Goal: Transaction & Acquisition: Purchase product/service

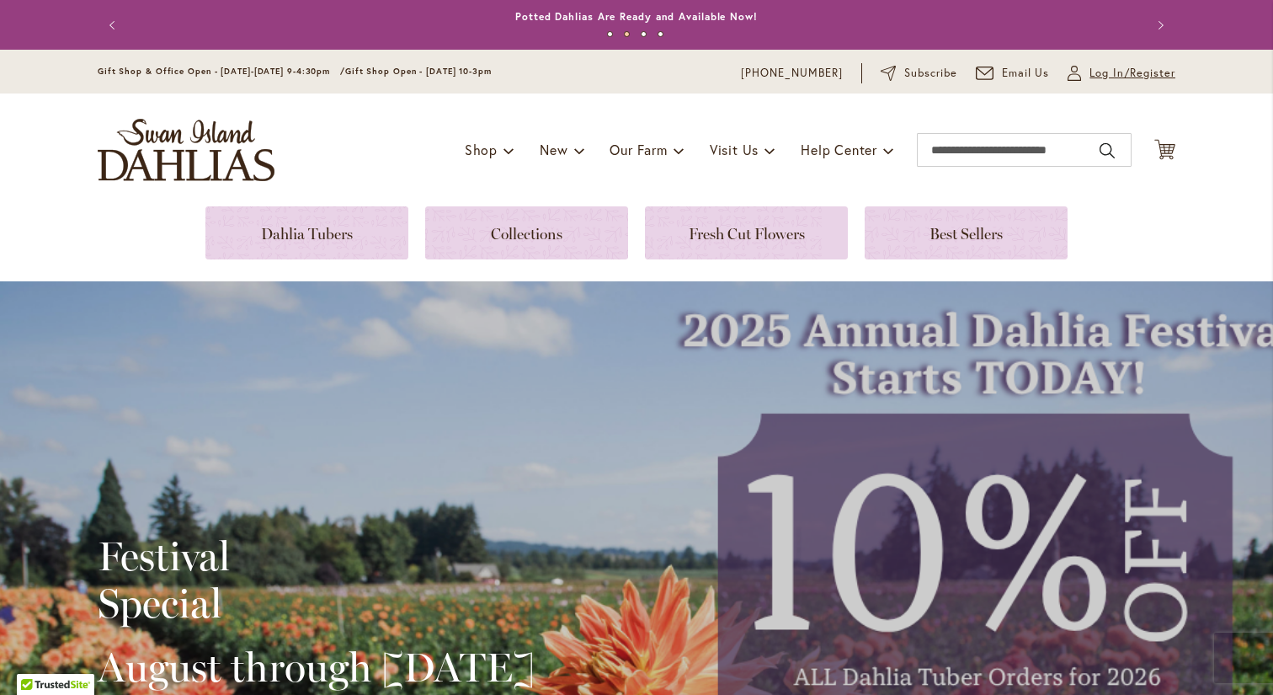
click at [1123, 76] on span "Log In/Register" at bounding box center [1133, 73] width 86 height 17
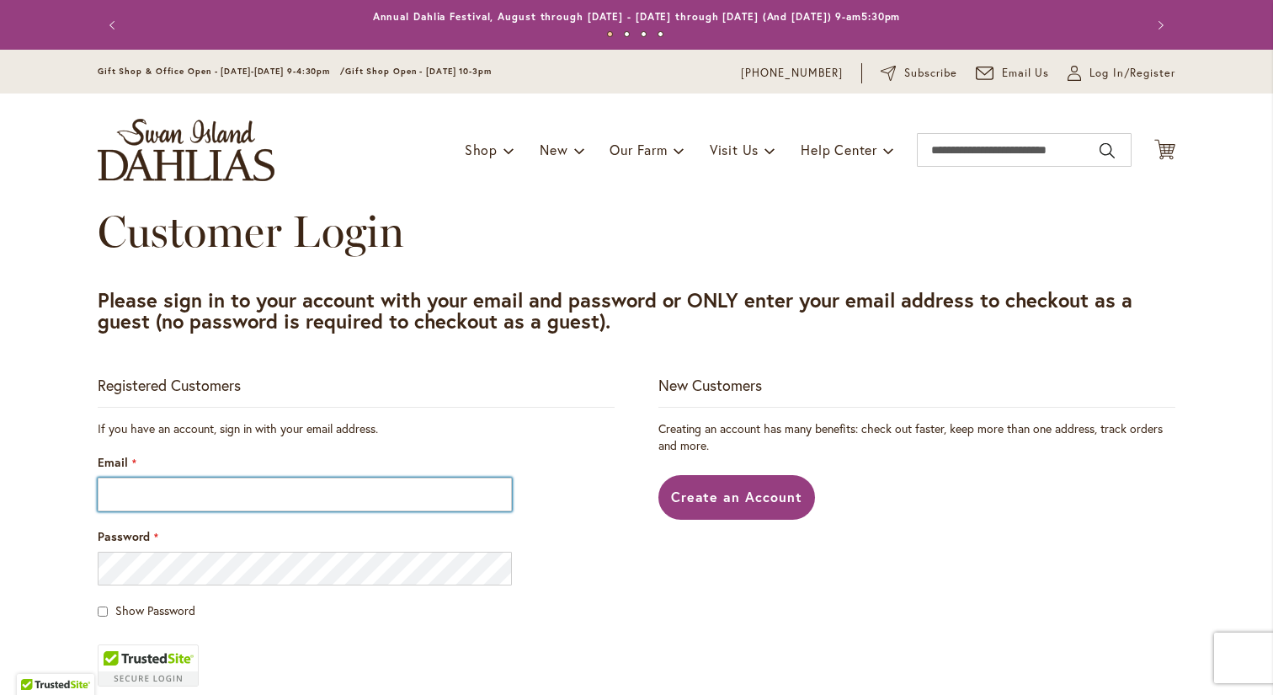
type input "**********"
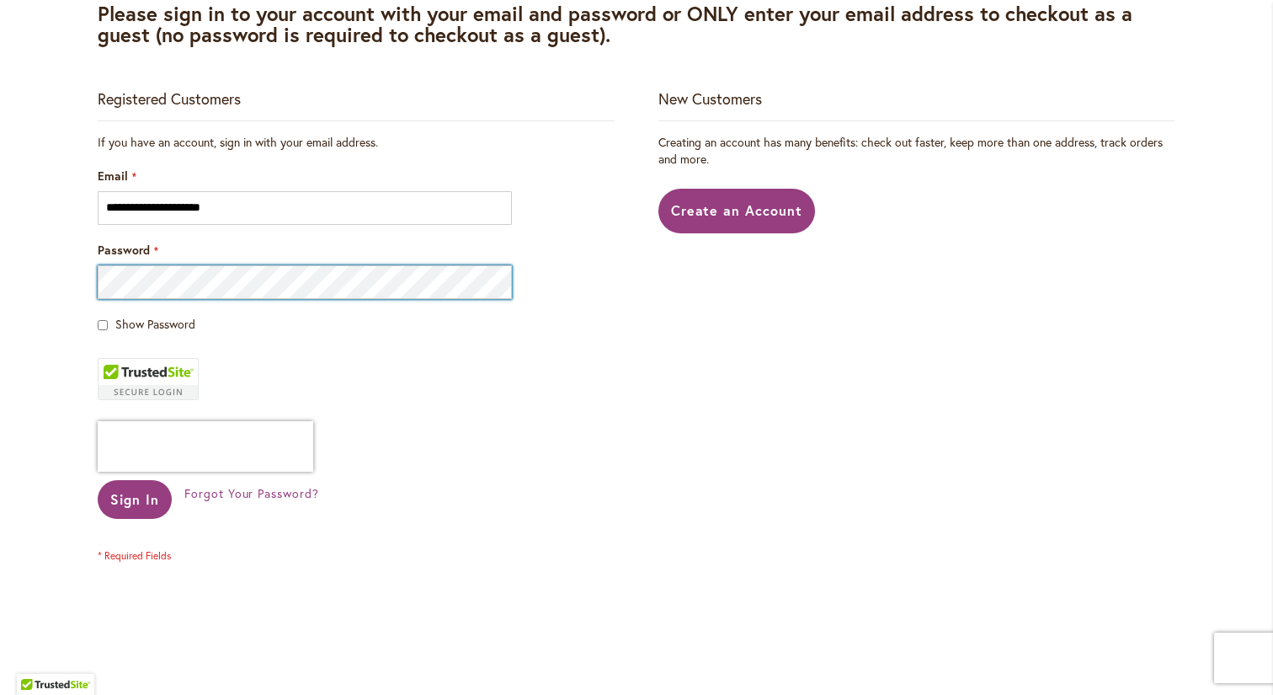
scroll to position [292, 0]
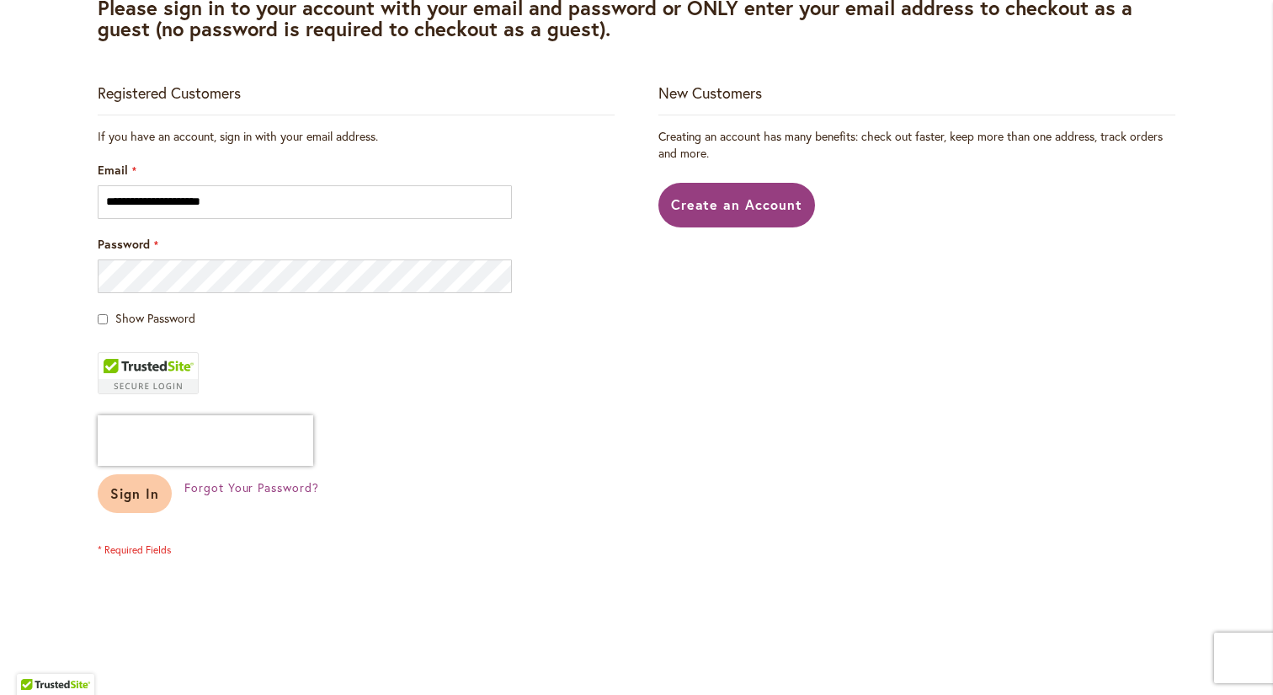
click at [131, 493] on span "Sign In" at bounding box center [134, 493] width 49 height 18
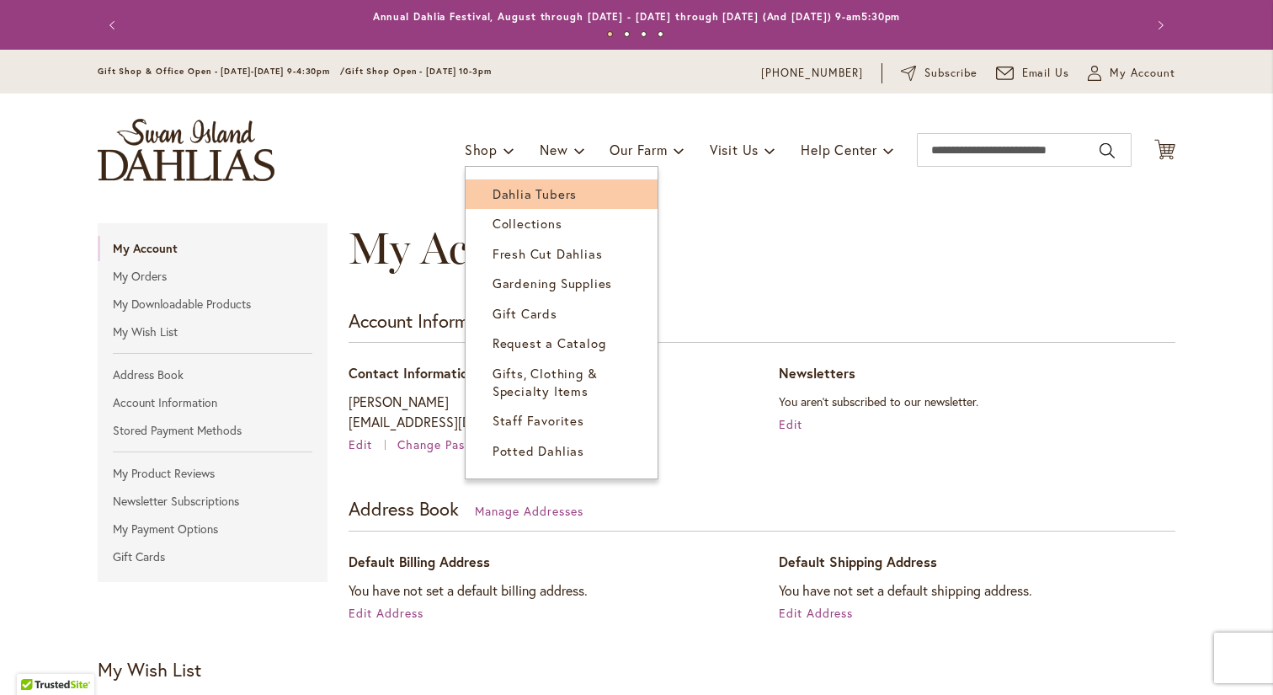
click at [498, 195] on span "Dahlia Tubers" at bounding box center [535, 193] width 84 height 17
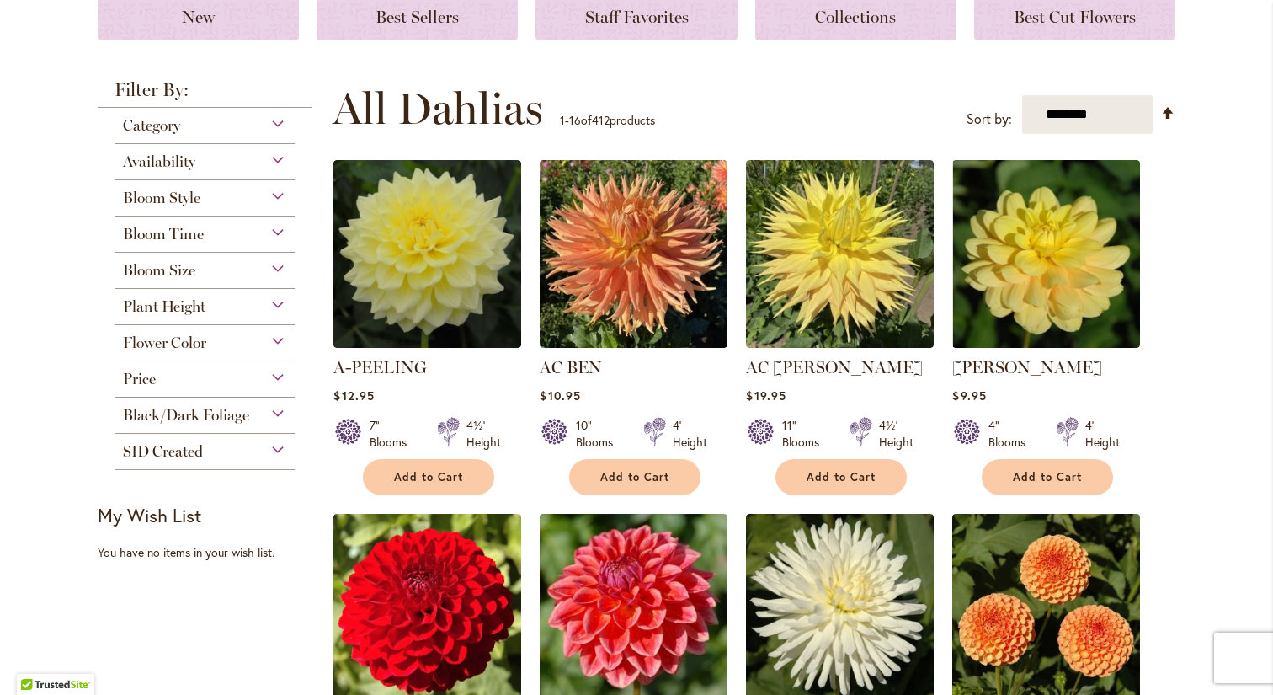
scroll to position [256, 0]
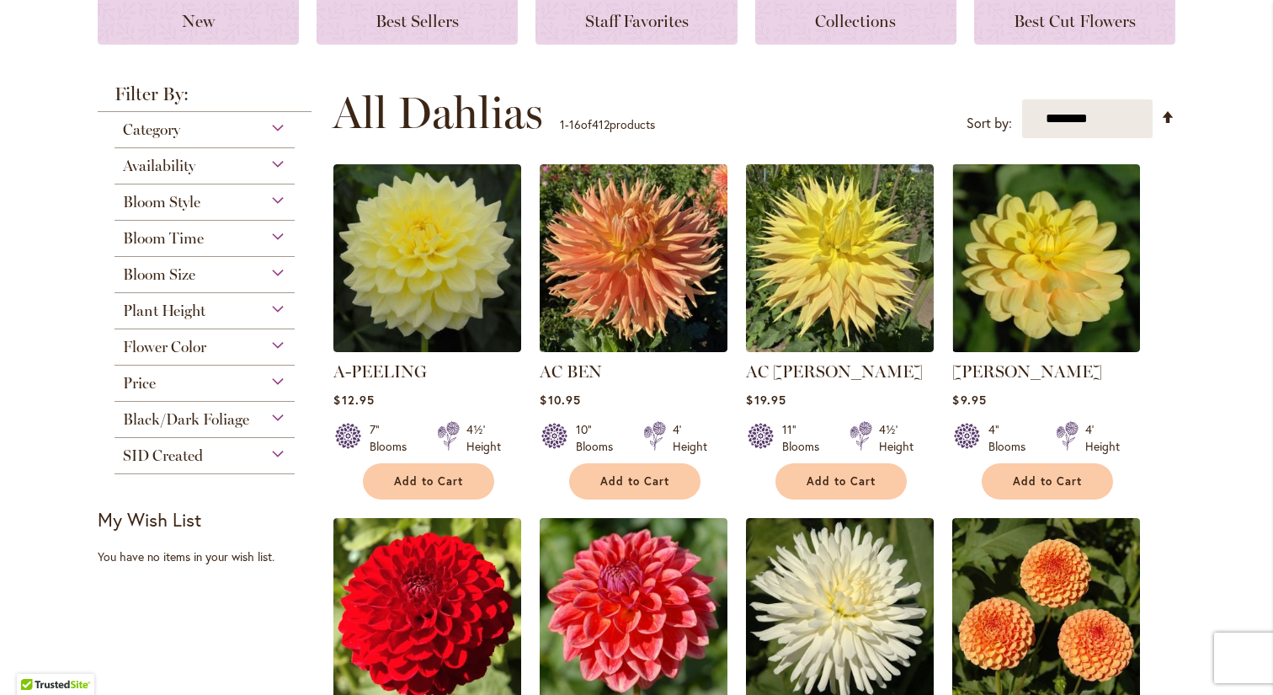
click at [268, 342] on div "Flower Color" at bounding box center [205, 342] width 180 height 27
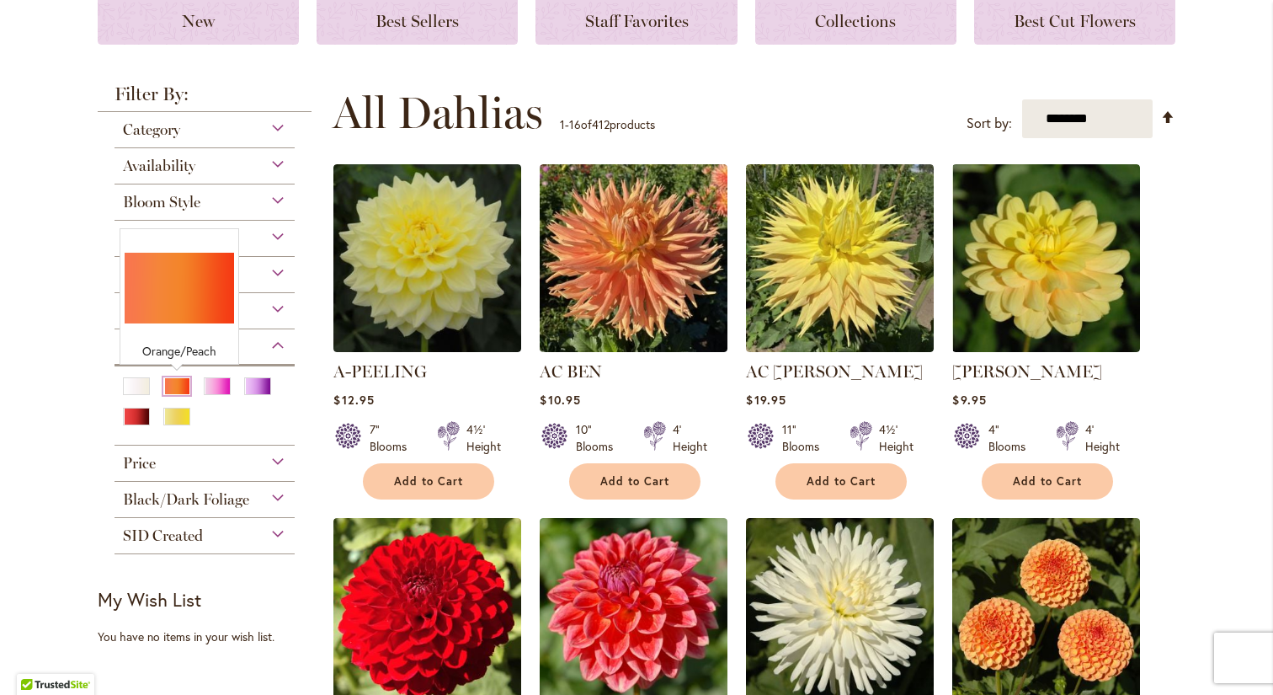
click at [174, 384] on div "Orange/Peach" at bounding box center [176, 386] width 27 height 18
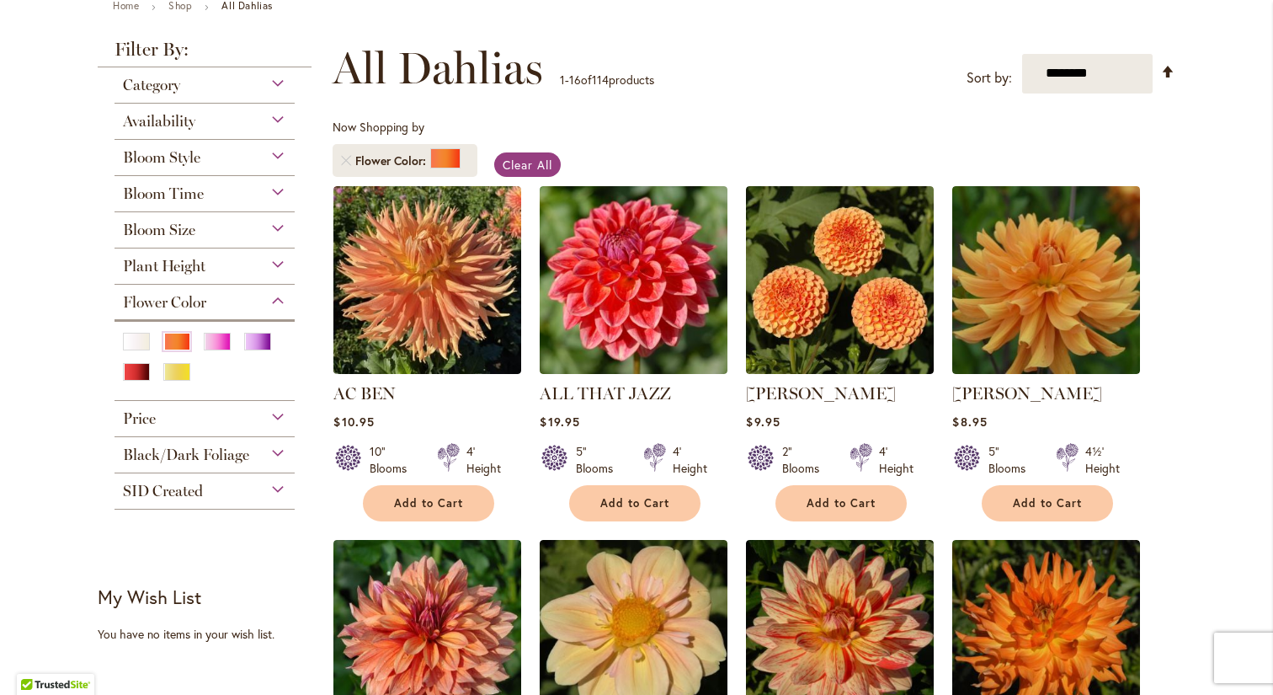
scroll to position [221, 0]
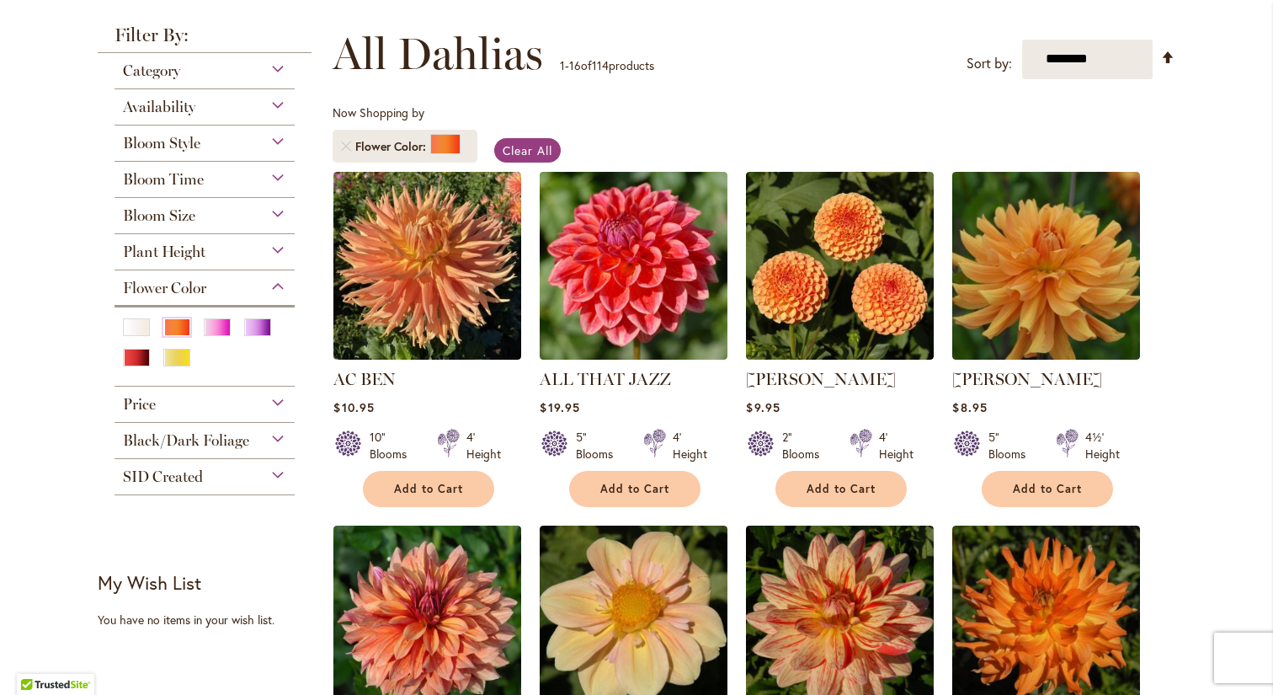
click at [273, 251] on div "Plant Height" at bounding box center [205, 247] width 180 height 27
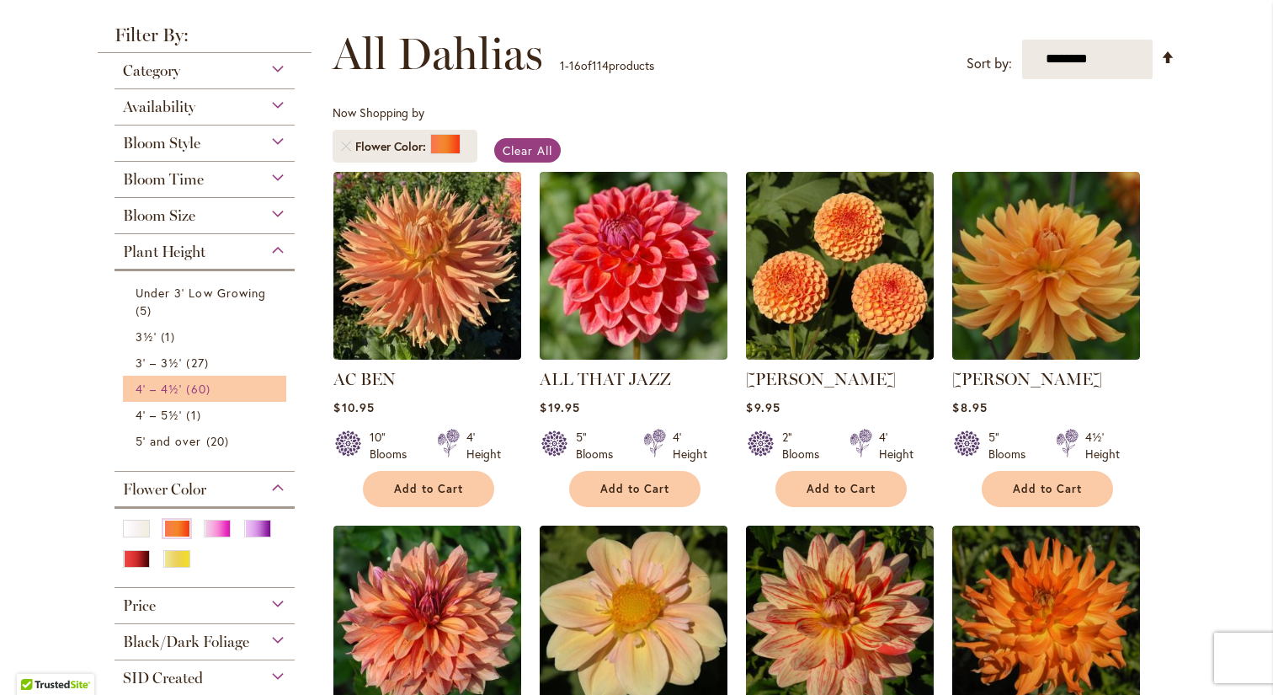
click at [232, 383] on link "4' – 4½' 60 items" at bounding box center [207, 389] width 142 height 18
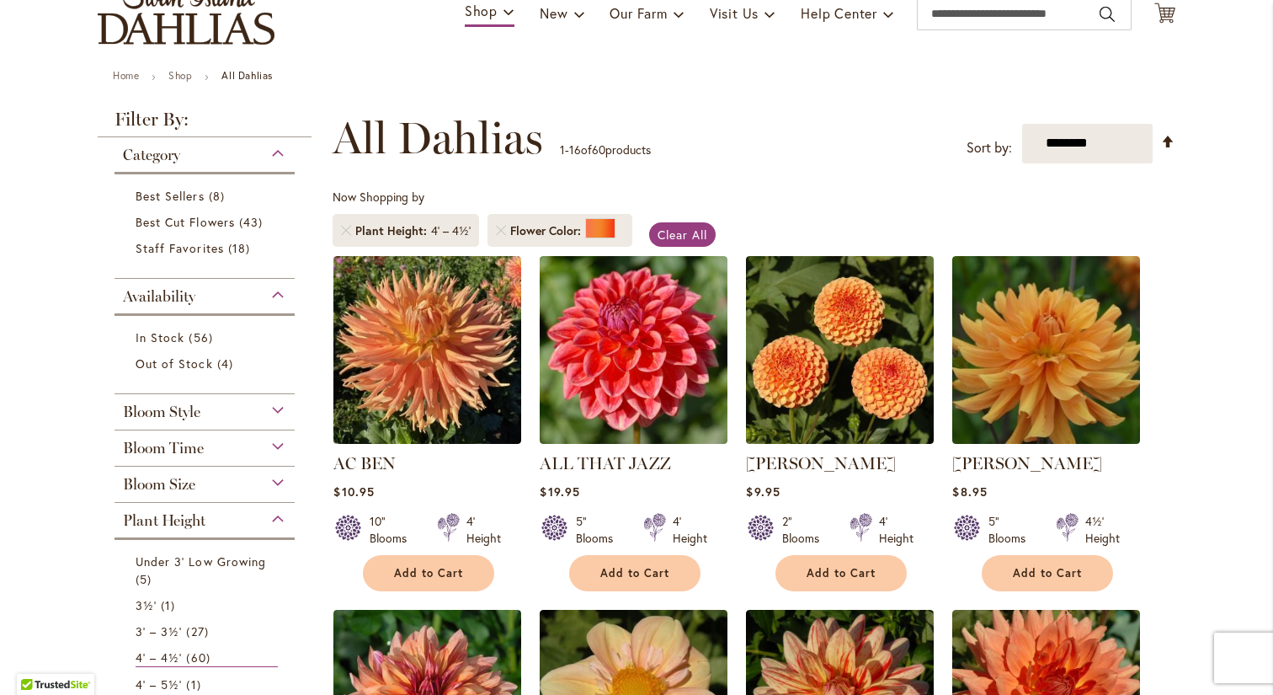
scroll to position [140, 0]
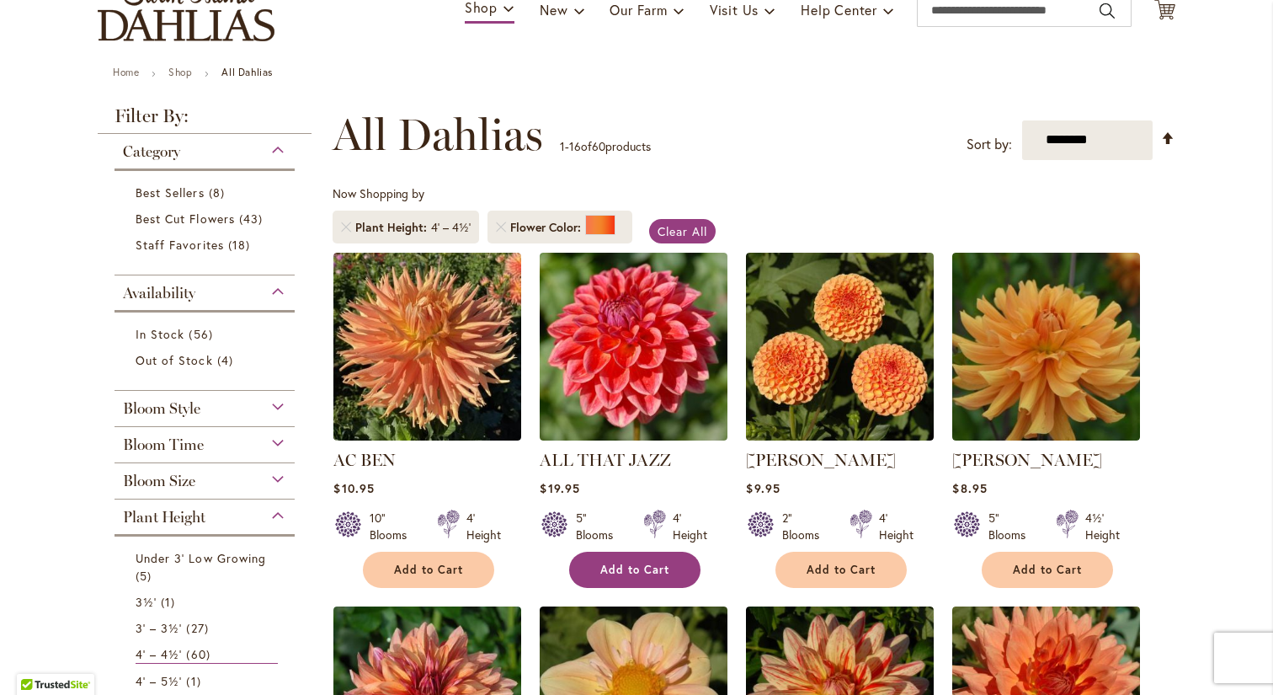
click at [668, 563] on span "Add to Cart" at bounding box center [634, 570] width 69 height 14
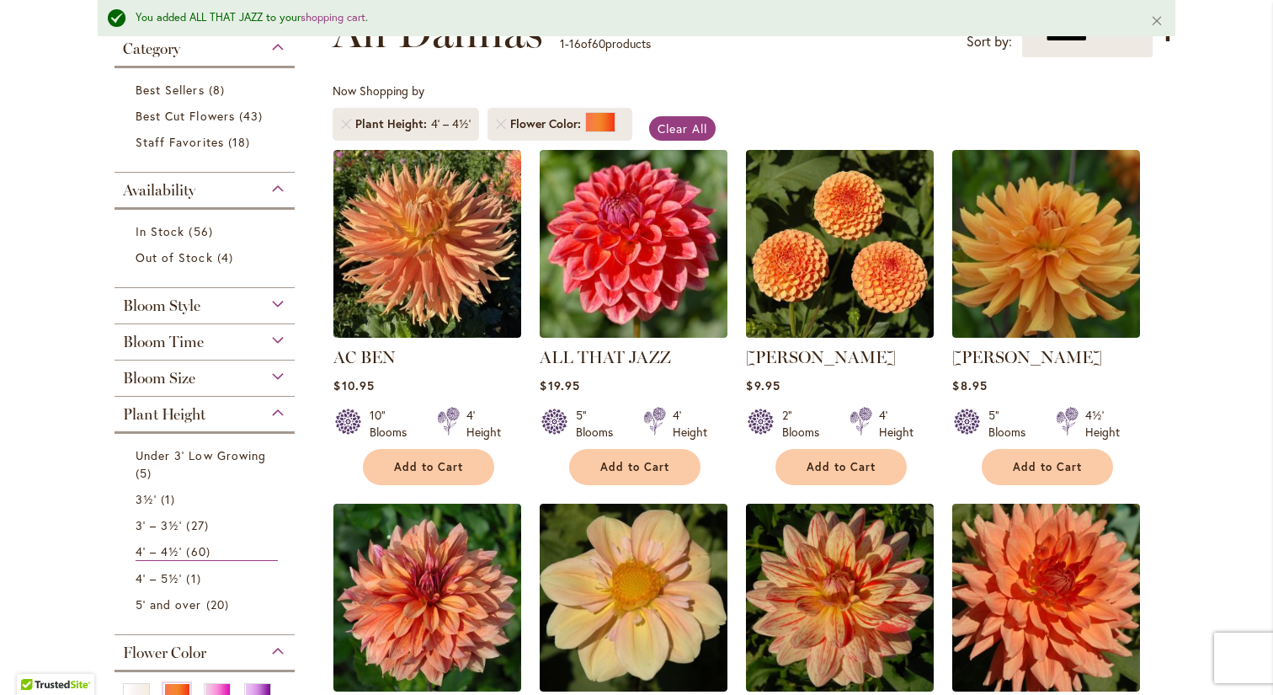
scroll to position [290, 0]
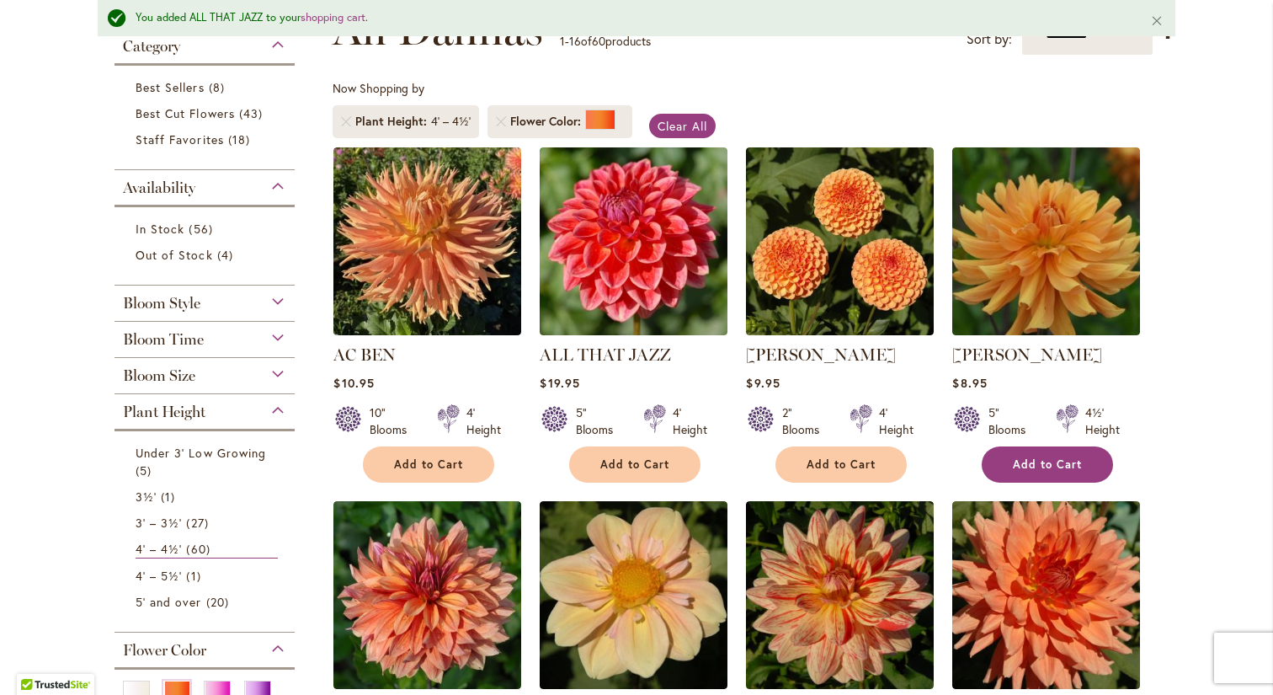
click at [1078, 468] on span "Add to Cart" at bounding box center [1047, 464] width 69 height 14
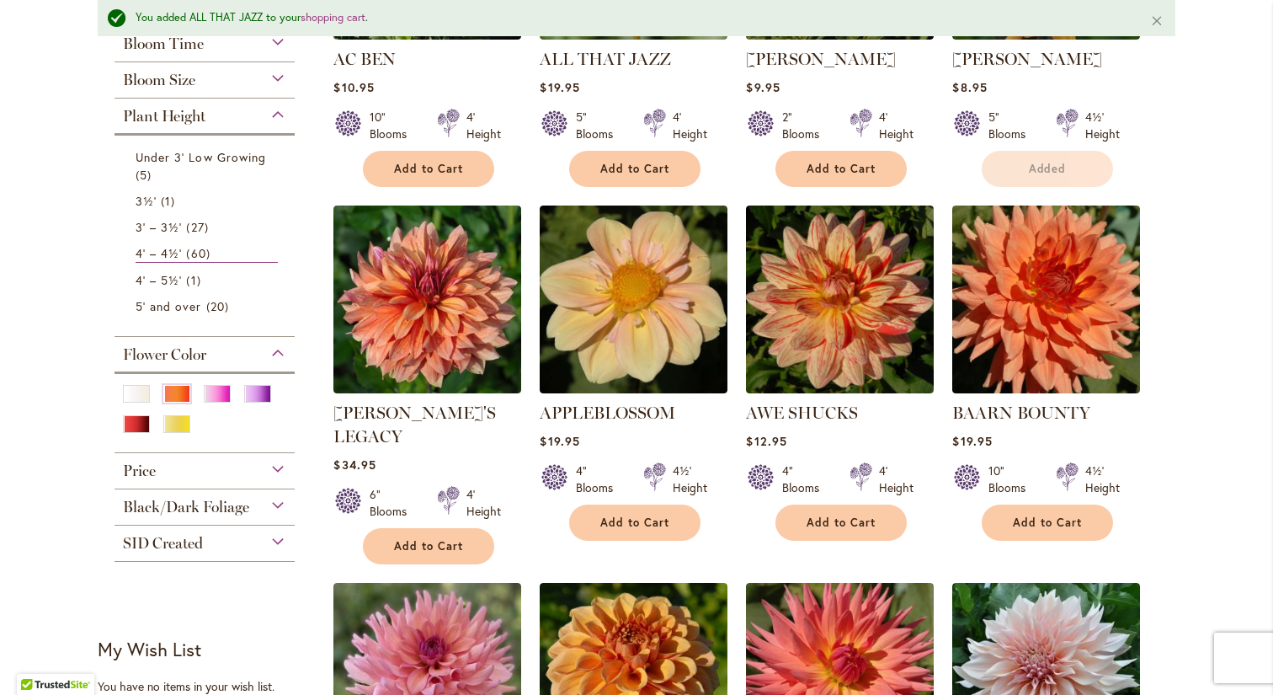
scroll to position [599, 0]
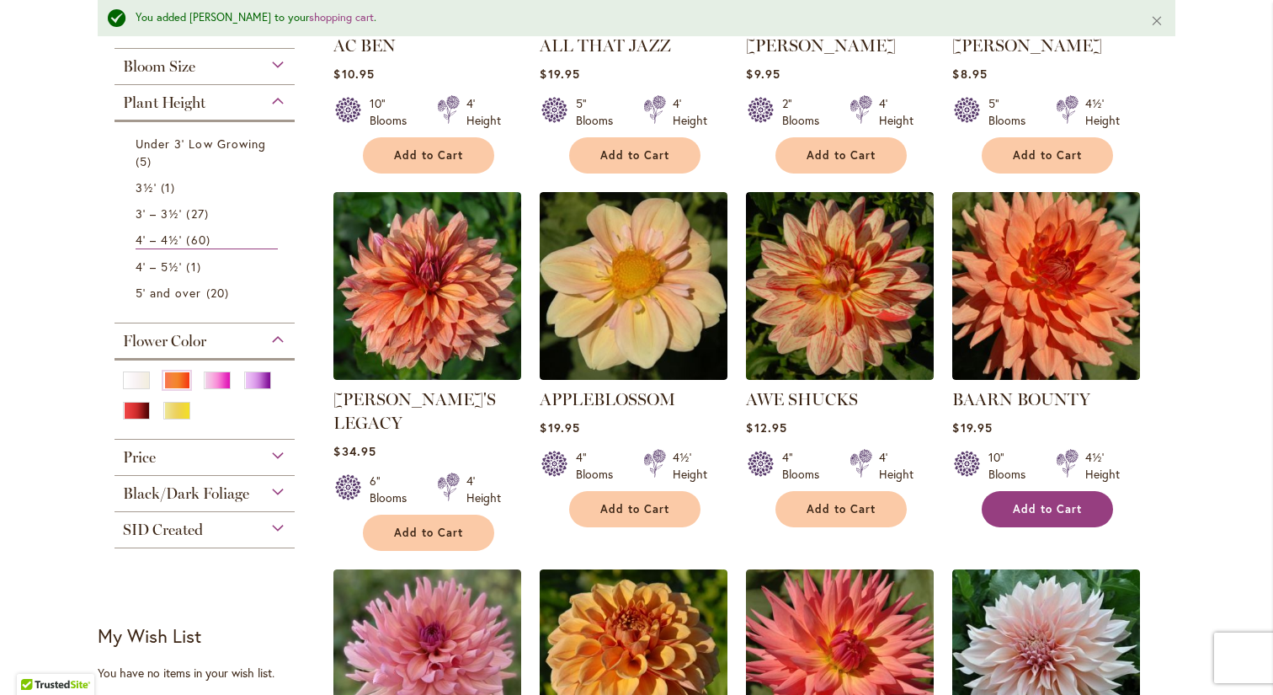
click at [1072, 498] on button "Add to Cart" at bounding box center [1047, 509] width 131 height 36
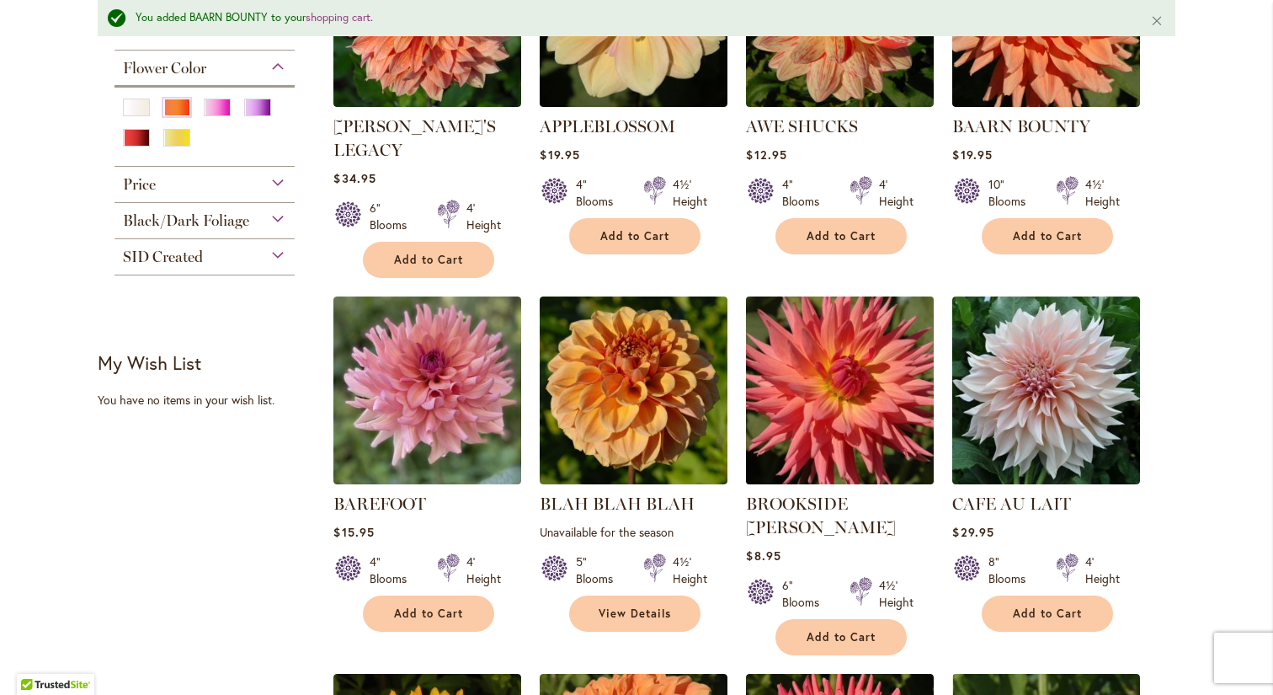
scroll to position [878, 0]
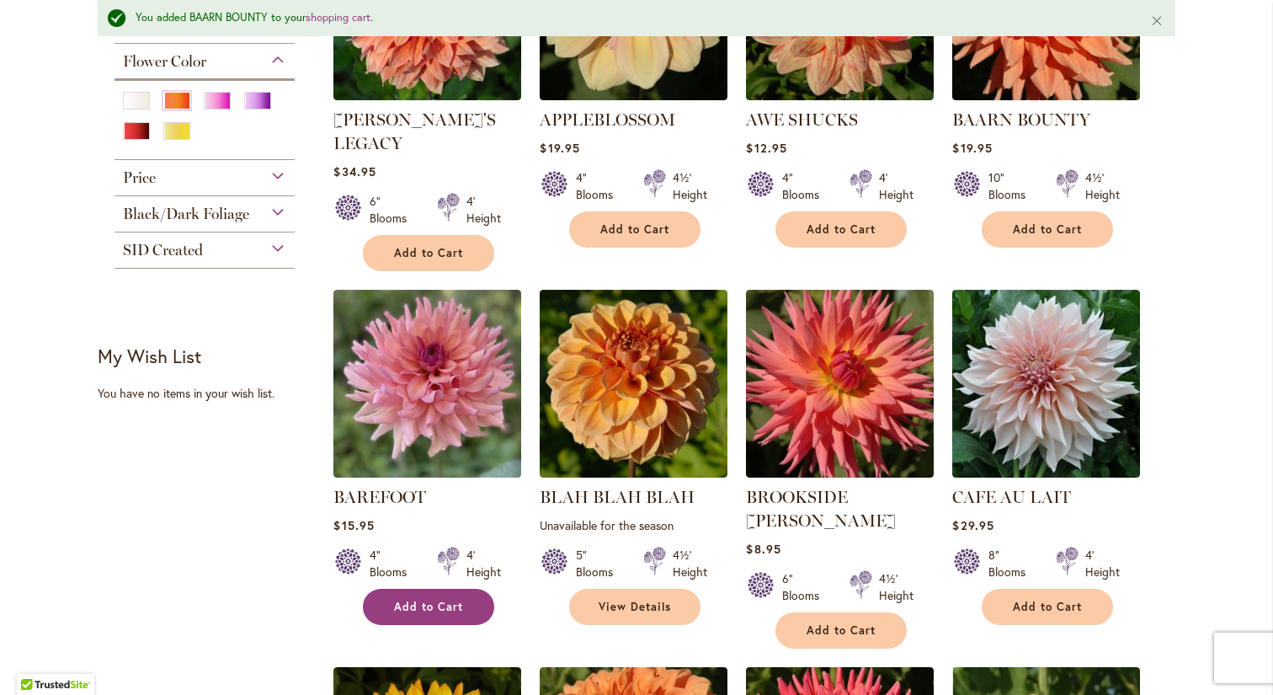
click at [454, 600] on span "Add to Cart" at bounding box center [428, 607] width 69 height 14
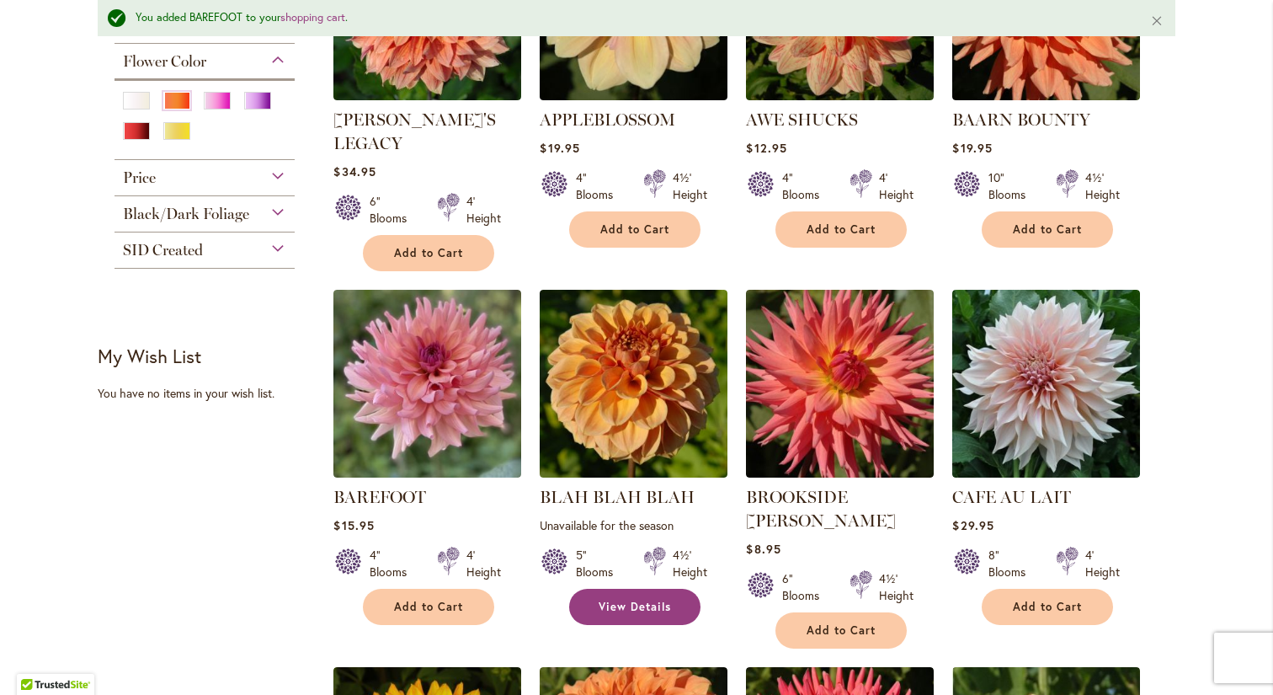
click at [633, 600] on span "View Details" at bounding box center [635, 607] width 72 height 14
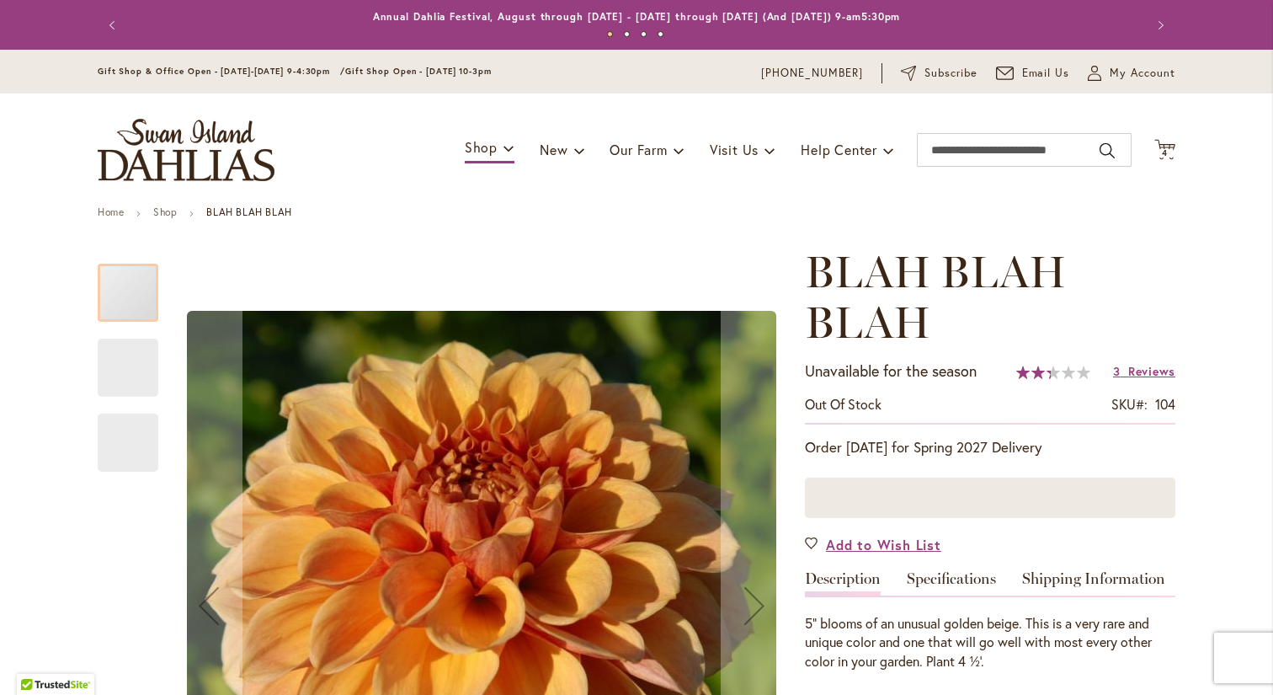
type input "***"
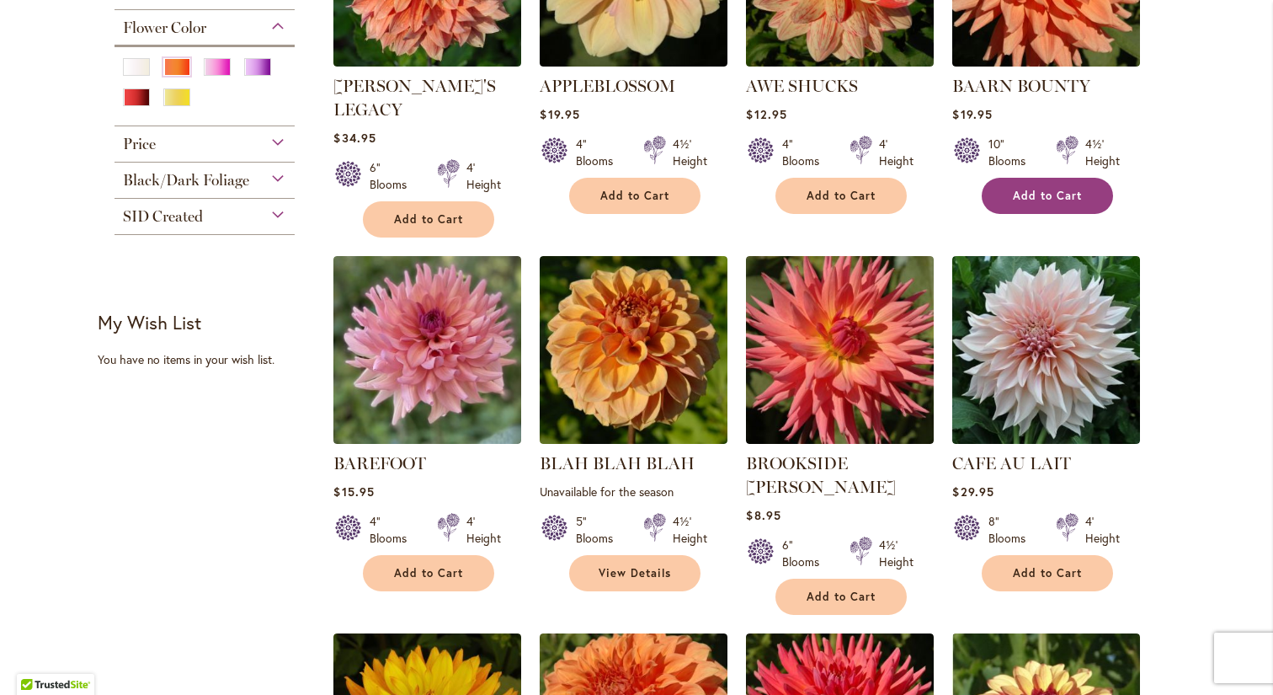
scroll to position [869, 0]
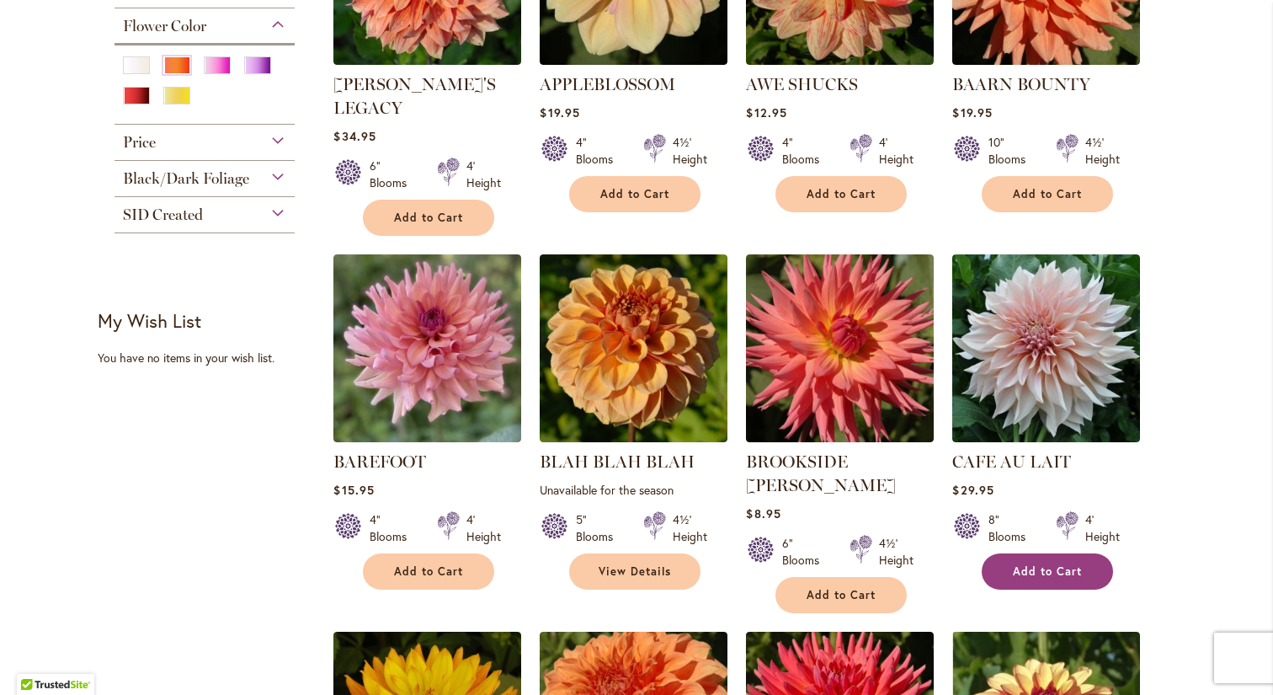
click at [1068, 564] on span "Add to Cart" at bounding box center [1047, 571] width 69 height 14
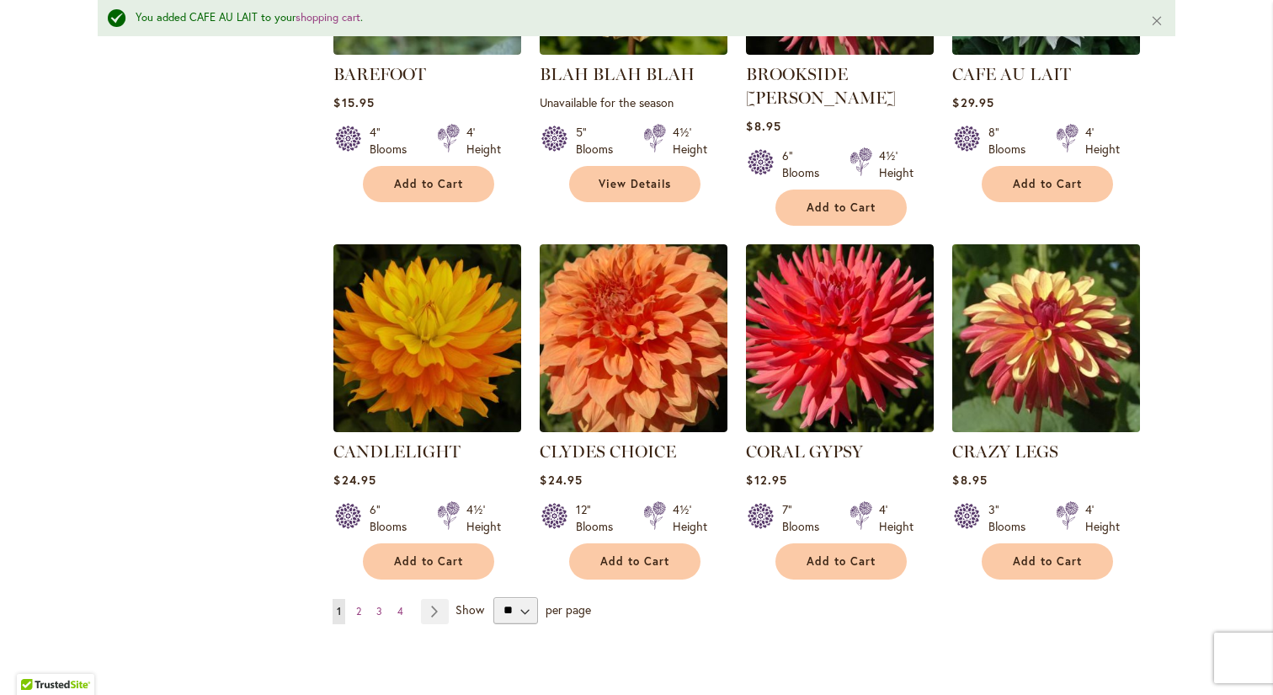
scroll to position [1304, 0]
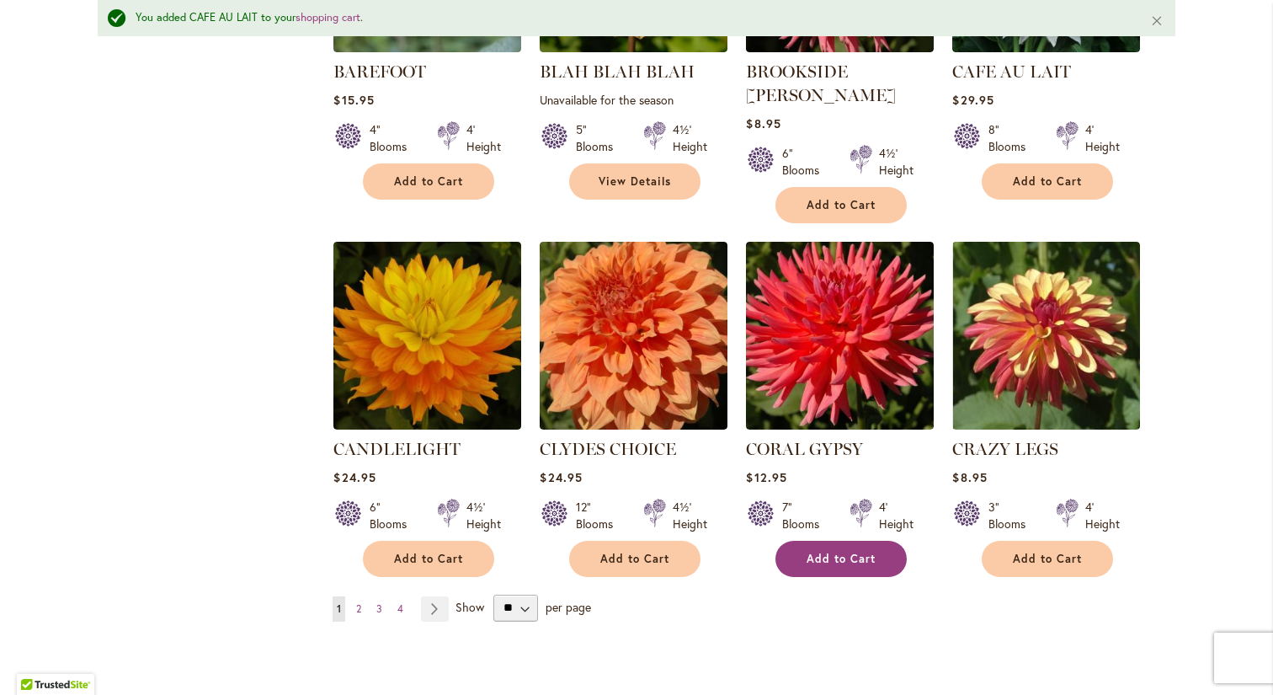
click at [843, 552] on span "Add to Cart" at bounding box center [841, 559] width 69 height 14
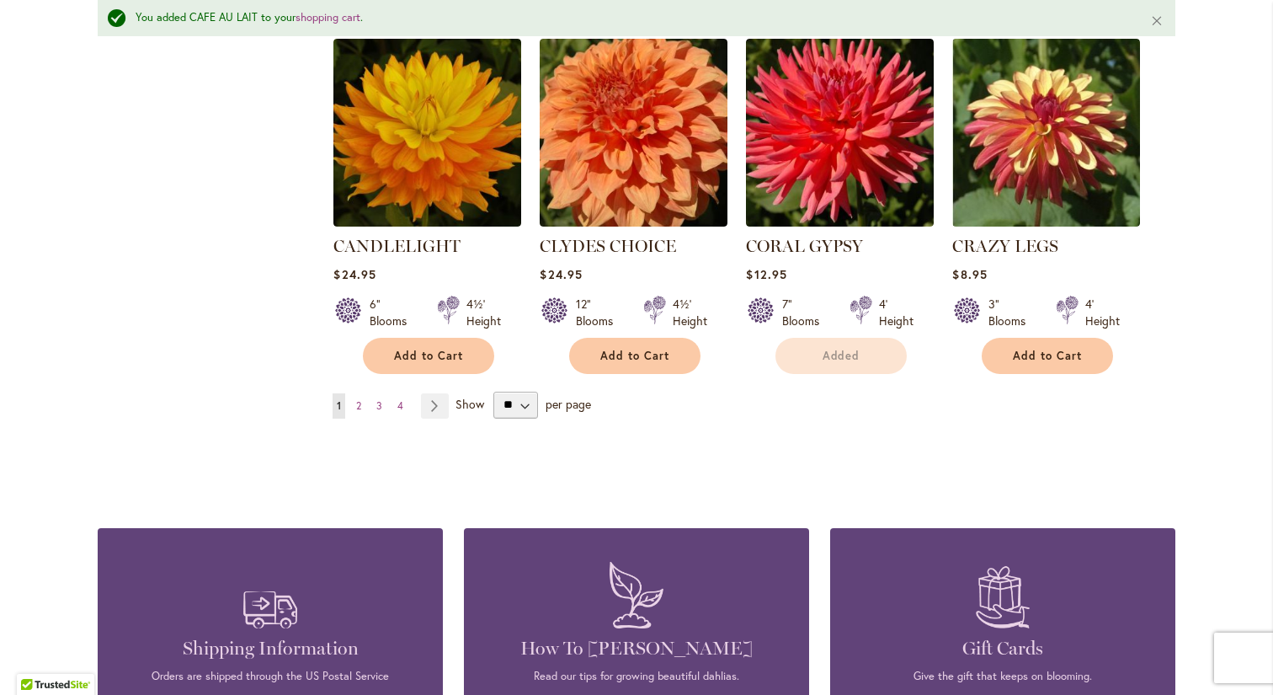
scroll to position [1528, 0]
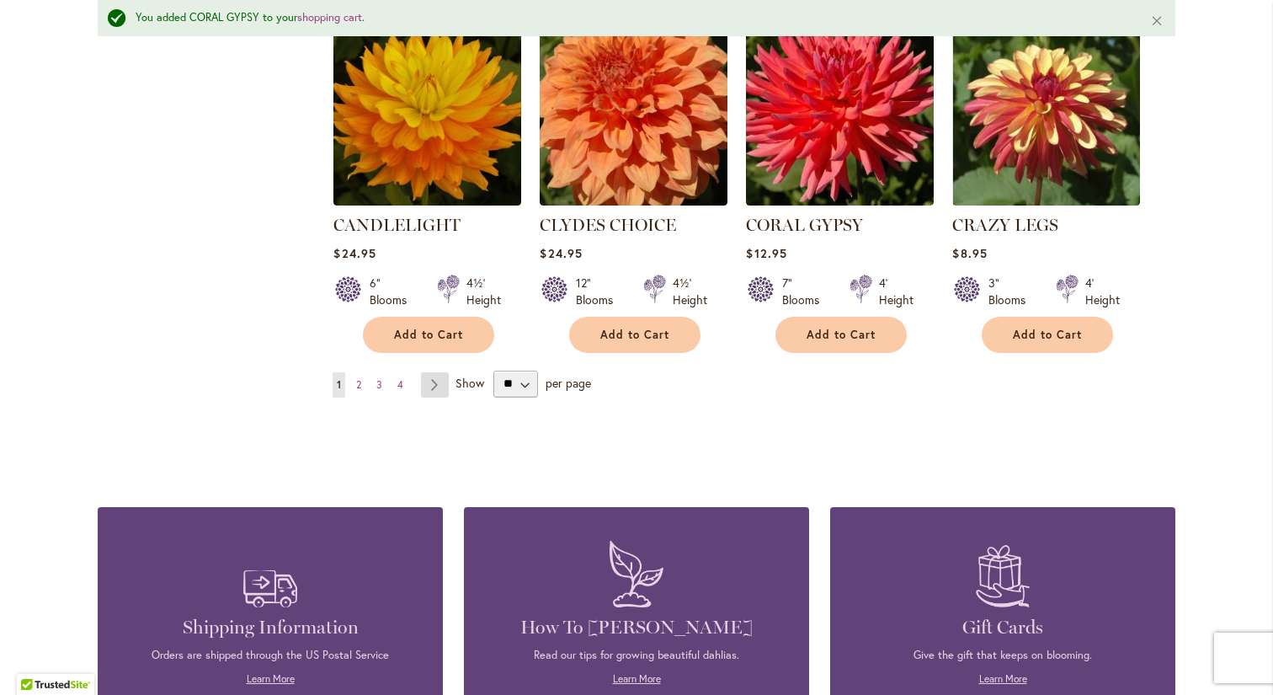
click at [429, 372] on link "Page Next" at bounding box center [435, 384] width 28 height 25
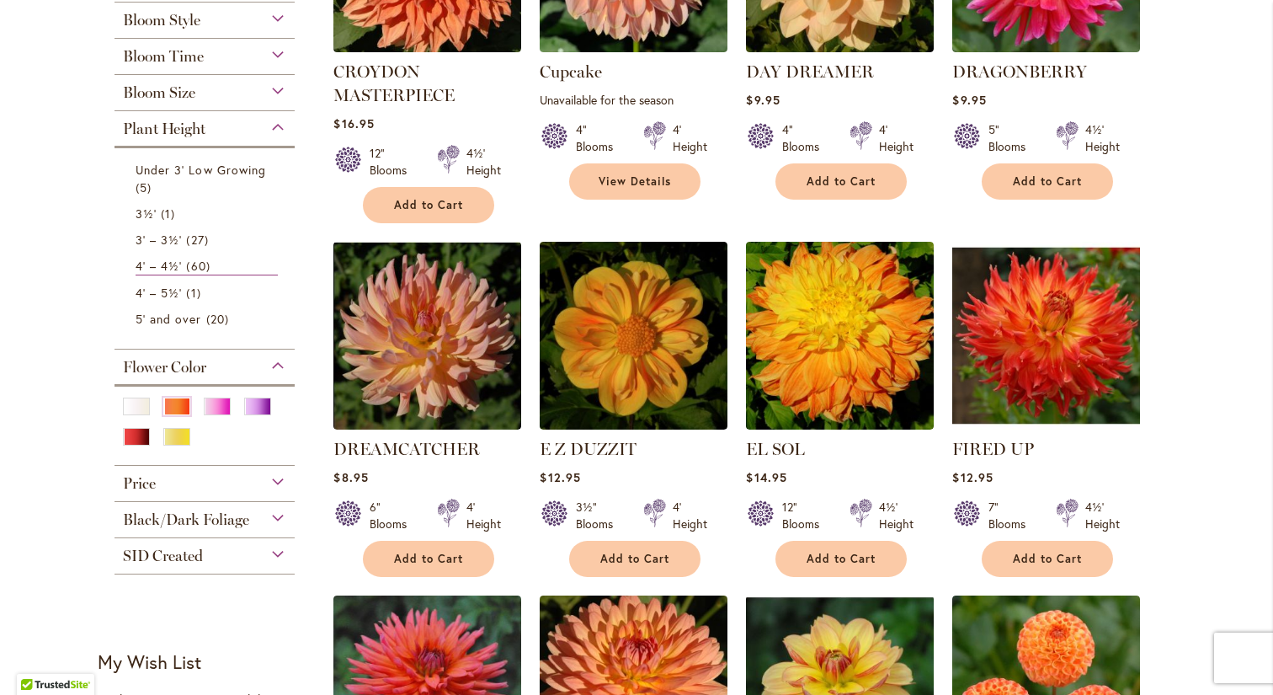
scroll to position [598, 0]
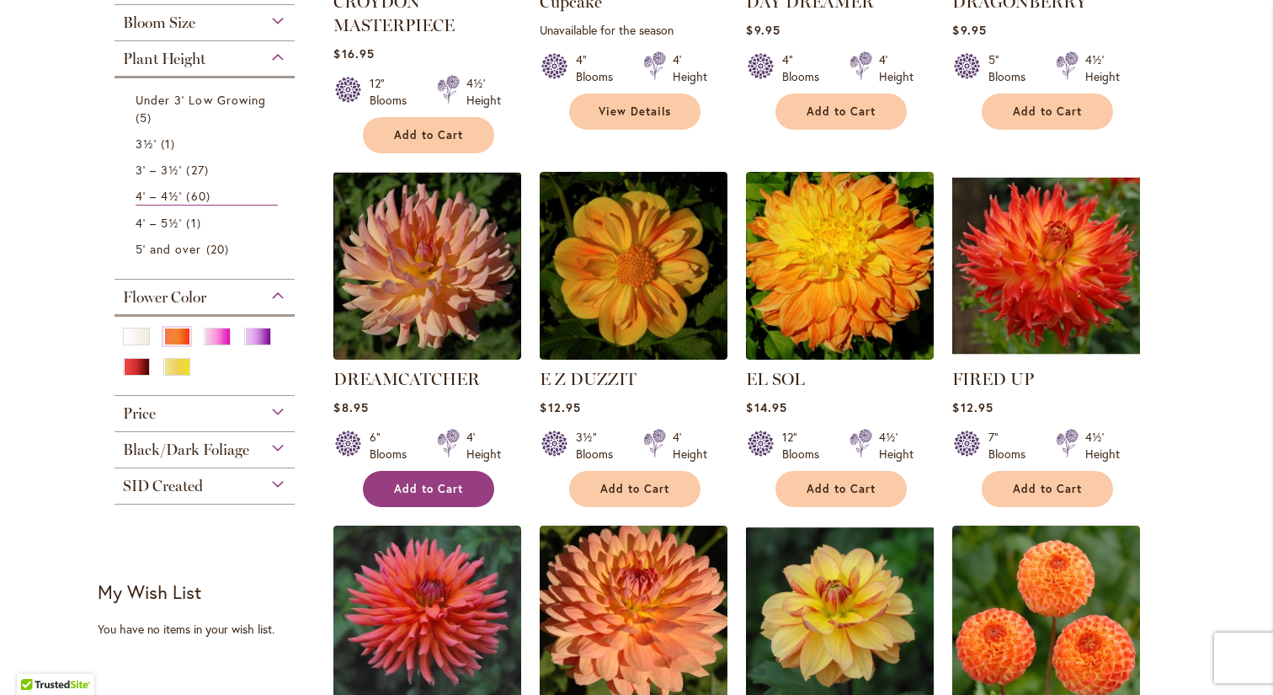
click at [427, 488] on span "Add to Cart" at bounding box center [428, 489] width 69 height 14
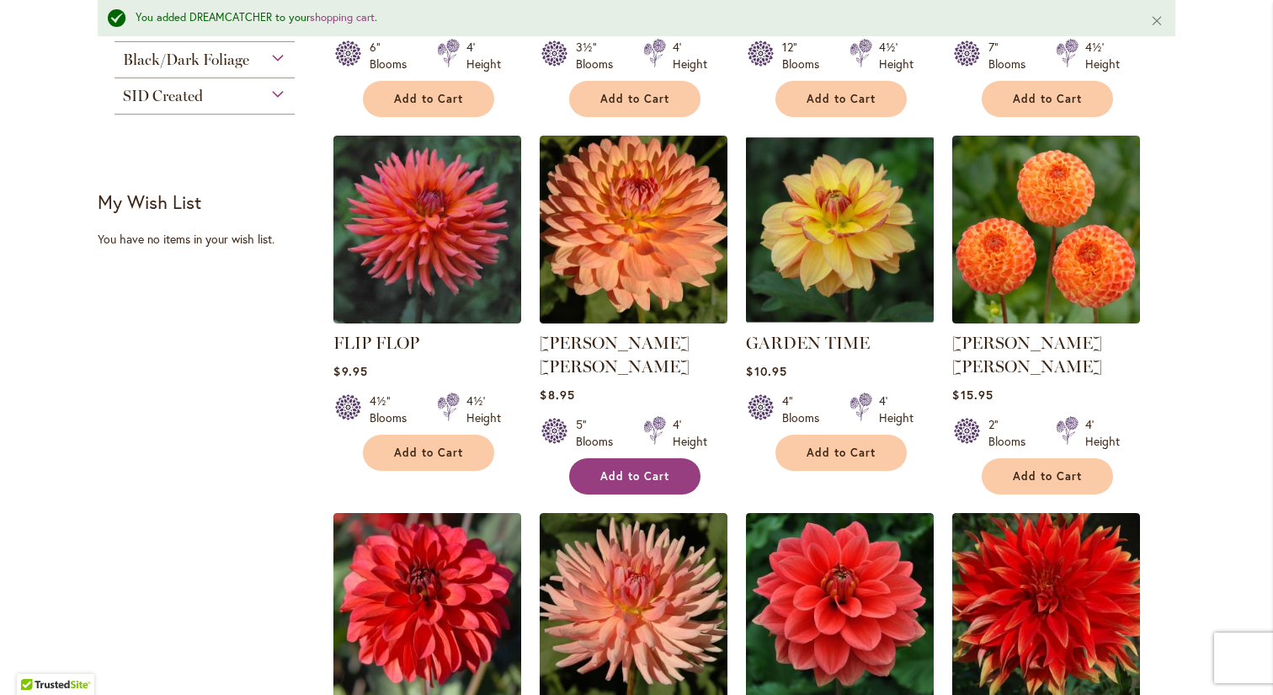
scroll to position [1033, 0]
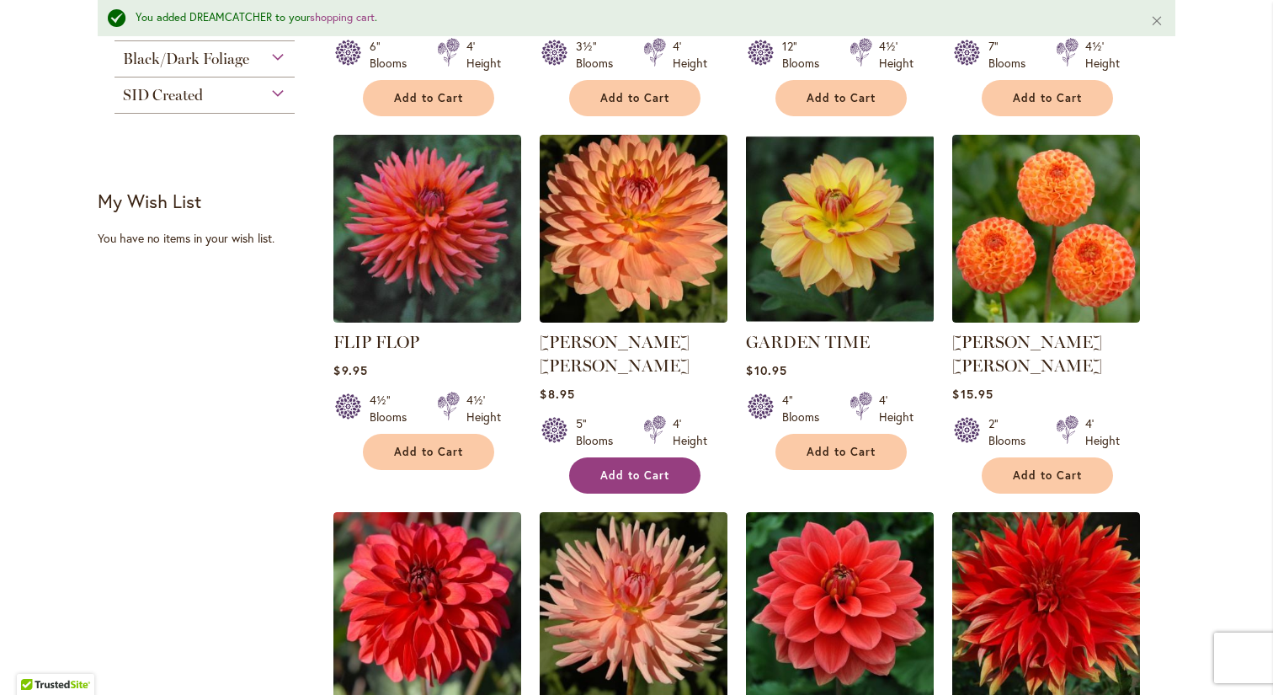
click at [648, 468] on span "Add to Cart" at bounding box center [634, 475] width 69 height 14
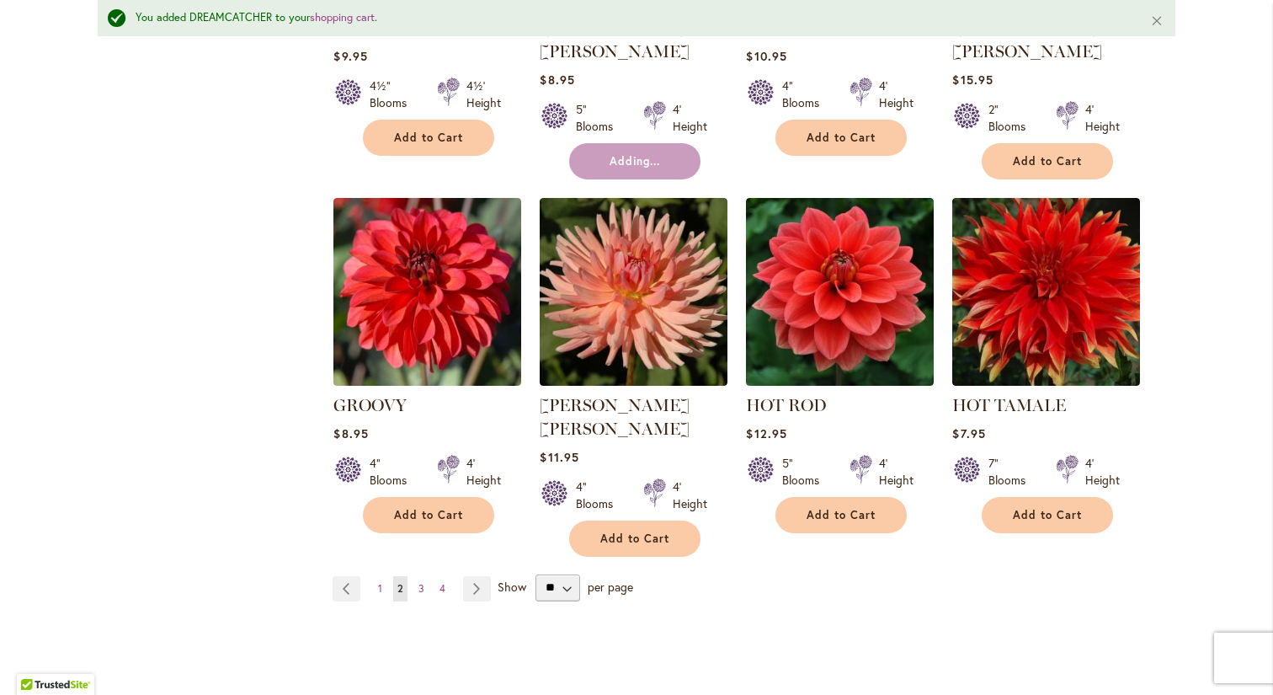
scroll to position [1357, 0]
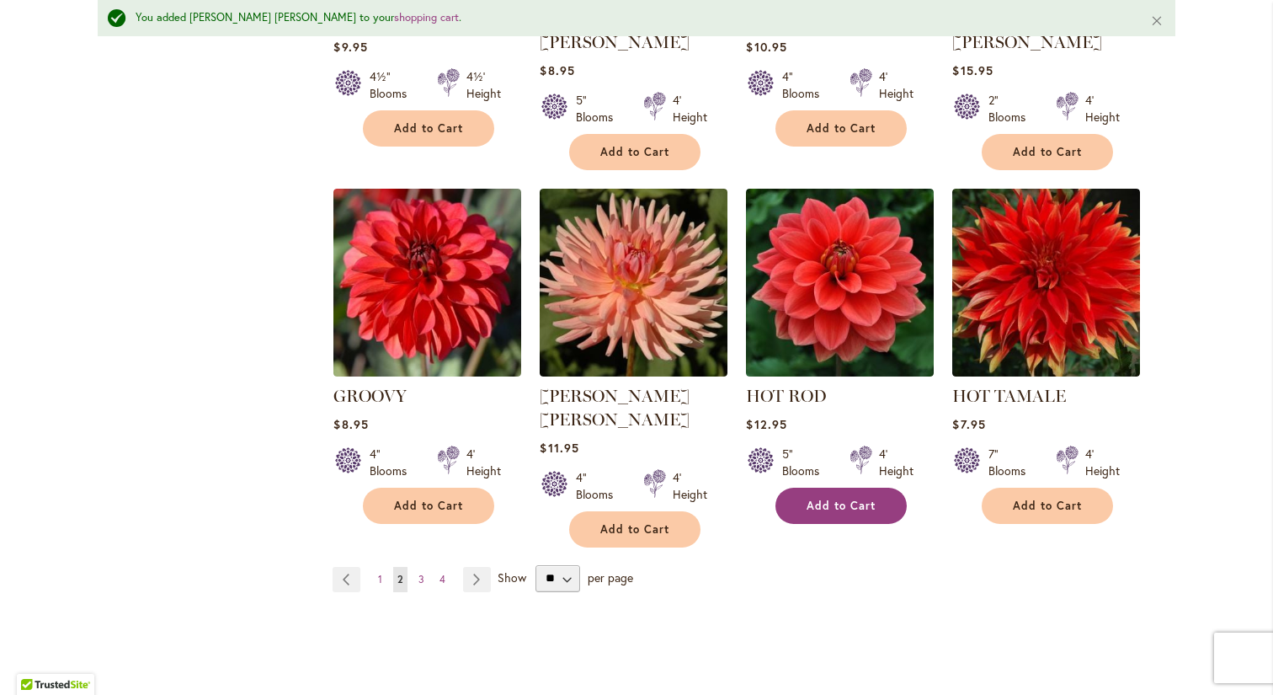
click at [840, 499] on span "Add to Cart" at bounding box center [841, 506] width 69 height 14
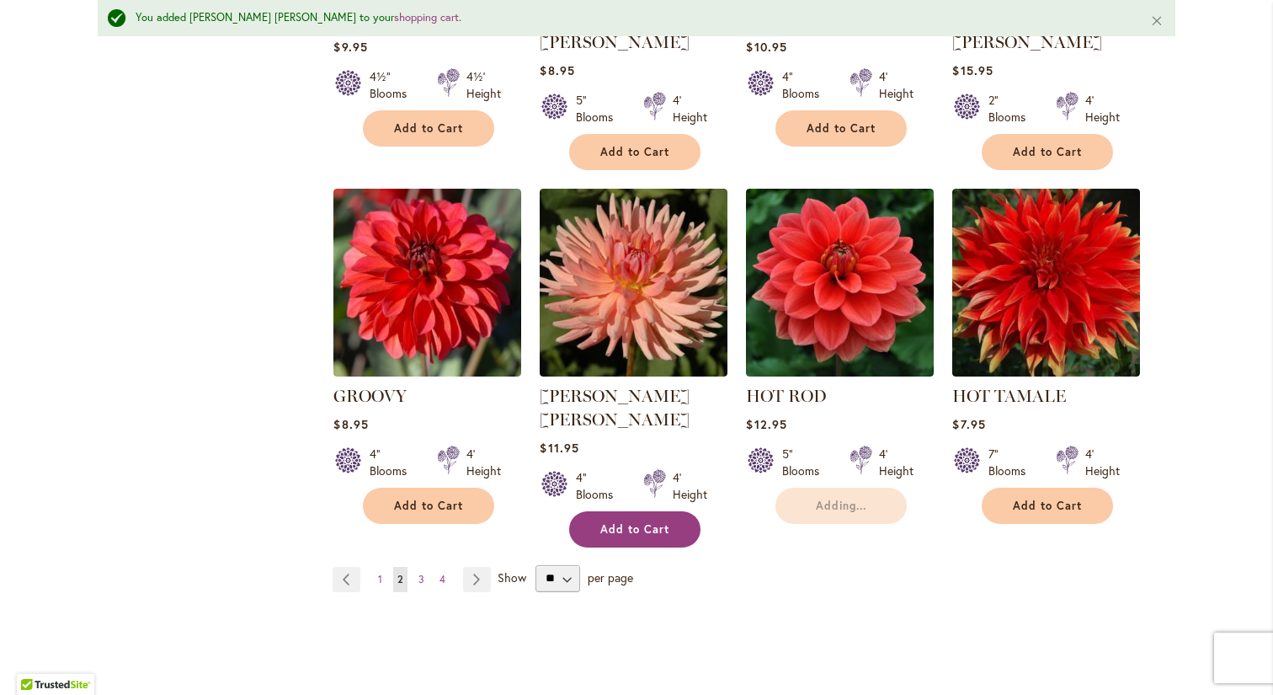
click at [646, 522] on span "Add to Cart" at bounding box center [634, 529] width 69 height 14
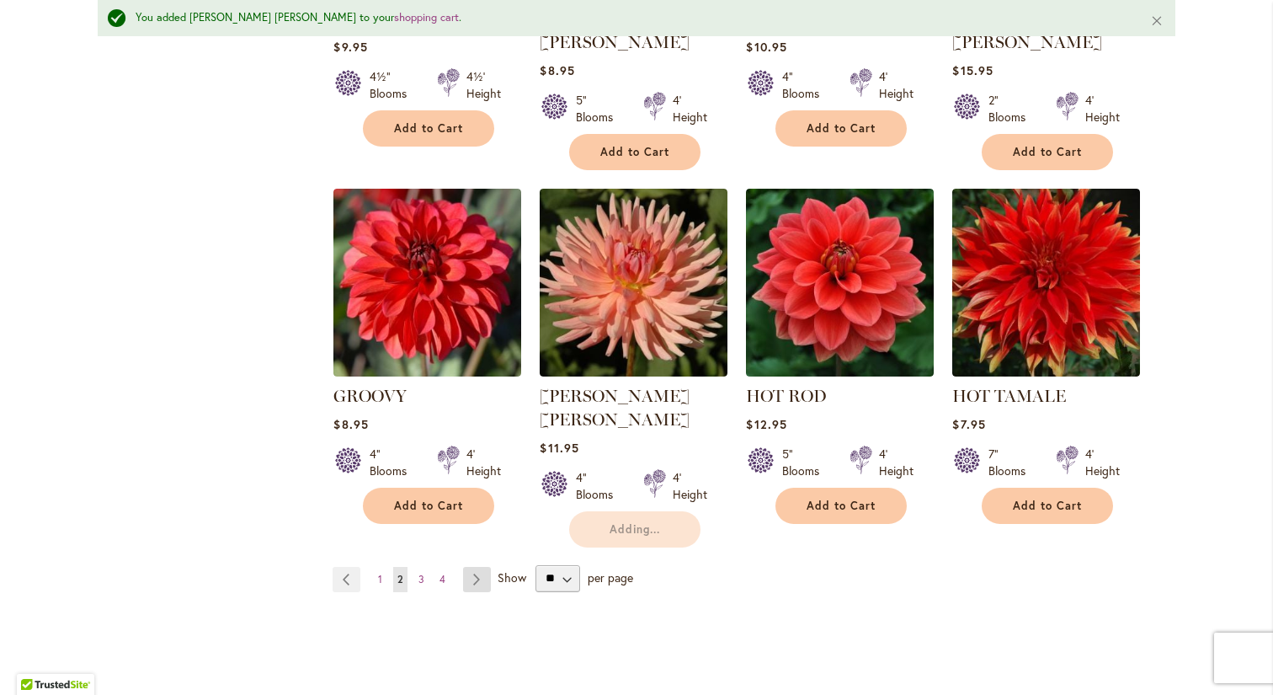
click at [476, 567] on link "Page Next" at bounding box center [477, 579] width 28 height 25
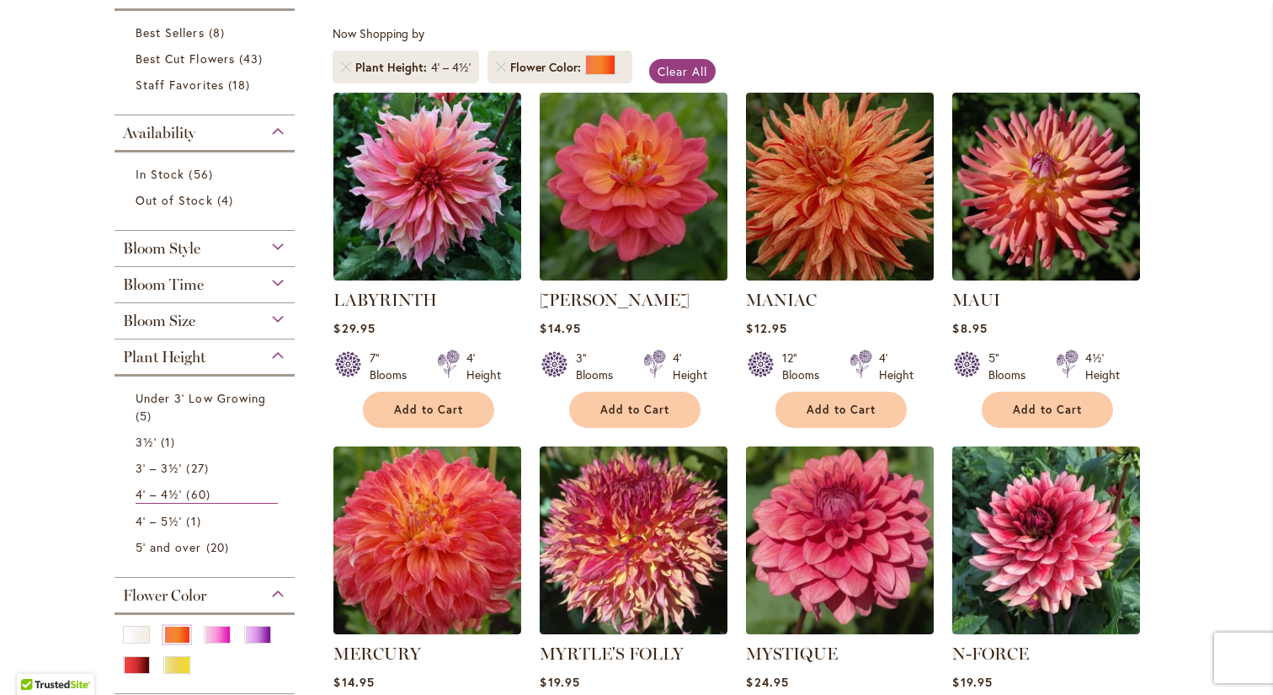
scroll to position [301, 0]
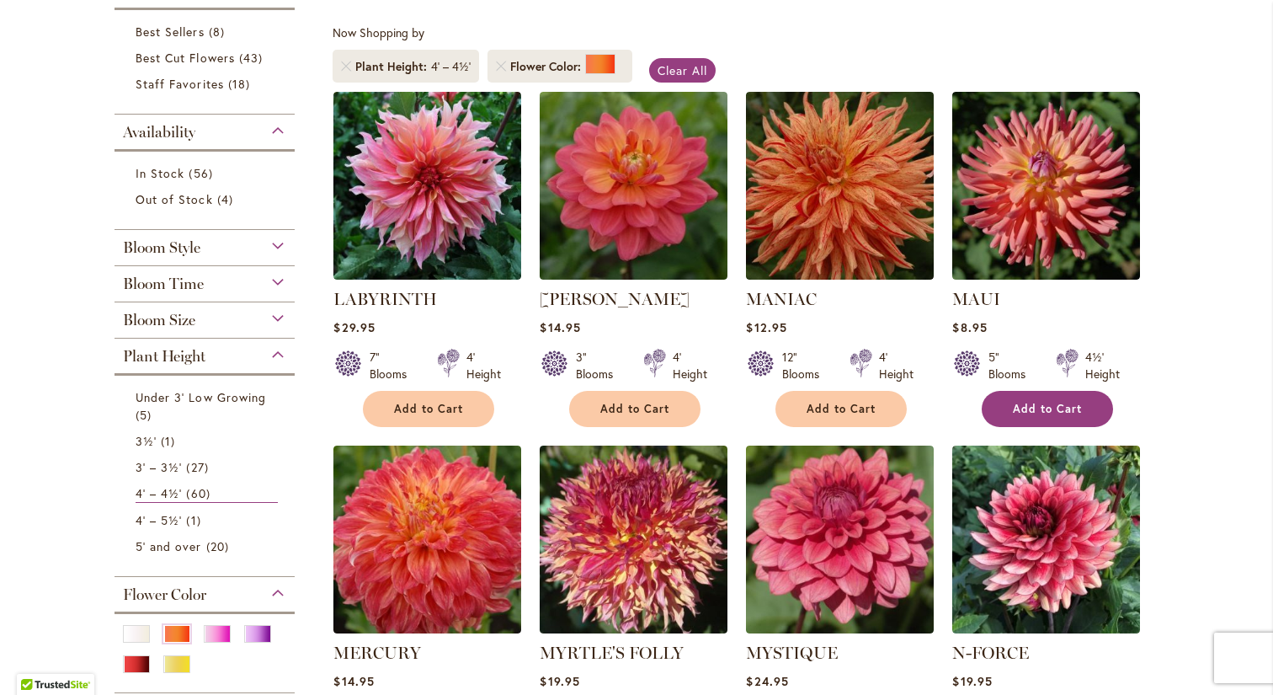
click at [1064, 403] on span "Add to Cart" at bounding box center [1047, 409] width 69 height 14
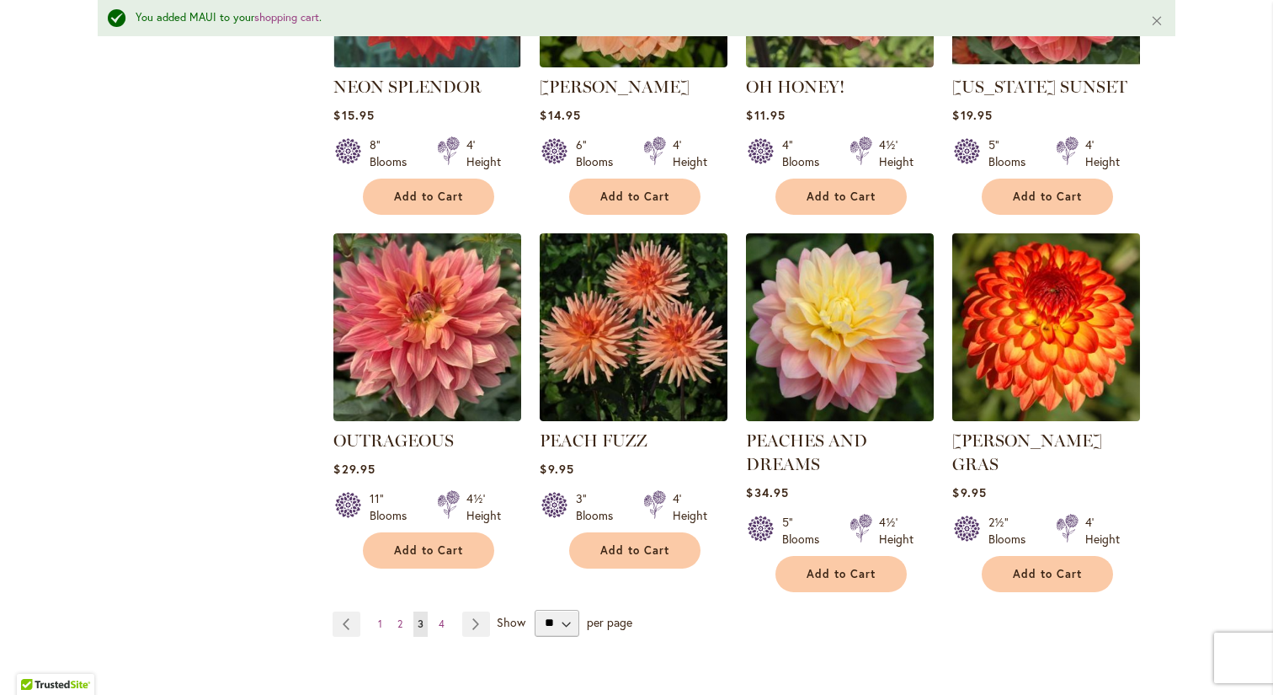
scroll to position [1274, 0]
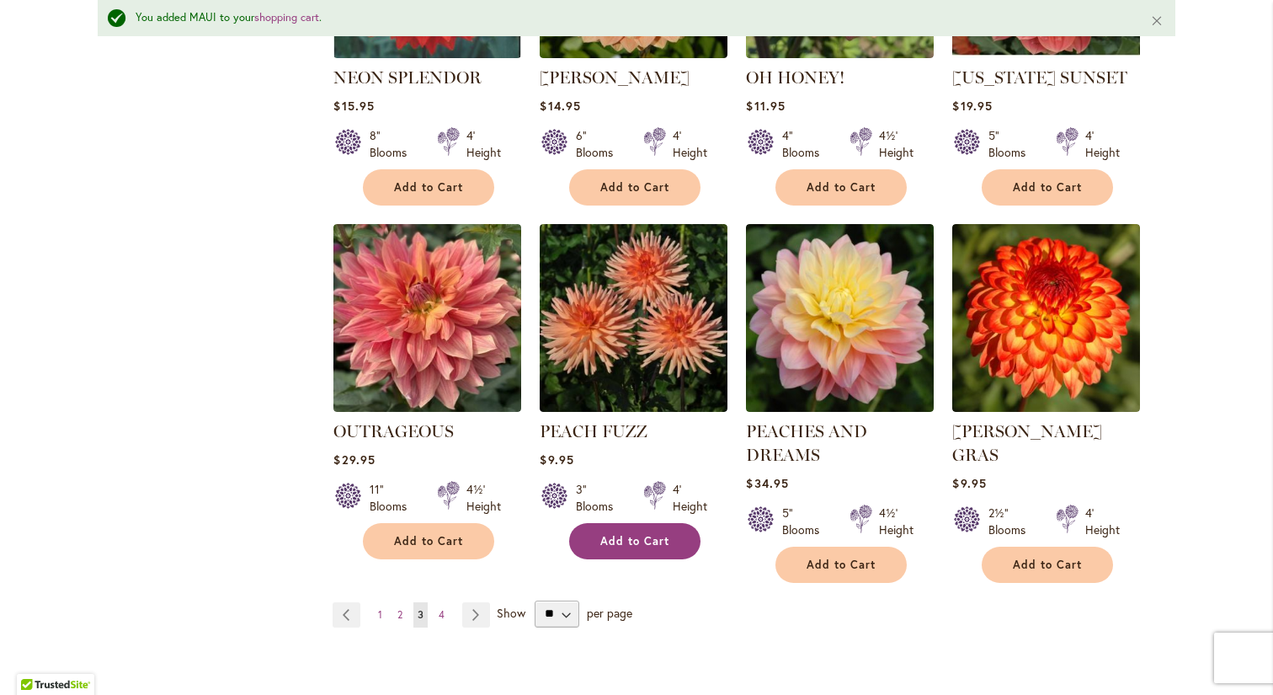
click at [636, 545] on button "Add to Cart" at bounding box center [634, 541] width 131 height 36
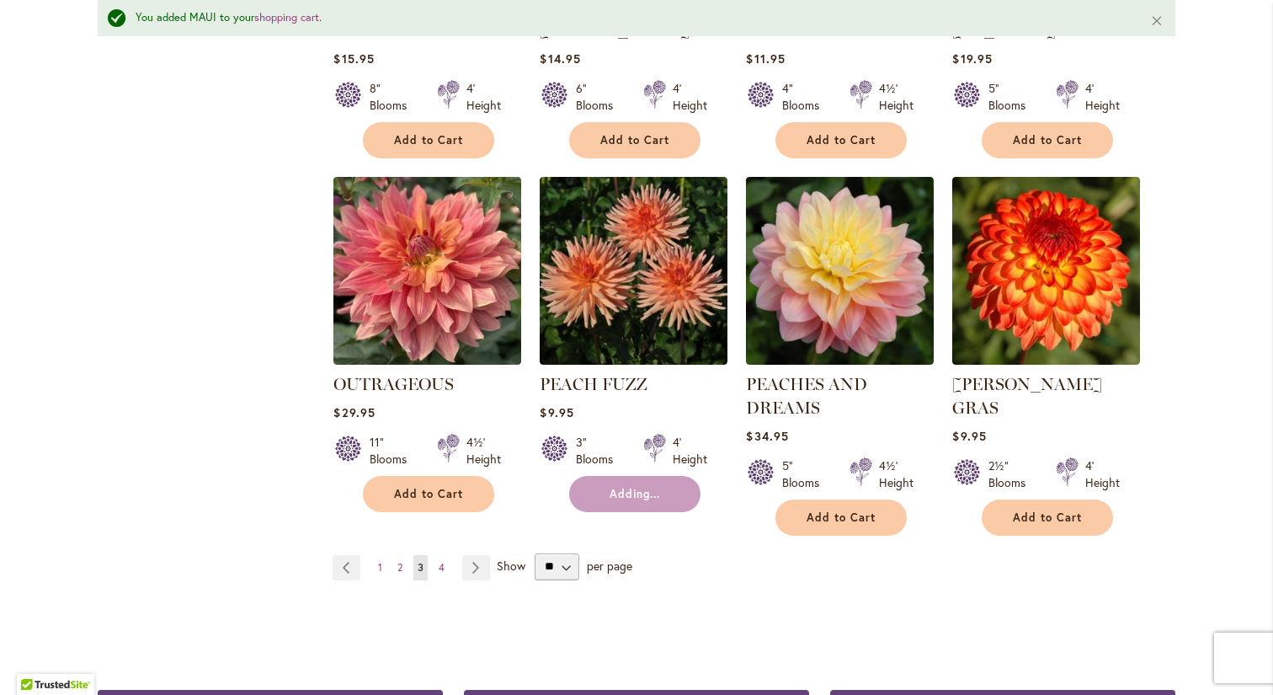
scroll to position [1352, 0]
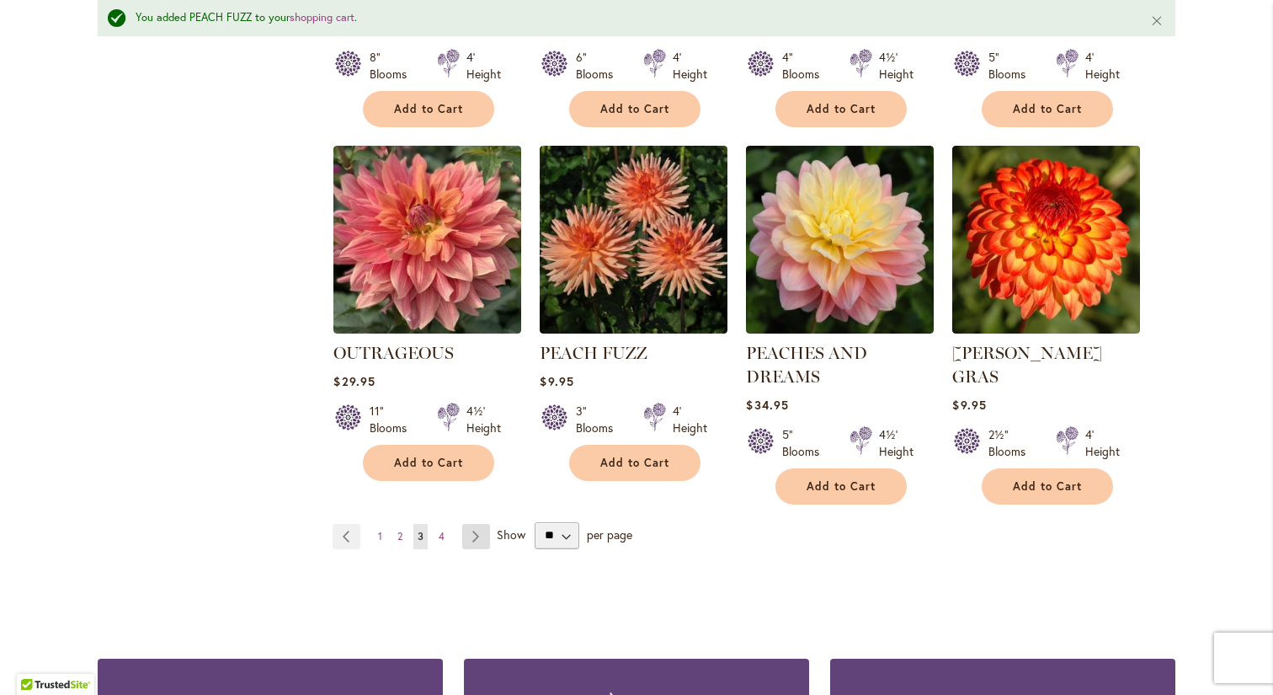
click at [473, 532] on link "Page Next" at bounding box center [476, 536] width 28 height 25
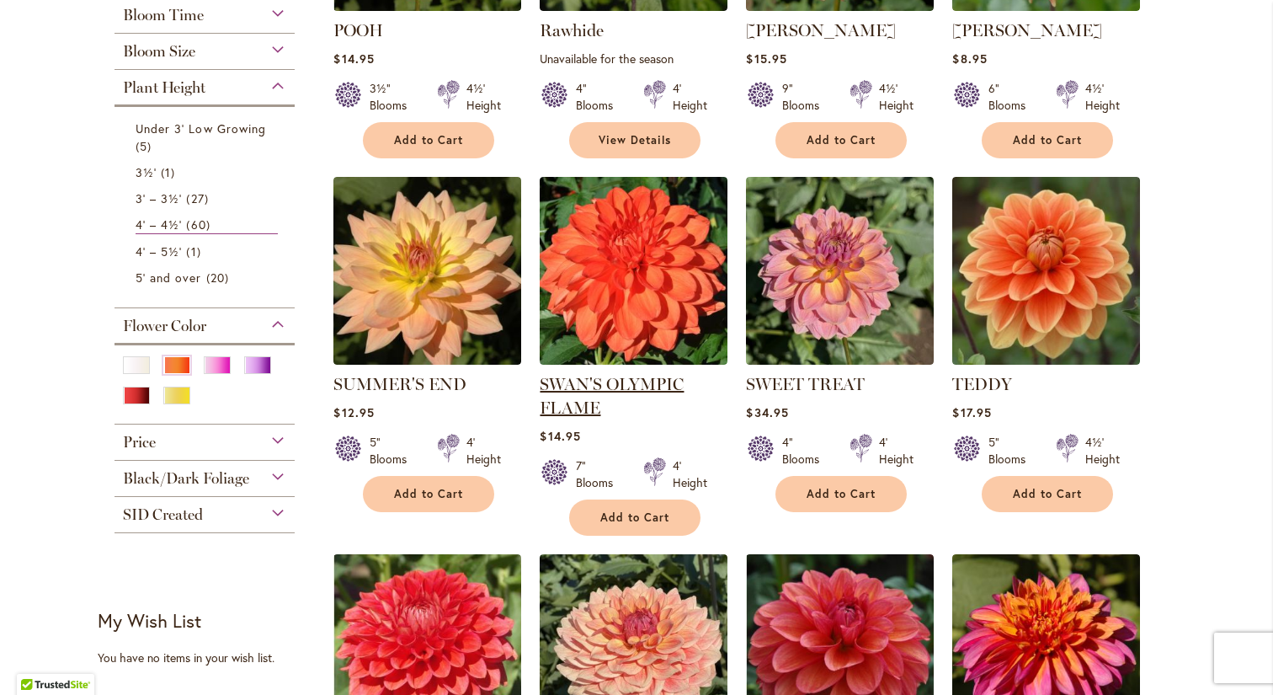
scroll to position [599, 0]
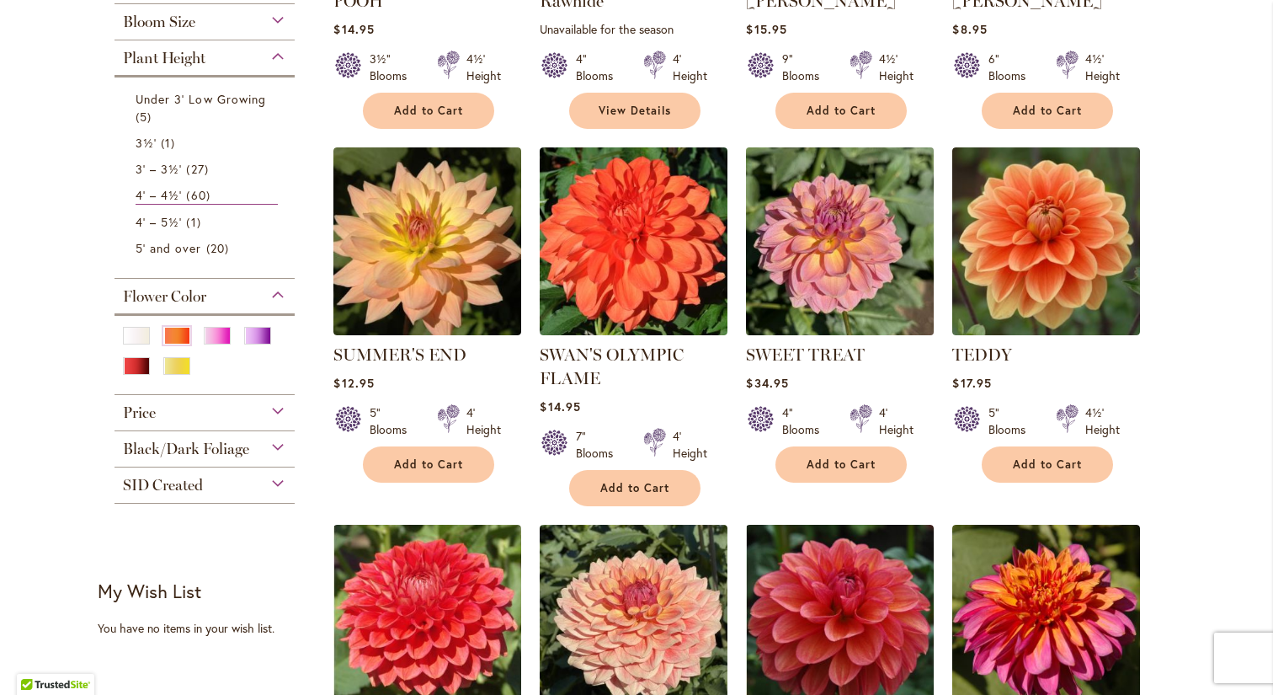
click at [806, 278] on img at bounding box center [840, 240] width 197 height 197
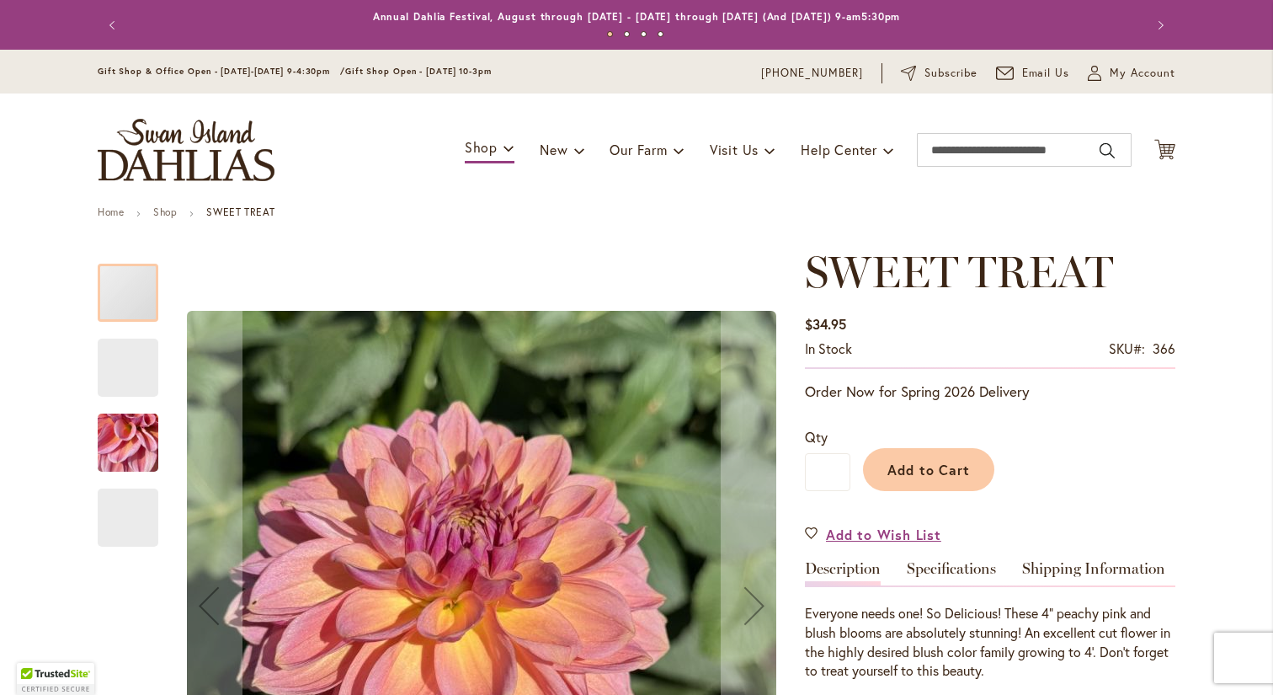
type input "***"
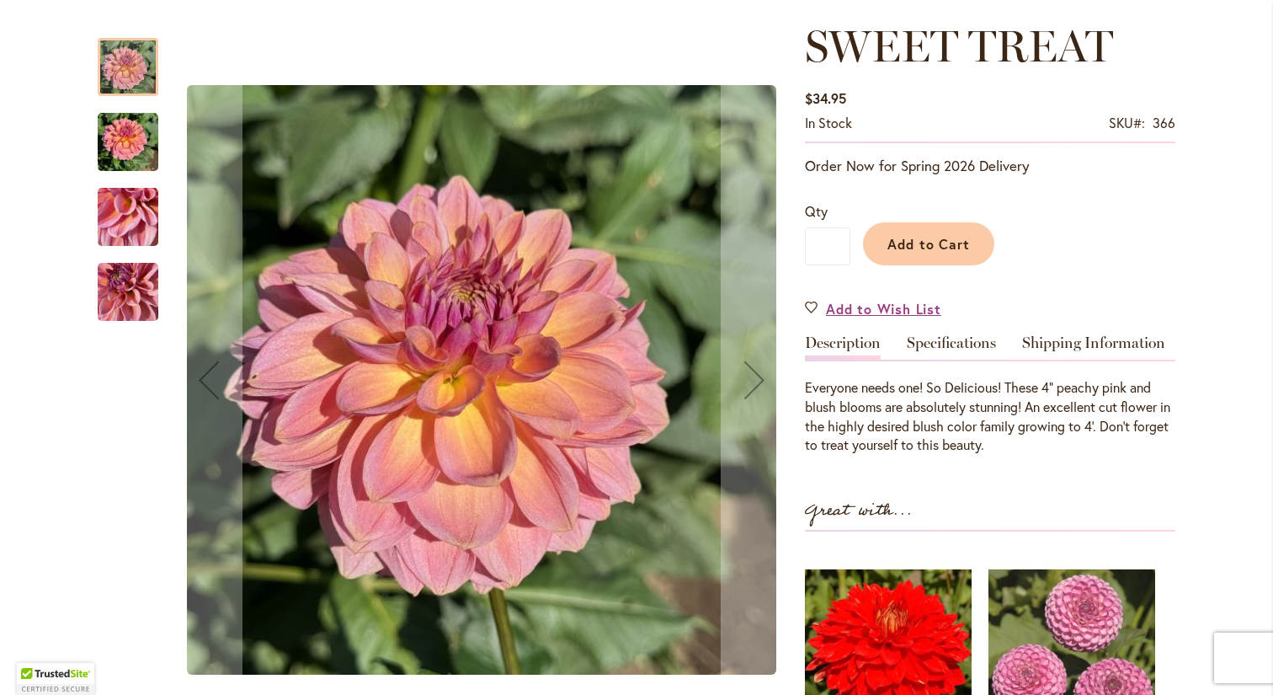
scroll to position [239, 0]
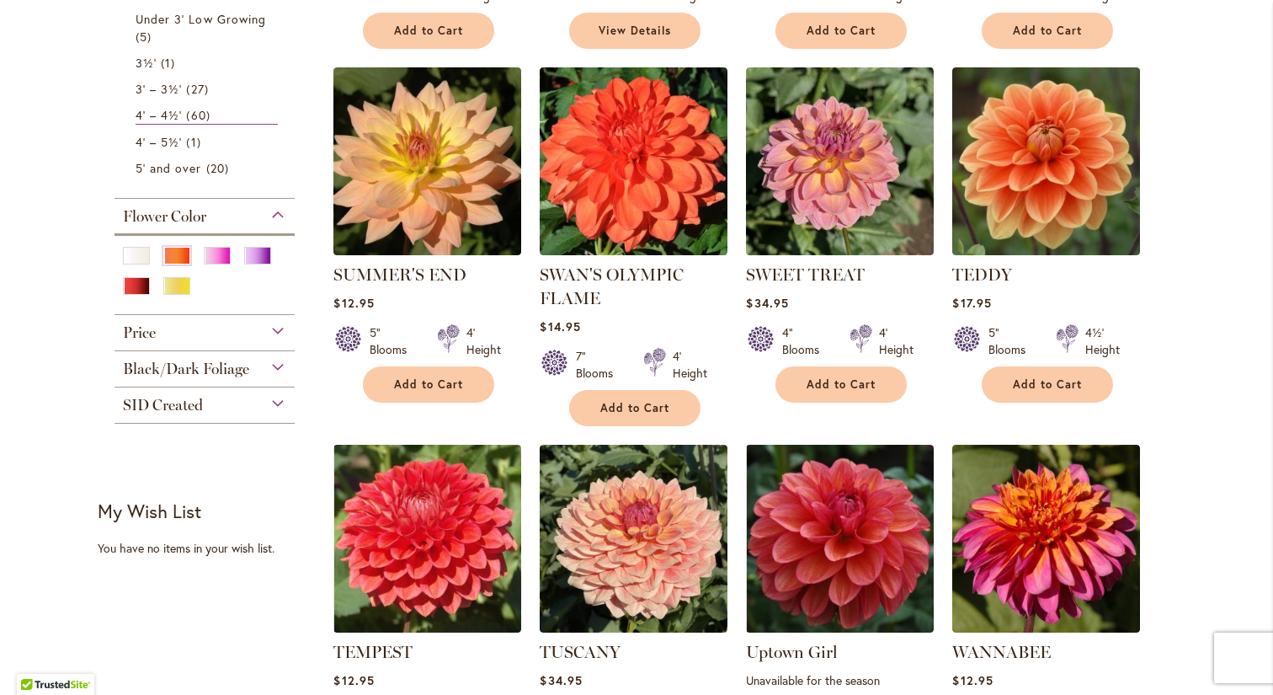
scroll to position [677, 0]
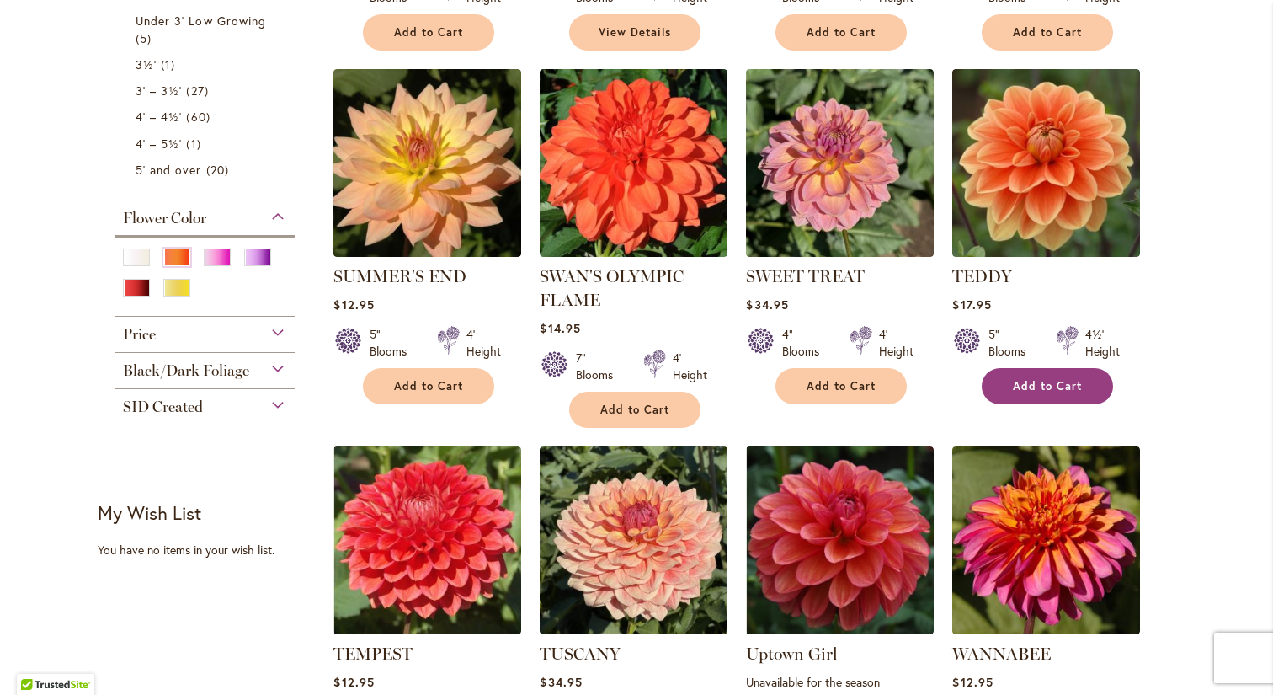
click at [1025, 374] on button "Add to Cart" at bounding box center [1047, 386] width 131 height 36
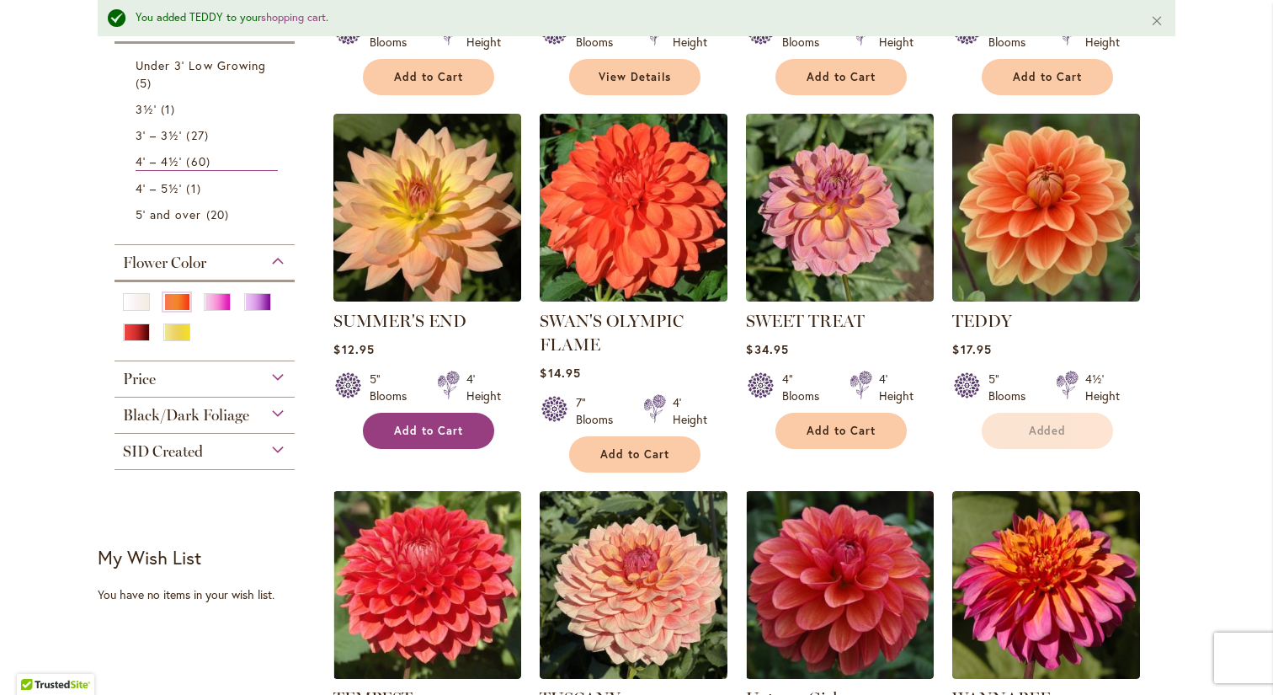
click at [441, 386] on div "SUMMER'S END Rating: 87% 6 Reviews $12.95 5" Blooms 4' Height Add to Cart" at bounding box center [427, 374] width 188 height 131
click at [418, 433] on span "Add to Cart" at bounding box center [428, 431] width 69 height 14
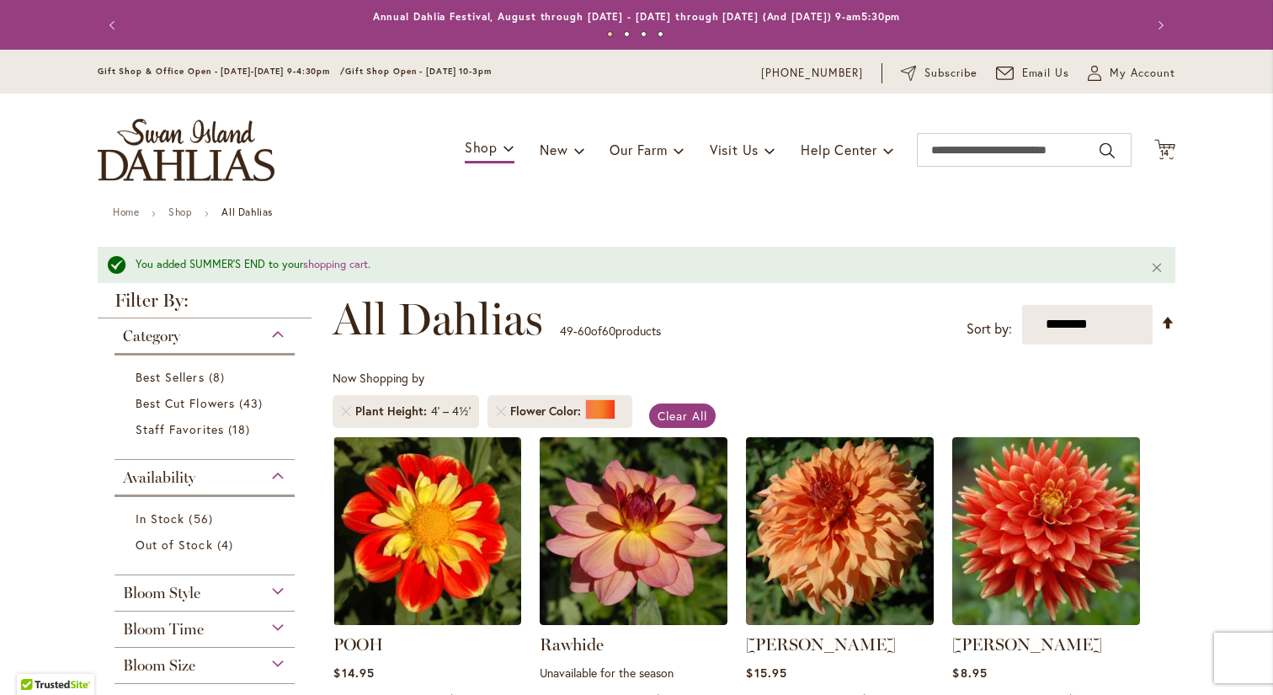
scroll to position [0, 0]
click at [1168, 148] on span "14" at bounding box center [1165, 152] width 10 height 11
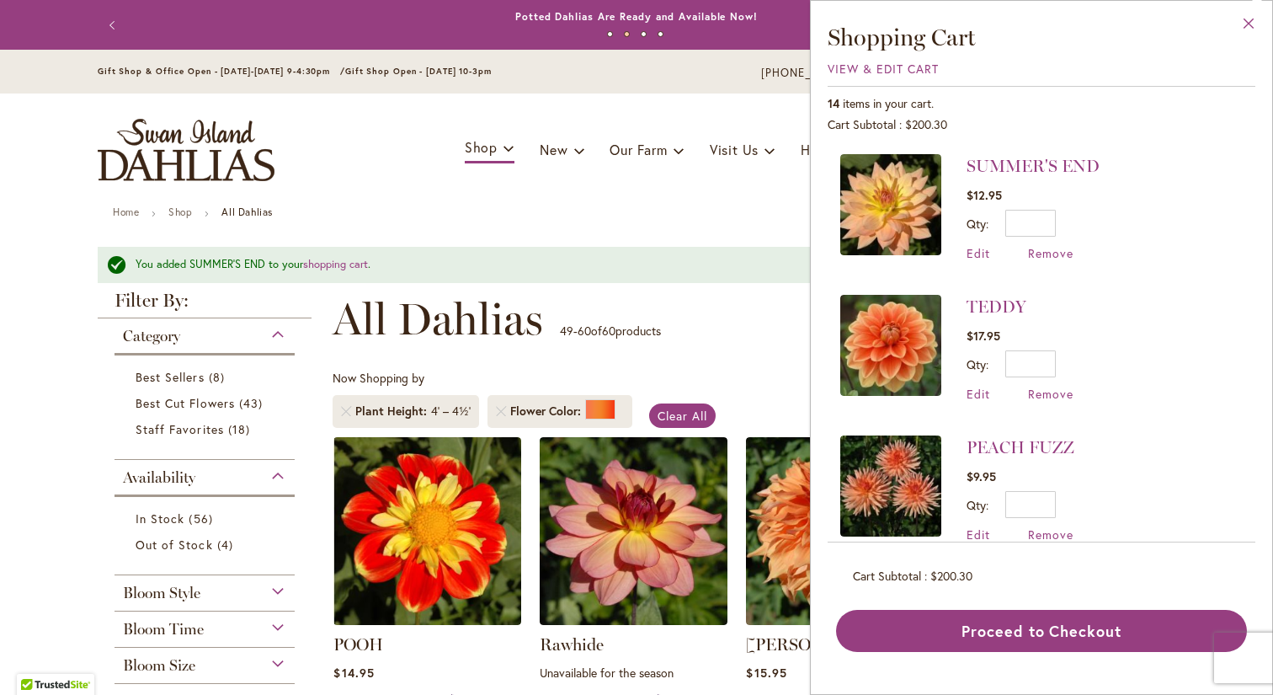
click at [1246, 21] on button "Close" at bounding box center [1249, 27] width 46 height 53
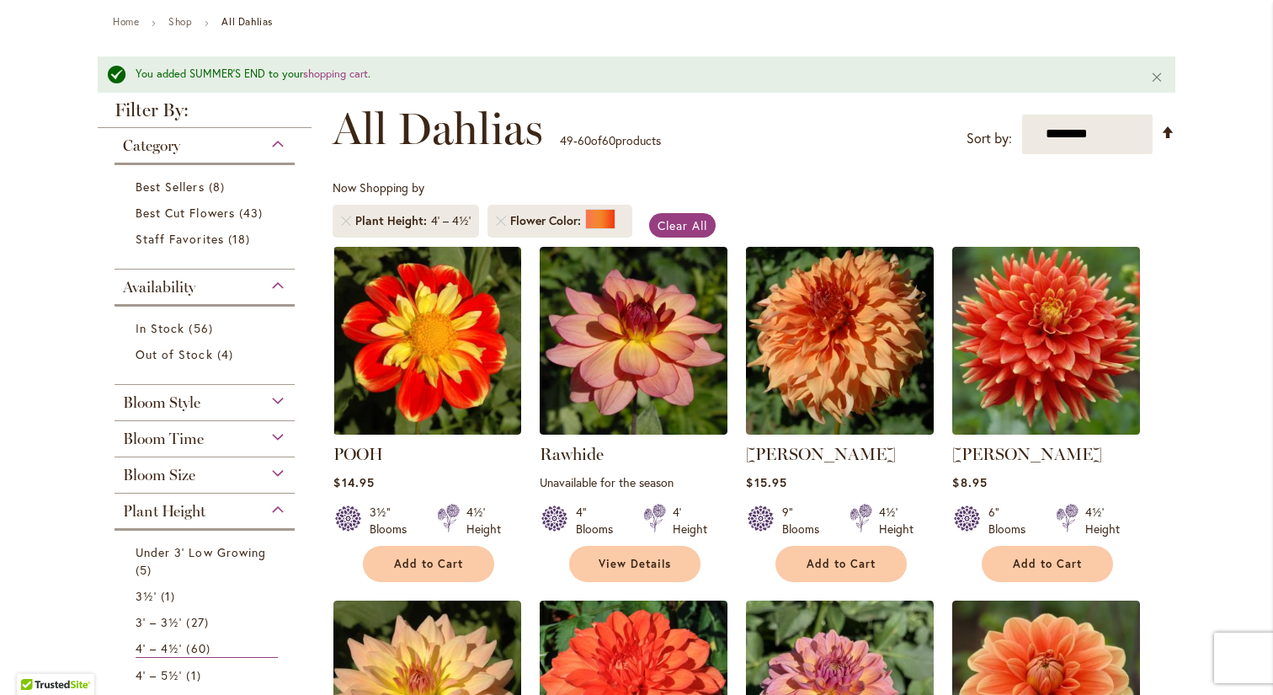
scroll to position [216, 0]
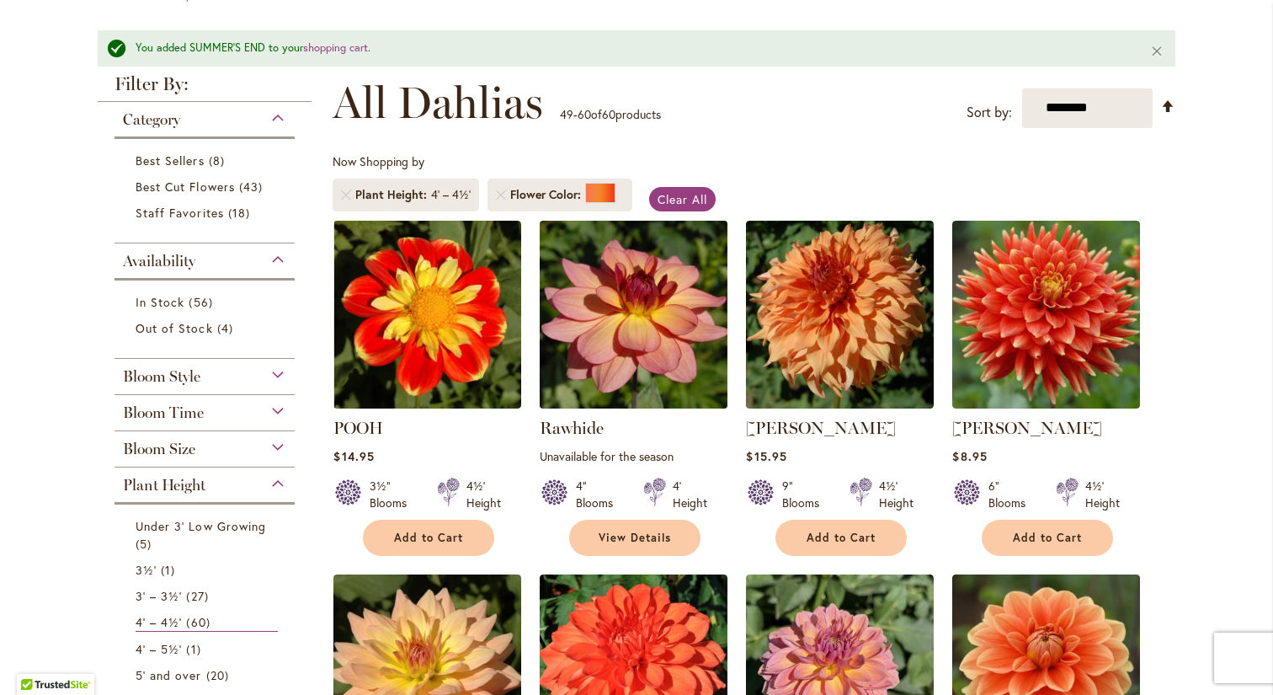
click at [653, 352] on img at bounding box center [634, 314] width 197 height 197
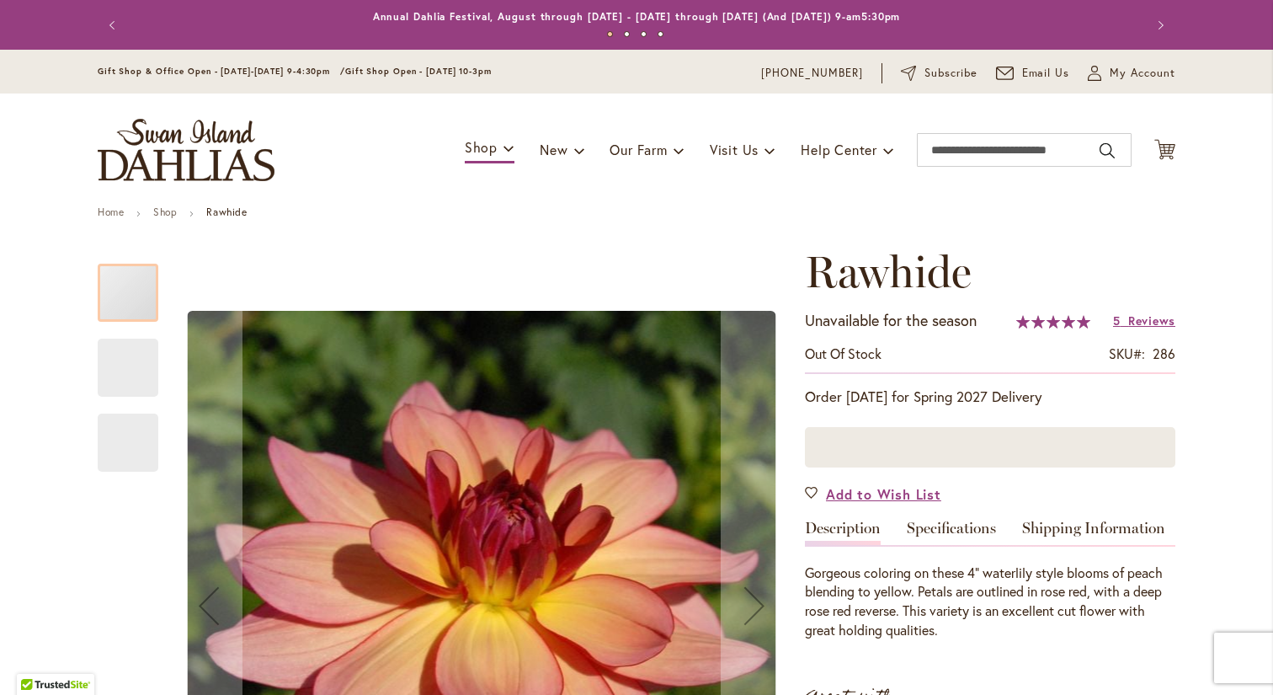
type input "***"
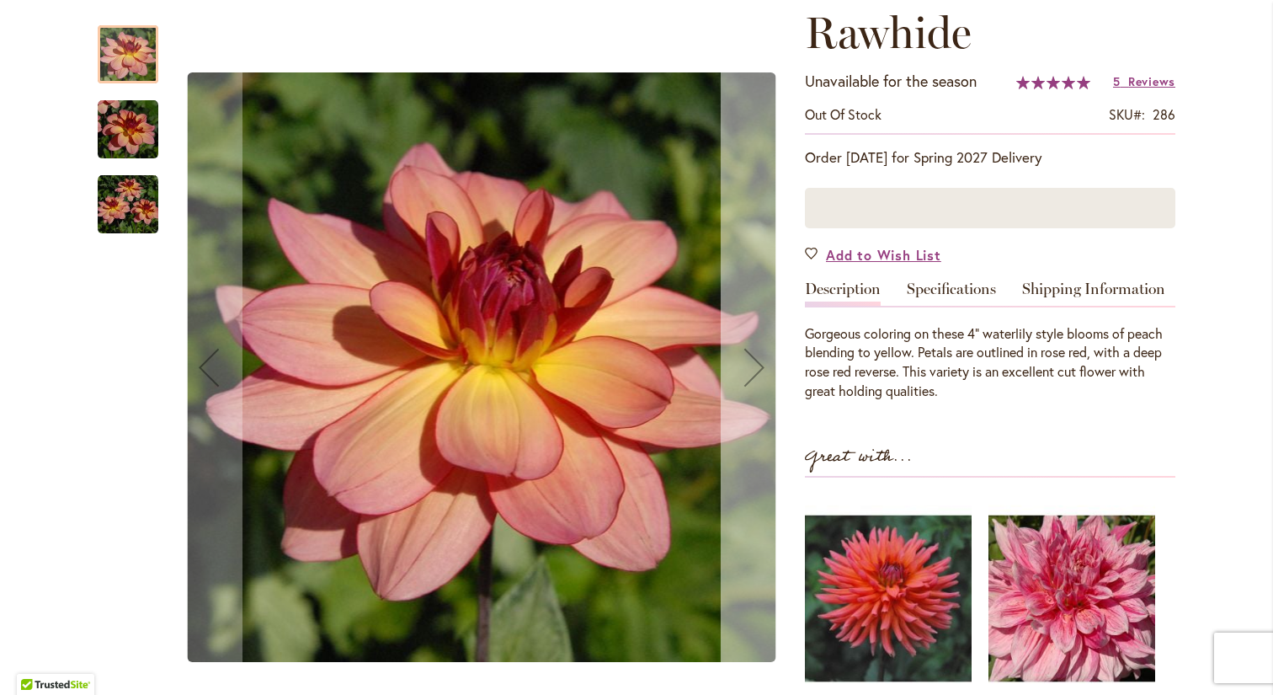
scroll to position [389, 0]
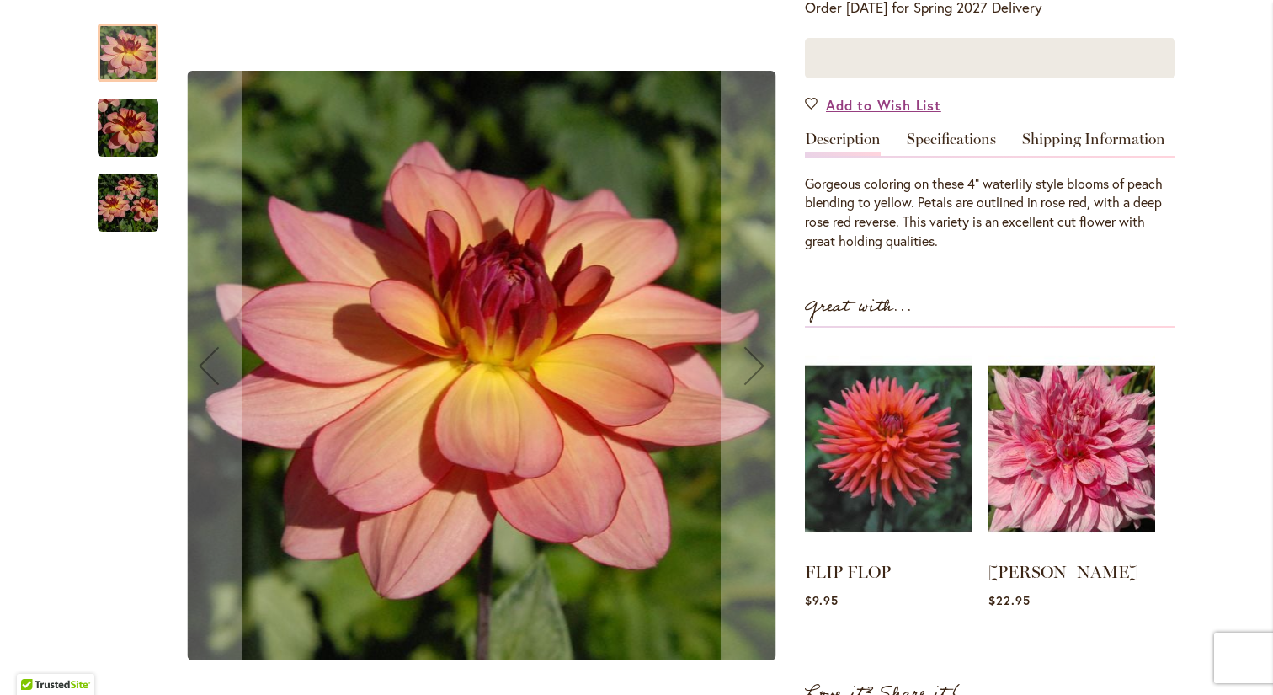
click at [130, 121] on img "Rawhide" at bounding box center [128, 127] width 61 height 61
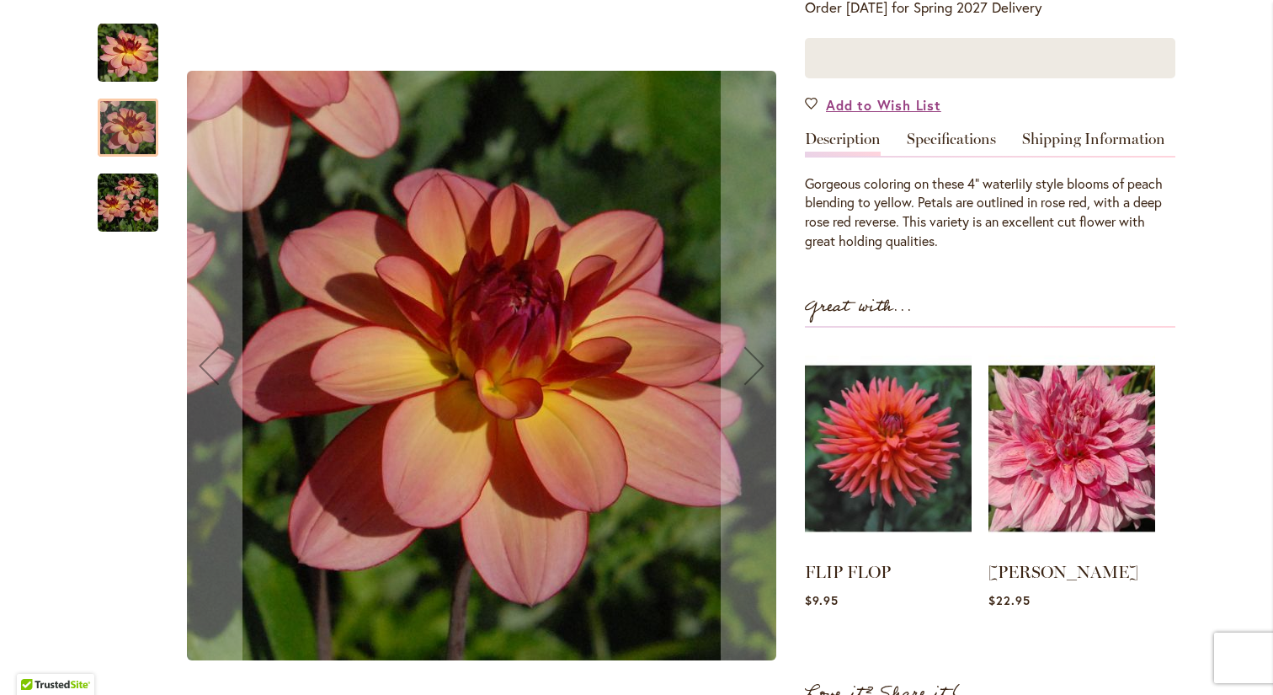
click at [125, 191] on img "Rawhide" at bounding box center [128, 202] width 61 height 61
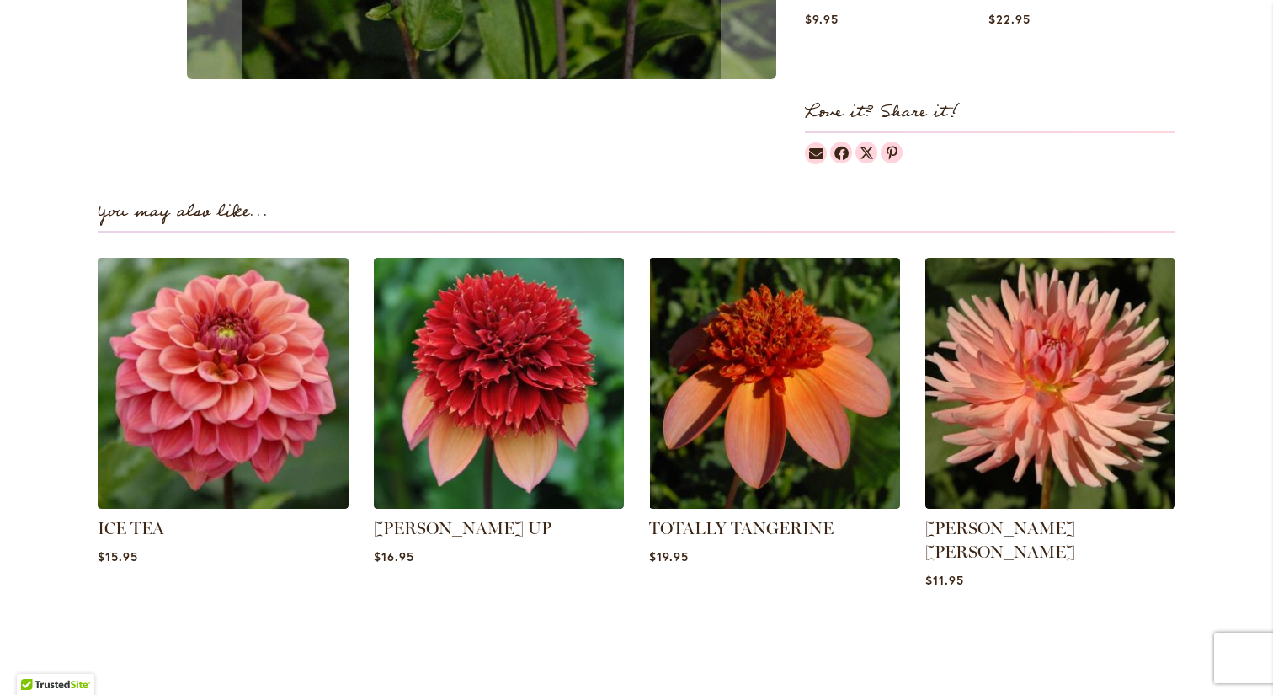
scroll to position [972, 0]
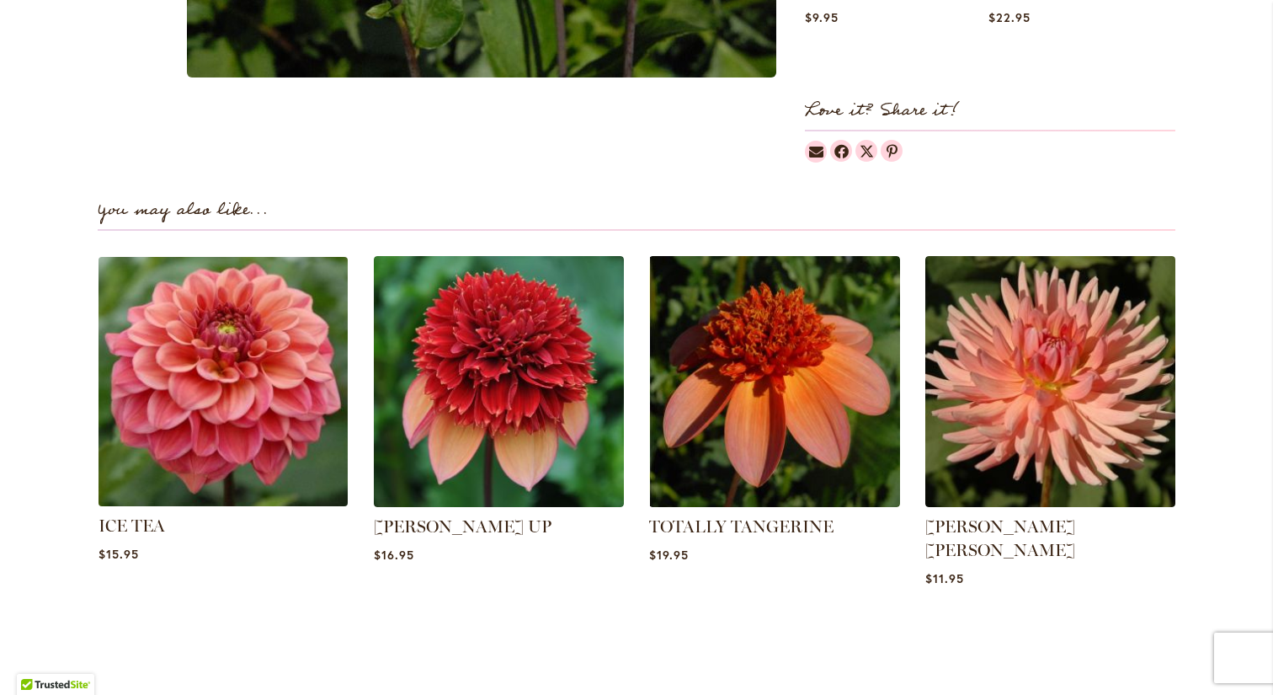
click at [255, 445] on img at bounding box center [223, 381] width 261 height 261
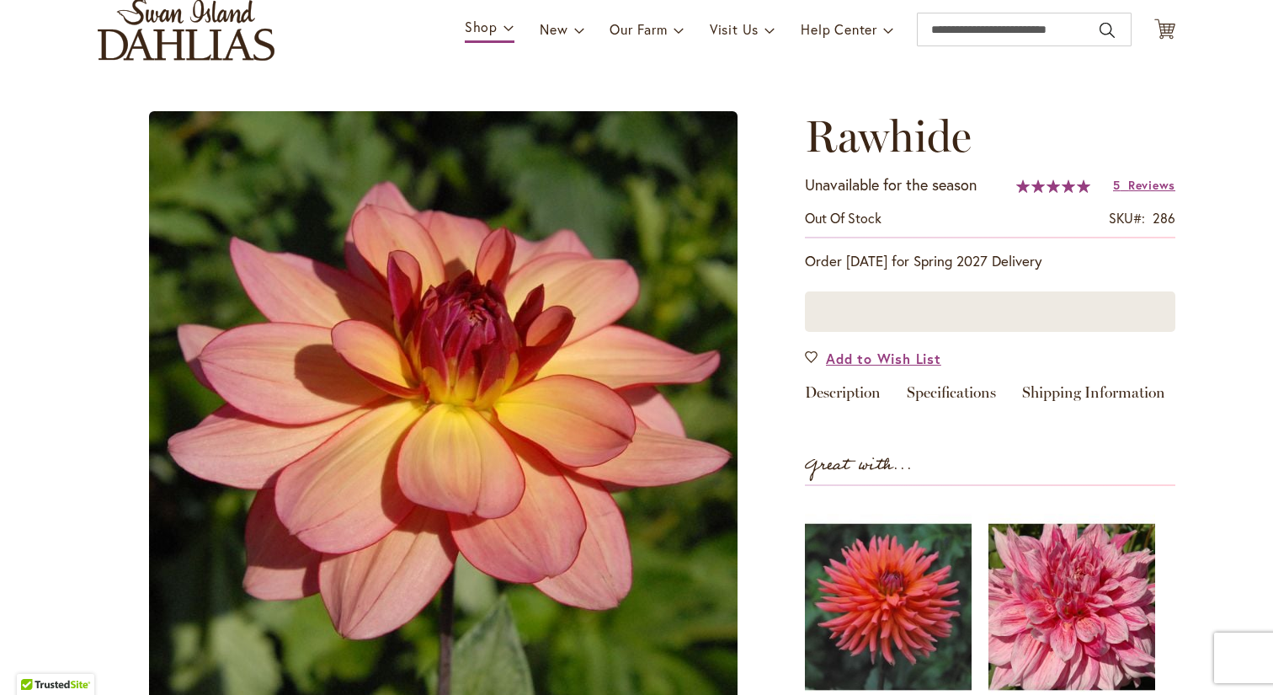
type input "***"
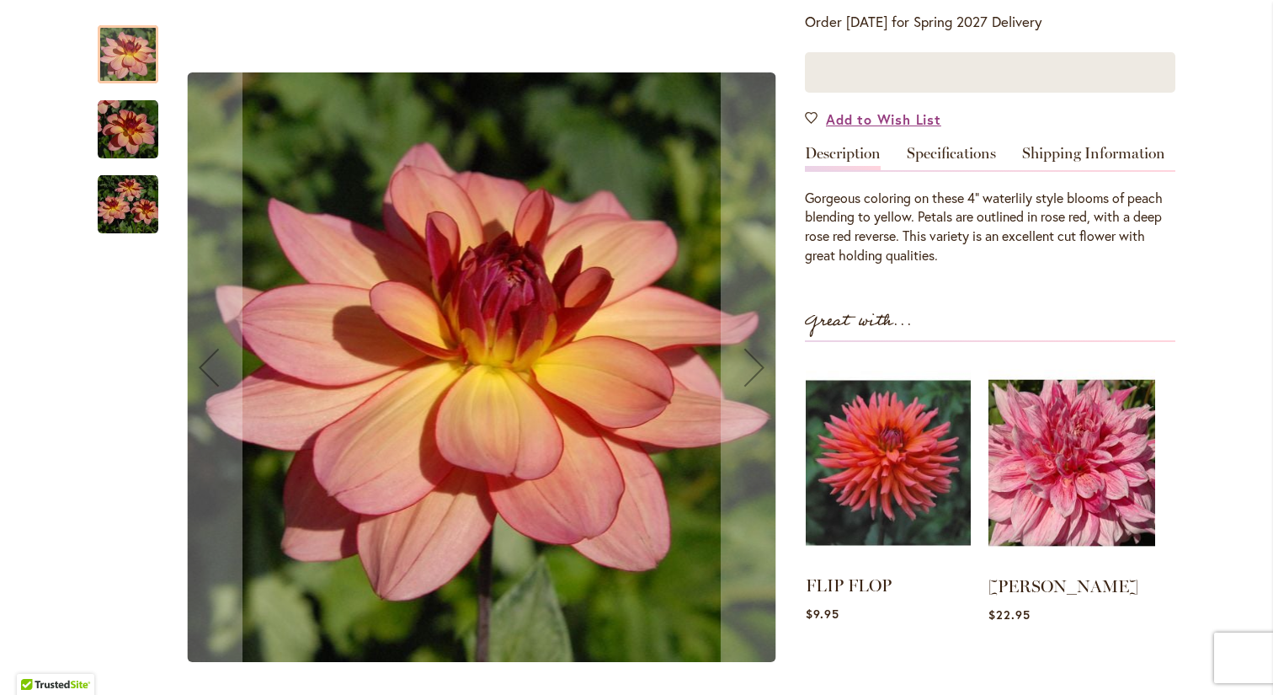
scroll to position [375, 0]
click at [870, 483] on img at bounding box center [888, 463] width 165 height 206
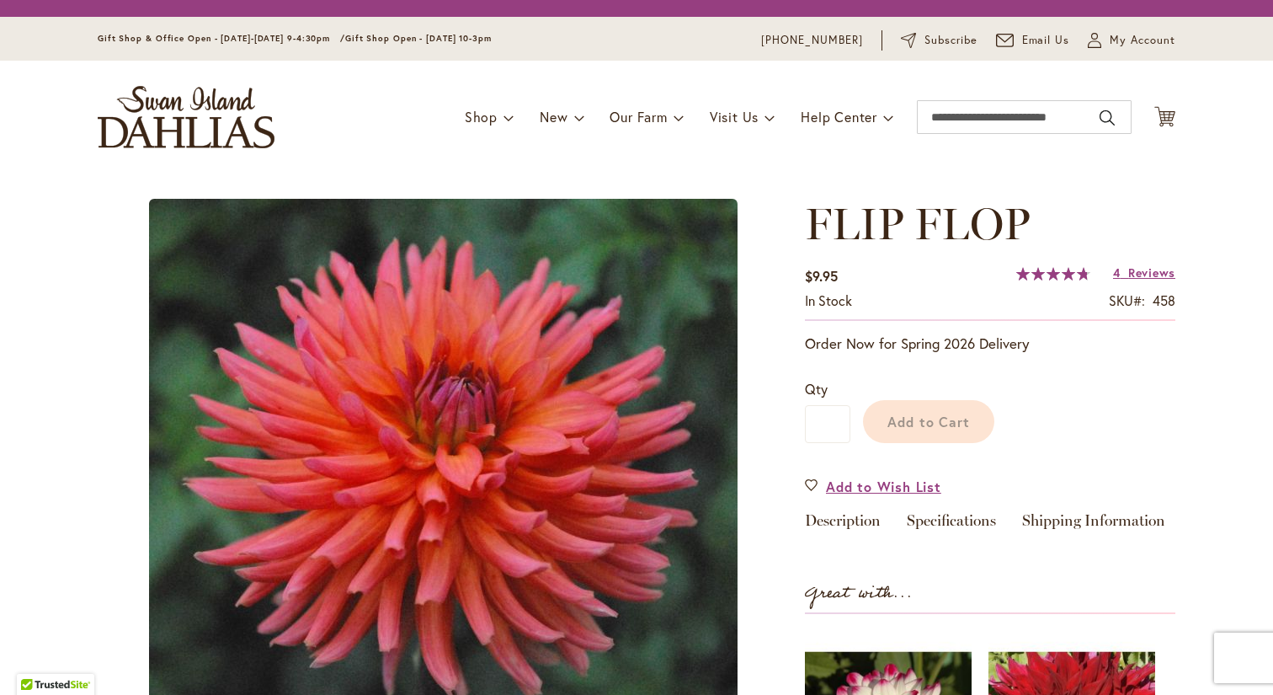
type input "***"
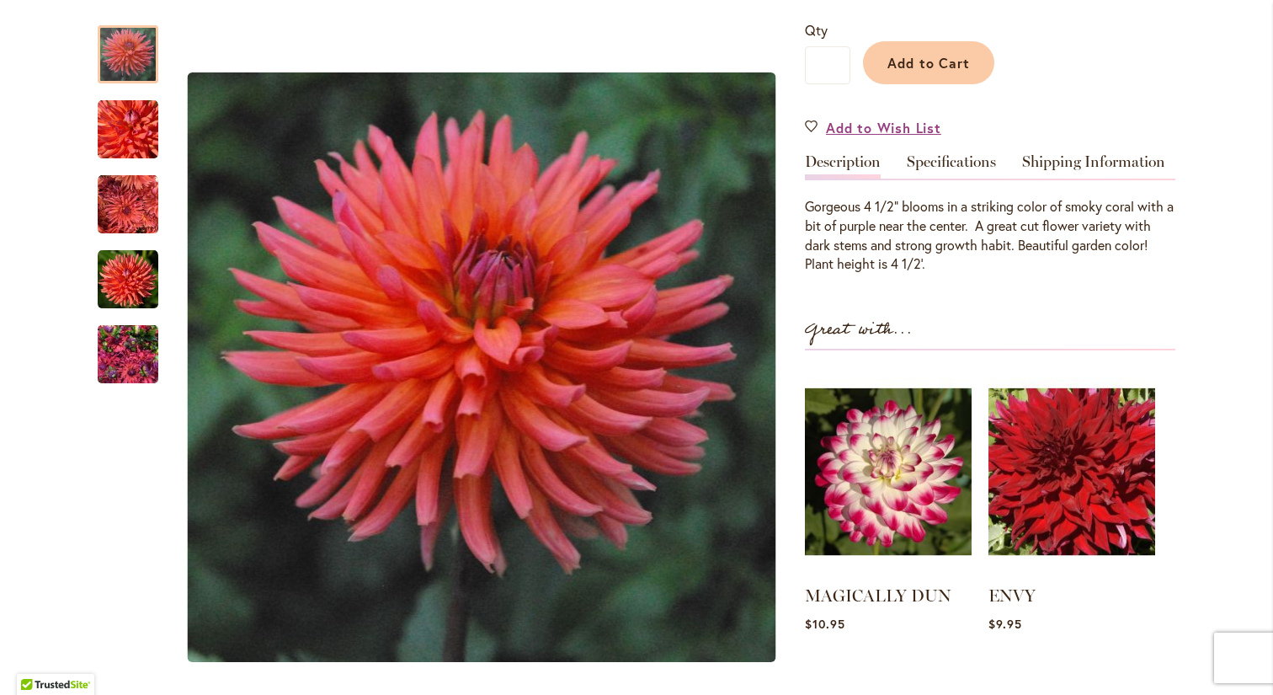
scroll to position [427, 0]
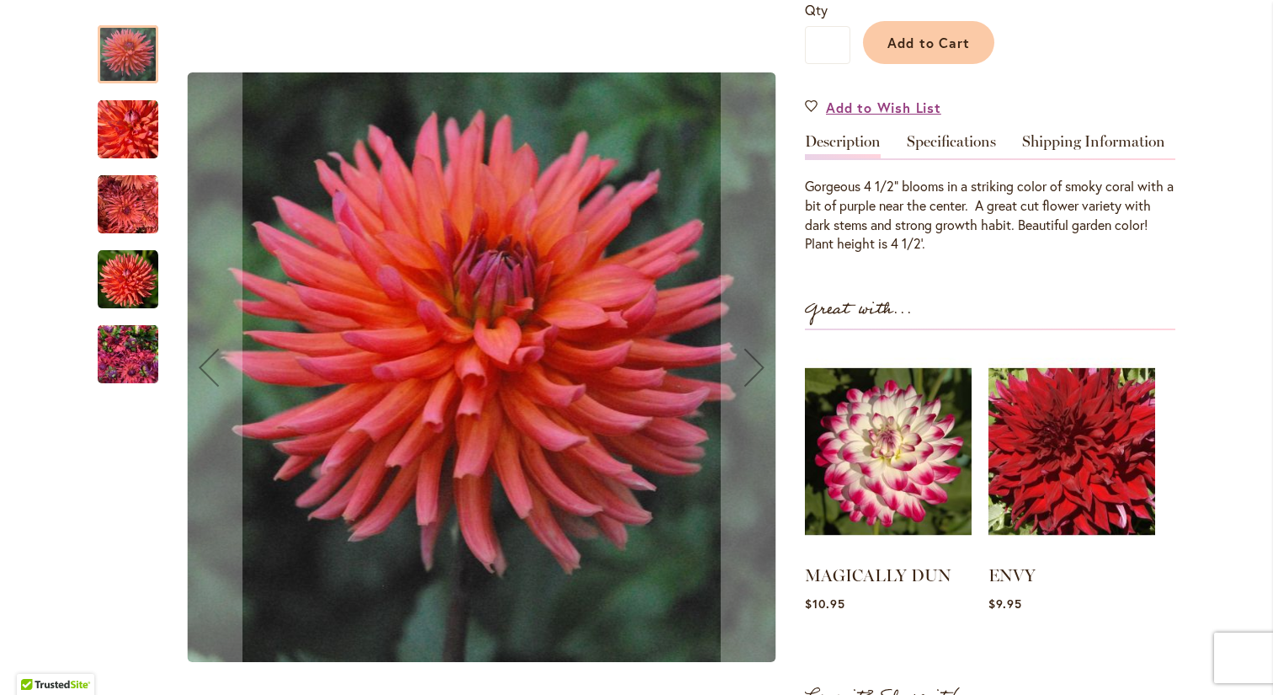
click at [129, 337] on img "FLIP FLOP" at bounding box center [128, 354] width 61 height 81
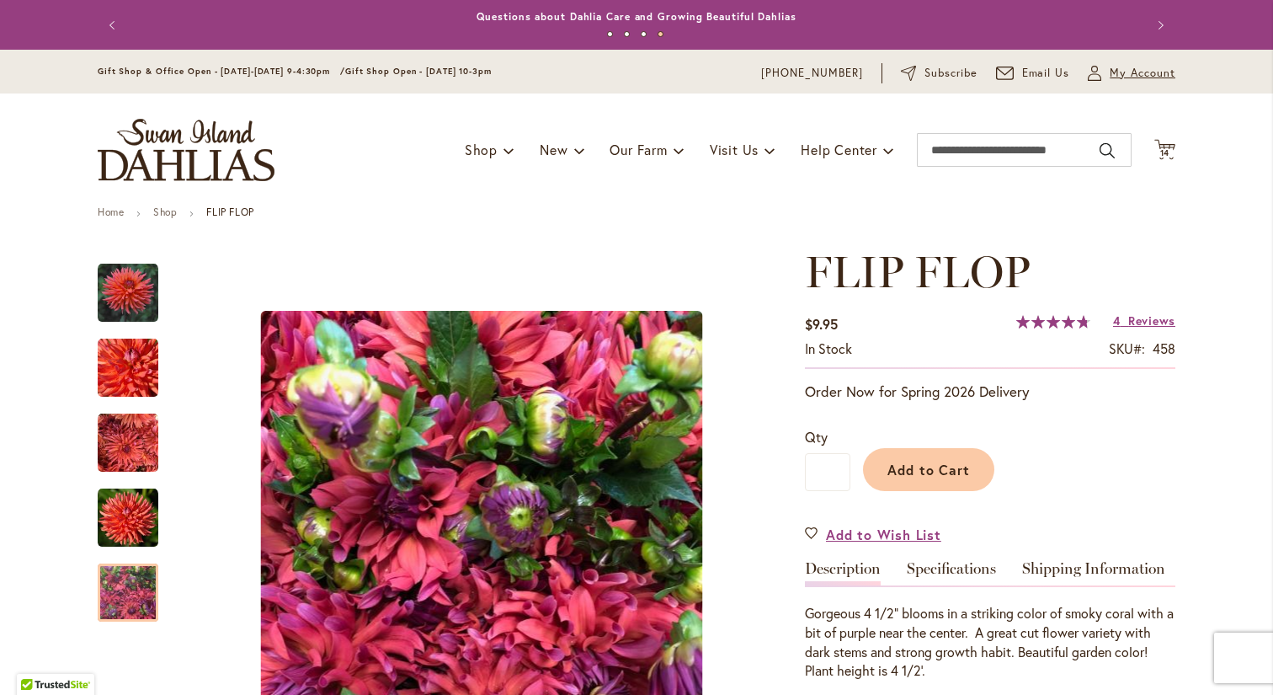
scroll to position [0, 0]
click at [1161, 142] on icon "Cart .cls-1 { fill: #231f20; }" at bounding box center [1165, 149] width 21 height 21
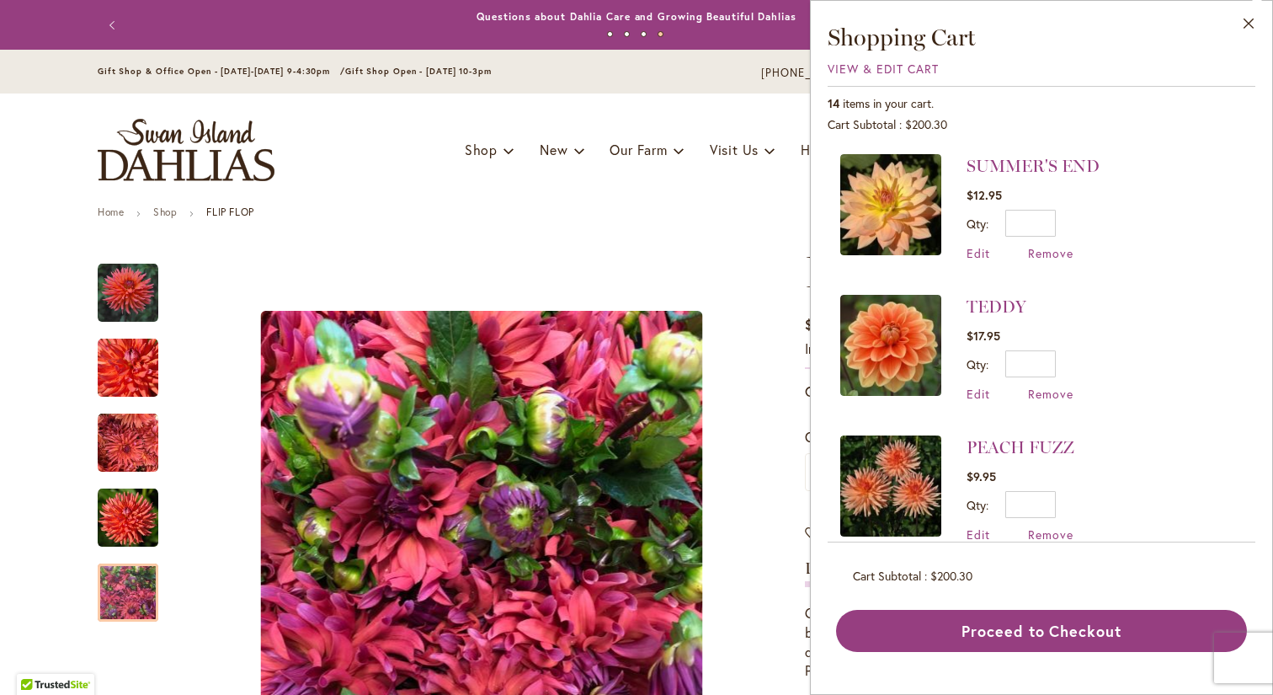
click at [907, 212] on img at bounding box center [890, 204] width 101 height 101
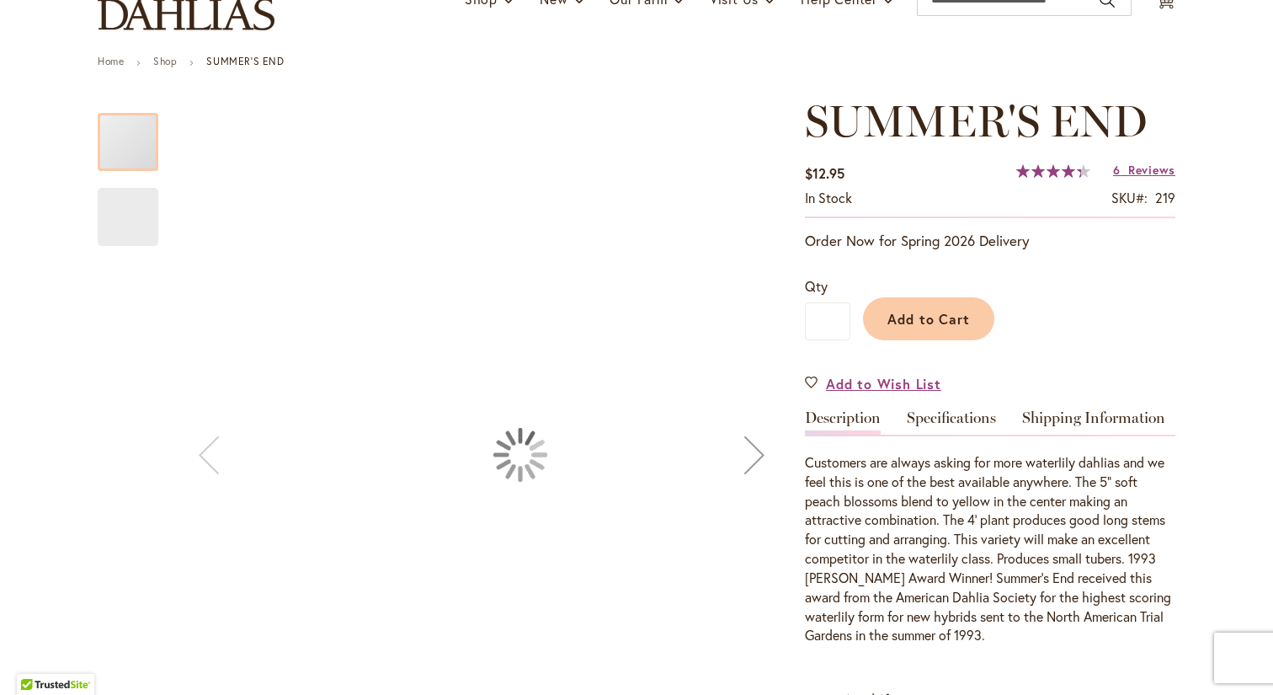
type input "***"
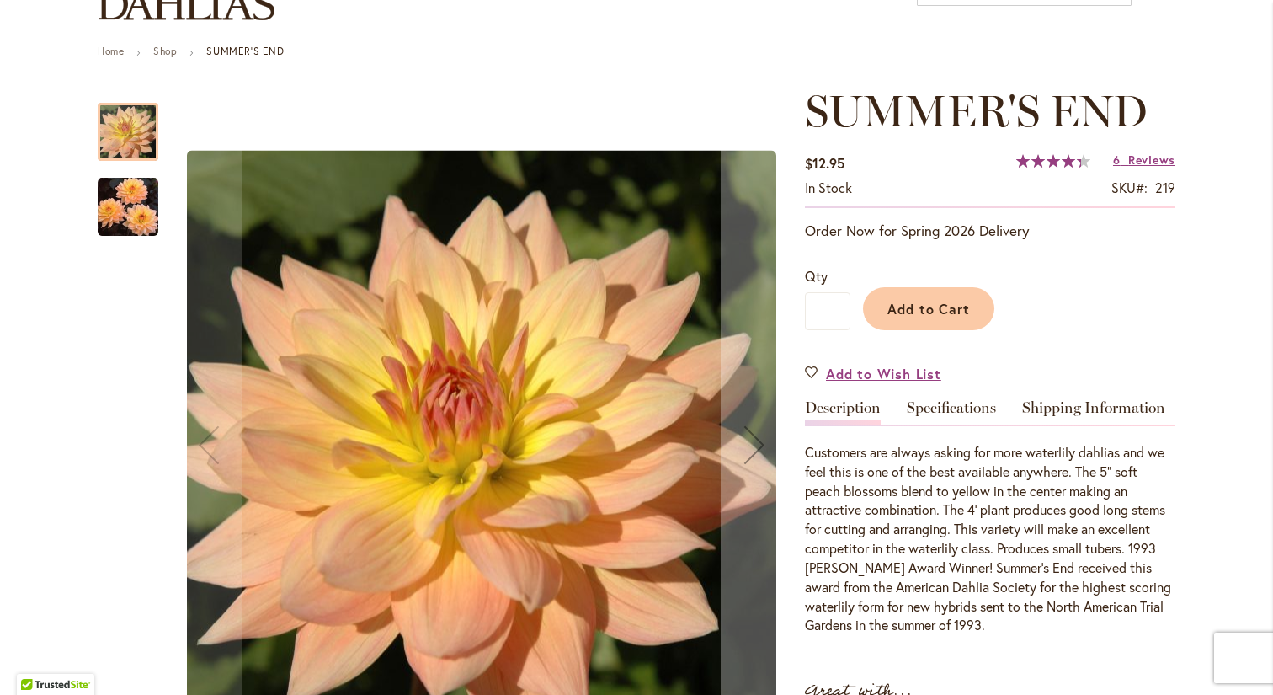
click at [136, 213] on img "SUMMER'S END" at bounding box center [128, 206] width 61 height 61
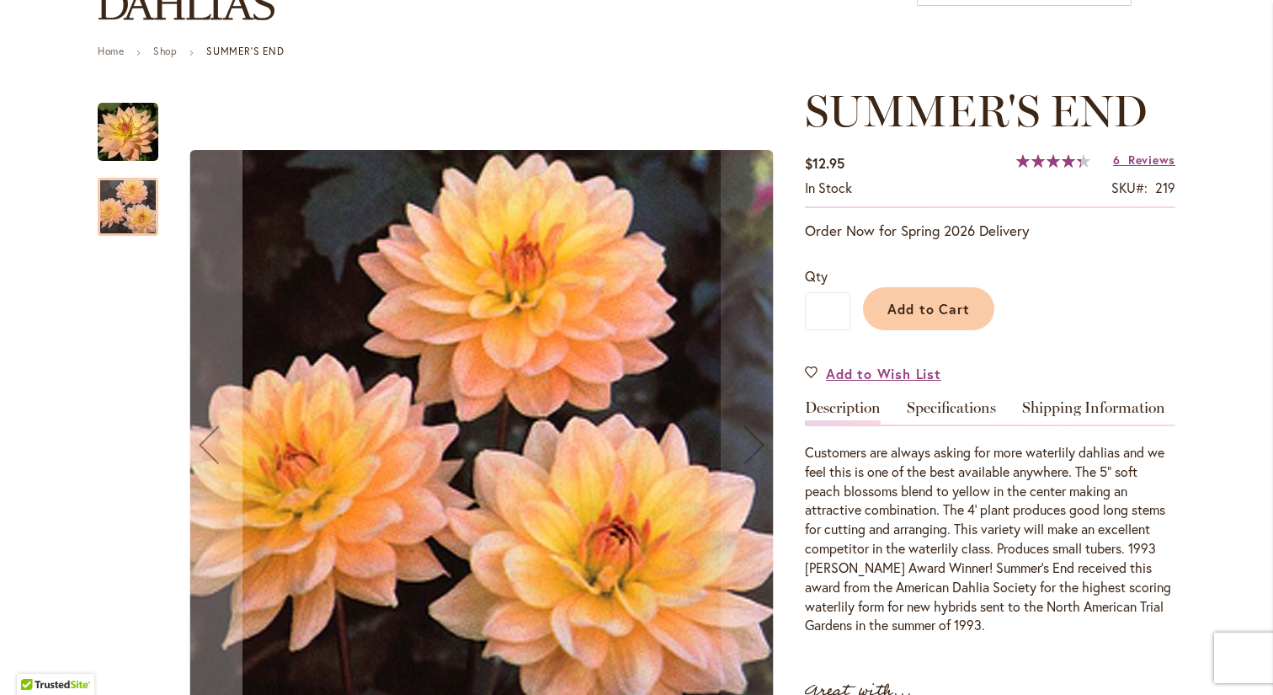
click at [115, 126] on img "SUMMER'S END" at bounding box center [128, 132] width 61 height 61
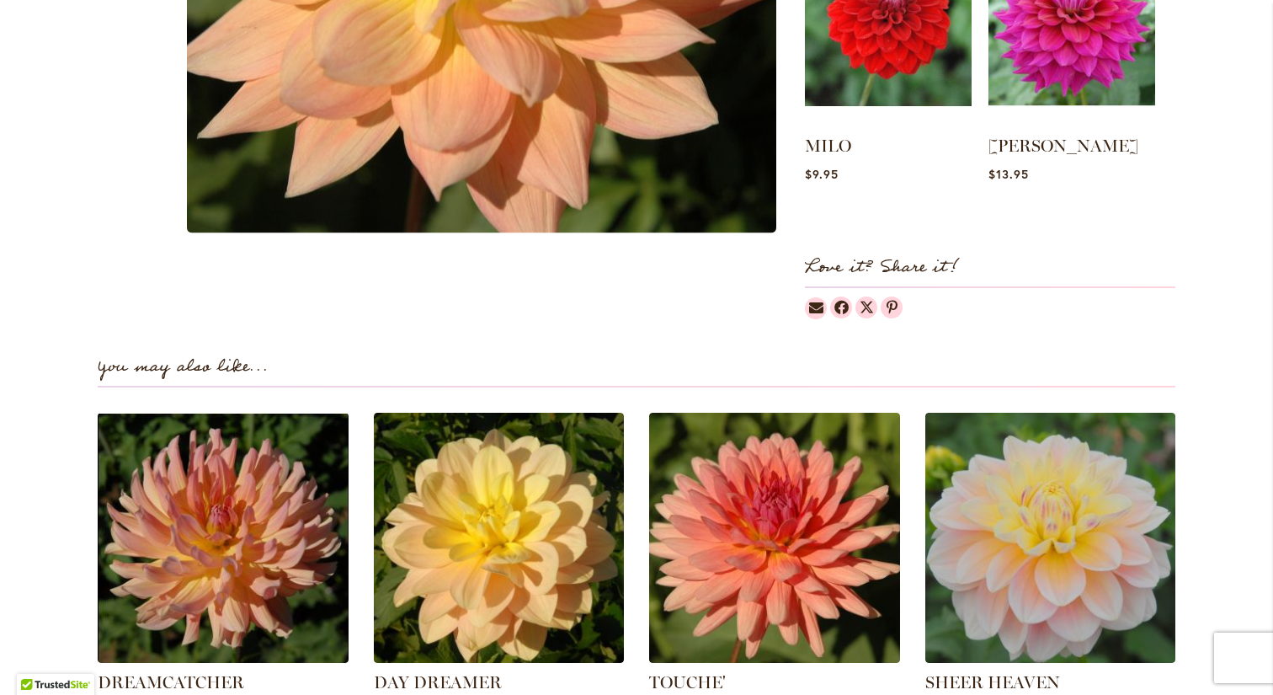
scroll to position [1019, 0]
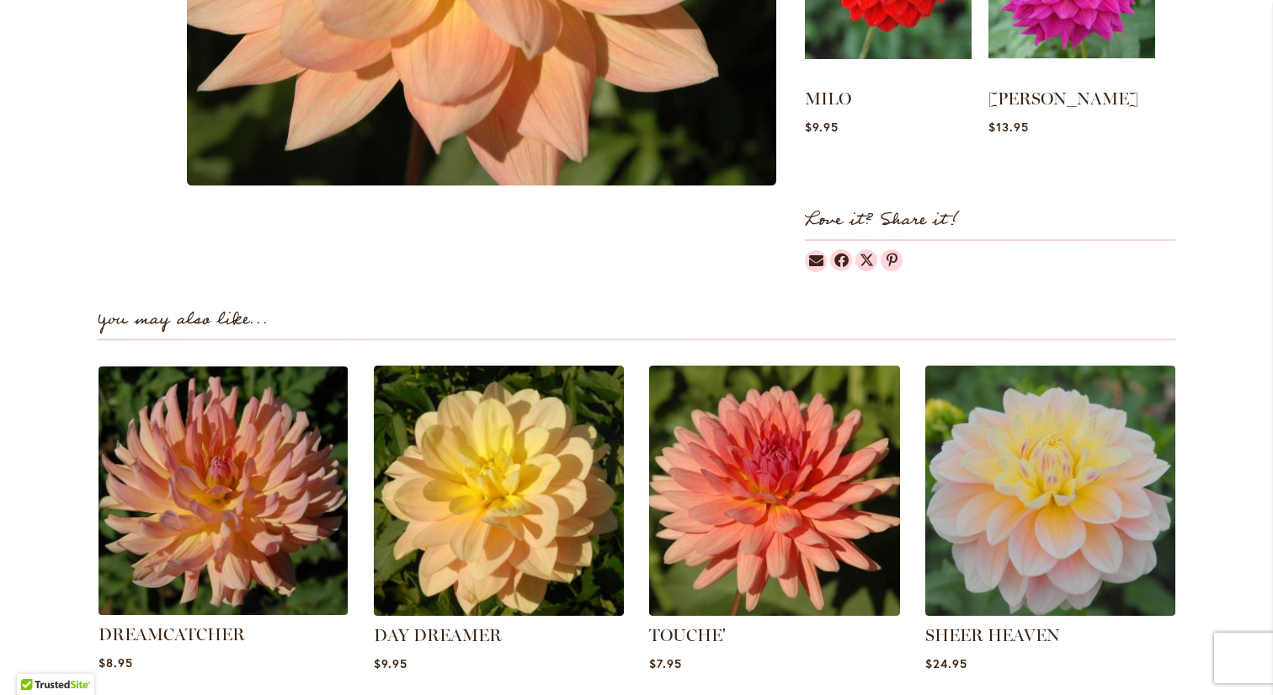
click at [205, 533] on img at bounding box center [223, 490] width 261 height 261
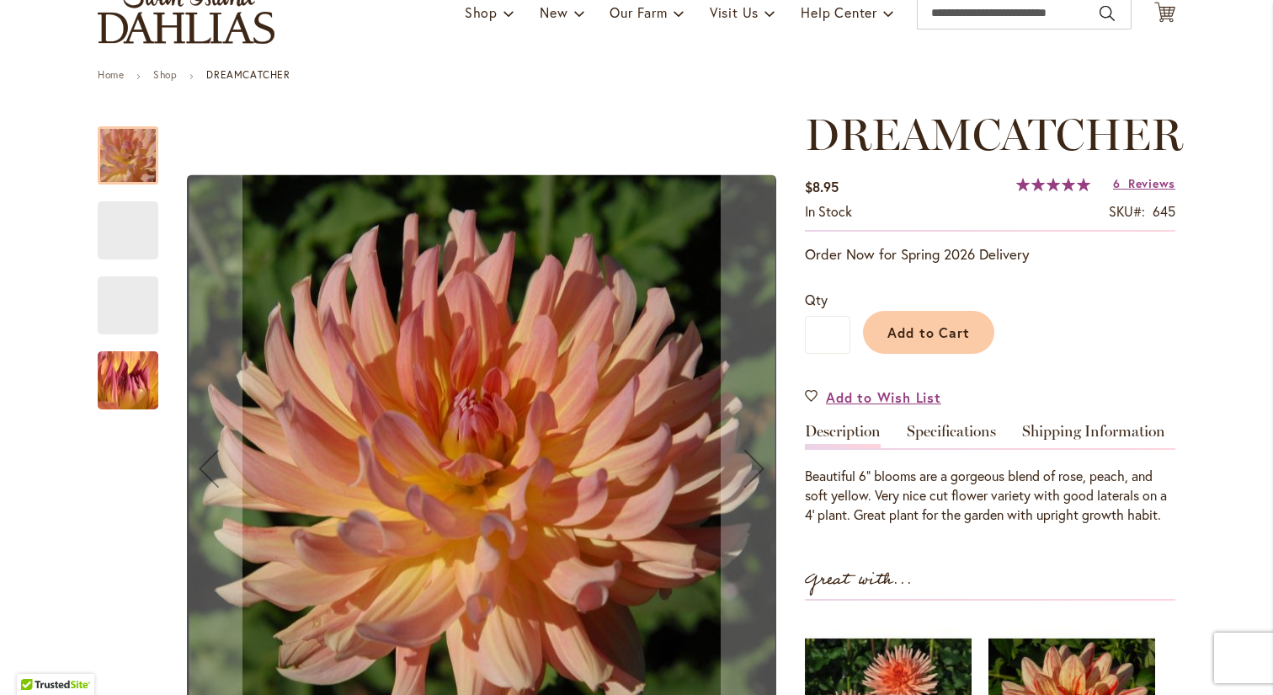
type input "***"
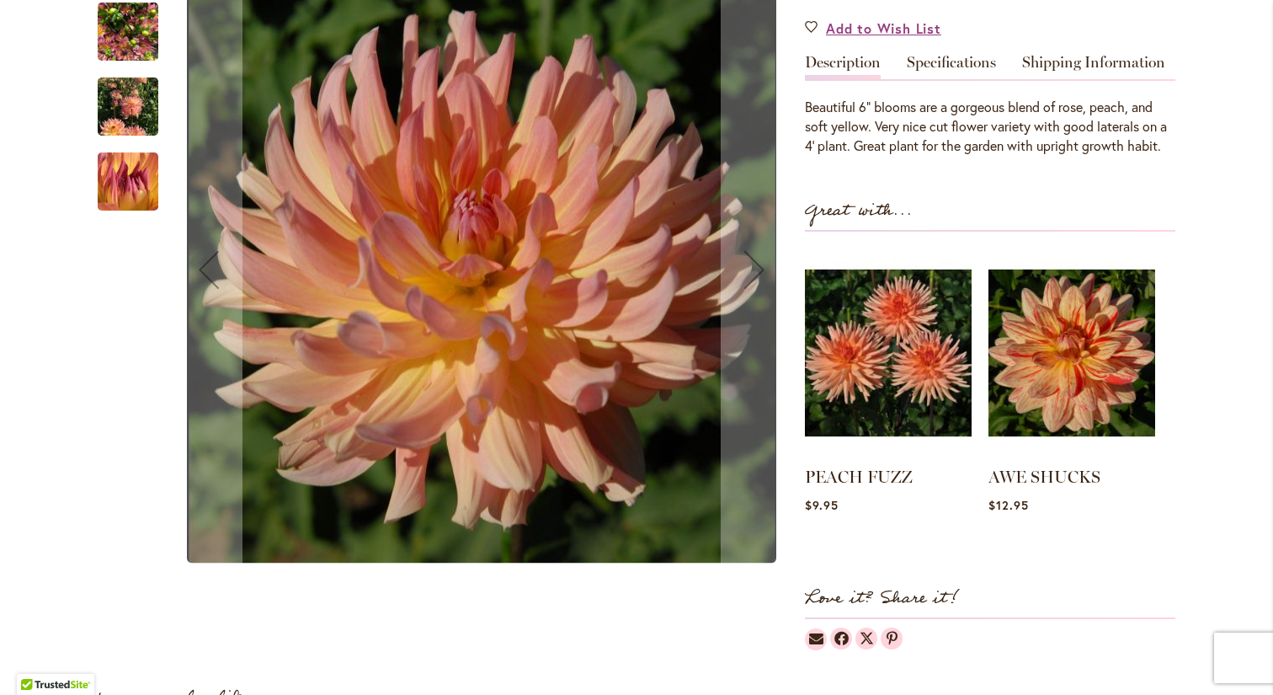
scroll to position [531, 0]
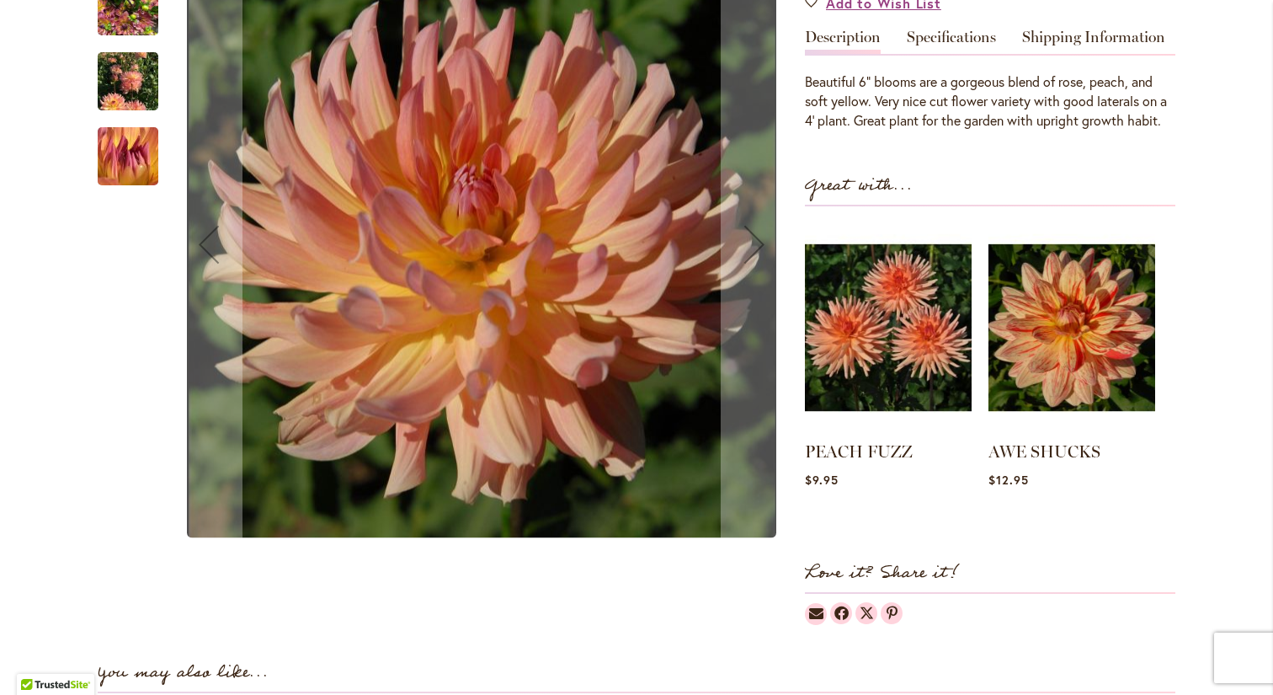
click at [116, 69] on img "Dreamcatcher" at bounding box center [128, 81] width 61 height 81
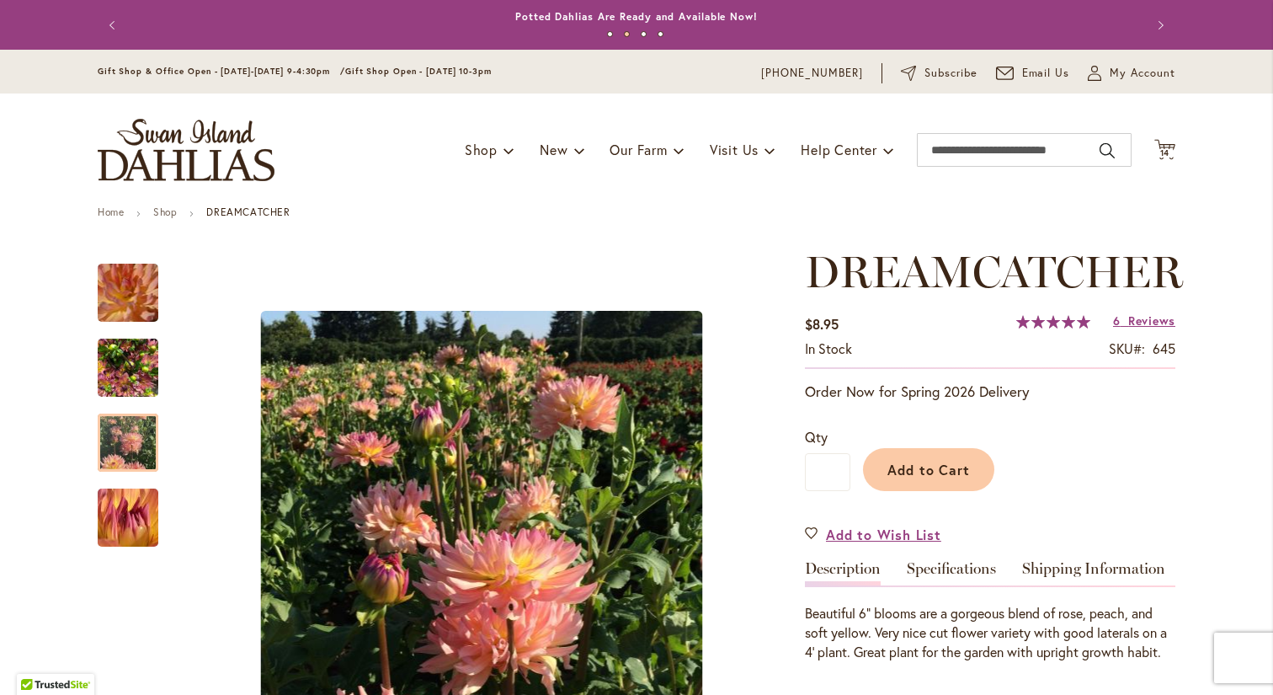
scroll to position [0, 0]
click at [930, 466] on span "Add to Cart" at bounding box center [929, 470] width 83 height 18
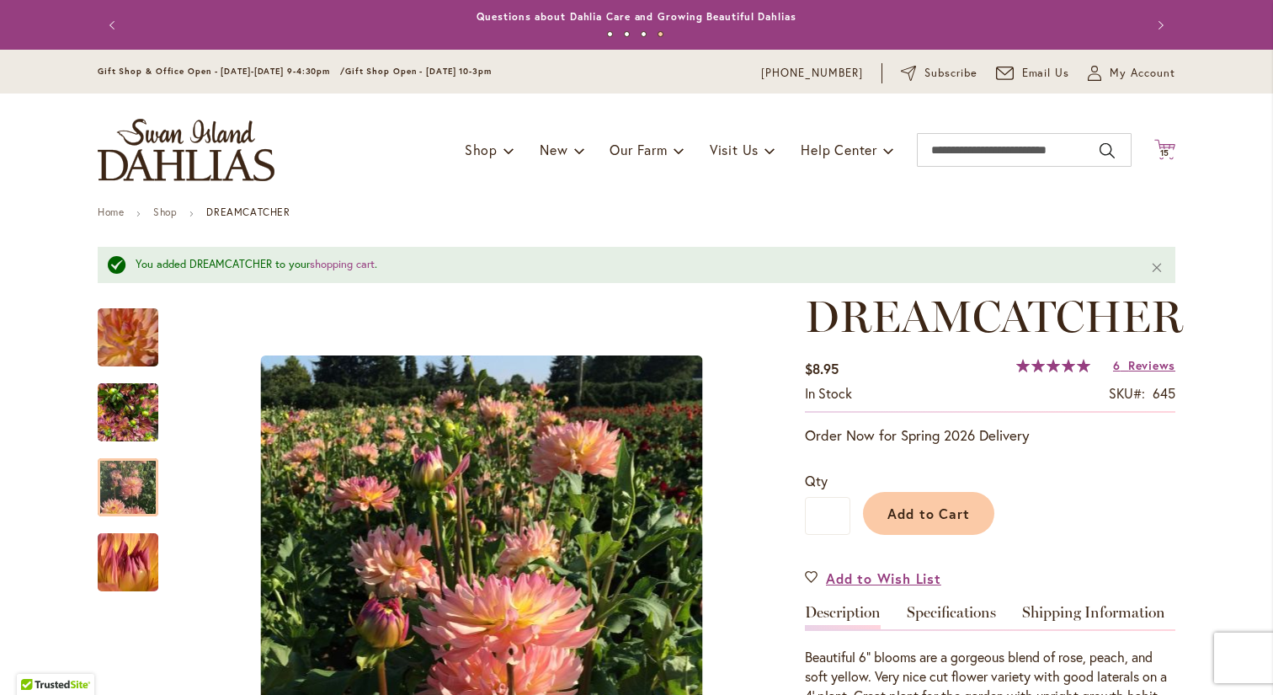
click at [1173, 149] on span "15 15 items" at bounding box center [1165, 153] width 17 height 8
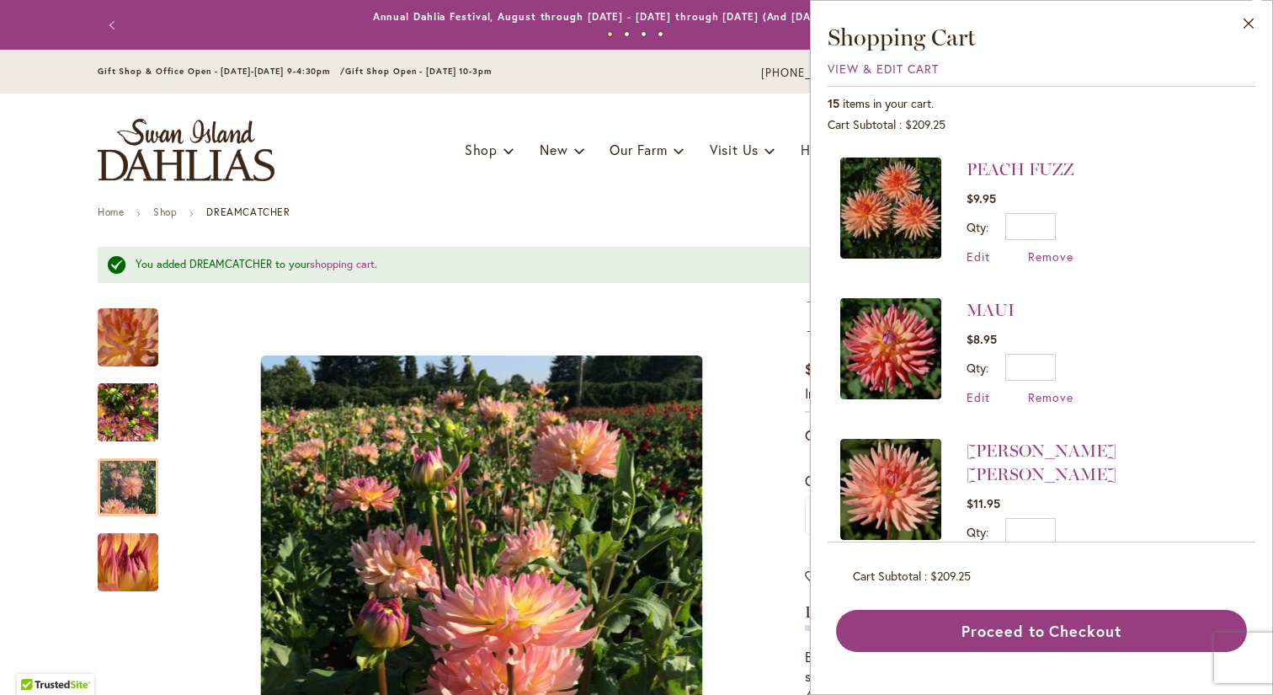
scroll to position [280, 0]
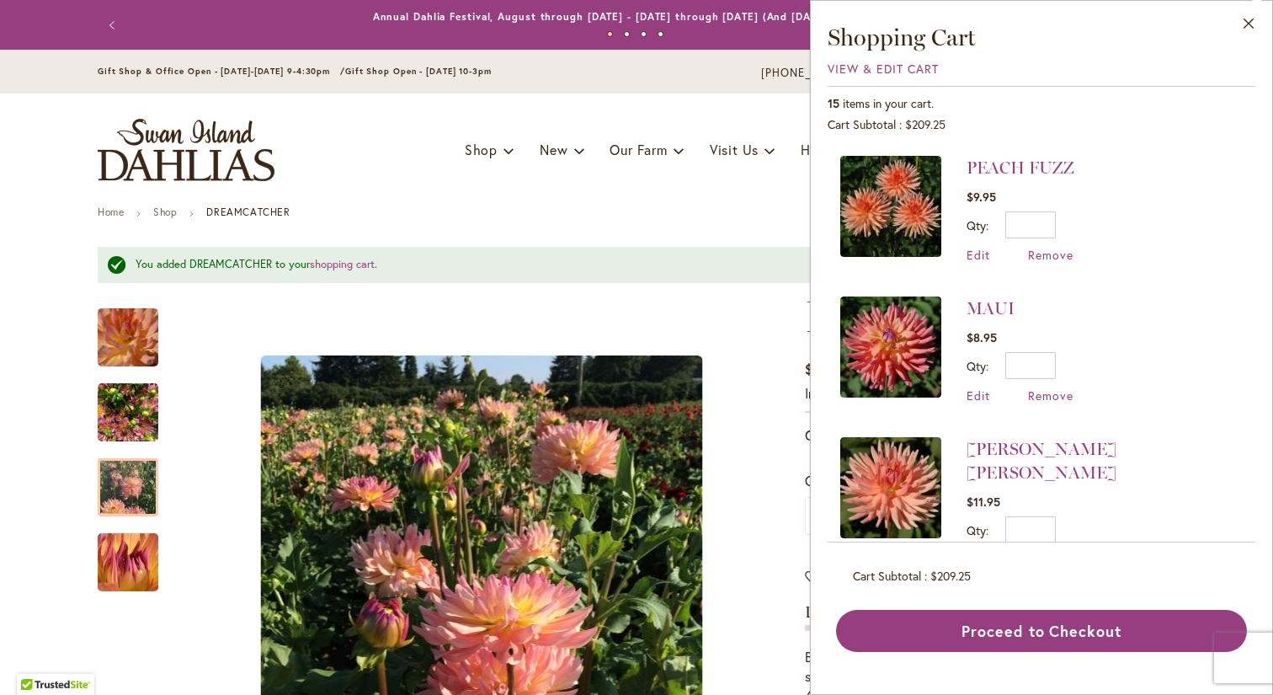
click at [895, 356] on img at bounding box center [890, 346] width 101 height 101
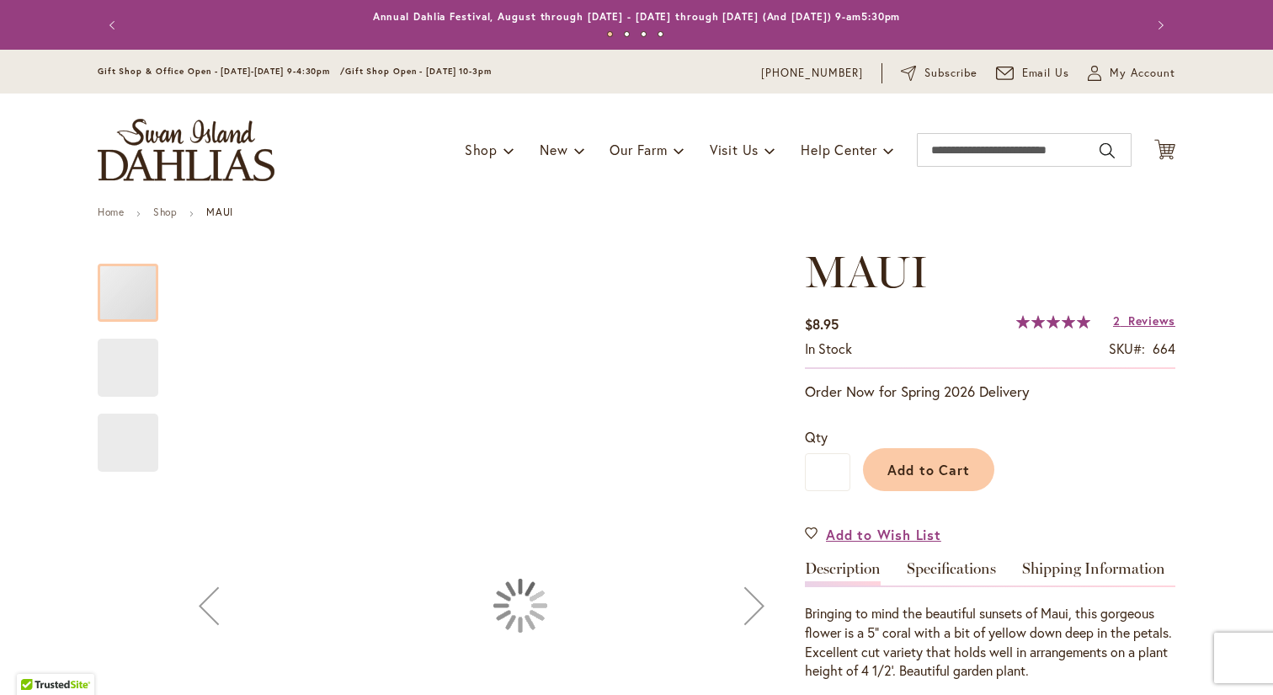
type input "***"
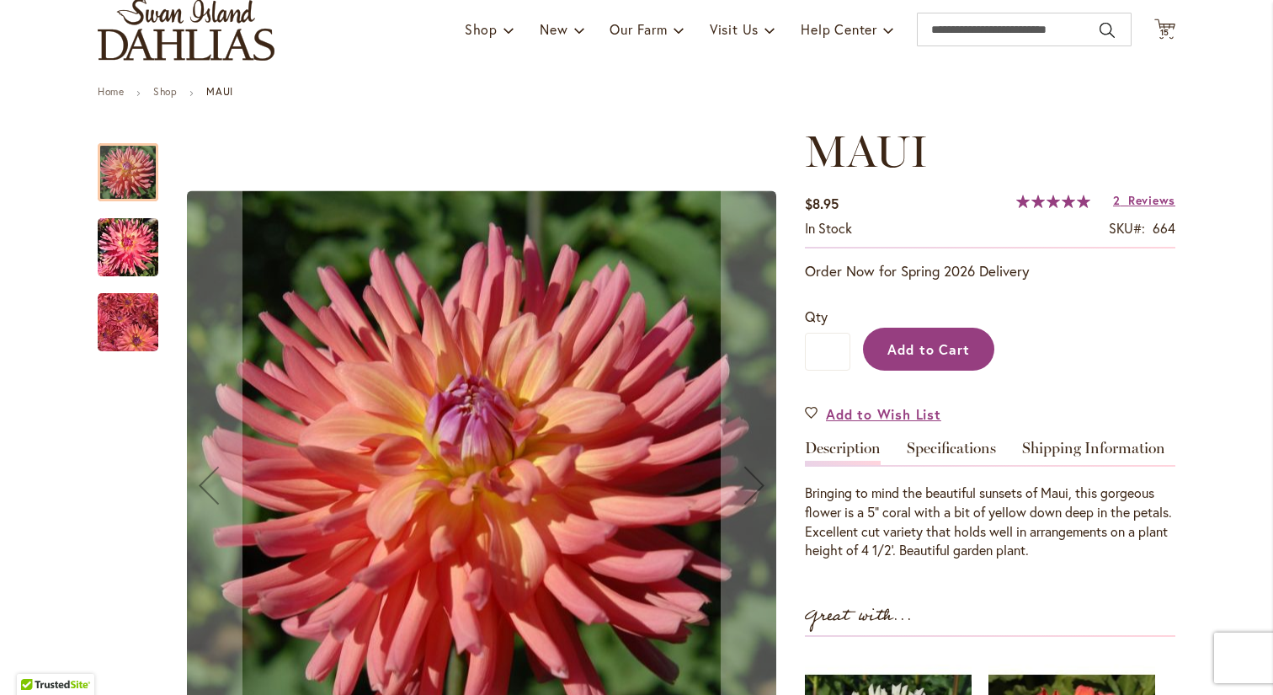
scroll to position [136, 0]
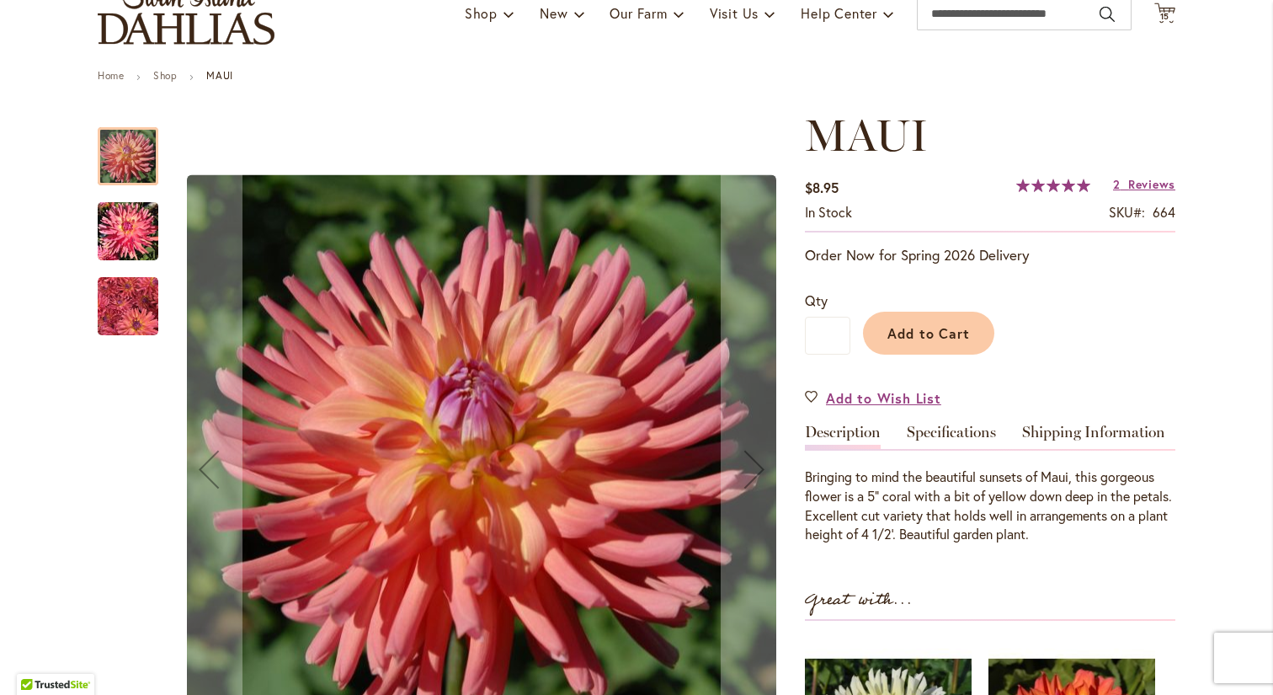
click at [126, 302] on img "MAUI" at bounding box center [128, 306] width 61 height 62
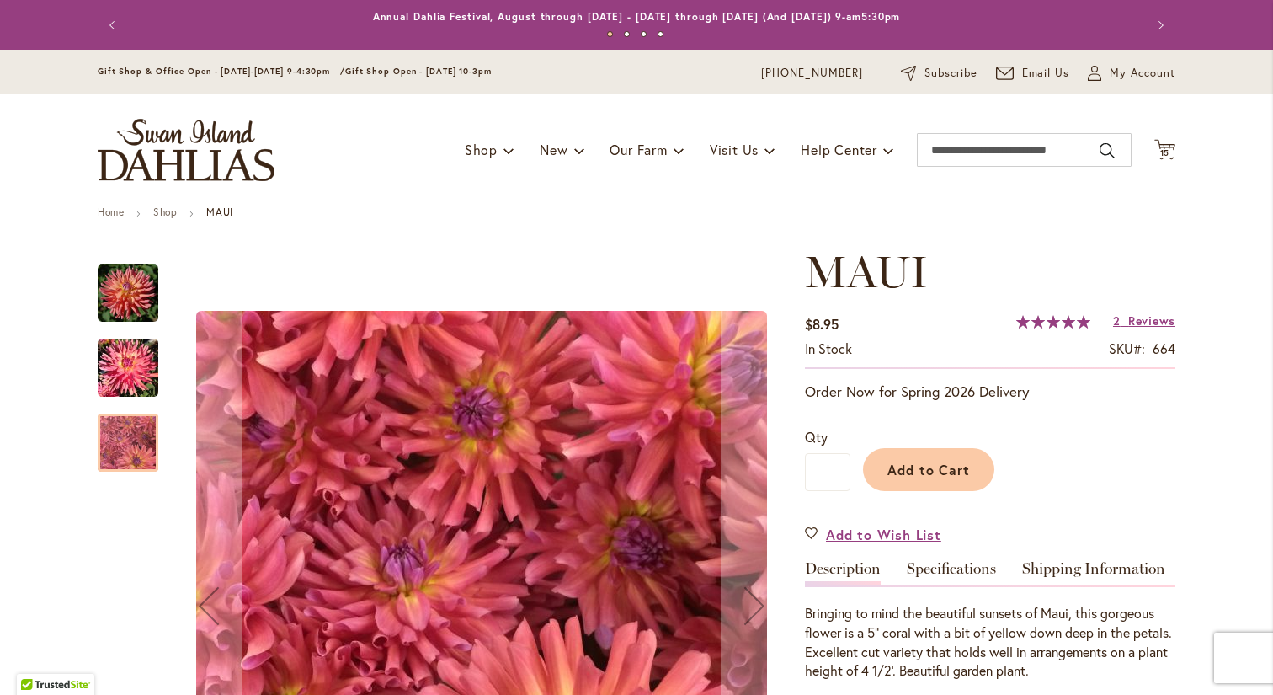
scroll to position [0, 0]
click at [125, 296] on img "MAUI" at bounding box center [128, 293] width 61 height 61
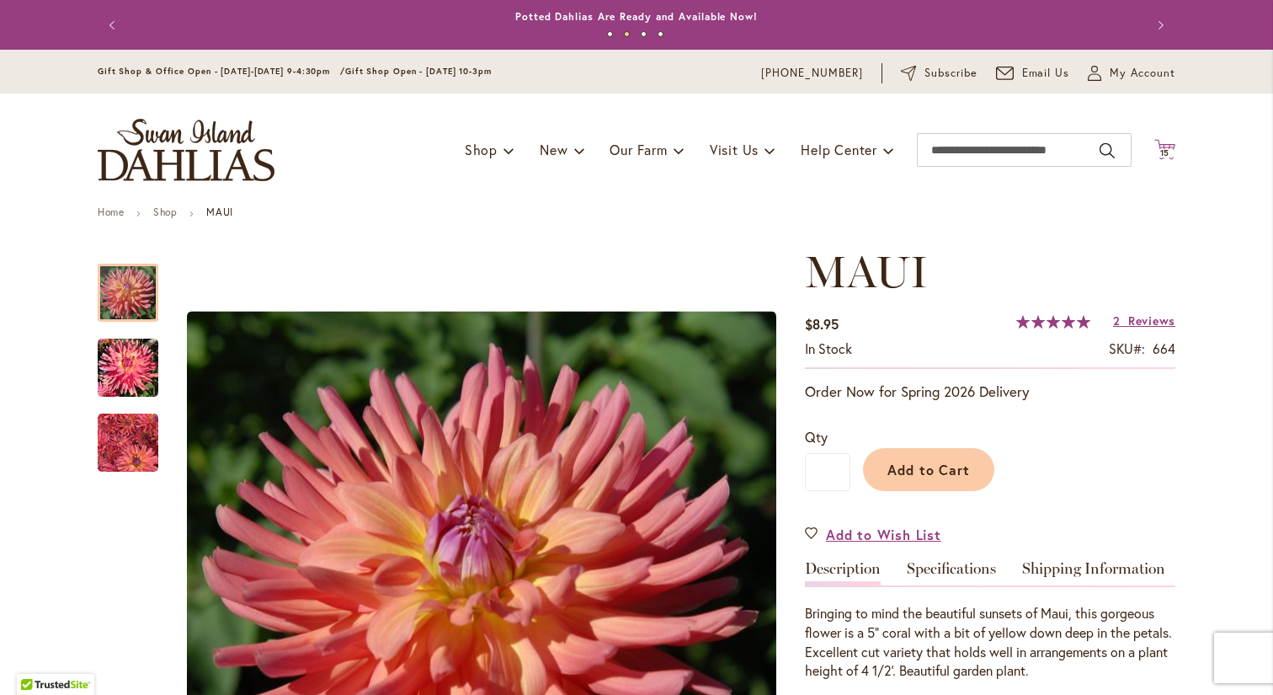
click at [1165, 147] on span "15" at bounding box center [1165, 152] width 10 height 11
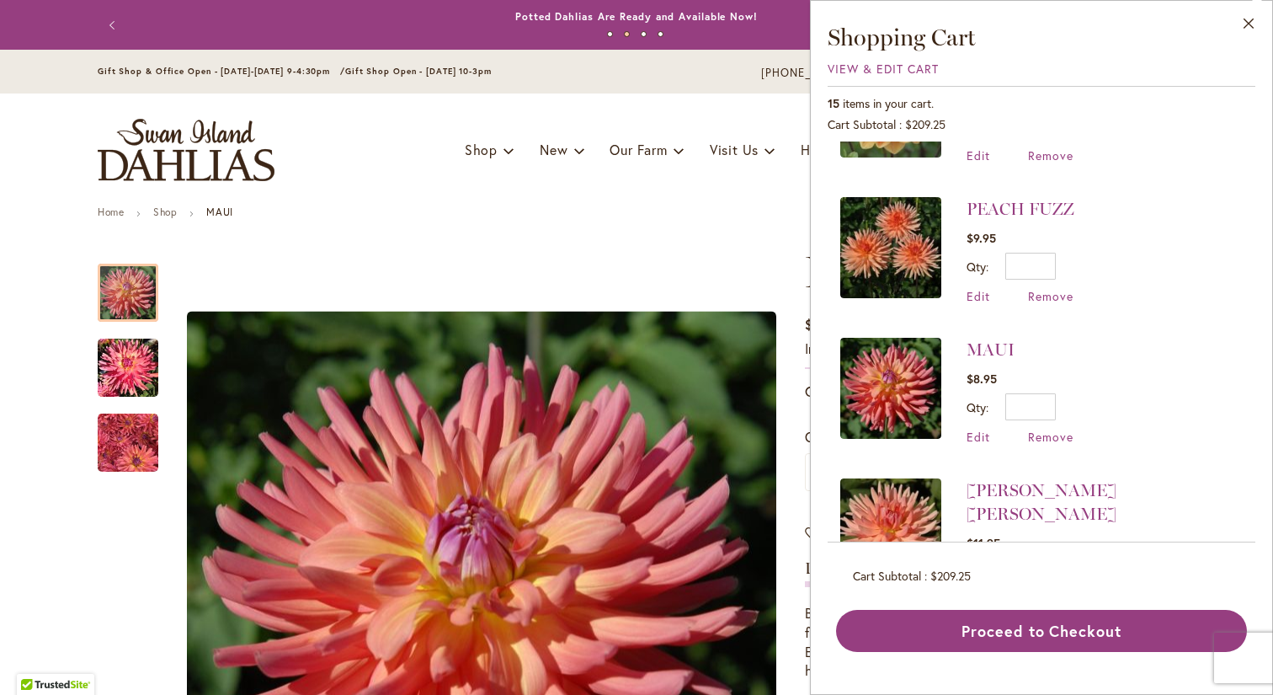
scroll to position [239, 0]
click at [869, 248] on img at bounding box center [890, 246] width 101 height 101
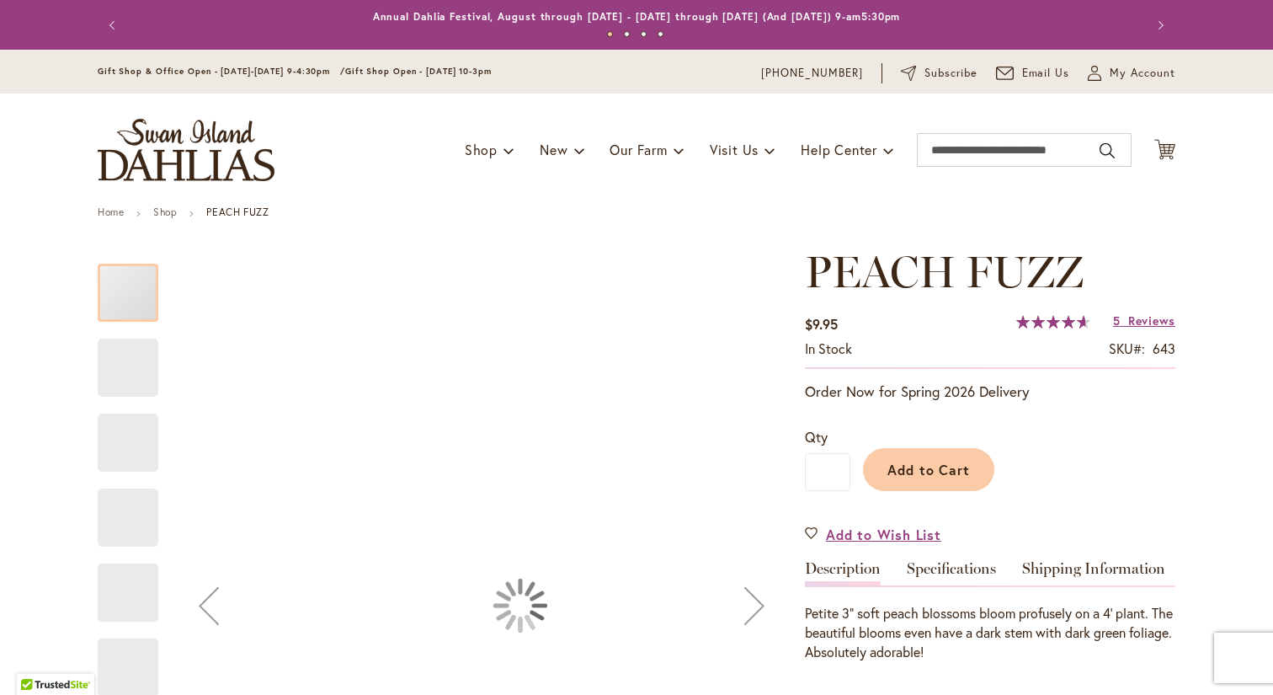
type input "***"
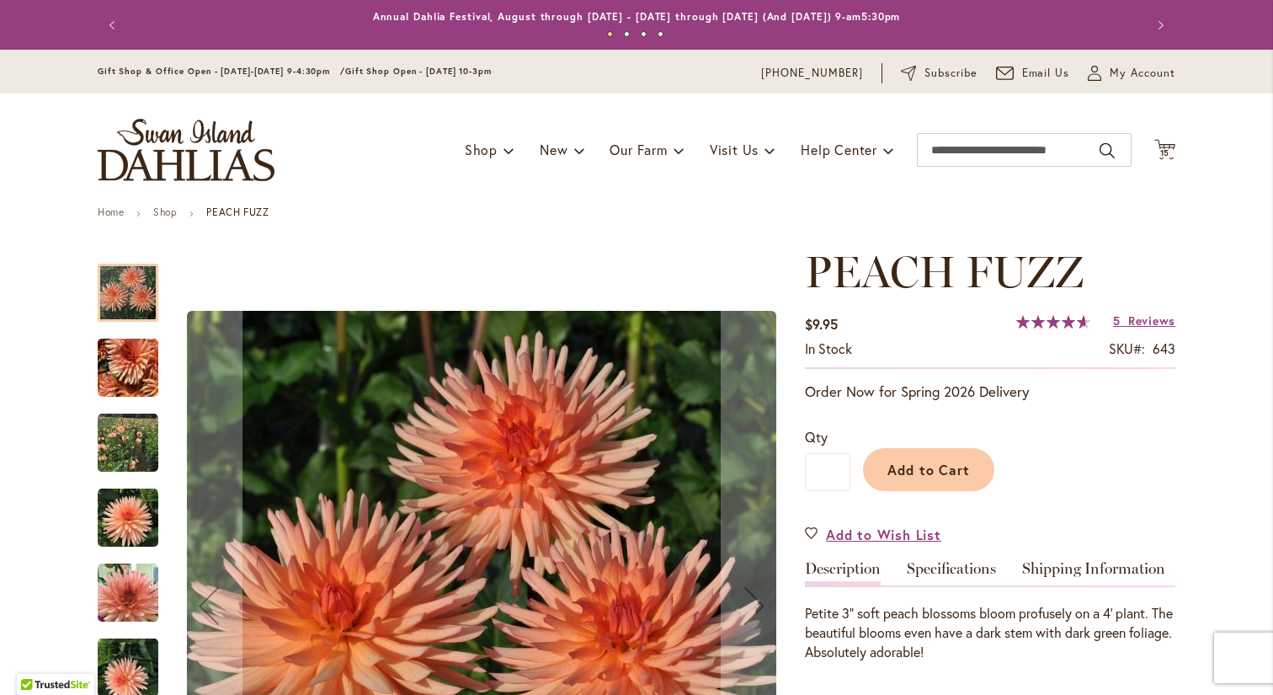
click at [117, 460] on img "PEACH FUZZ" at bounding box center [128, 443] width 61 height 61
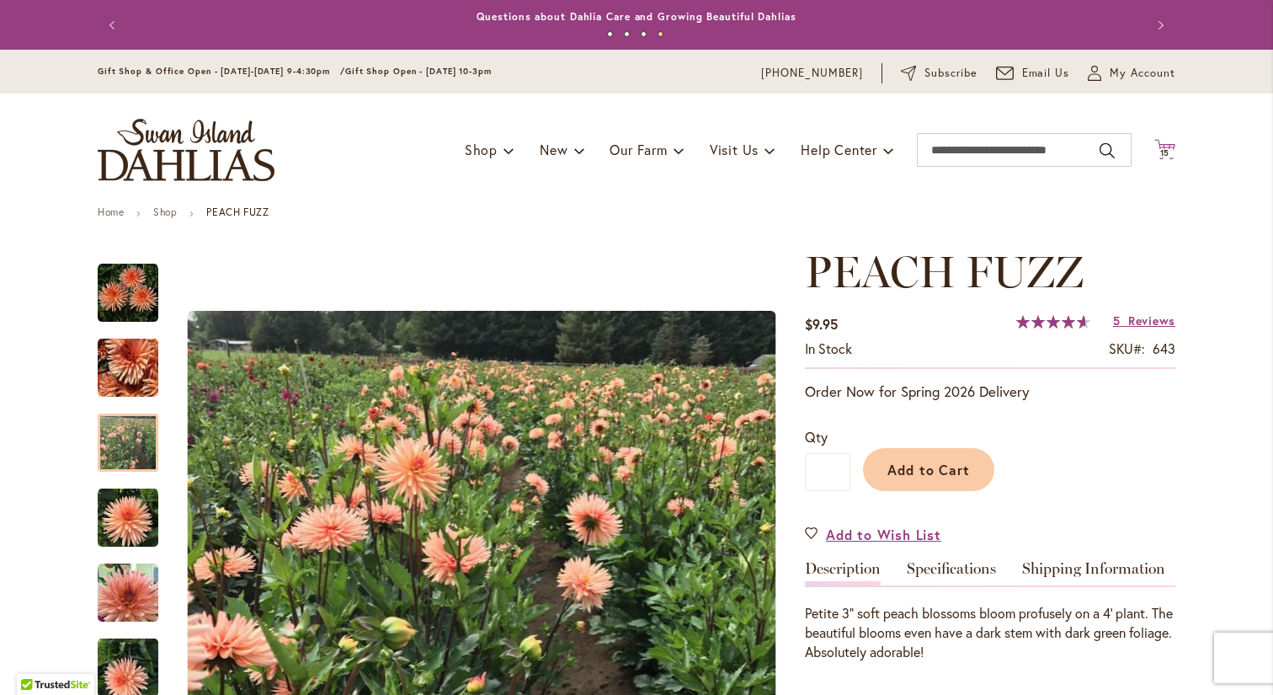
click at [1170, 147] on span "15" at bounding box center [1165, 152] width 10 height 11
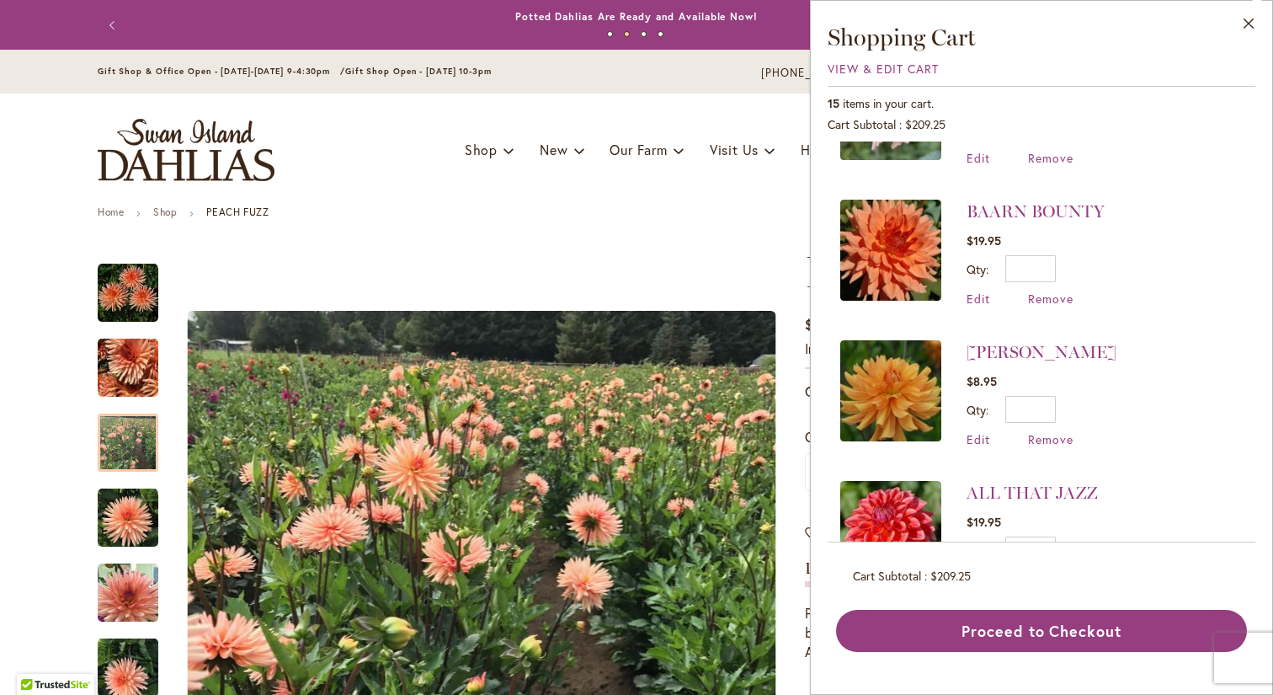
scroll to position [1546, 0]
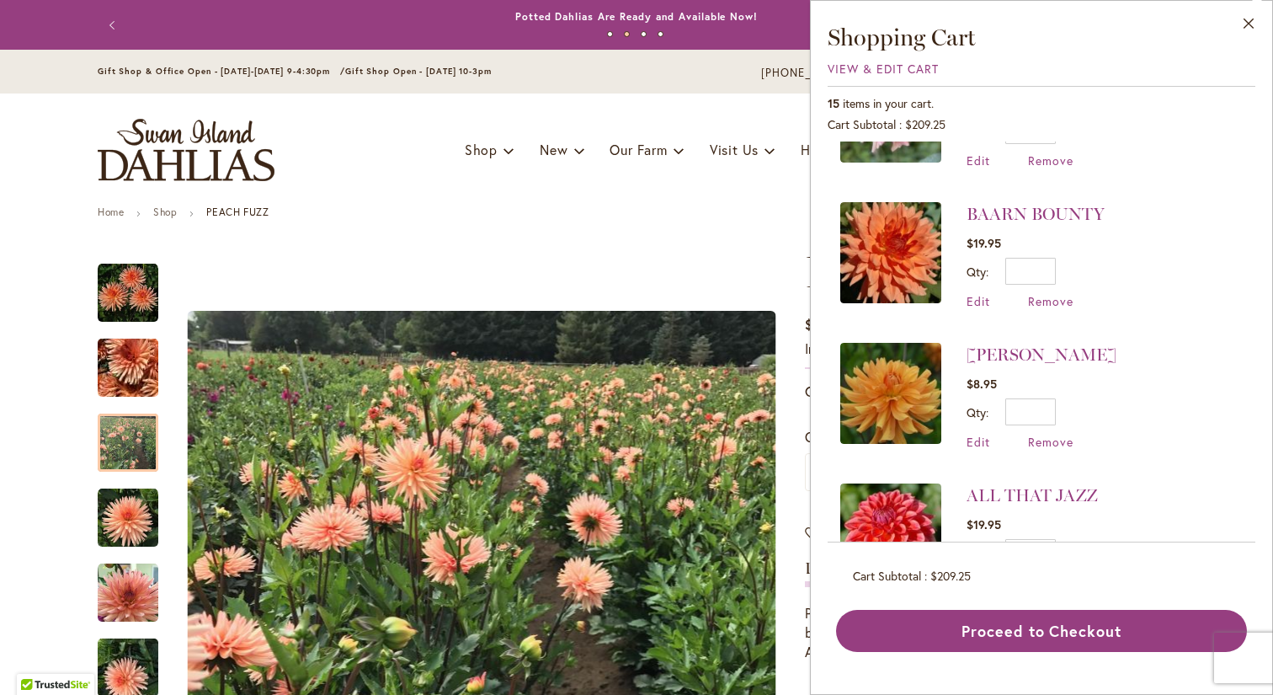
click at [875, 343] on img at bounding box center [890, 393] width 101 height 101
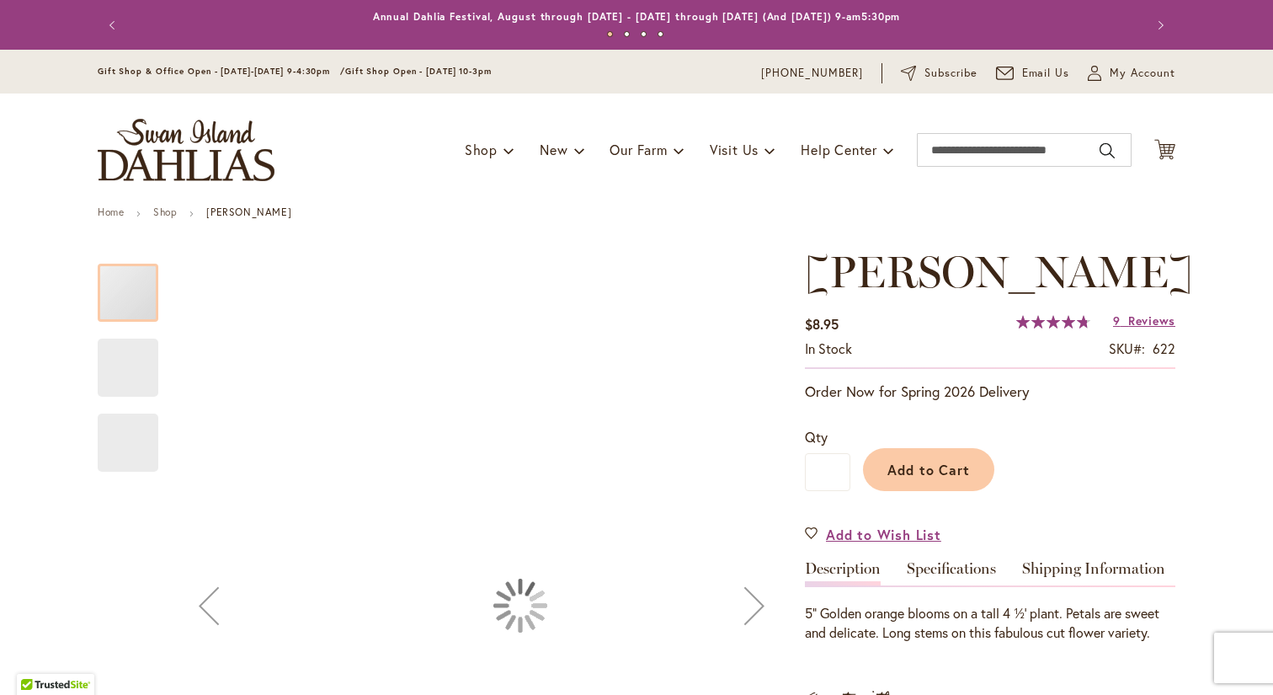
type input "***"
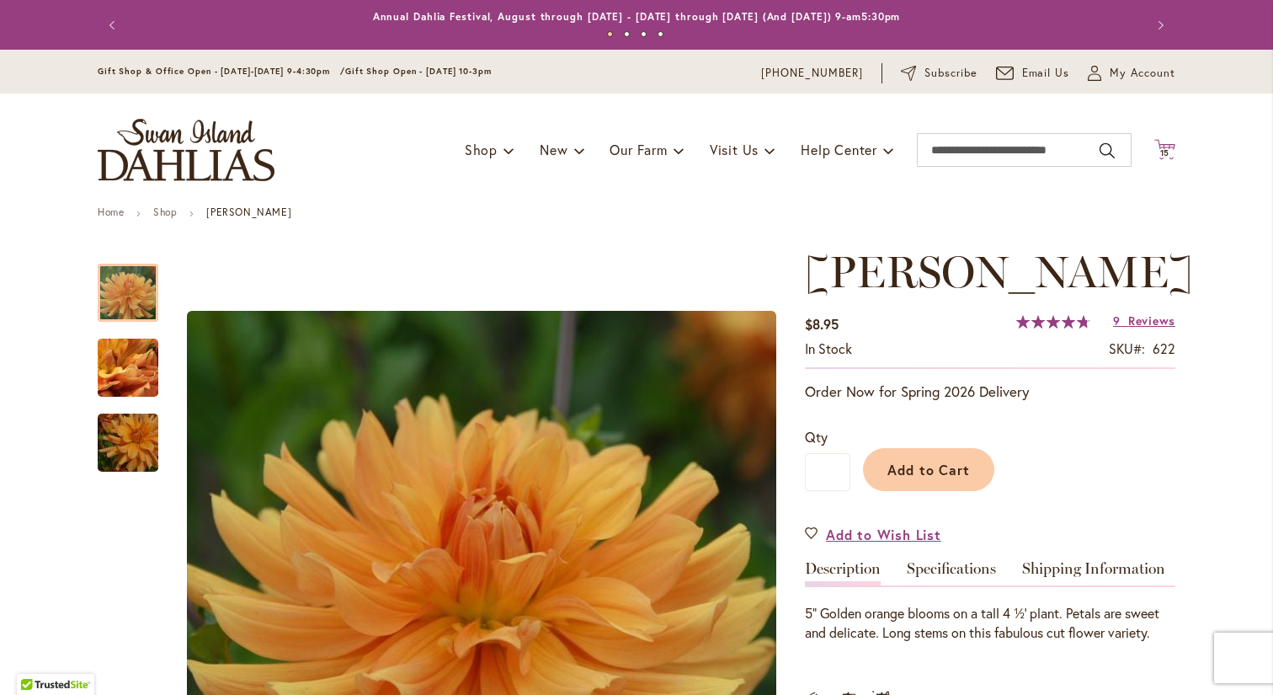
click at [1166, 141] on icon "Cart .cls-1 { fill: #231f20; }" at bounding box center [1165, 149] width 21 height 21
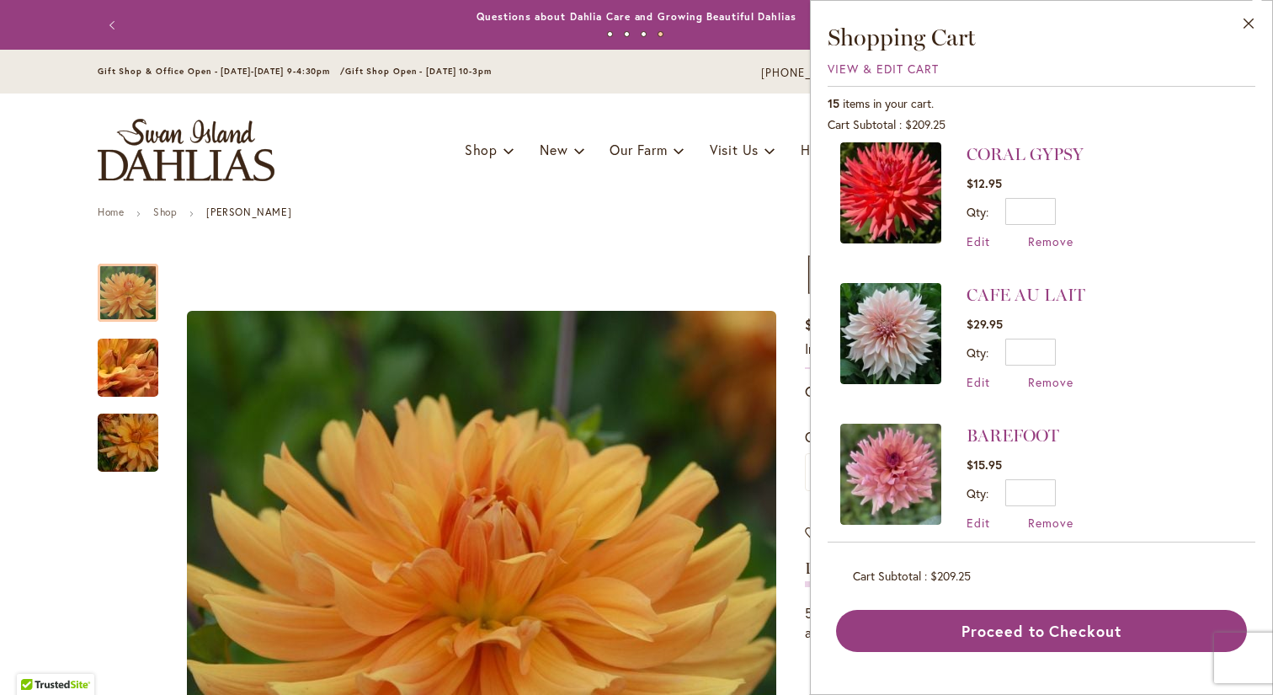
scroll to position [1192, 0]
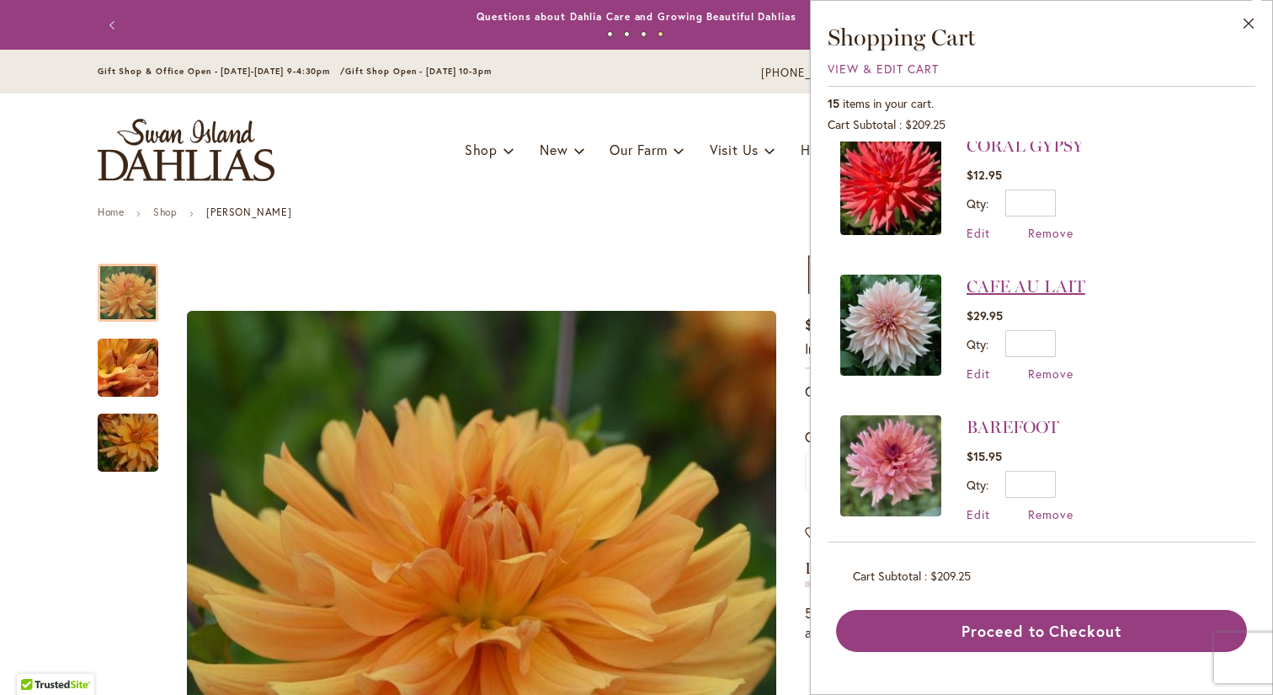
click at [1000, 276] on link "CAFE AU LAIT" at bounding box center [1026, 286] width 119 height 20
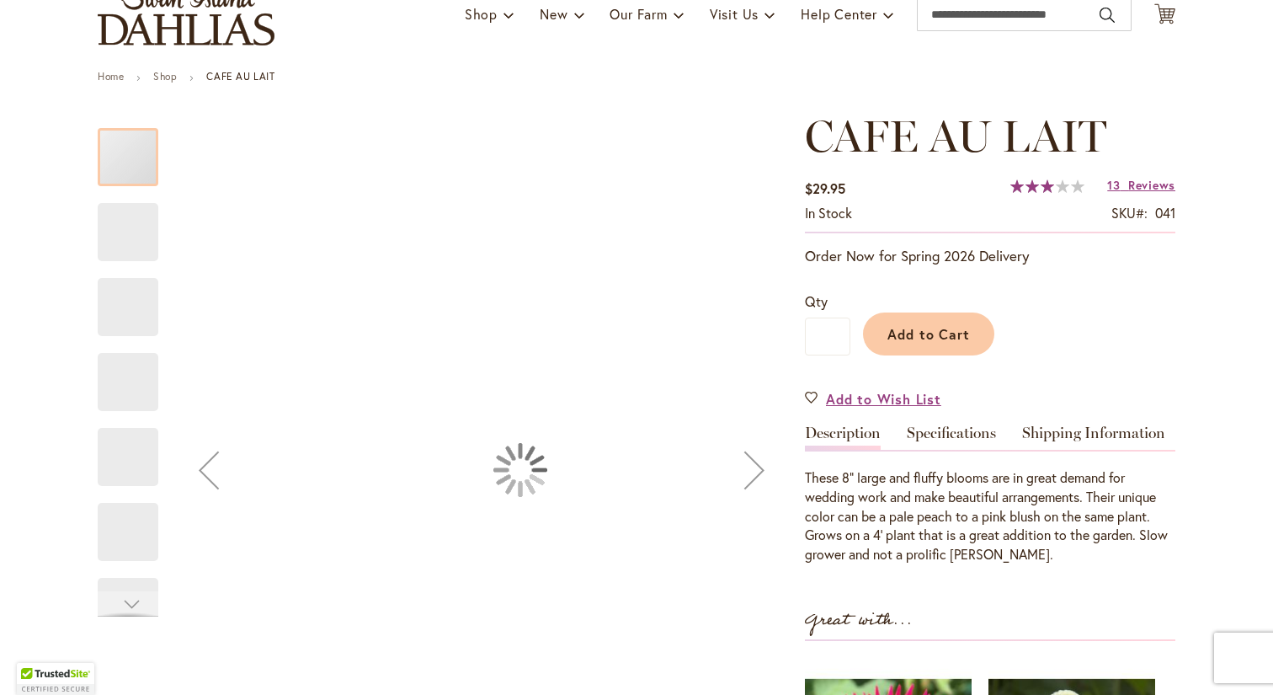
type input "***"
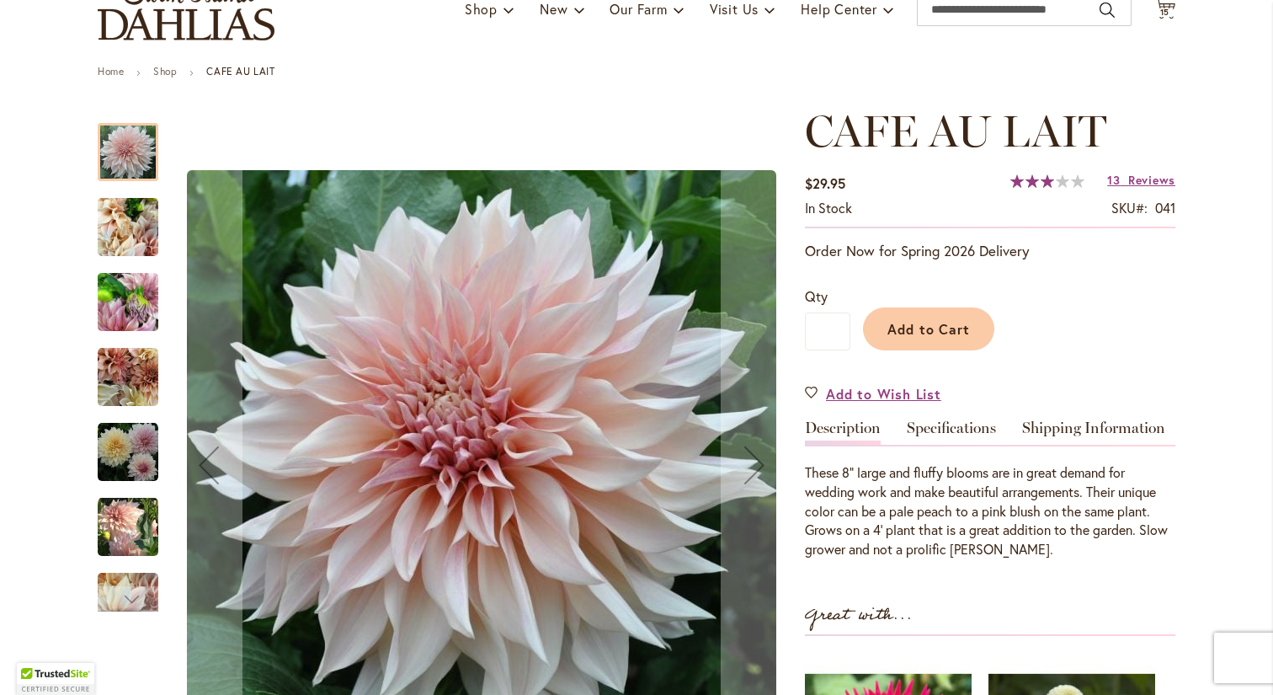
scroll to position [422, 0]
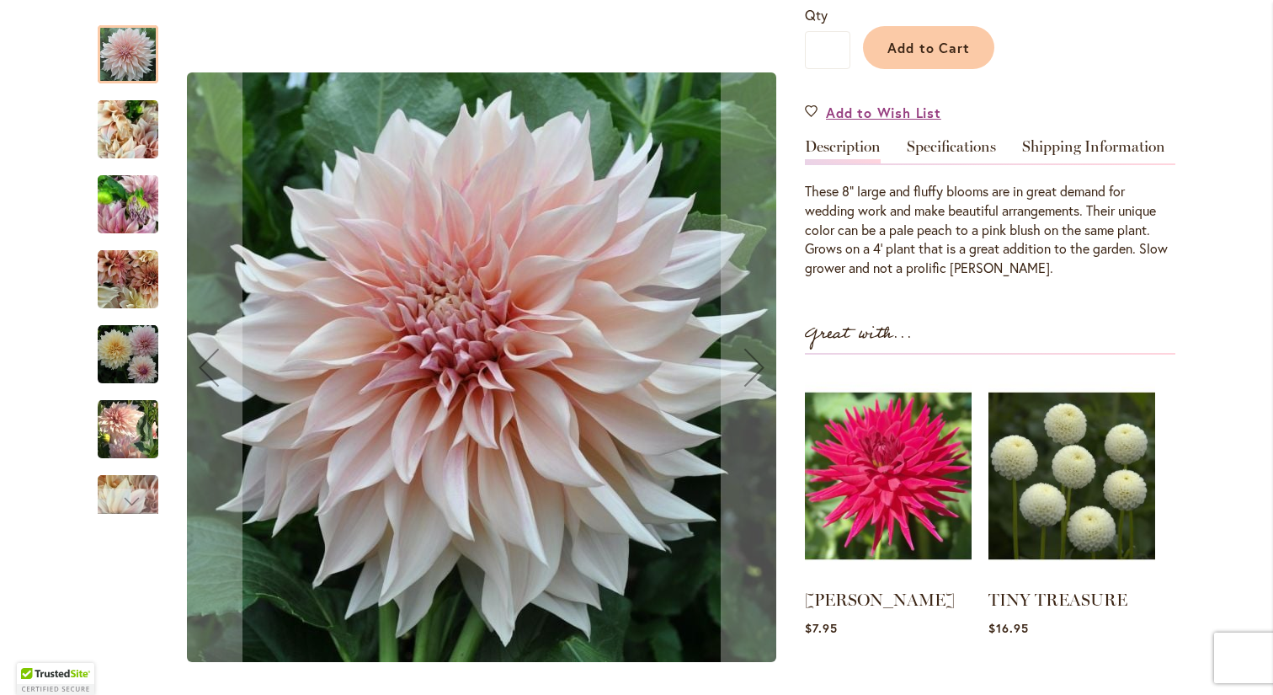
click at [126, 286] on img "Café Au Lait" at bounding box center [128, 279] width 61 height 61
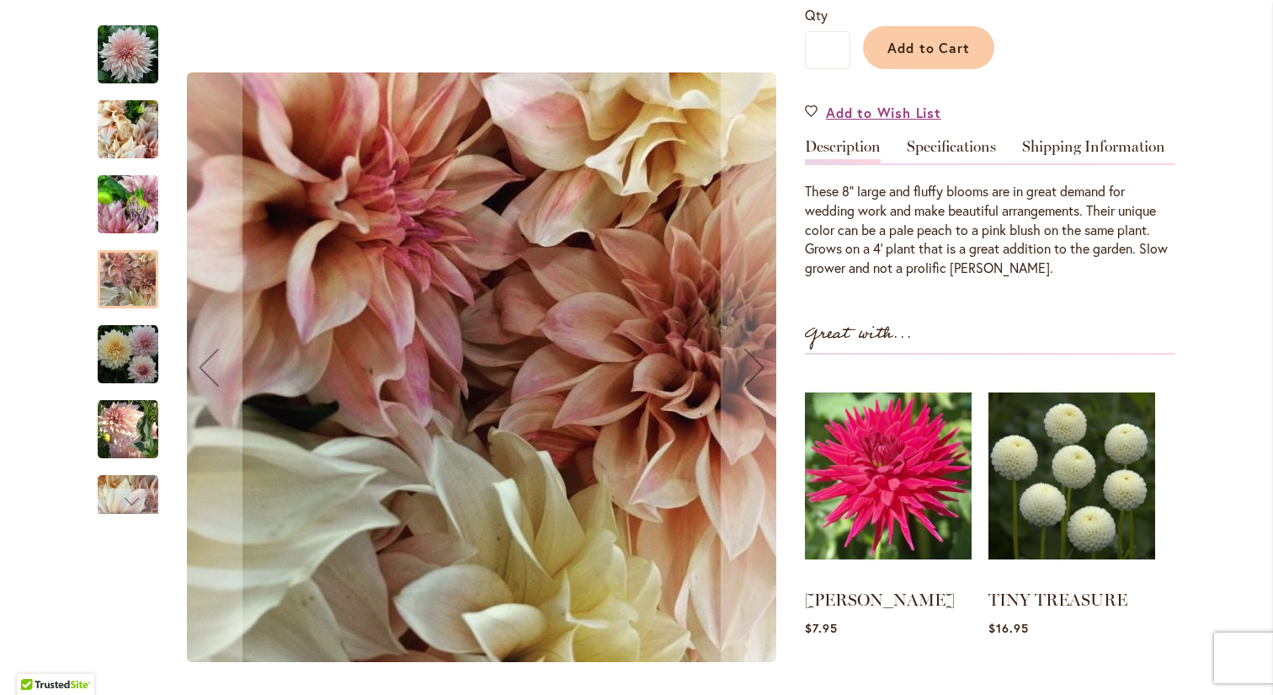
click at [132, 353] on img "Café Au Lait" at bounding box center [128, 354] width 61 height 61
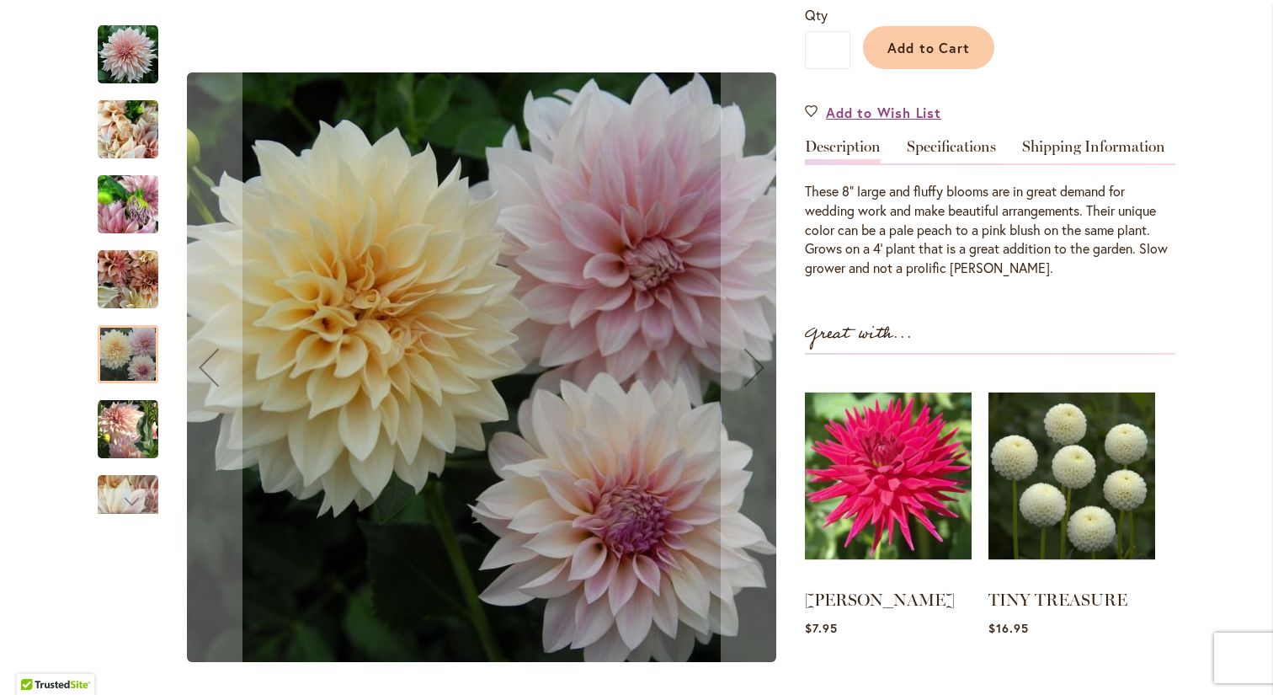
click at [133, 445] on img "Café Au Lait" at bounding box center [128, 428] width 61 height 62
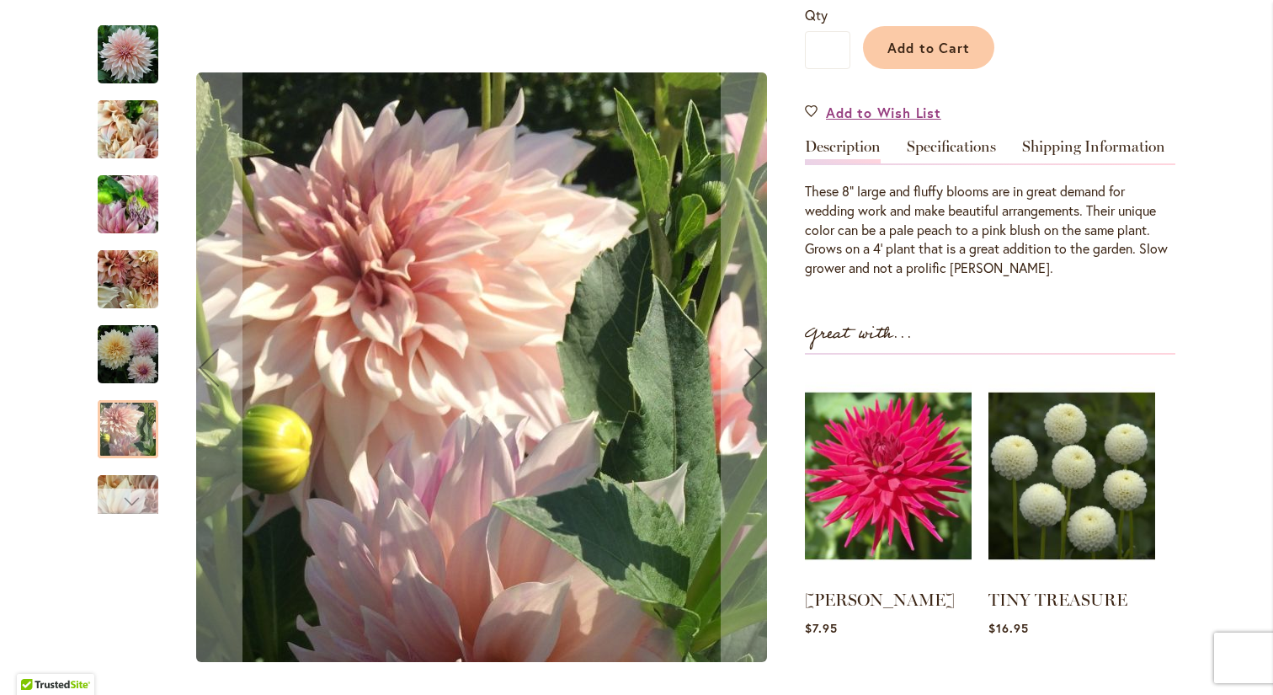
click at [132, 503] on div "Next" at bounding box center [127, 500] width 25 height 25
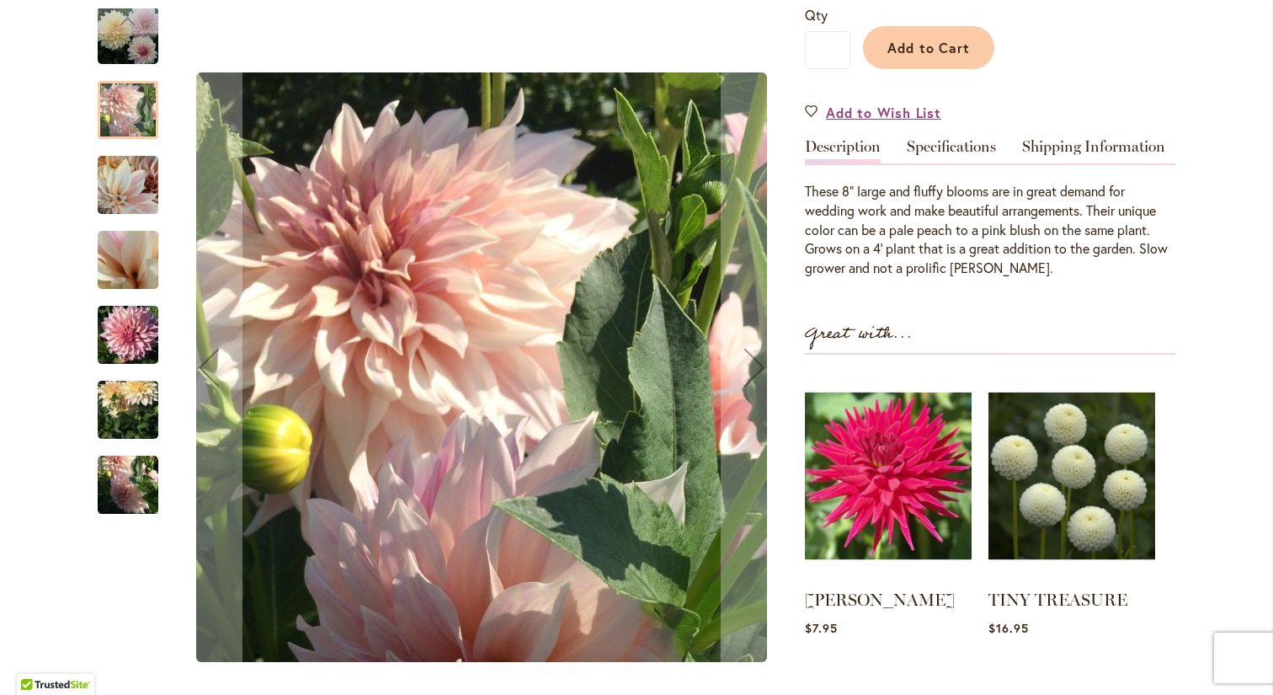
click at [127, 406] on img "Café Au Lait" at bounding box center [128, 410] width 61 height 81
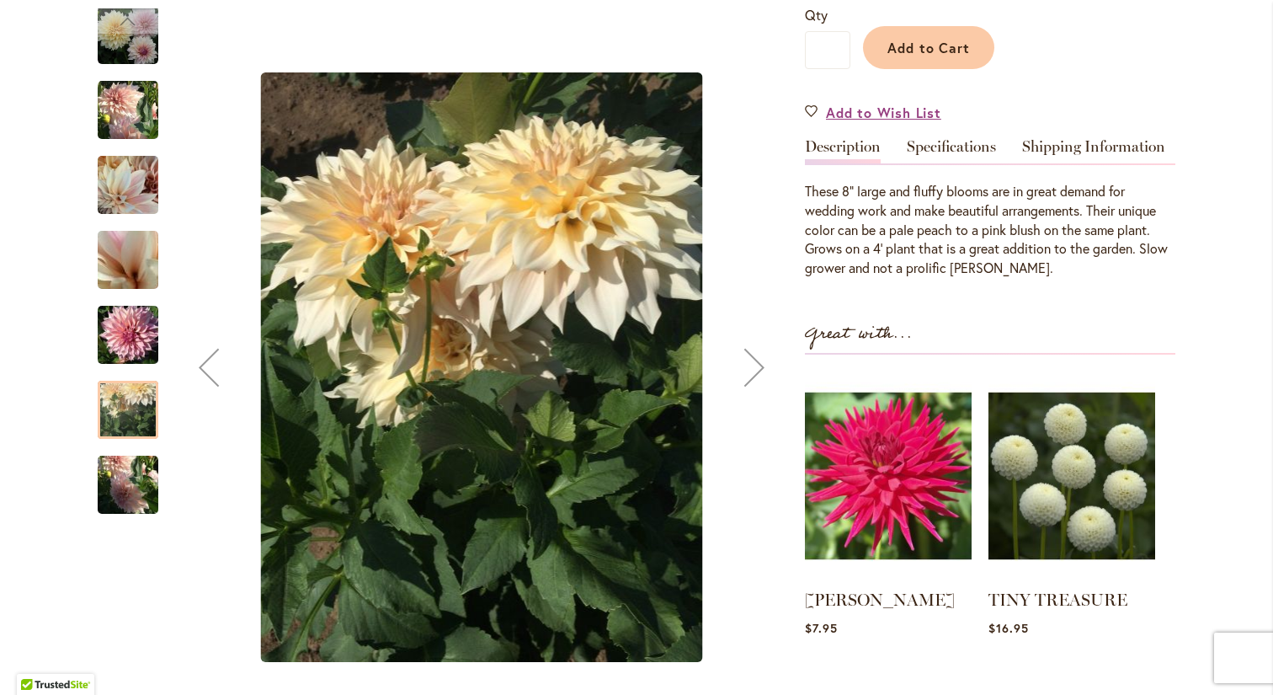
click at [124, 489] on img "Café Au Lait" at bounding box center [128, 485] width 61 height 81
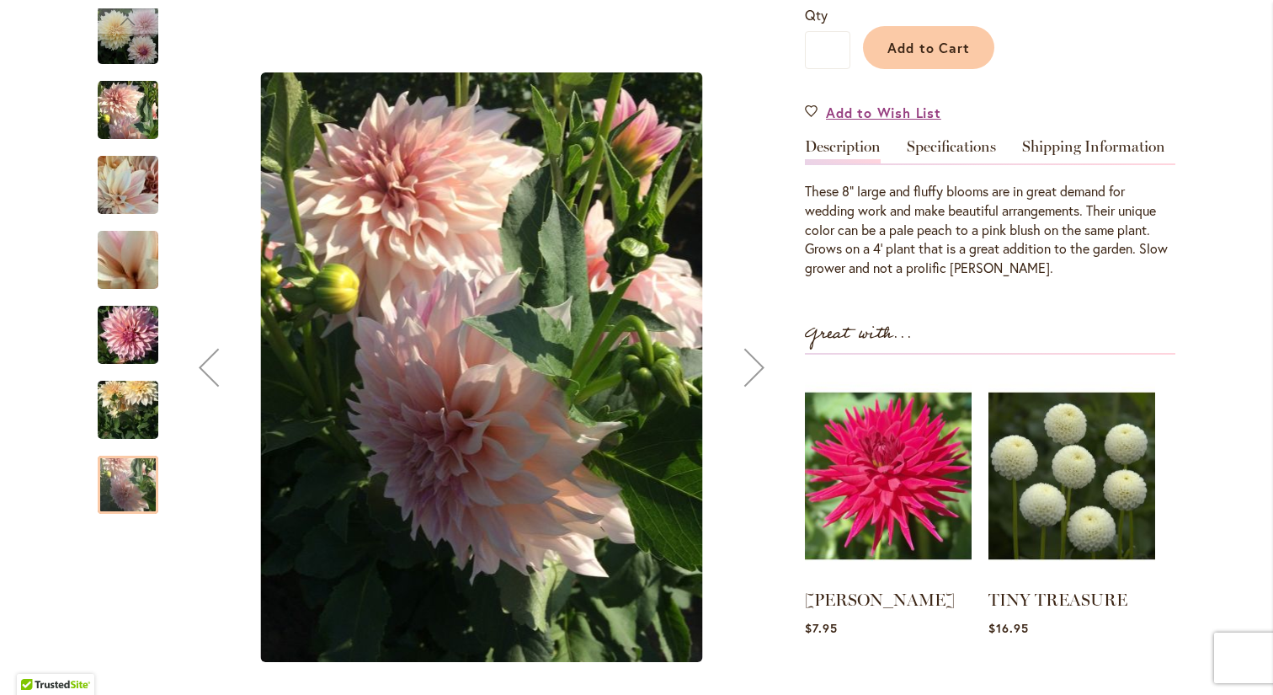
click at [140, 48] on img "Café Au Lait" at bounding box center [128, 35] width 61 height 61
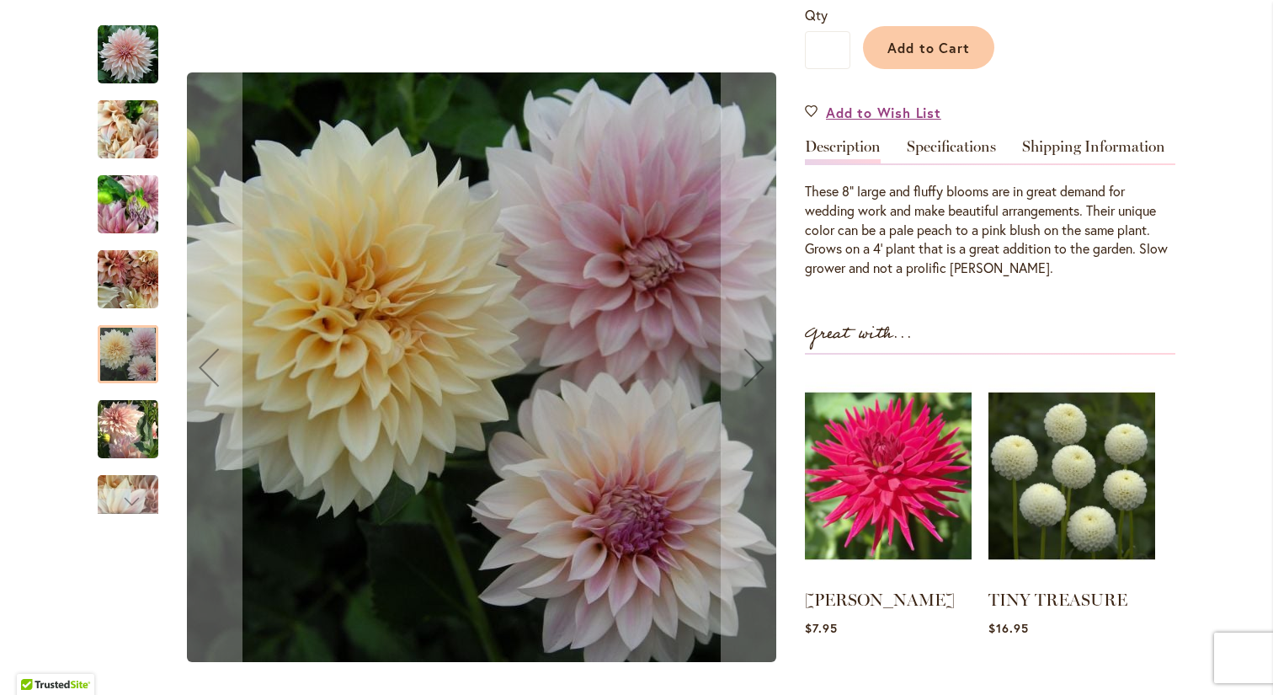
click at [125, 141] on img "Café Au Lait" at bounding box center [128, 129] width 61 height 81
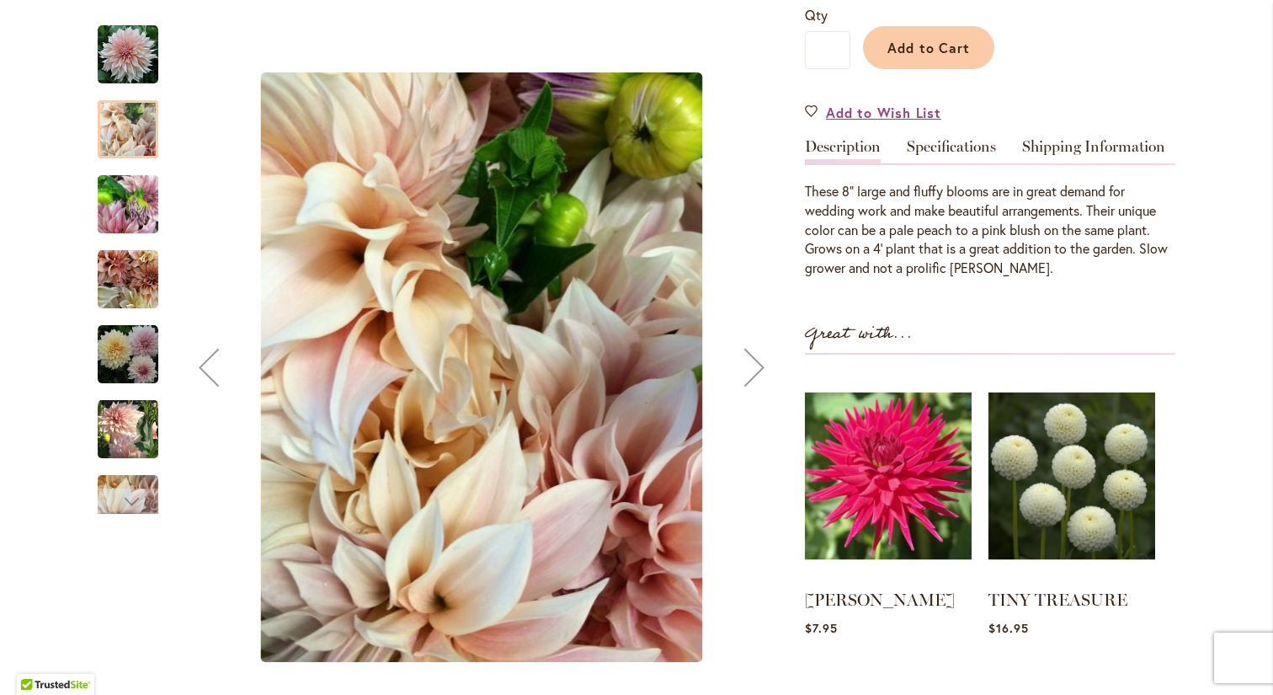
click at [127, 68] on img "Café Au Lait" at bounding box center [128, 54] width 61 height 61
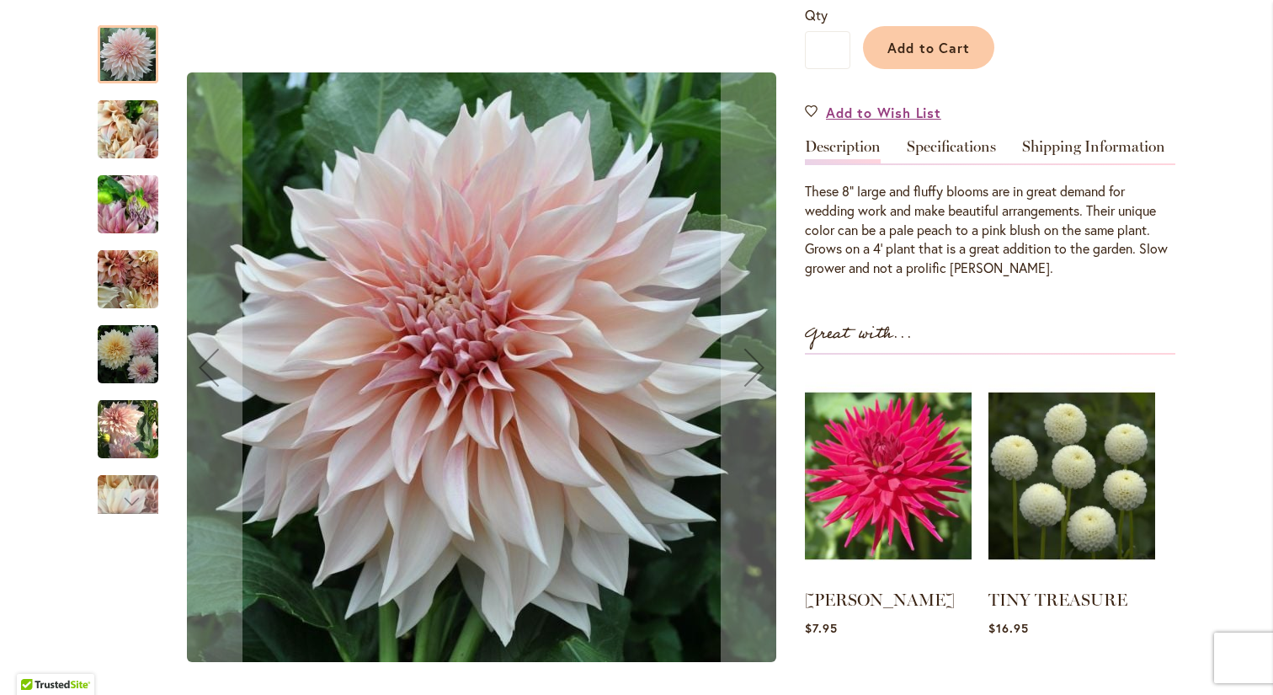
click at [127, 225] on img "Café Au Lait" at bounding box center [128, 204] width 61 height 81
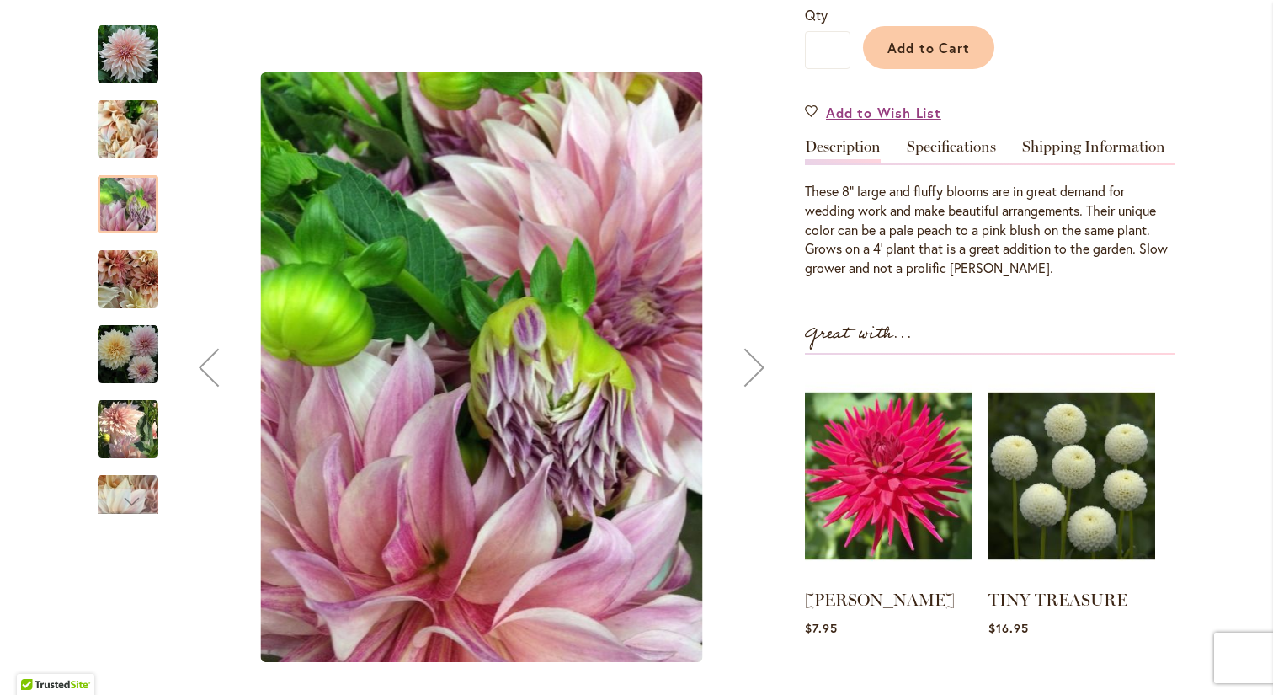
click at [126, 132] on img "Café Au Lait" at bounding box center [128, 129] width 61 height 81
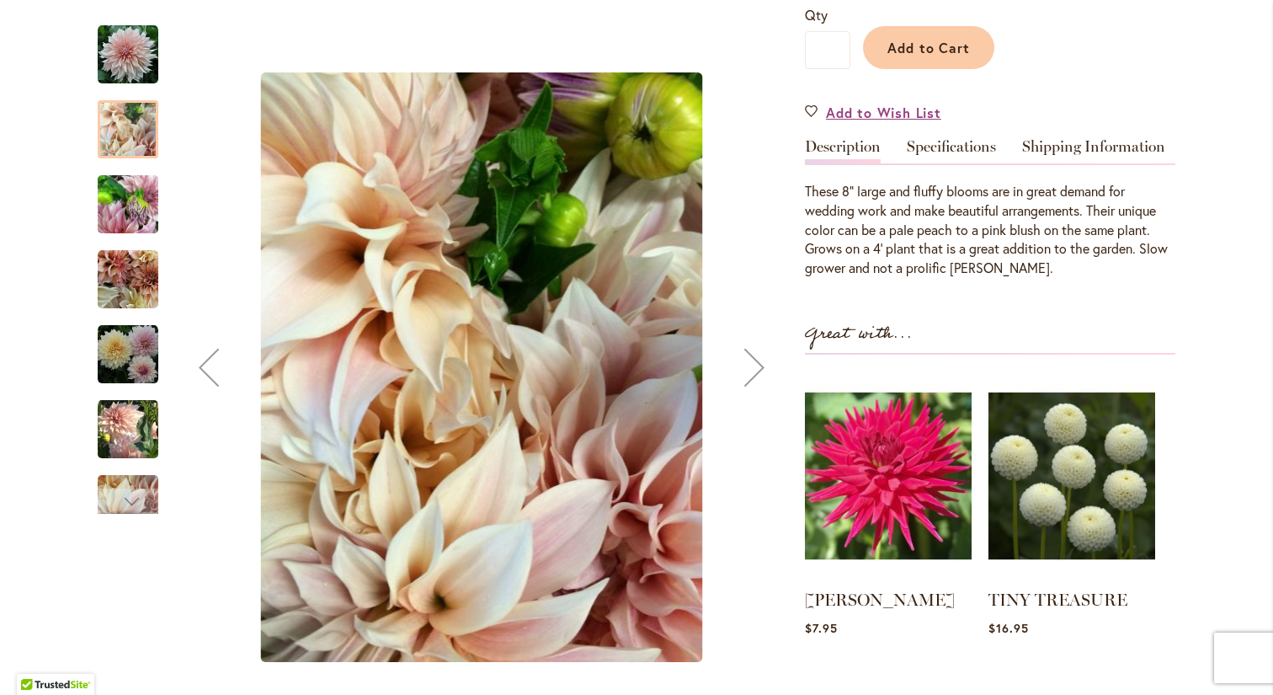
click at [136, 54] on img "Café Au Lait" at bounding box center [128, 54] width 61 height 61
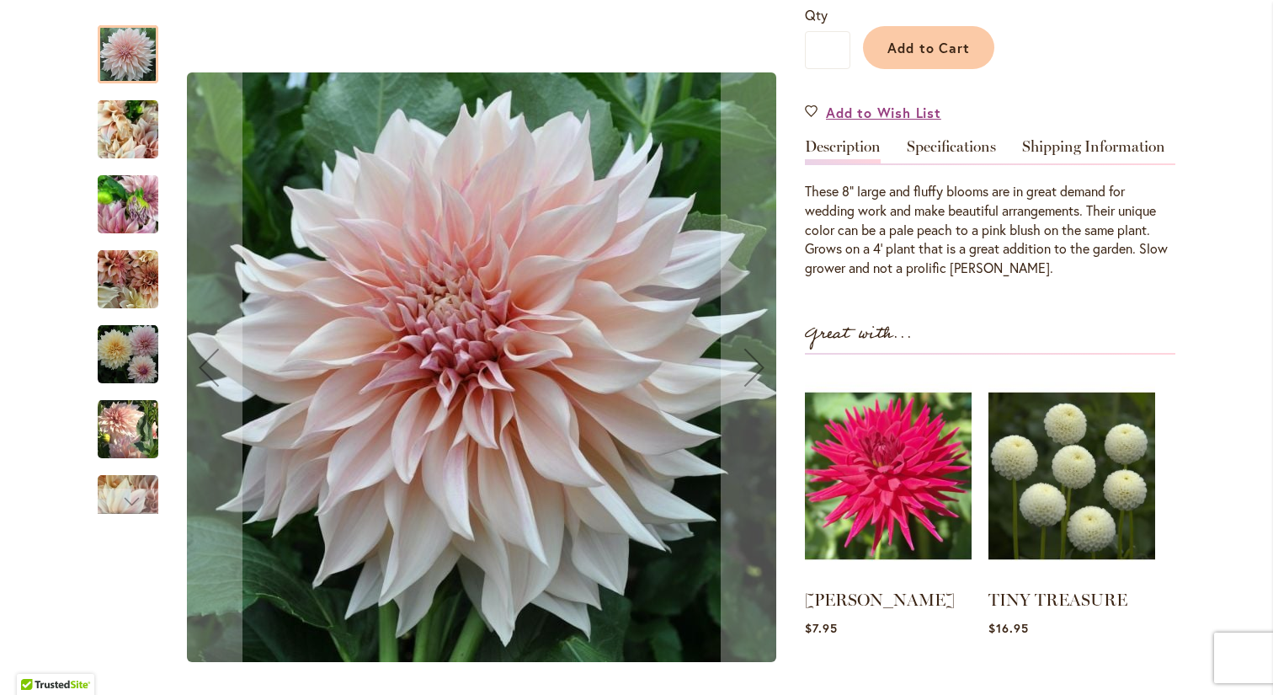
click at [119, 365] on img "Café Au Lait" at bounding box center [128, 354] width 61 height 61
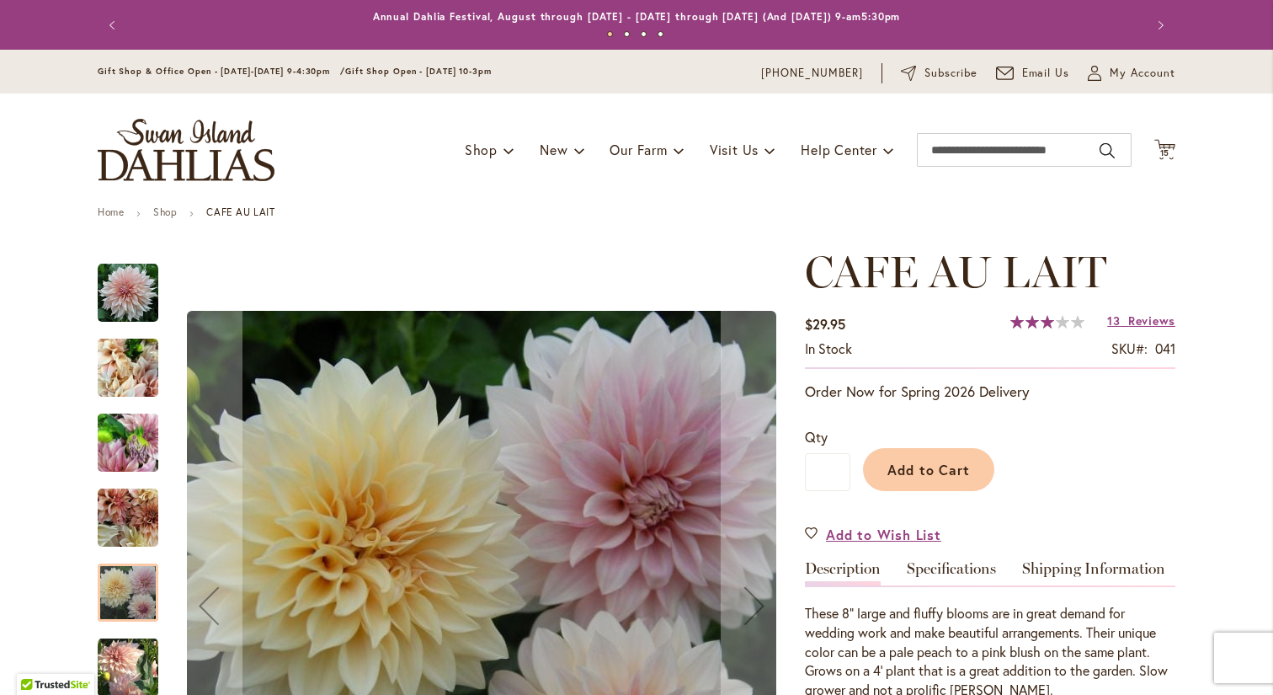
scroll to position [0, 0]
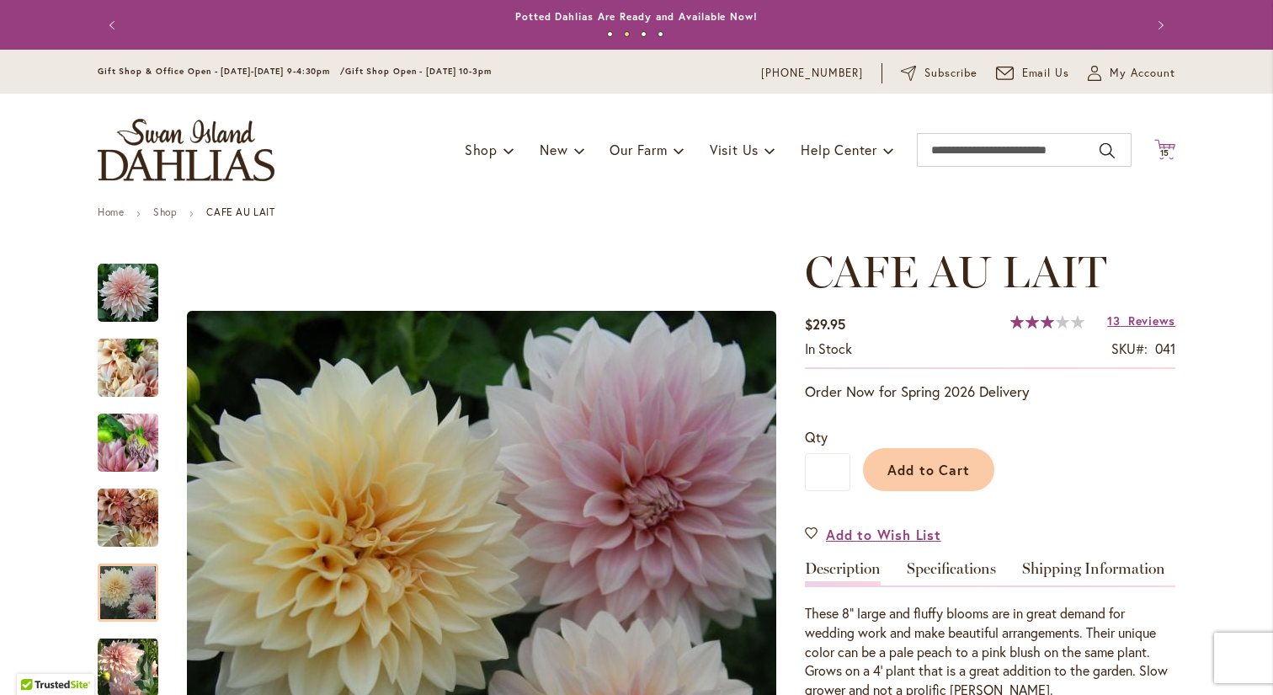
click at [1160, 147] on span "15" at bounding box center [1165, 152] width 10 height 11
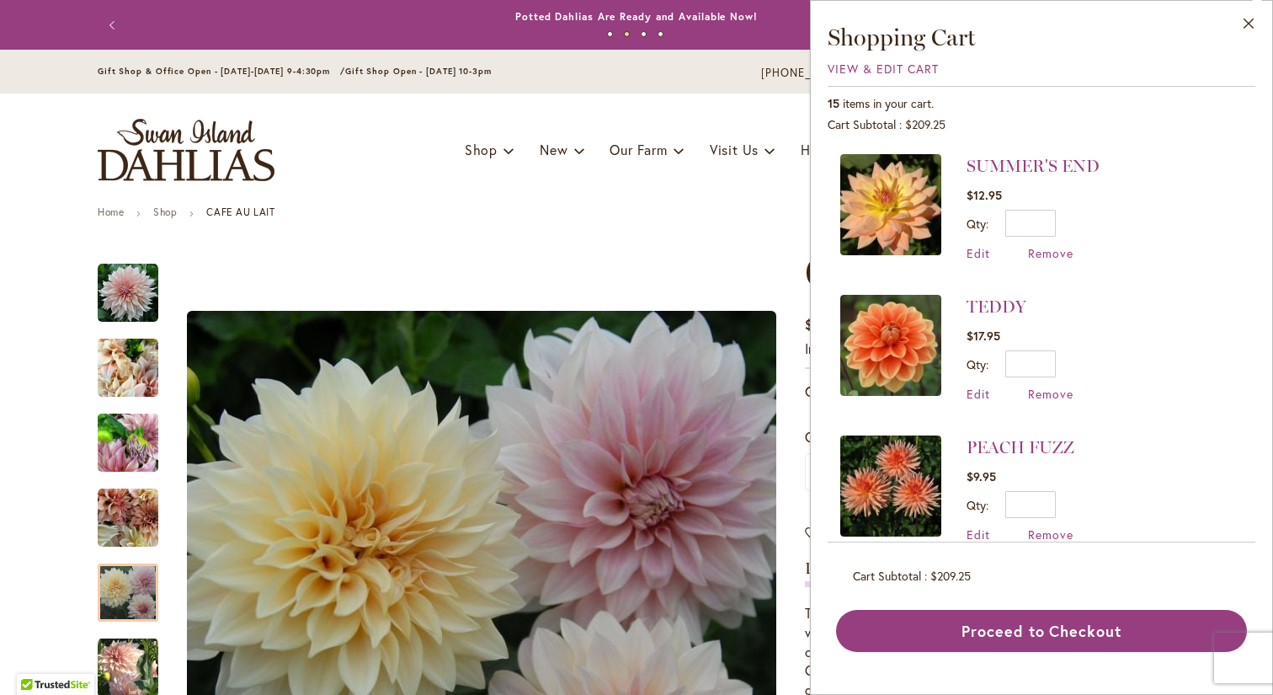
click at [910, 189] on img at bounding box center [890, 204] width 101 height 101
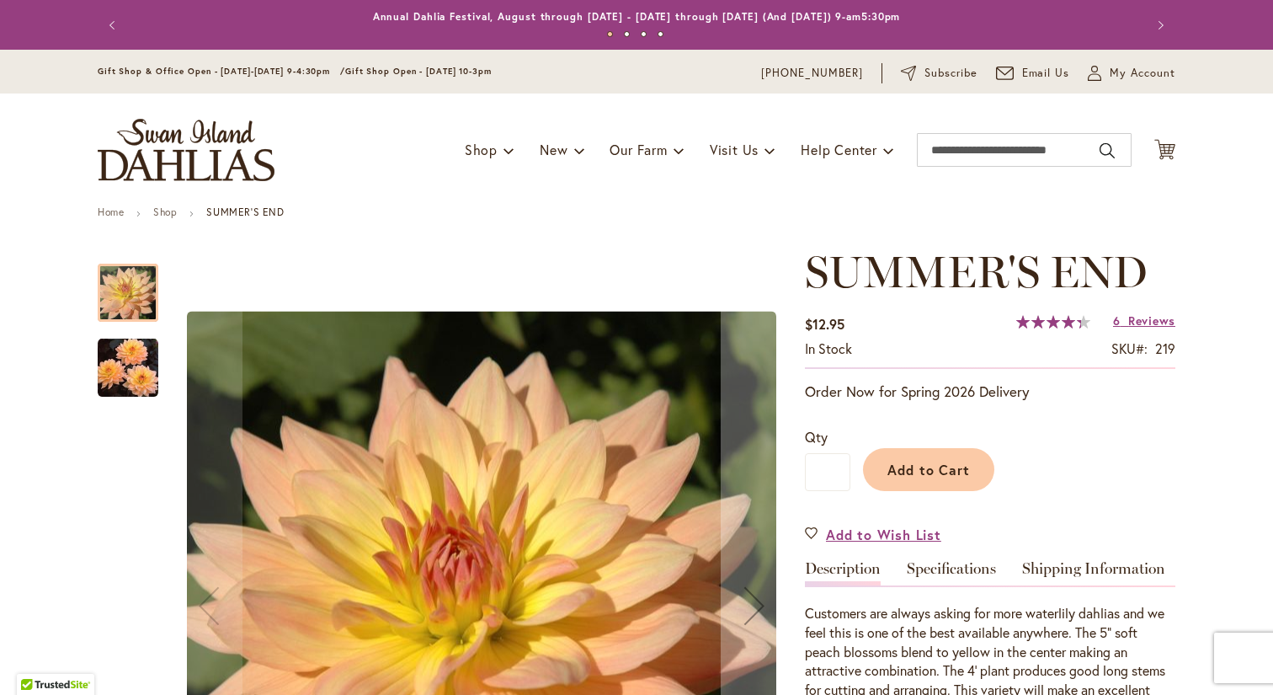
type input "***"
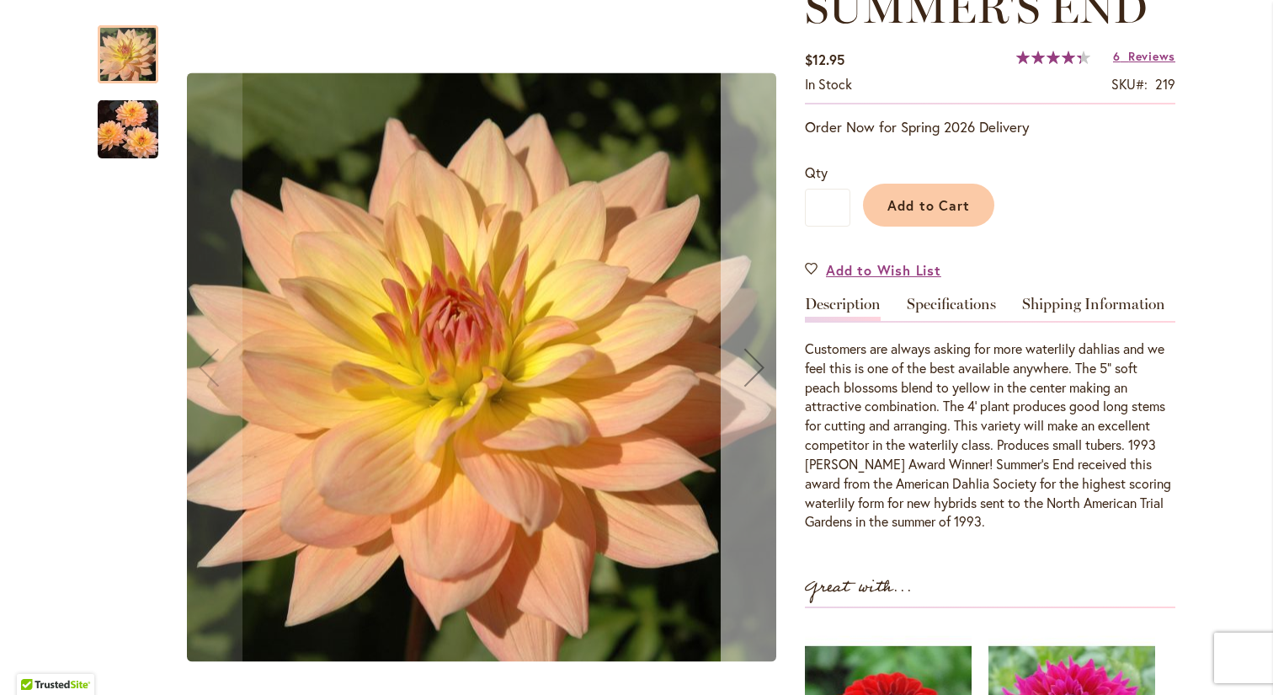
scroll to position [266, 0]
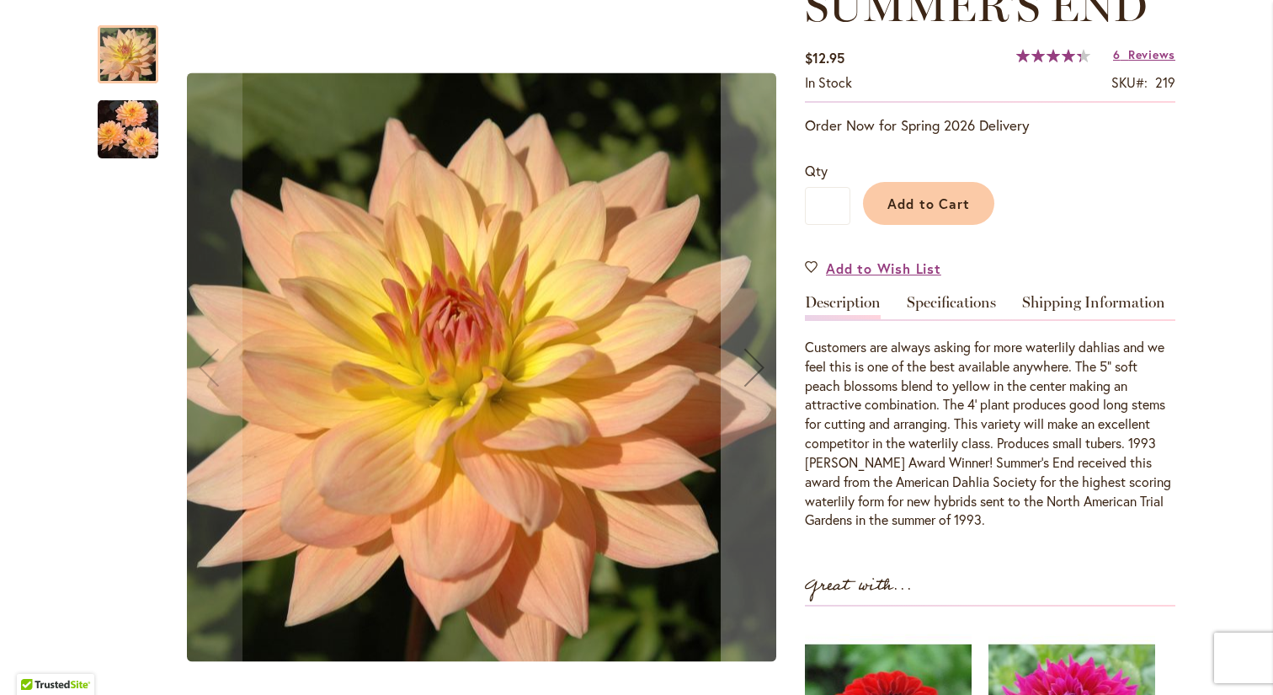
click at [127, 137] on img "SUMMER'S END" at bounding box center [128, 129] width 61 height 61
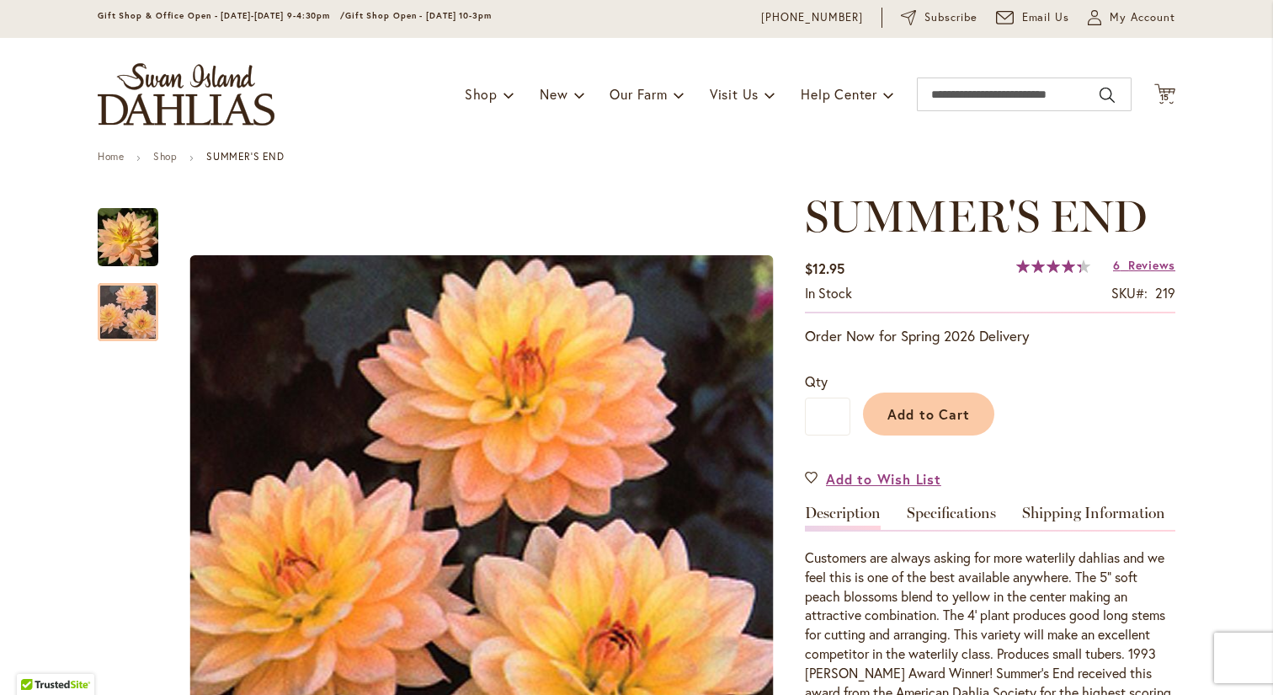
scroll to position [0, 0]
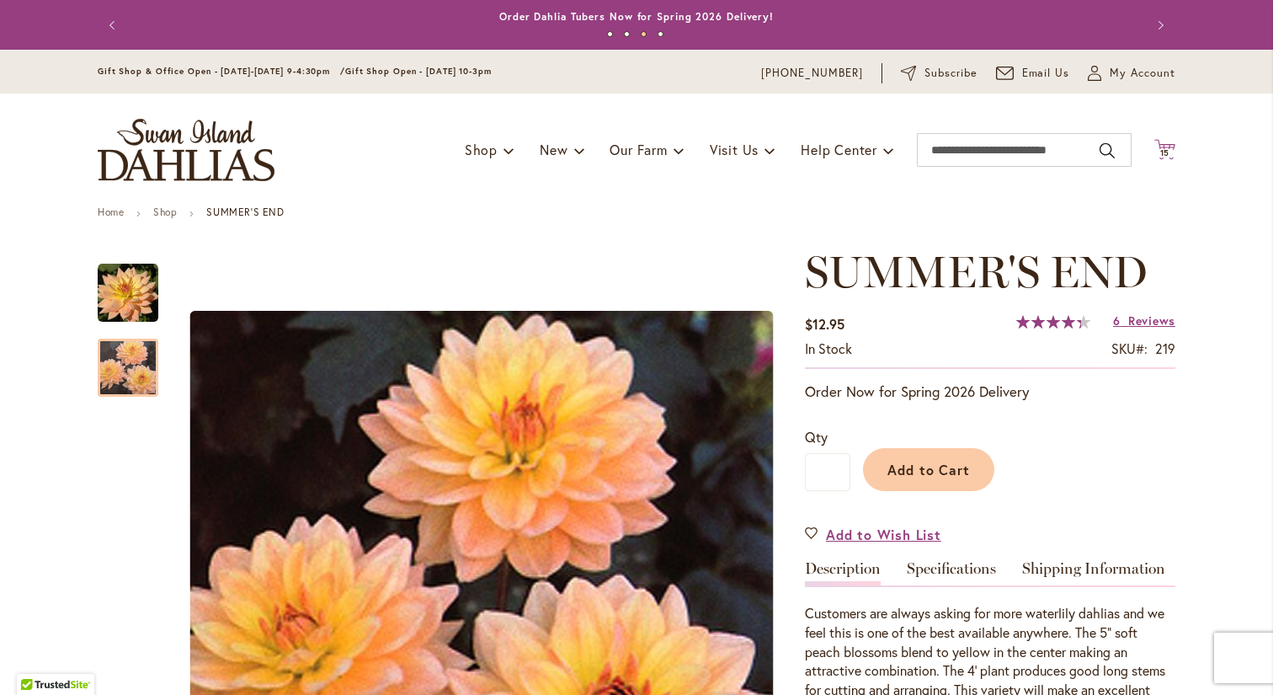
click at [1160, 145] on icon "Cart .cls-1 { fill: #231f20; }" at bounding box center [1165, 149] width 21 height 21
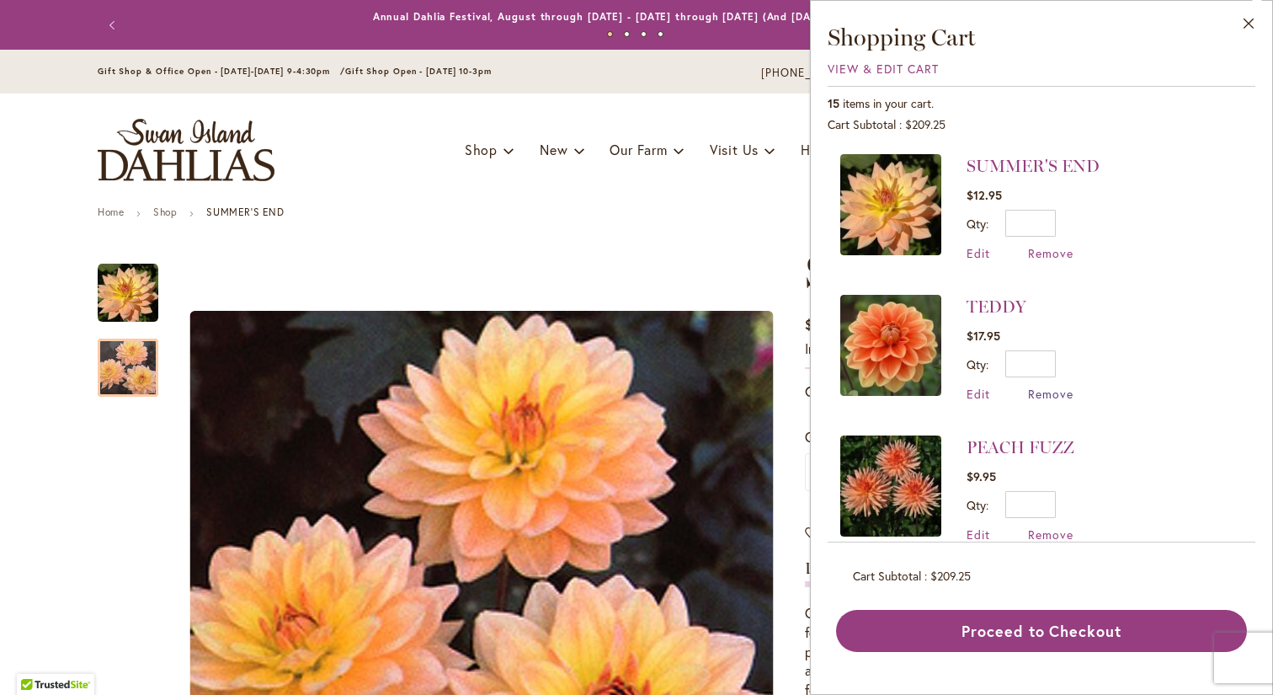
click at [1061, 389] on span "Remove" at bounding box center [1050, 394] width 45 height 16
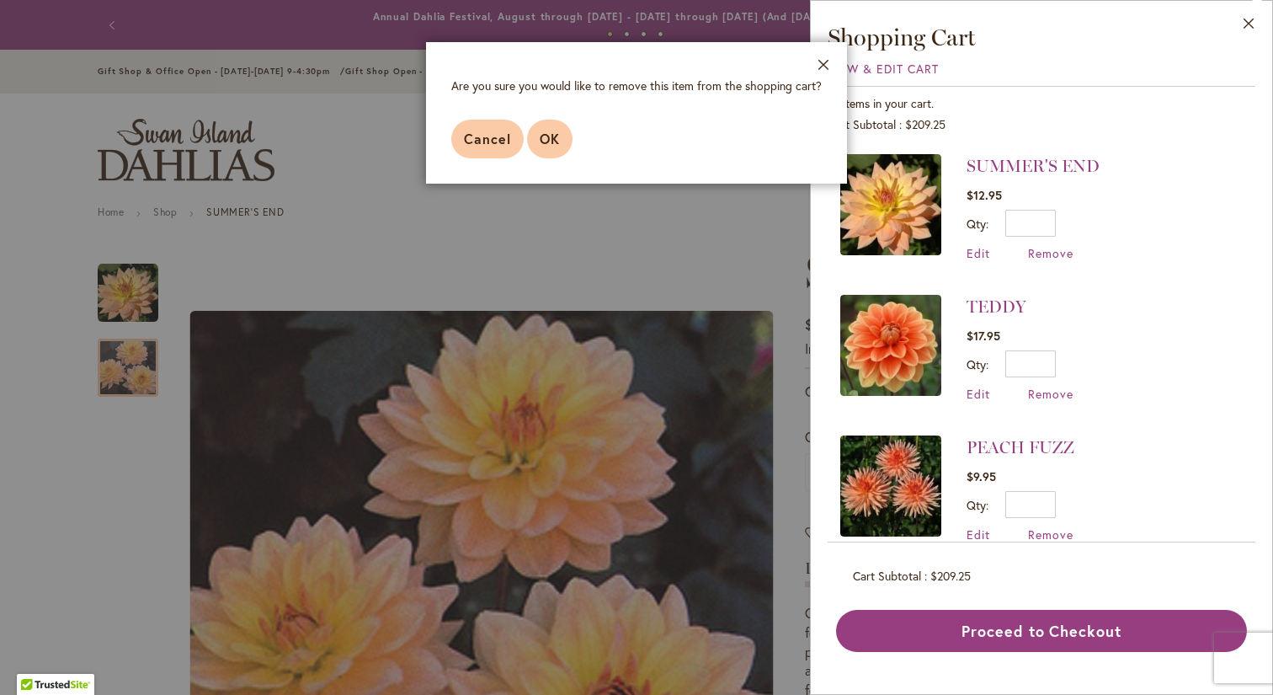
click at [541, 130] on span "OK" at bounding box center [550, 139] width 20 height 18
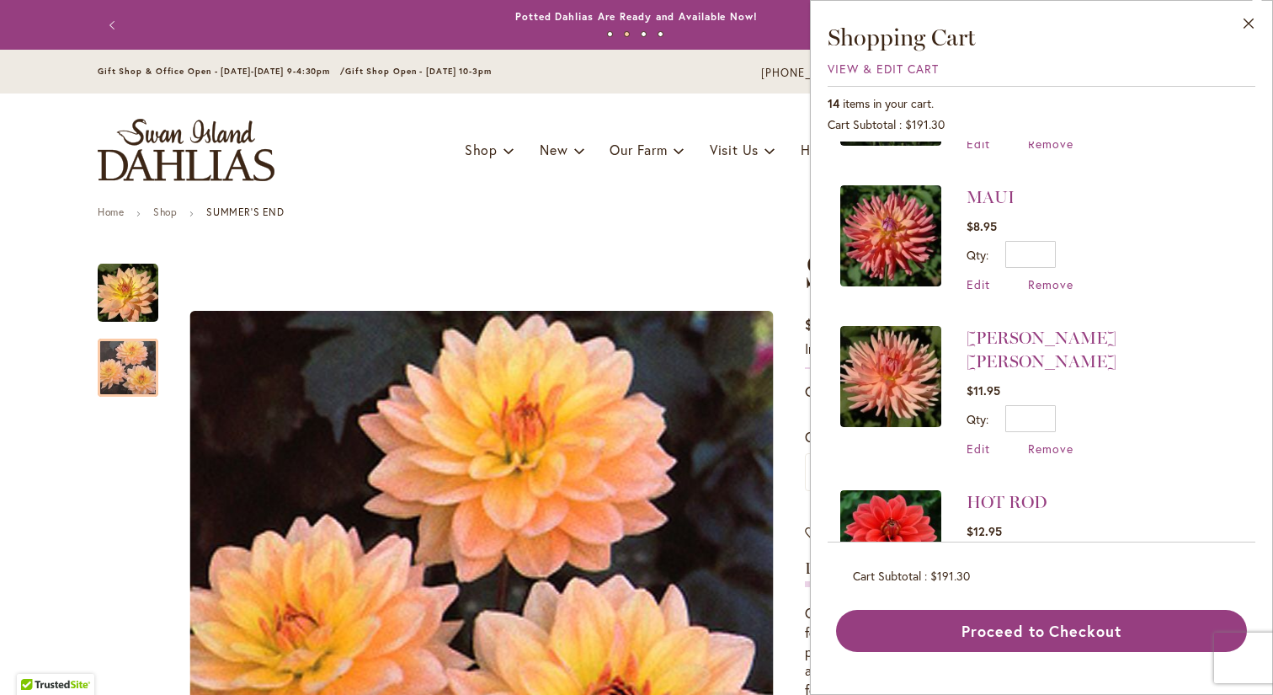
scroll to position [283, 0]
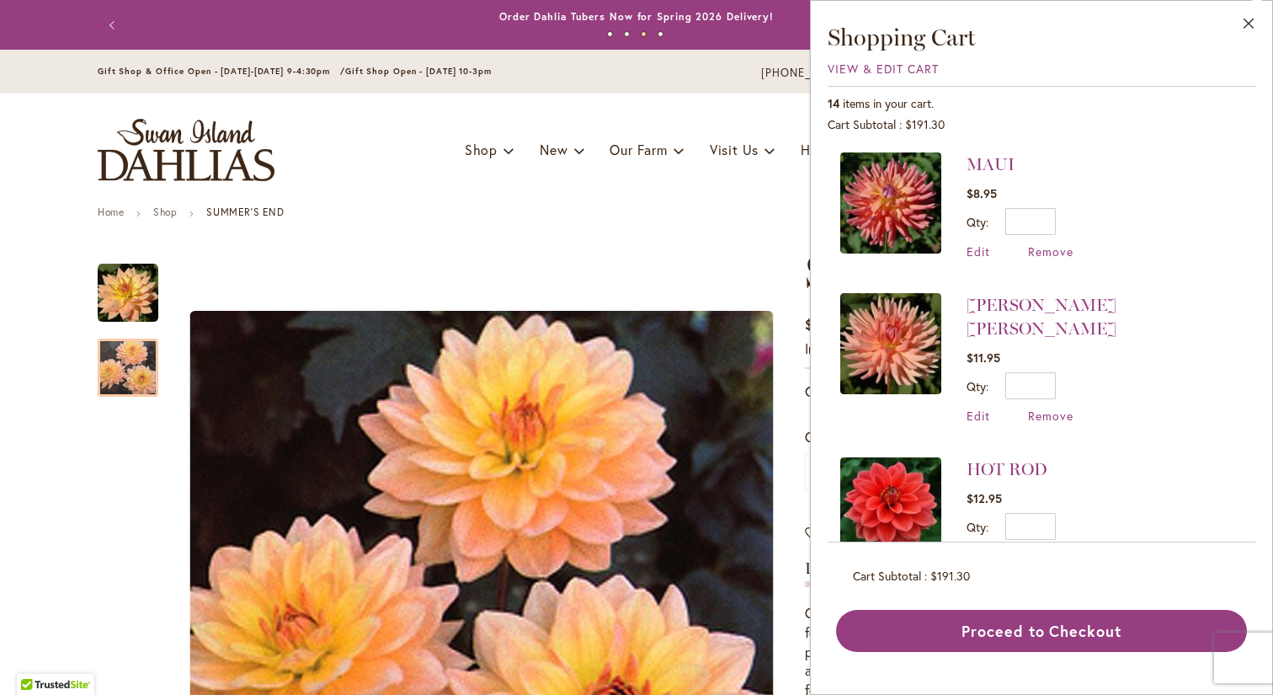
click at [905, 187] on img at bounding box center [890, 202] width 101 height 101
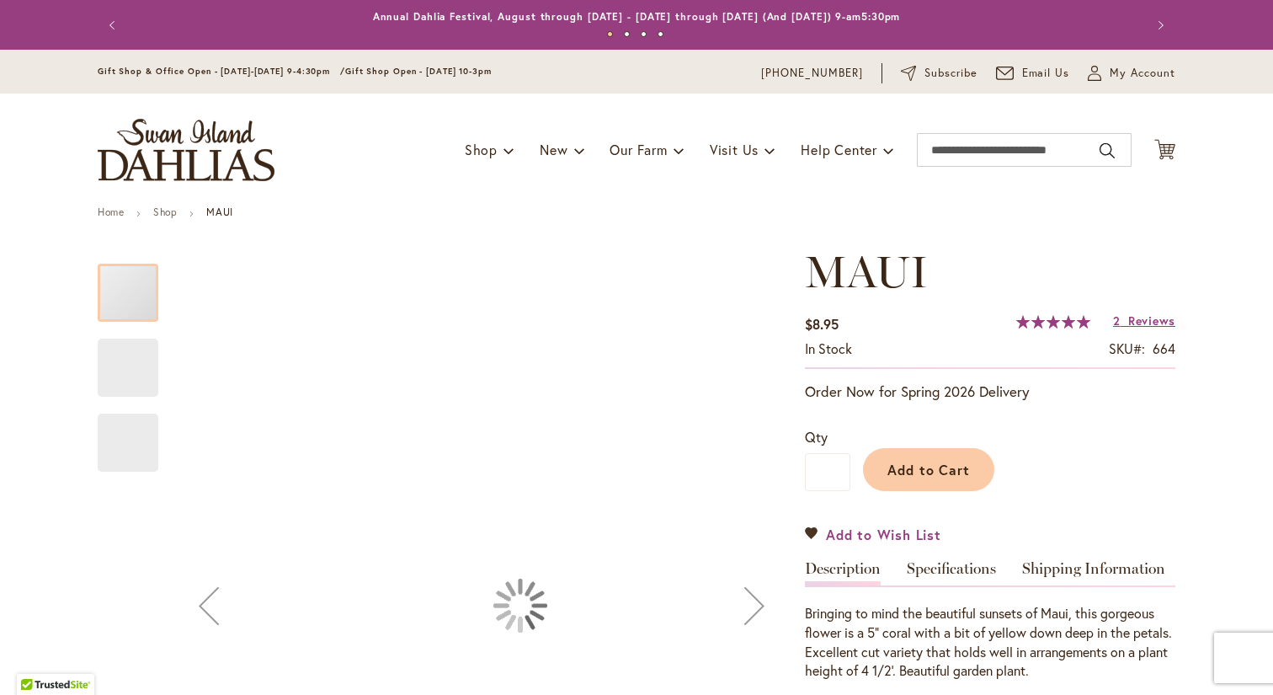
type input "***"
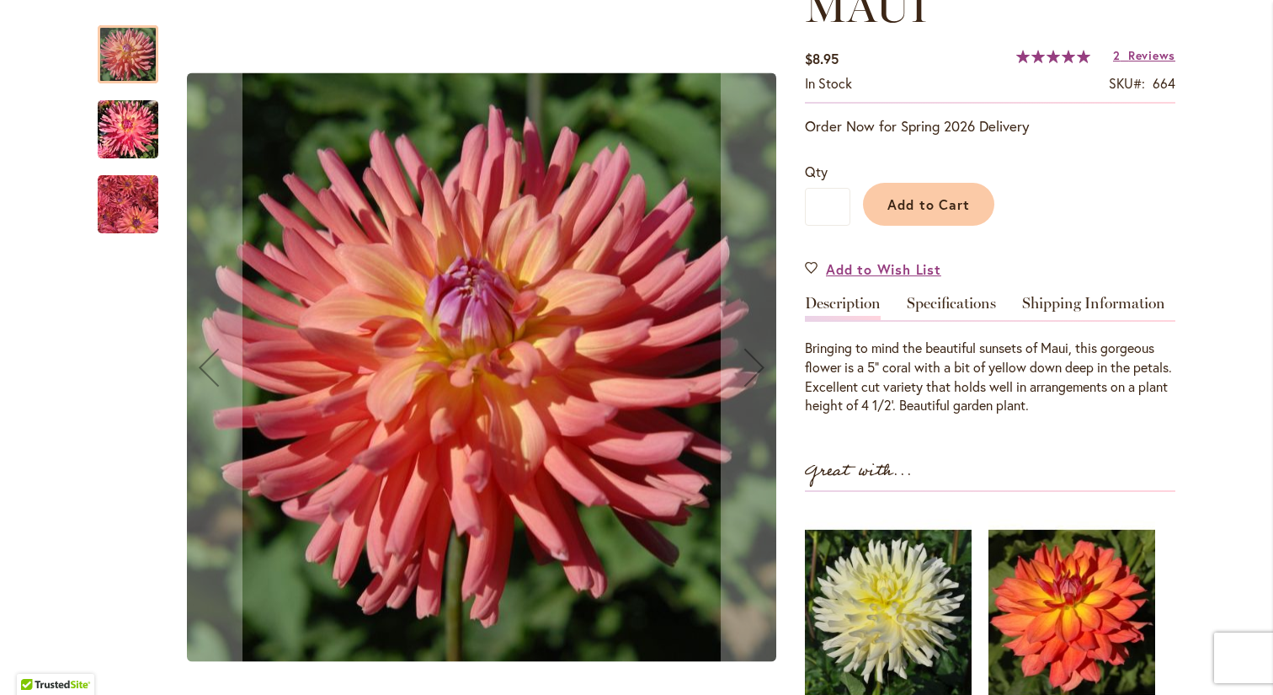
scroll to position [277, 0]
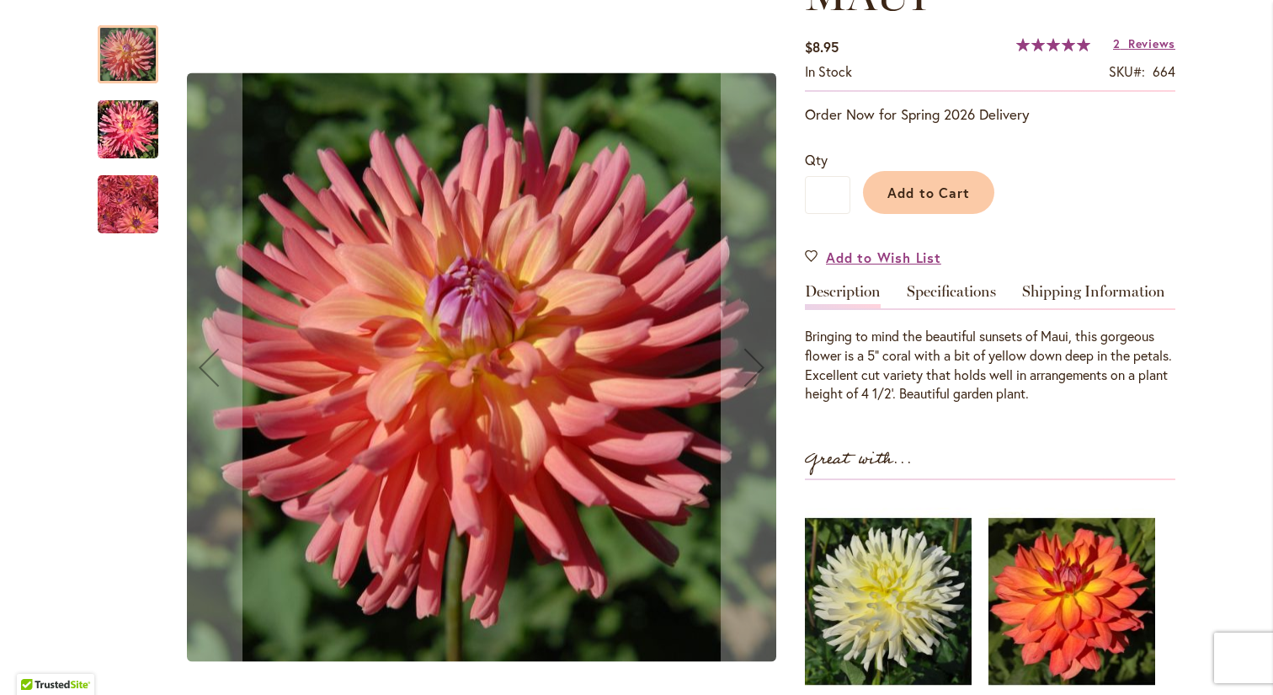
click at [127, 134] on img "MAUI" at bounding box center [128, 130] width 61 height 64
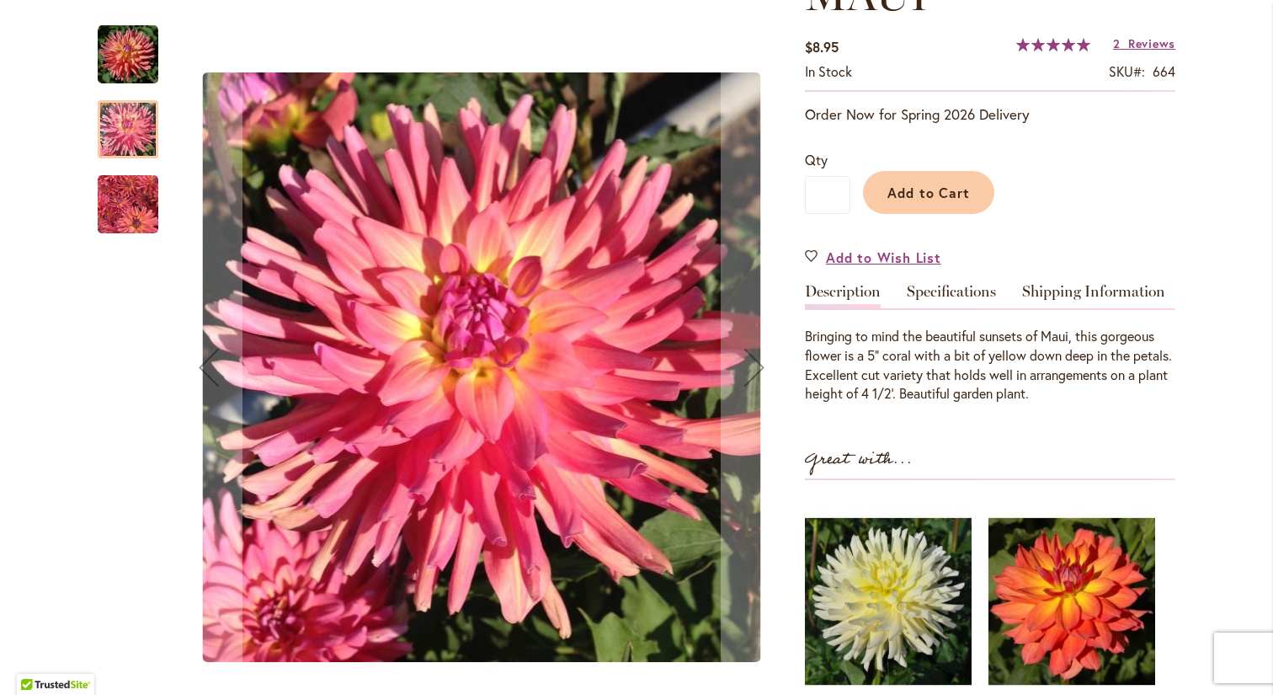
click at [127, 211] on img "MAUI" at bounding box center [128, 204] width 61 height 62
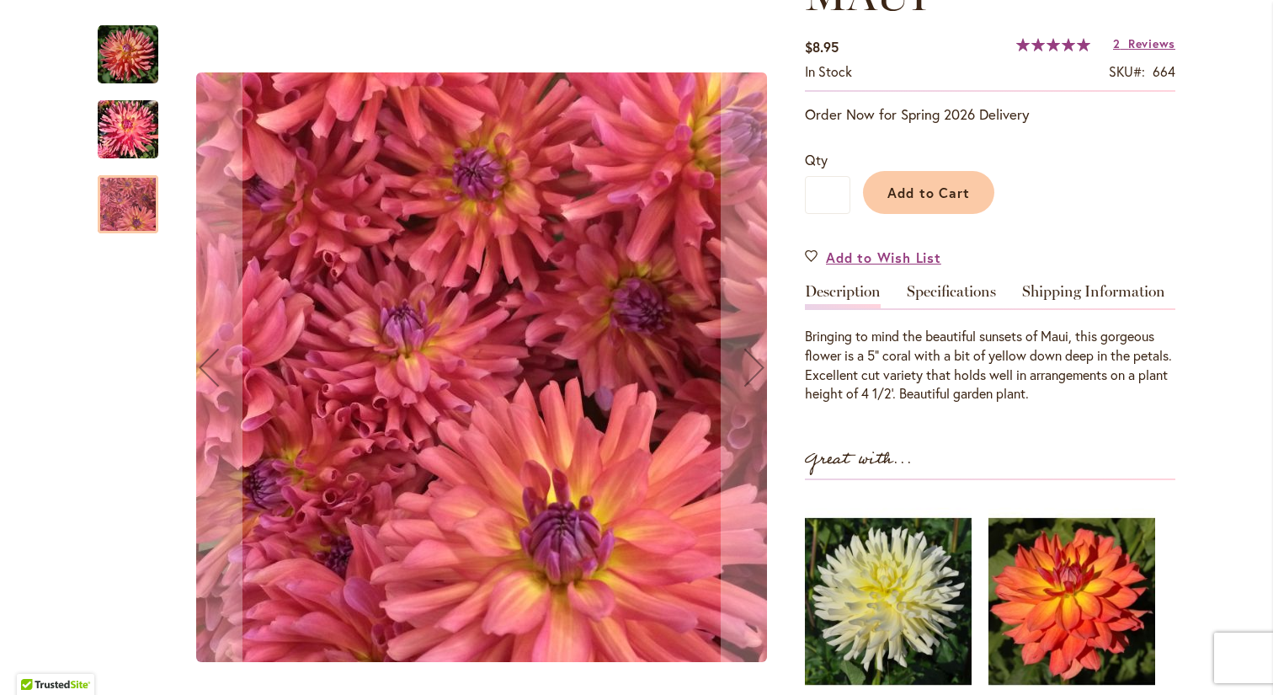
click at [124, 127] on img "MAUI" at bounding box center [128, 130] width 61 height 64
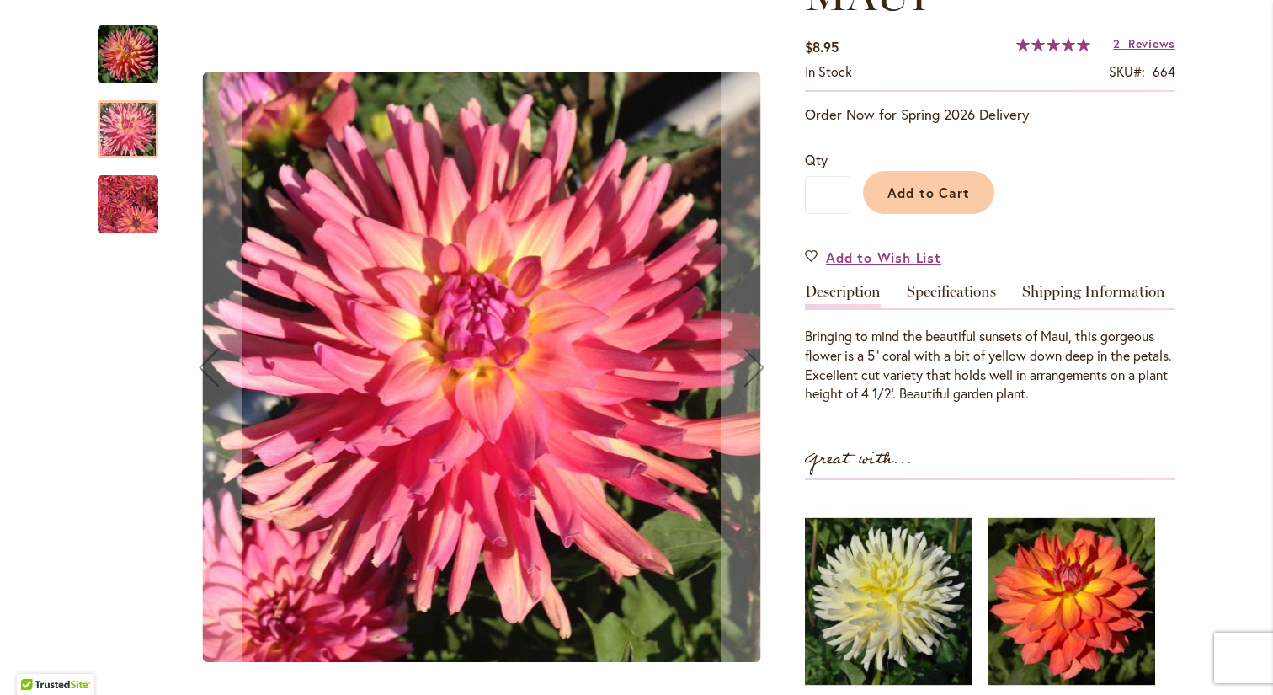
click at [132, 66] on img "MAUI" at bounding box center [128, 54] width 61 height 61
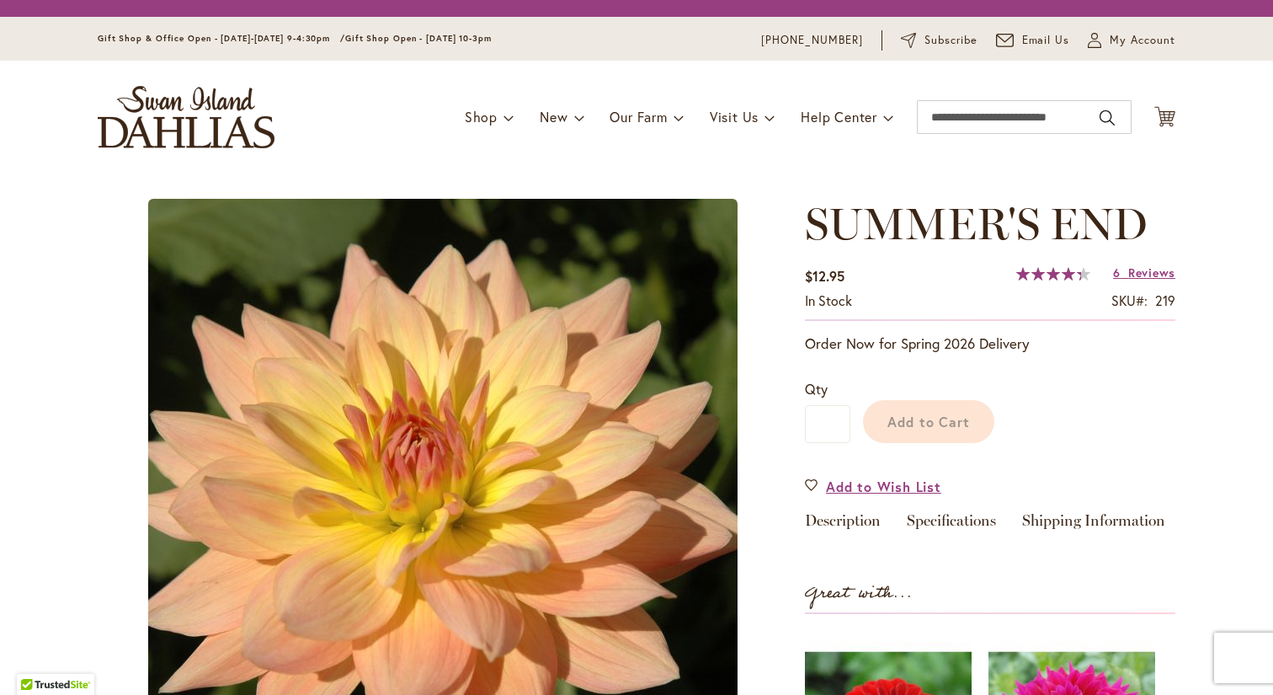
type input "***"
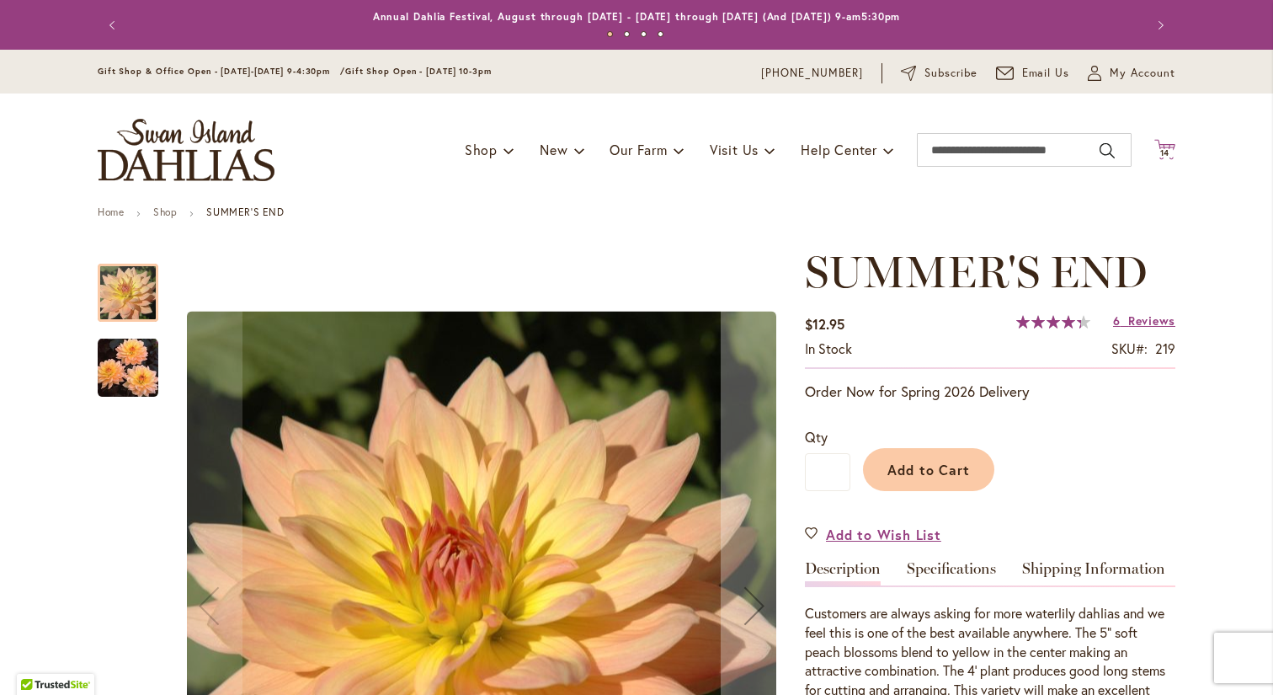
click at [1170, 152] on span "14" at bounding box center [1165, 152] width 10 height 11
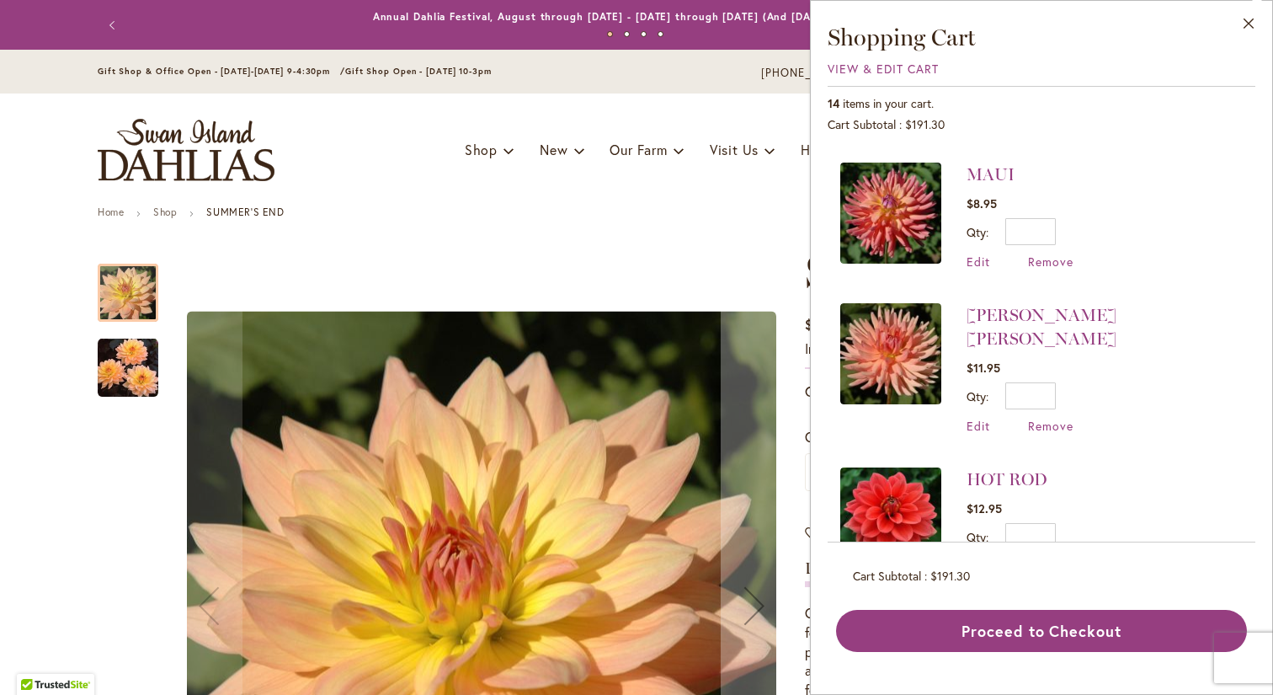
scroll to position [285, 0]
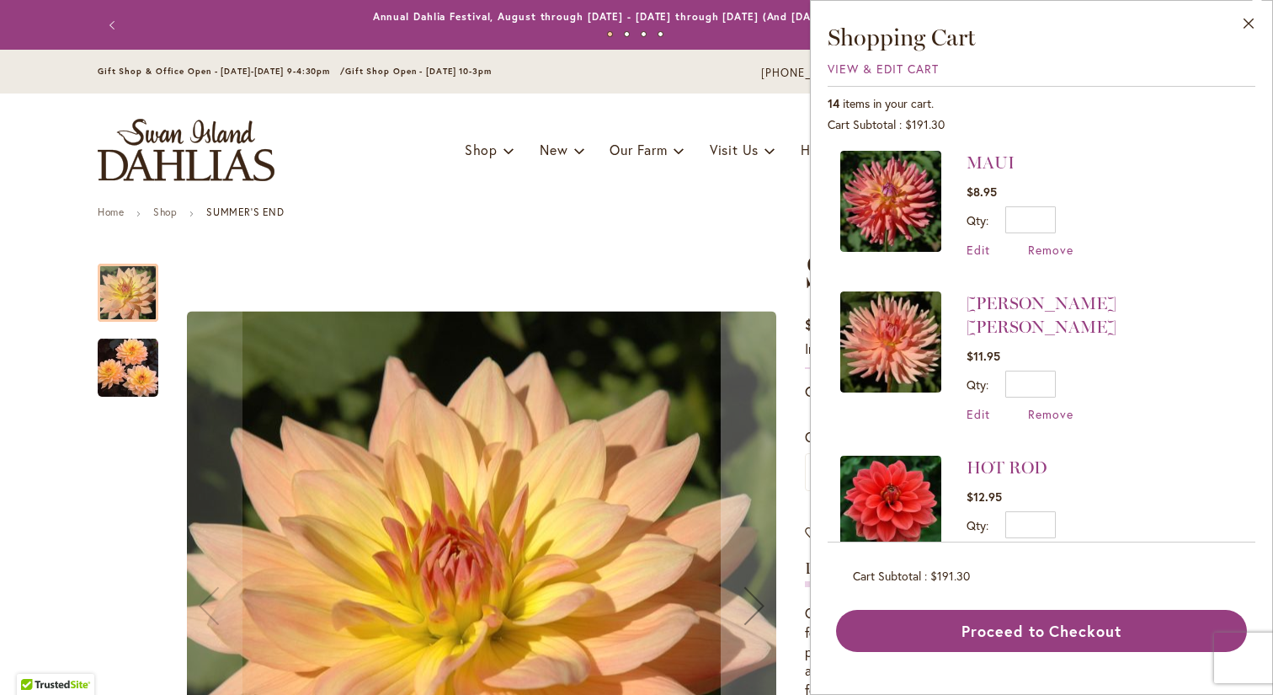
click at [895, 348] on img at bounding box center [890, 341] width 101 height 101
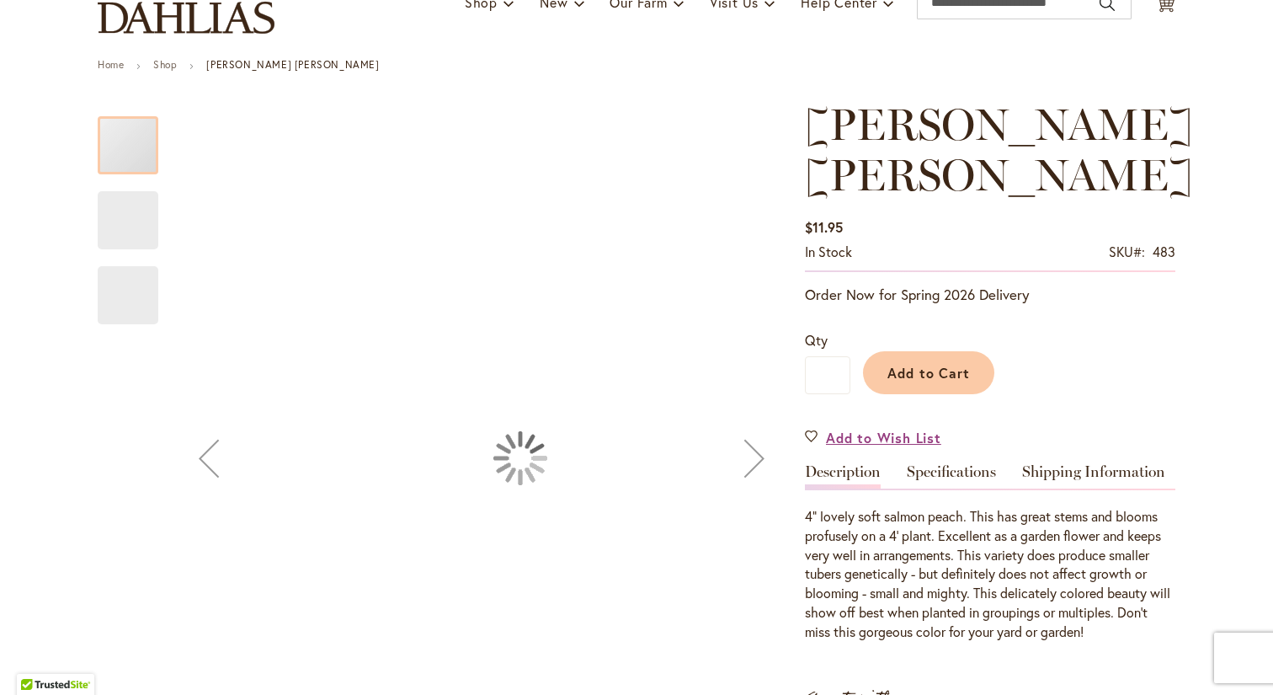
type input "***"
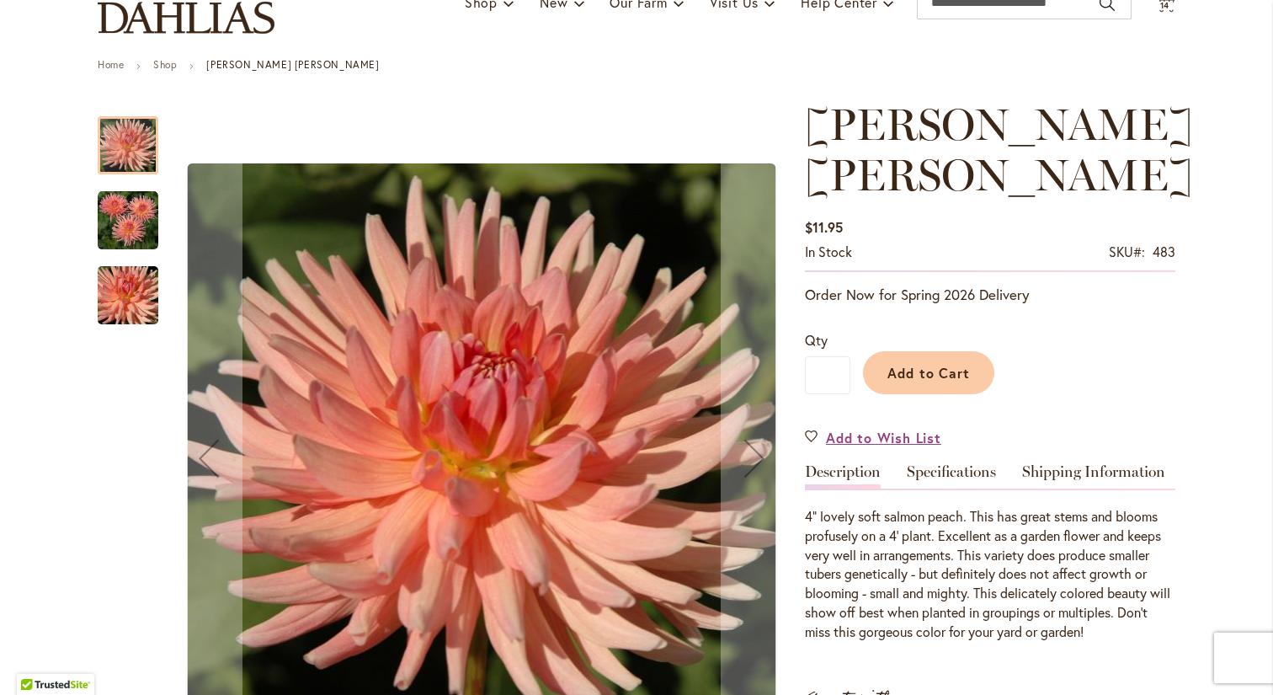
scroll to position [164, 0]
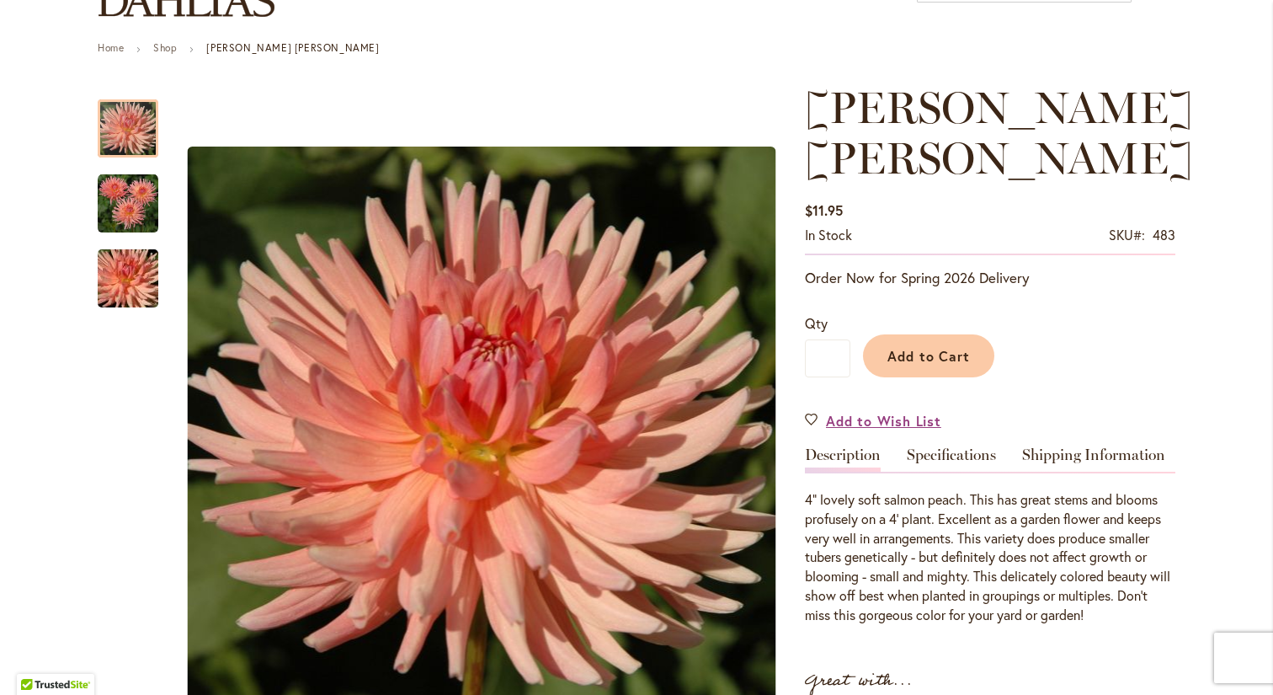
click at [122, 201] on img "HEATHER MARIE" at bounding box center [128, 203] width 61 height 61
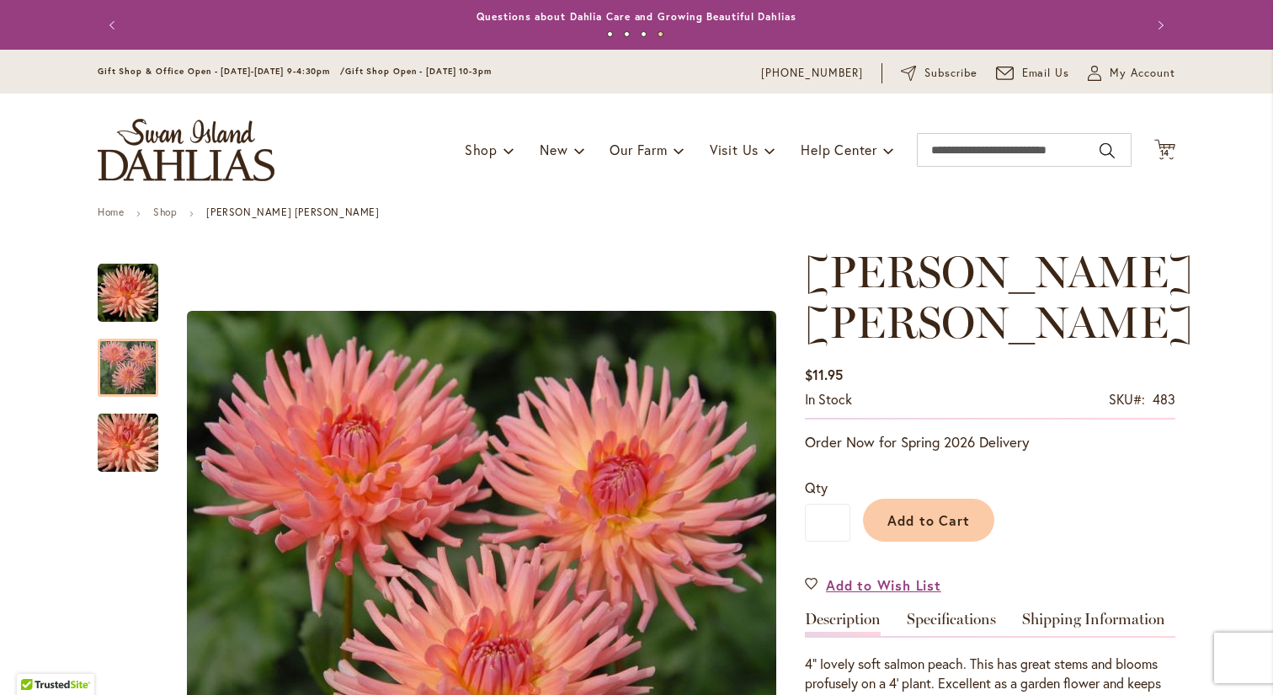
scroll to position [0, 0]
click at [1166, 151] on span "14" at bounding box center [1165, 152] width 10 height 11
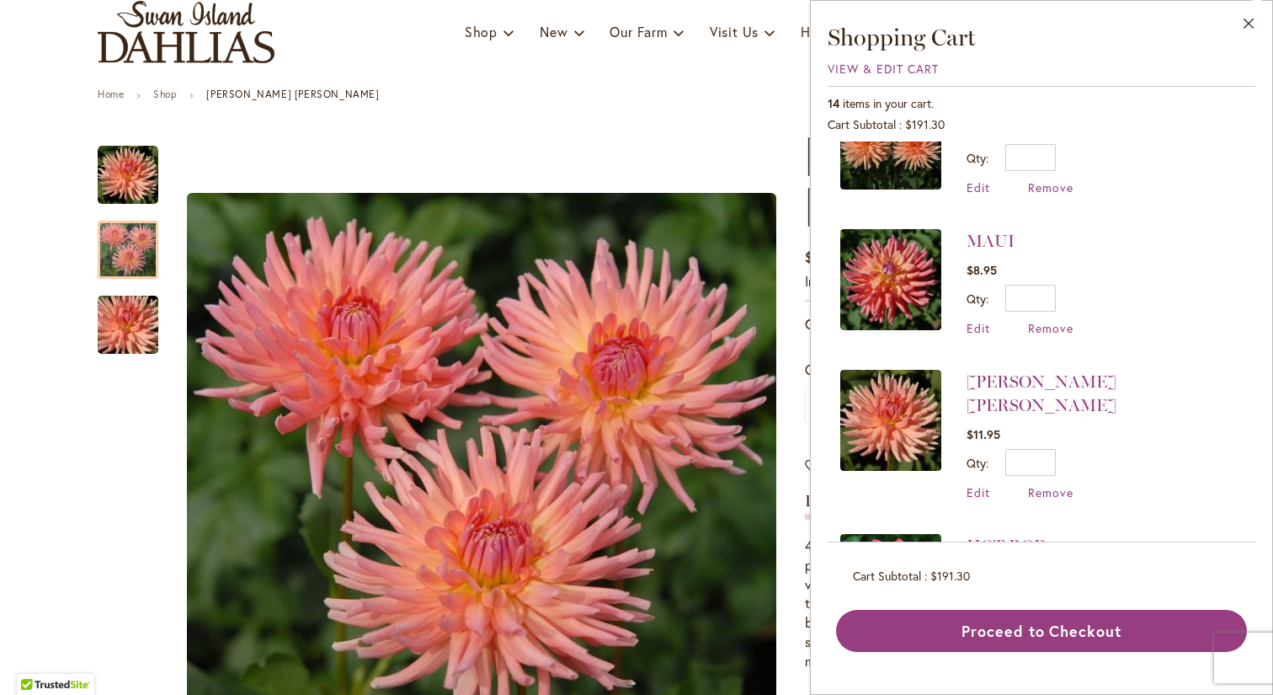
scroll to position [208, 0]
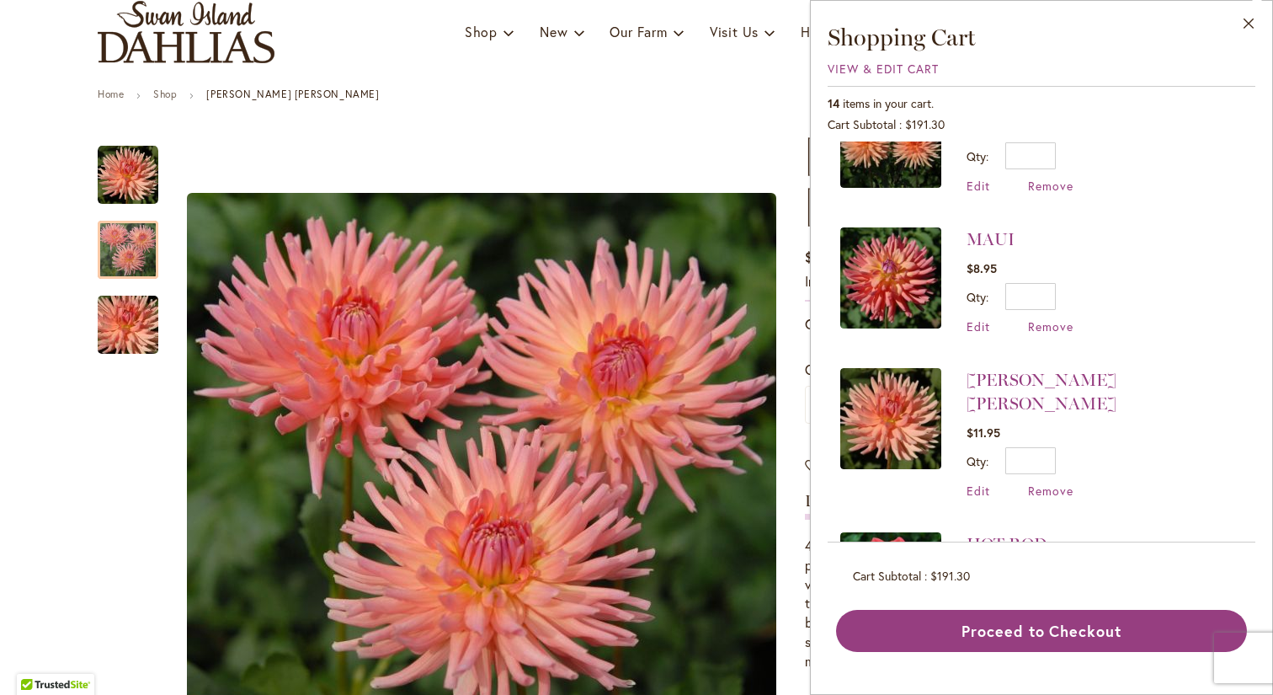
click at [909, 255] on img at bounding box center [890, 277] width 101 height 101
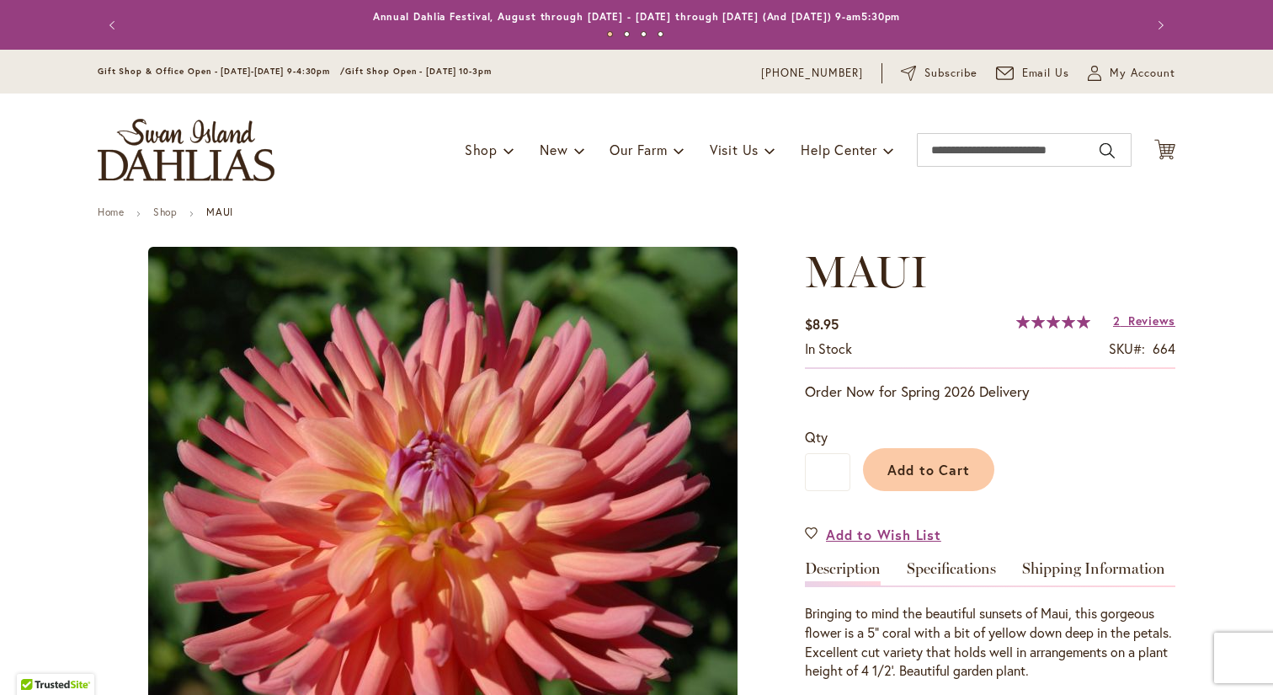
type input "***"
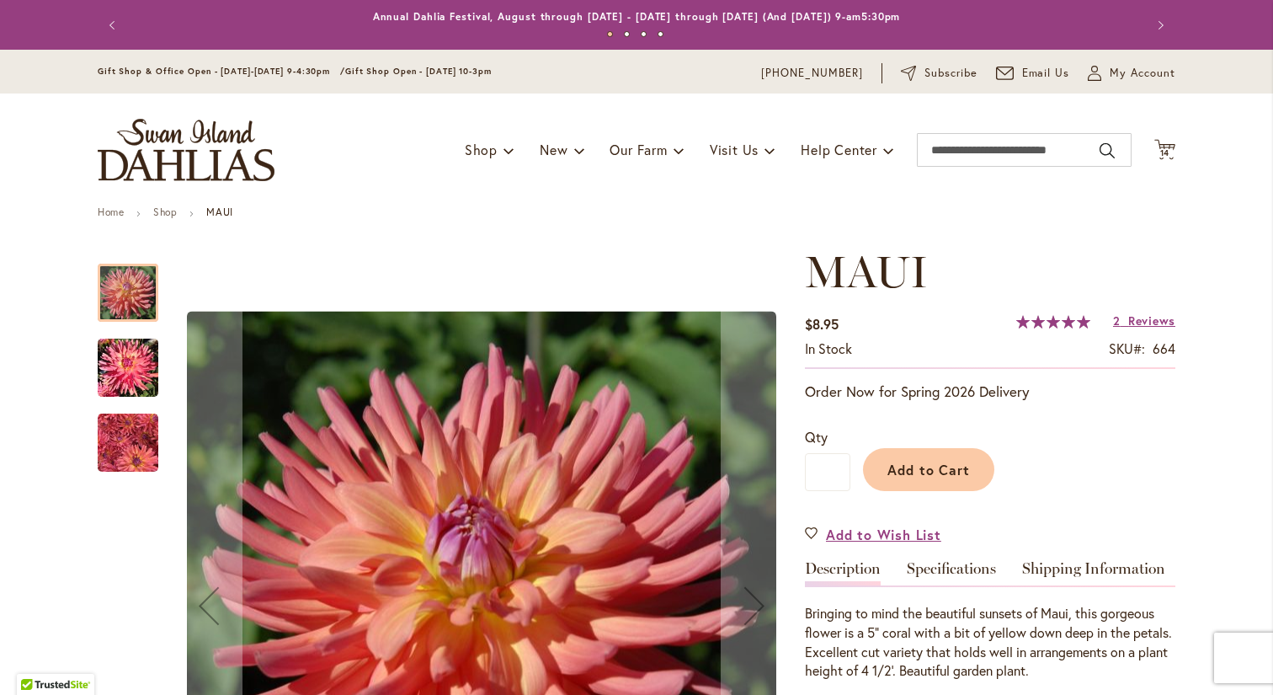
scroll to position [50, 0]
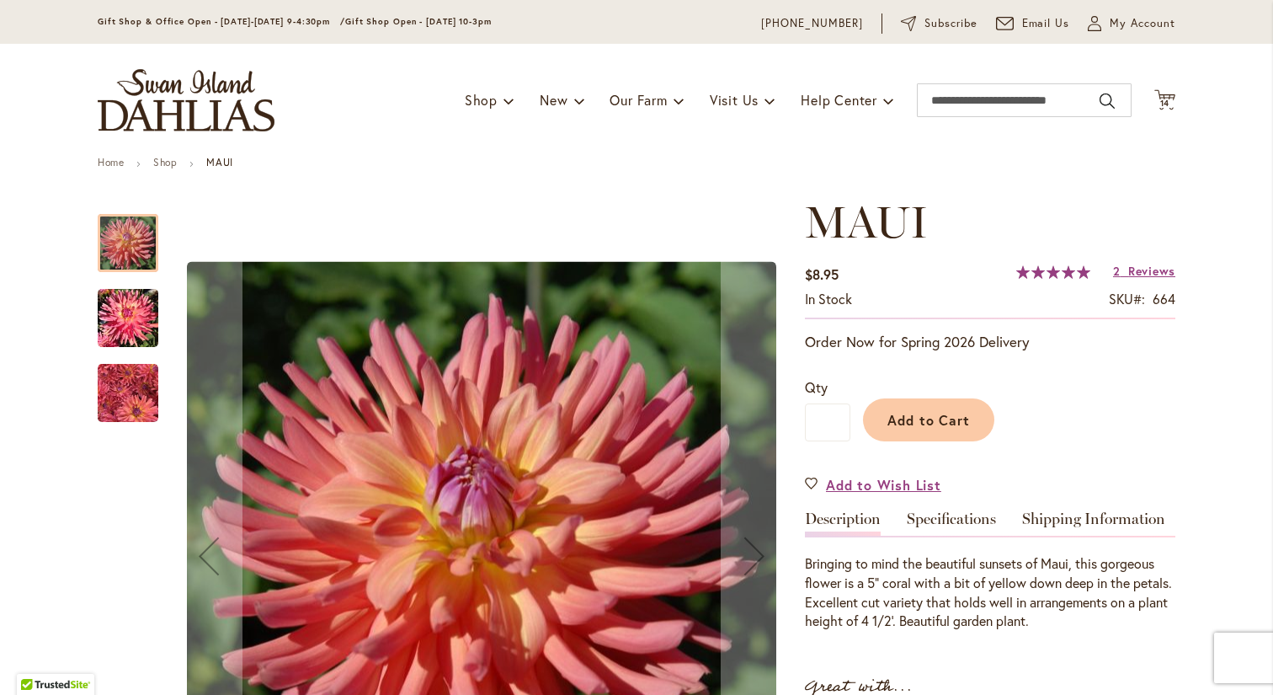
click at [120, 300] on img "MAUI" at bounding box center [128, 318] width 61 height 64
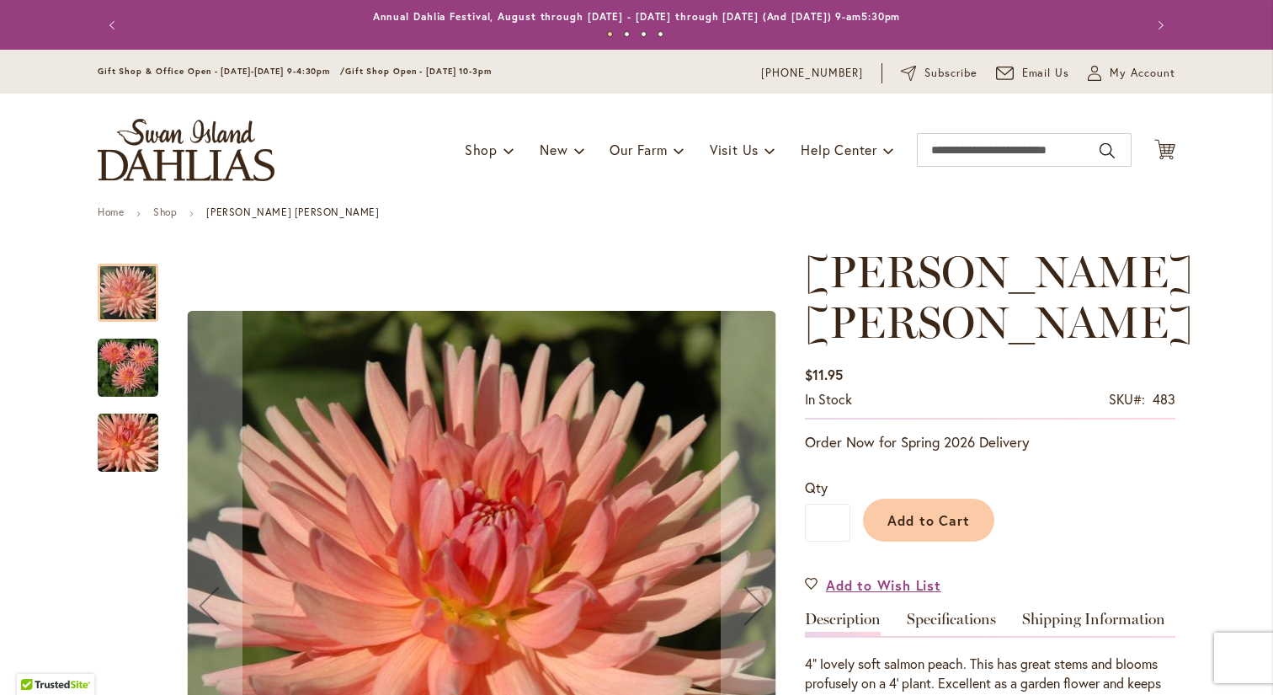
type input "***"
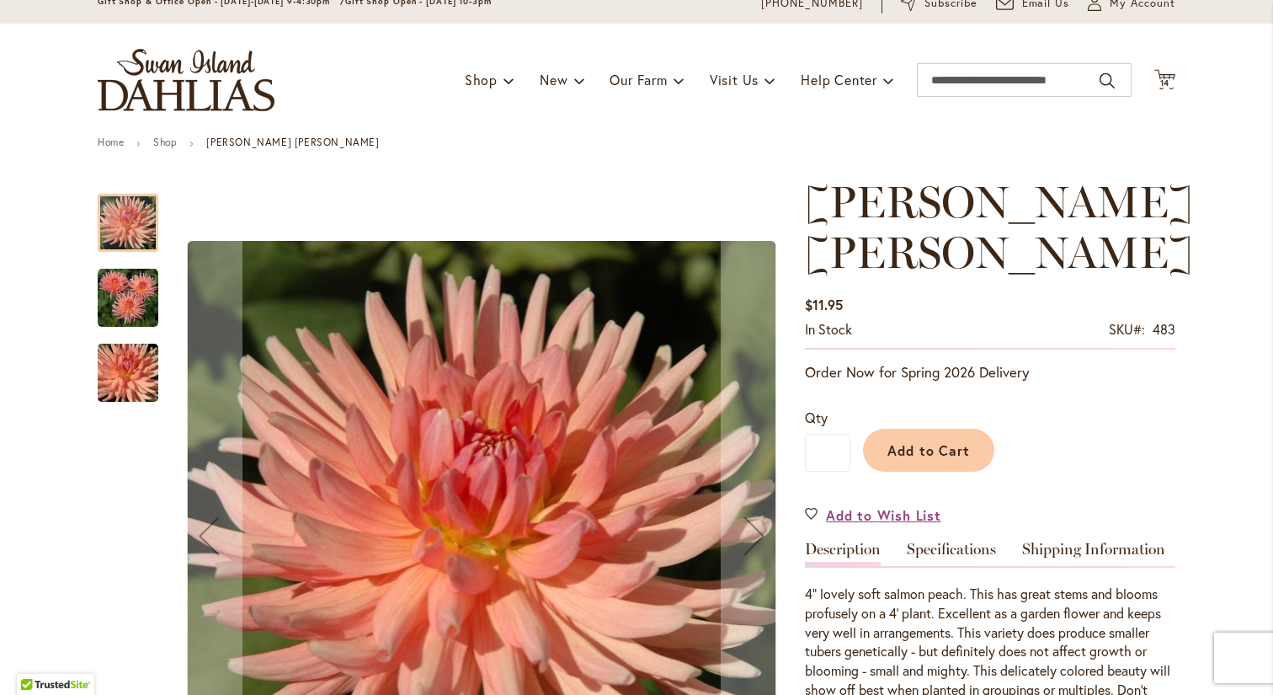
scroll to position [143, 0]
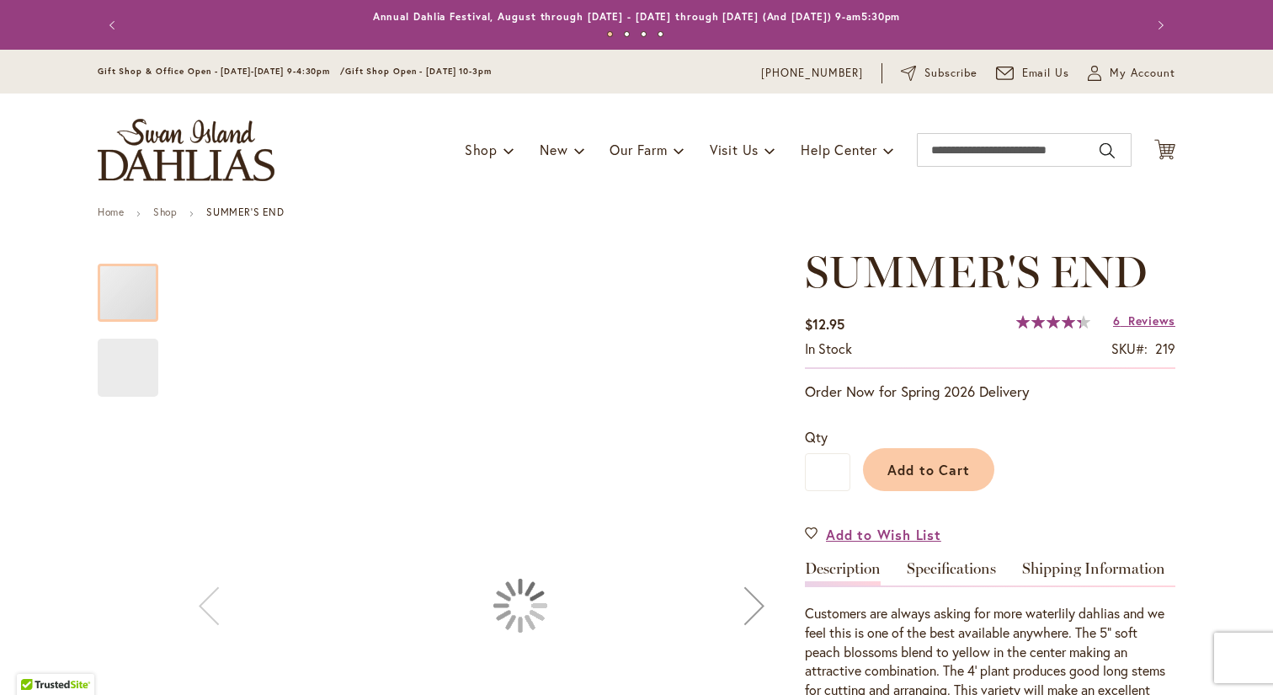
type input "***"
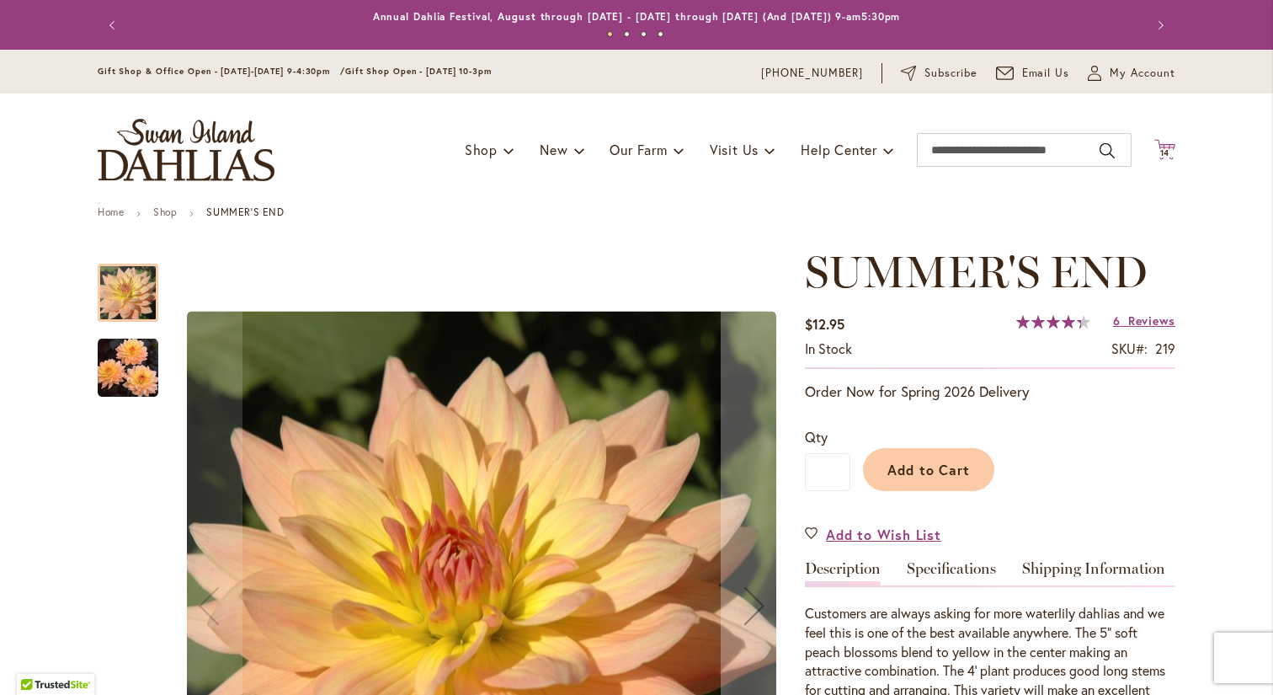
click at [1165, 150] on span "14" at bounding box center [1165, 152] width 10 height 11
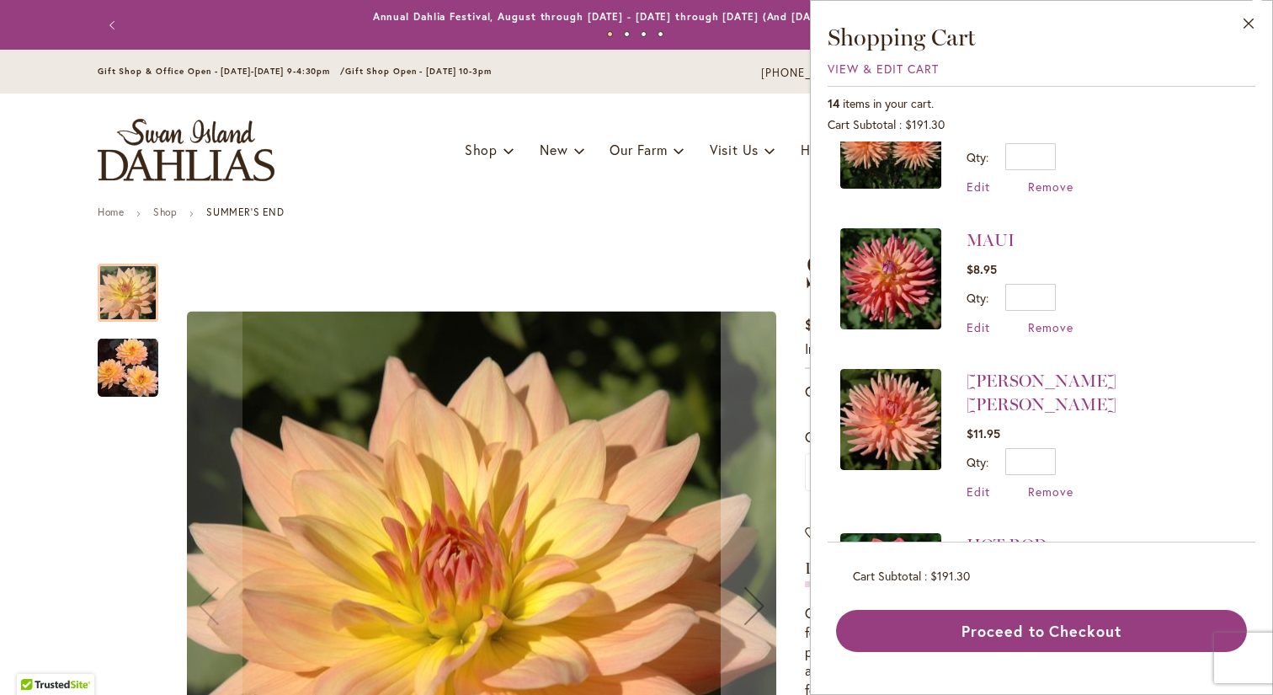
scroll to position [216, 0]
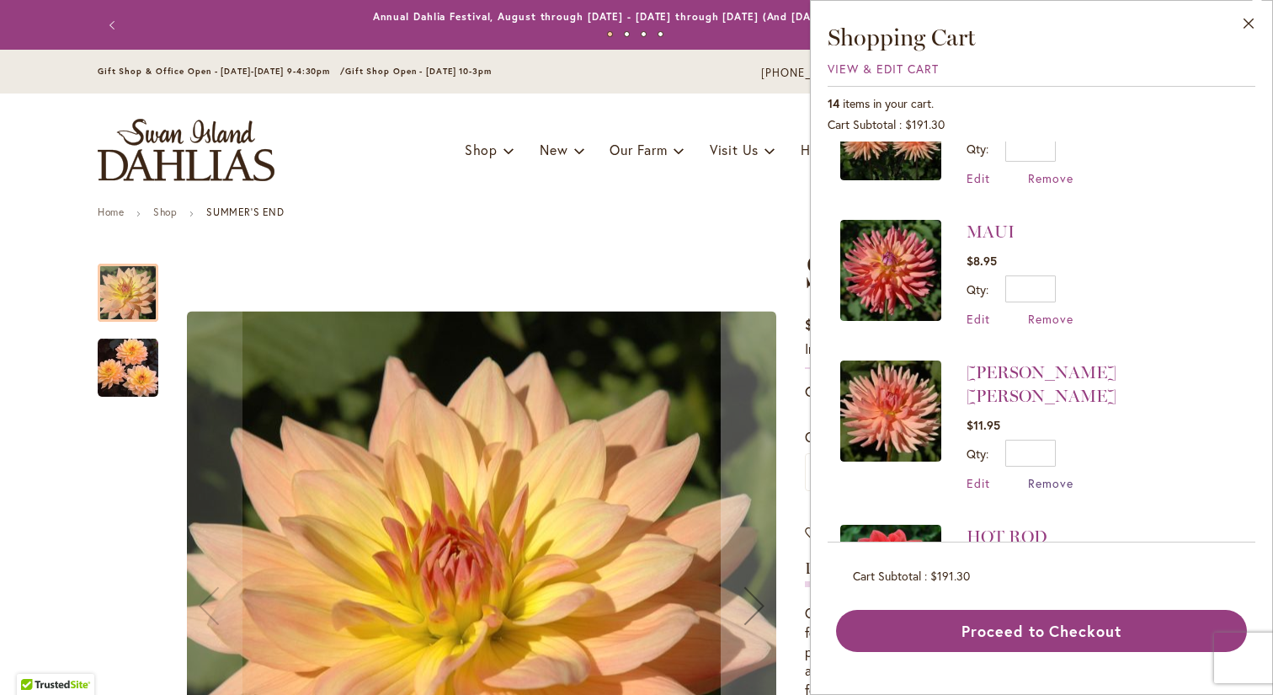
click at [1035, 475] on span "Remove" at bounding box center [1050, 483] width 45 height 16
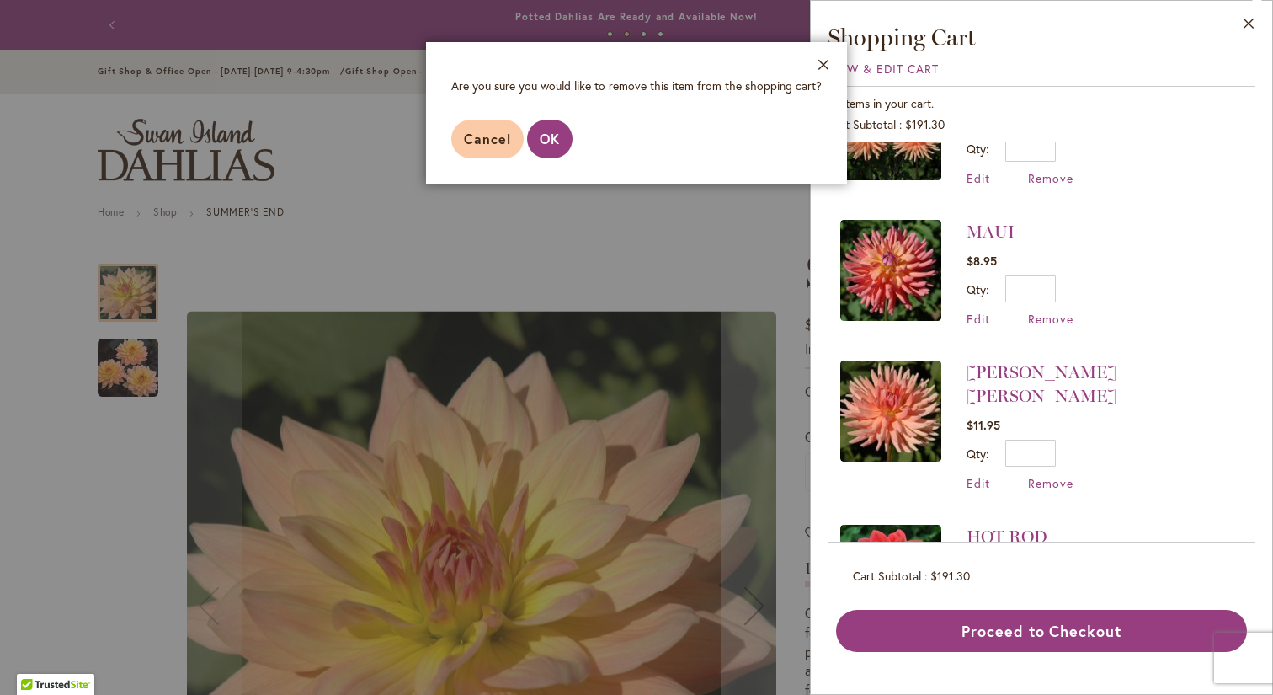
click at [555, 137] on span "OK" at bounding box center [550, 139] width 20 height 18
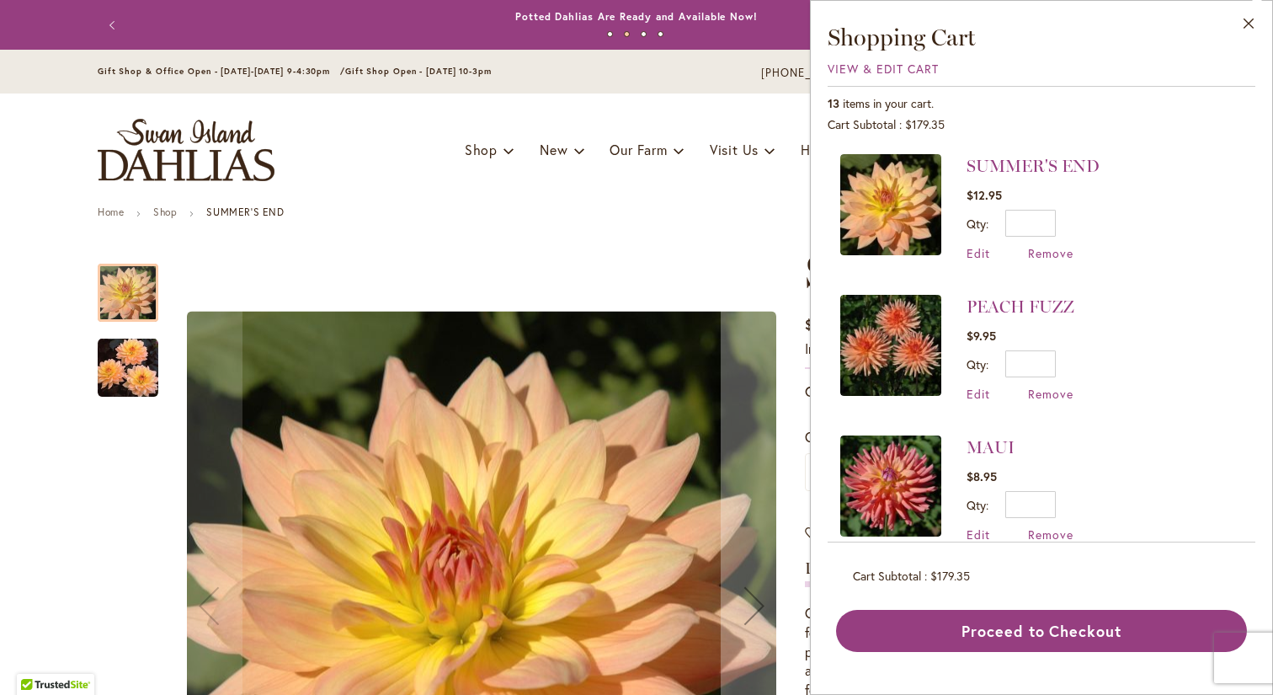
scroll to position [0, 0]
click at [986, 303] on link "PEACH FUZZ" at bounding box center [1021, 306] width 108 height 20
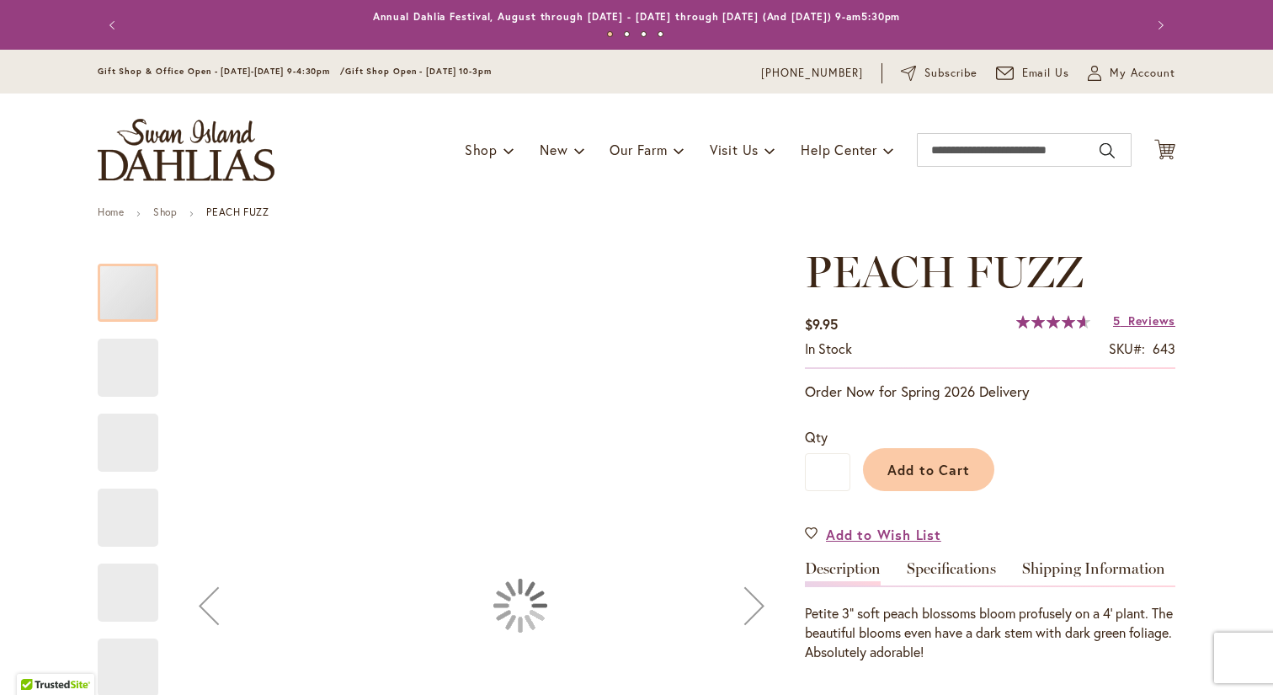
type input "***"
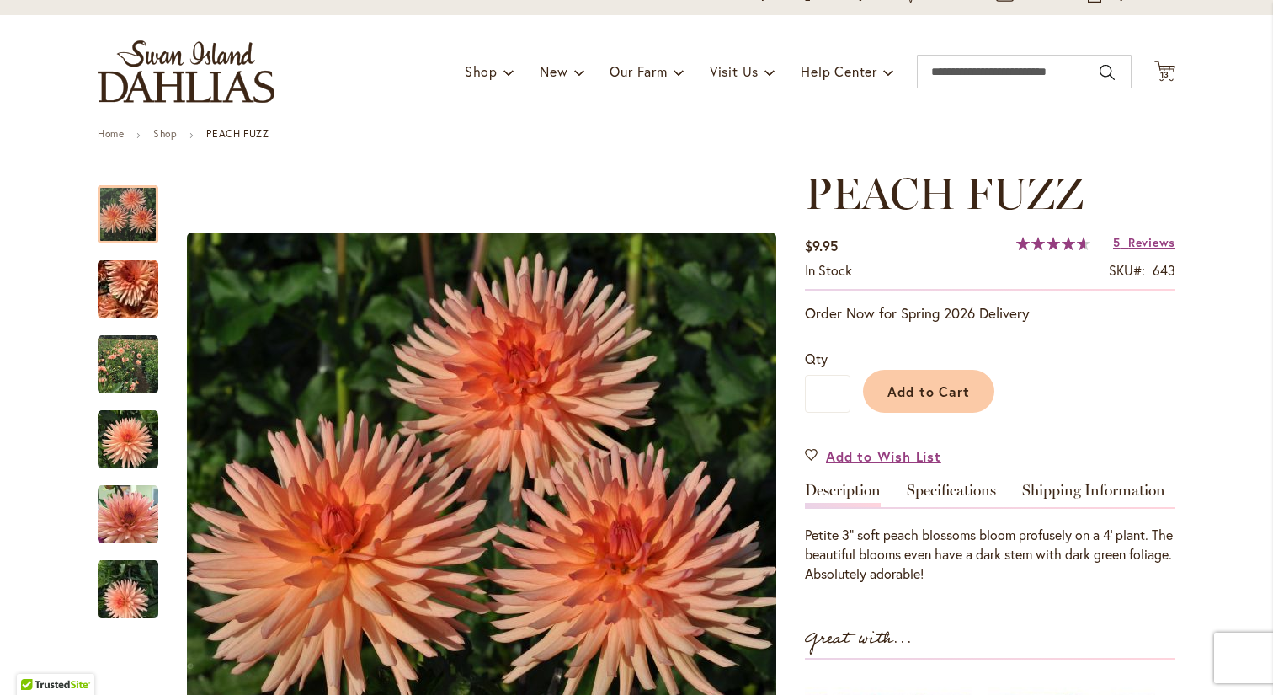
scroll to position [122, 0]
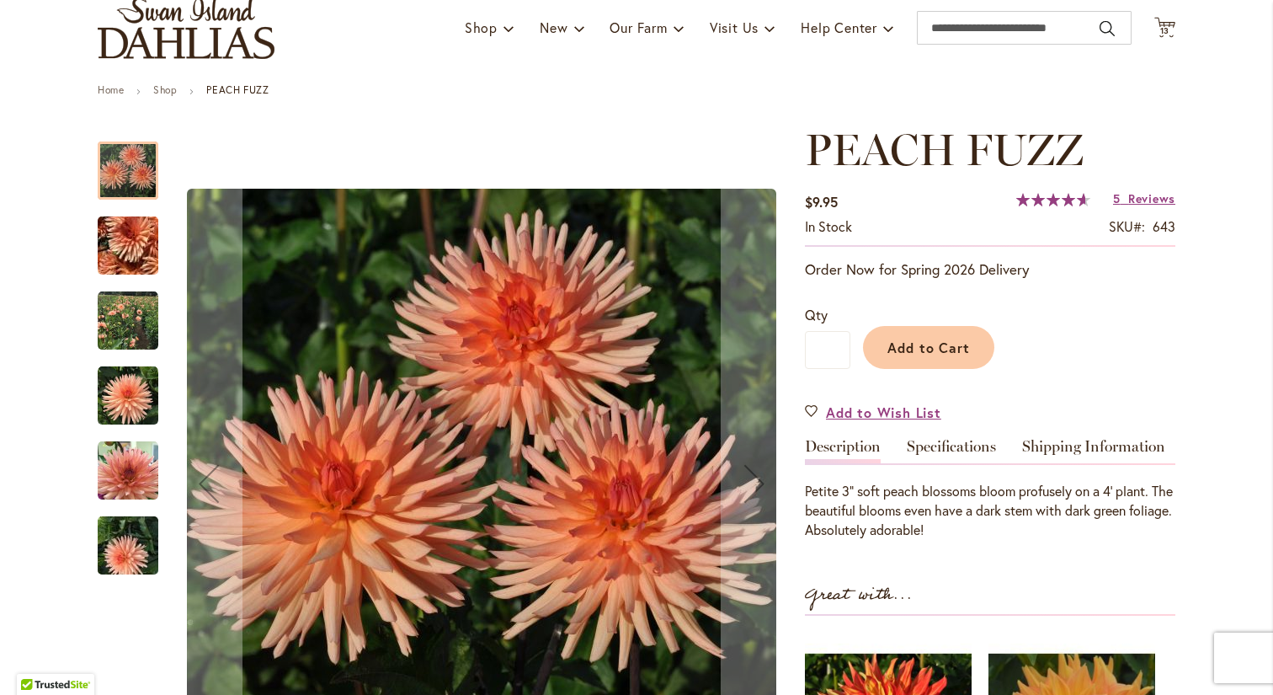
click at [120, 332] on img "PEACH FUZZ" at bounding box center [128, 321] width 61 height 61
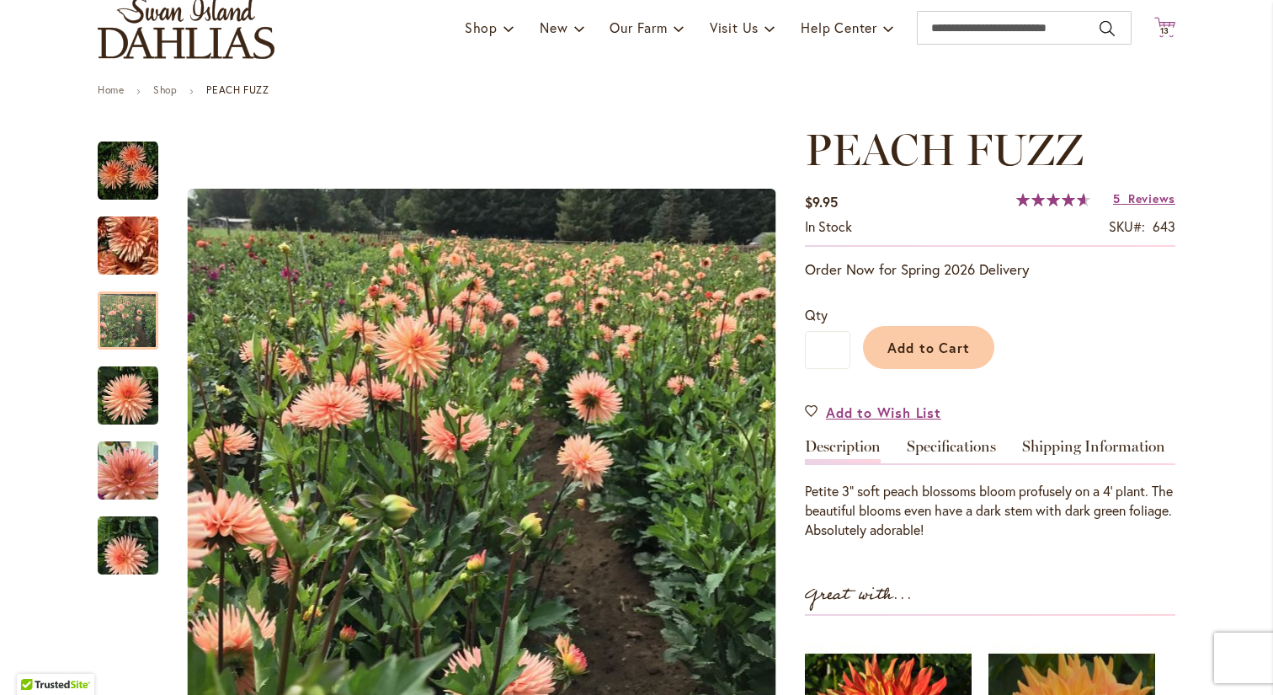
click at [1164, 21] on icon at bounding box center [1165, 27] width 21 height 20
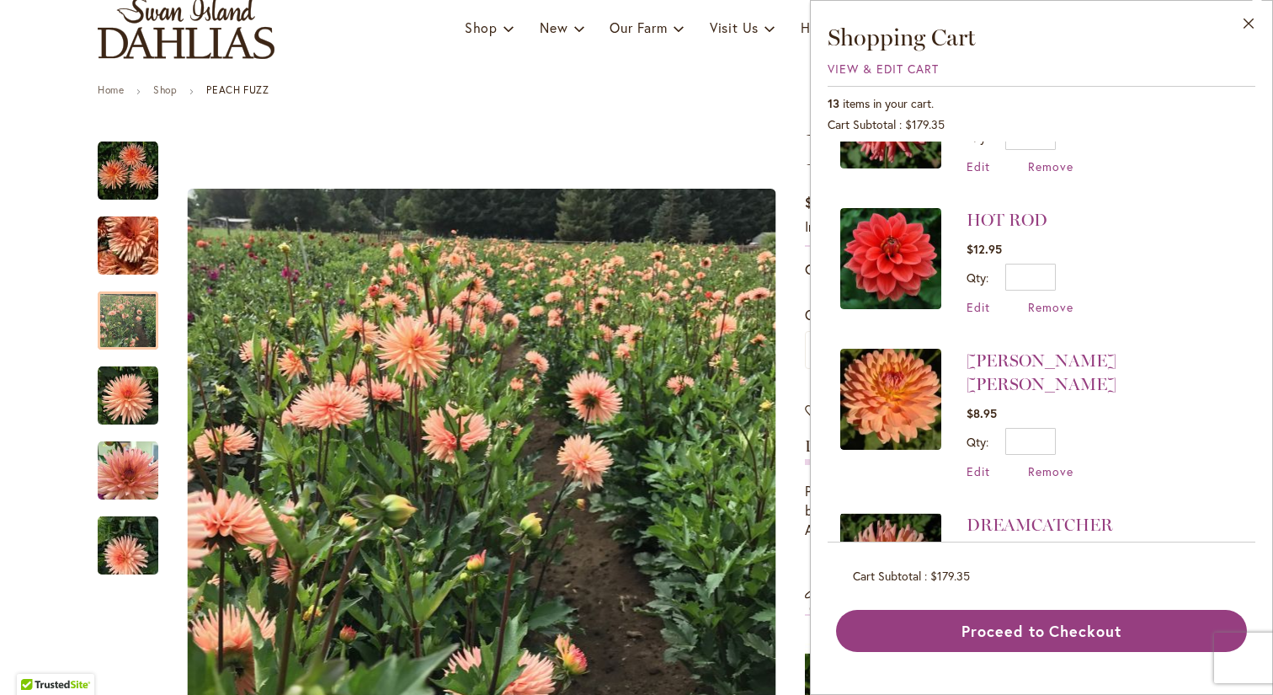
scroll to position [373, 0]
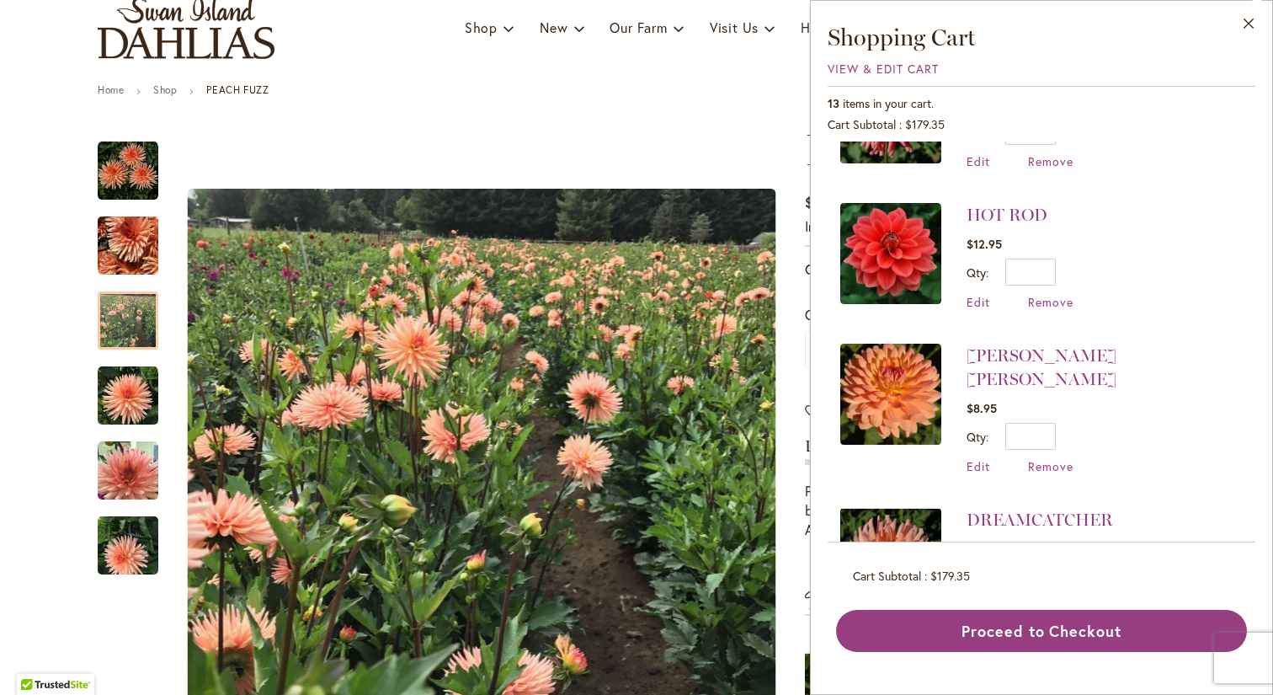
click at [916, 260] on img at bounding box center [890, 253] width 101 height 101
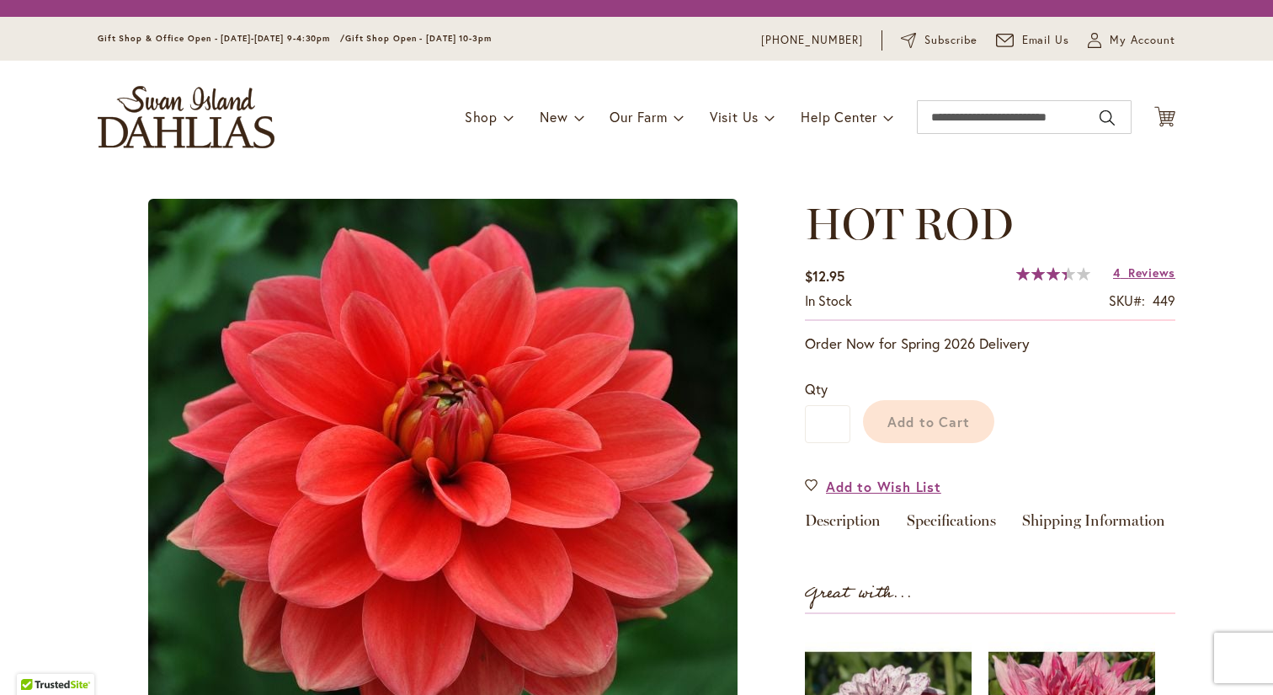
type input "***"
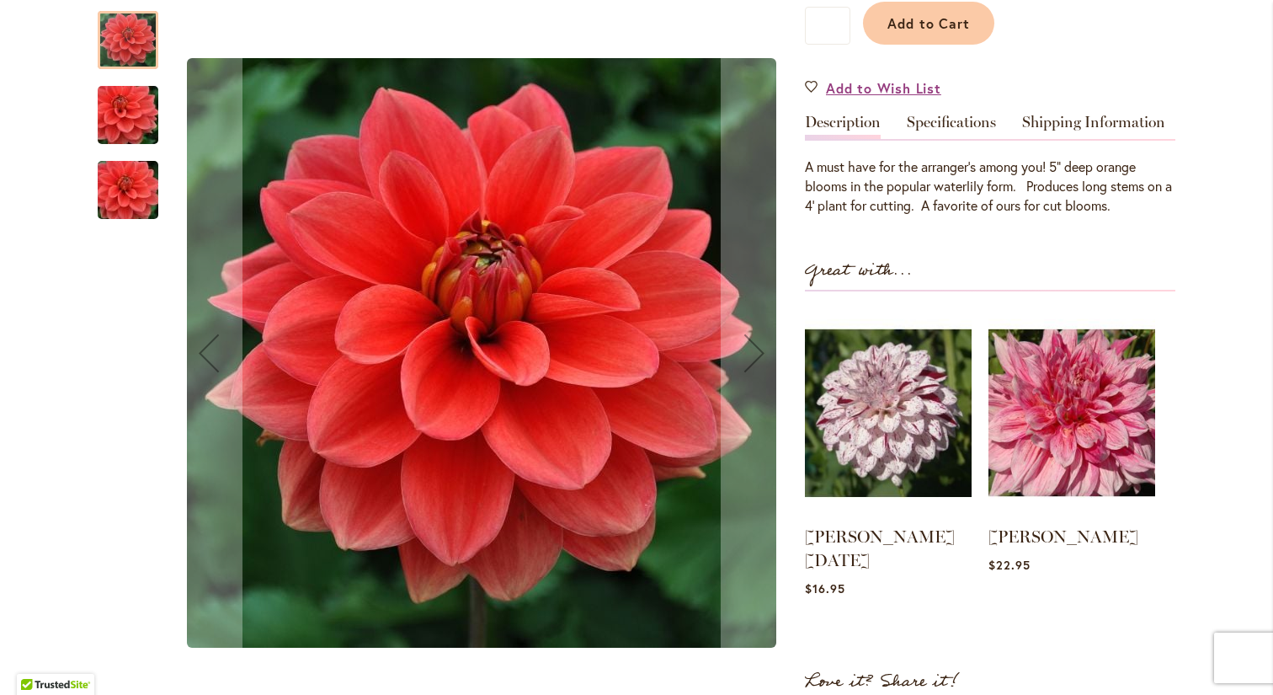
scroll to position [405, 0]
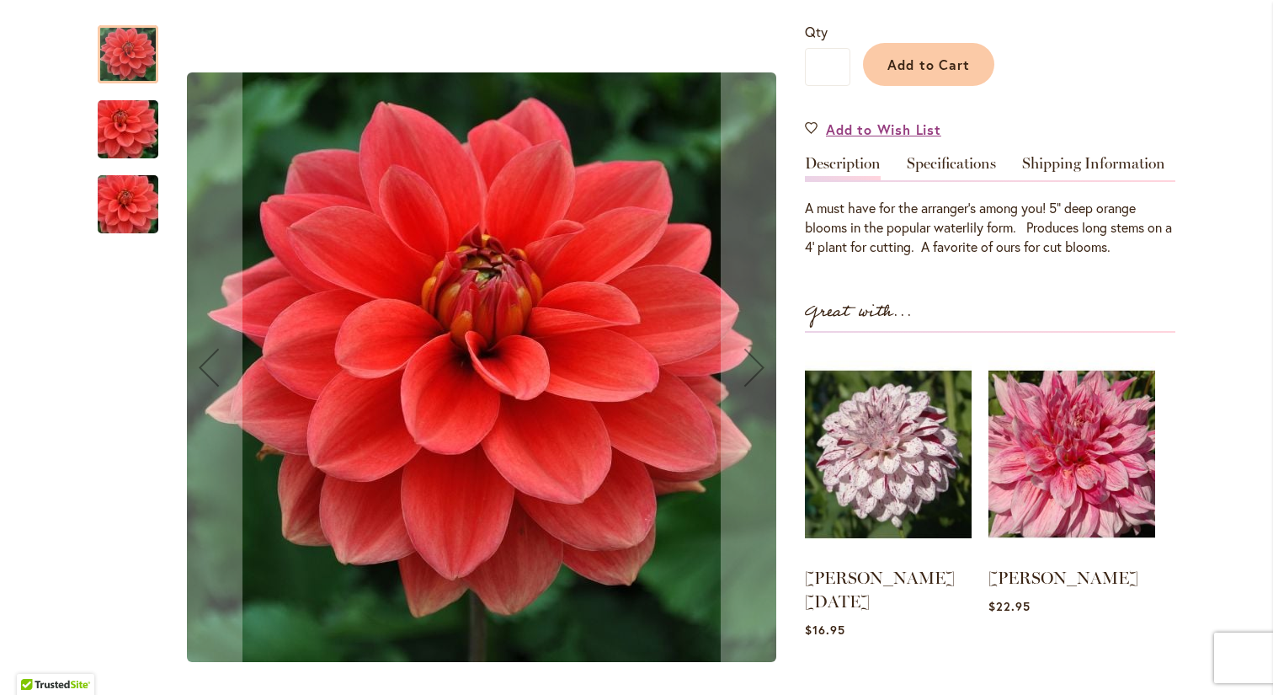
click at [110, 125] on img "HOT ROD" at bounding box center [127, 129] width 121 height 81
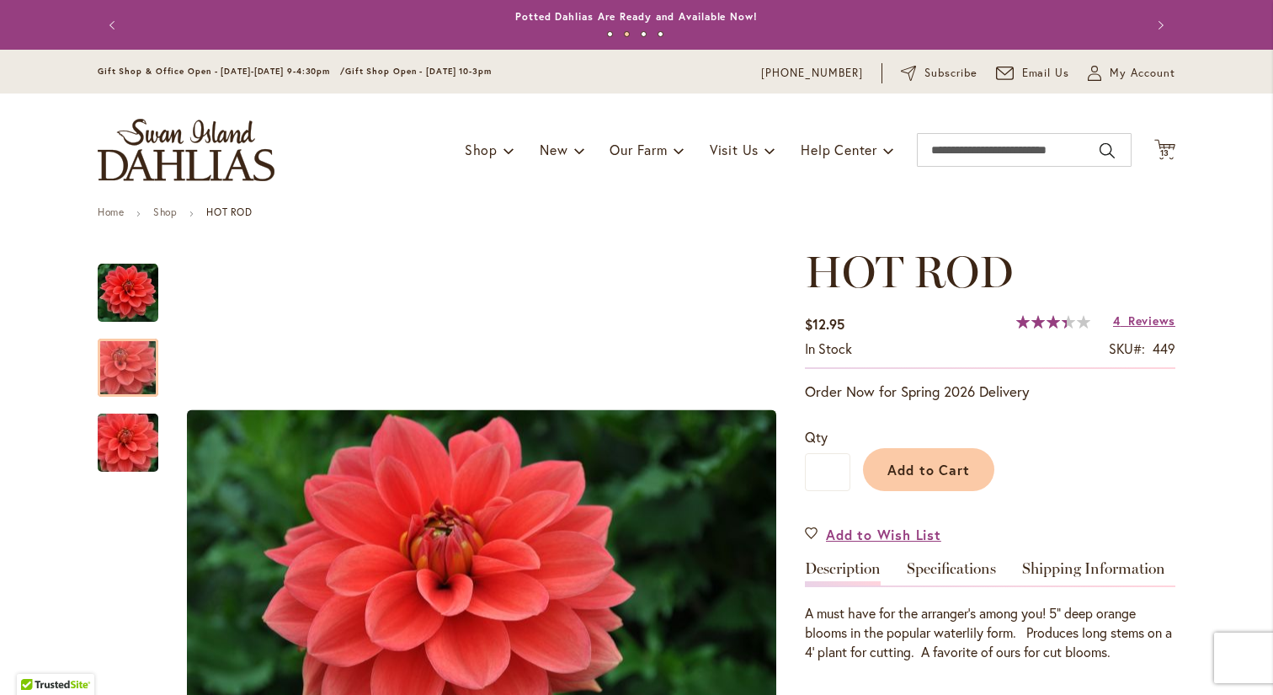
scroll to position [0, 0]
click at [1167, 147] on span "13" at bounding box center [1165, 152] width 10 height 11
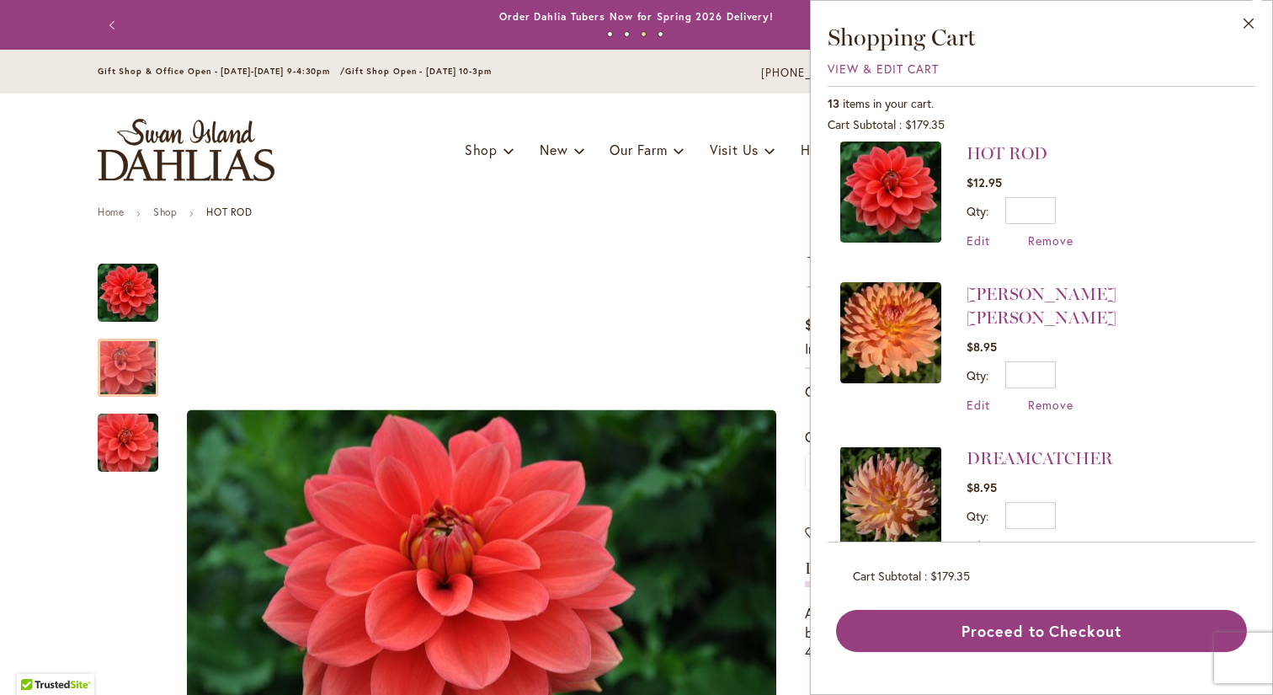
scroll to position [442, 0]
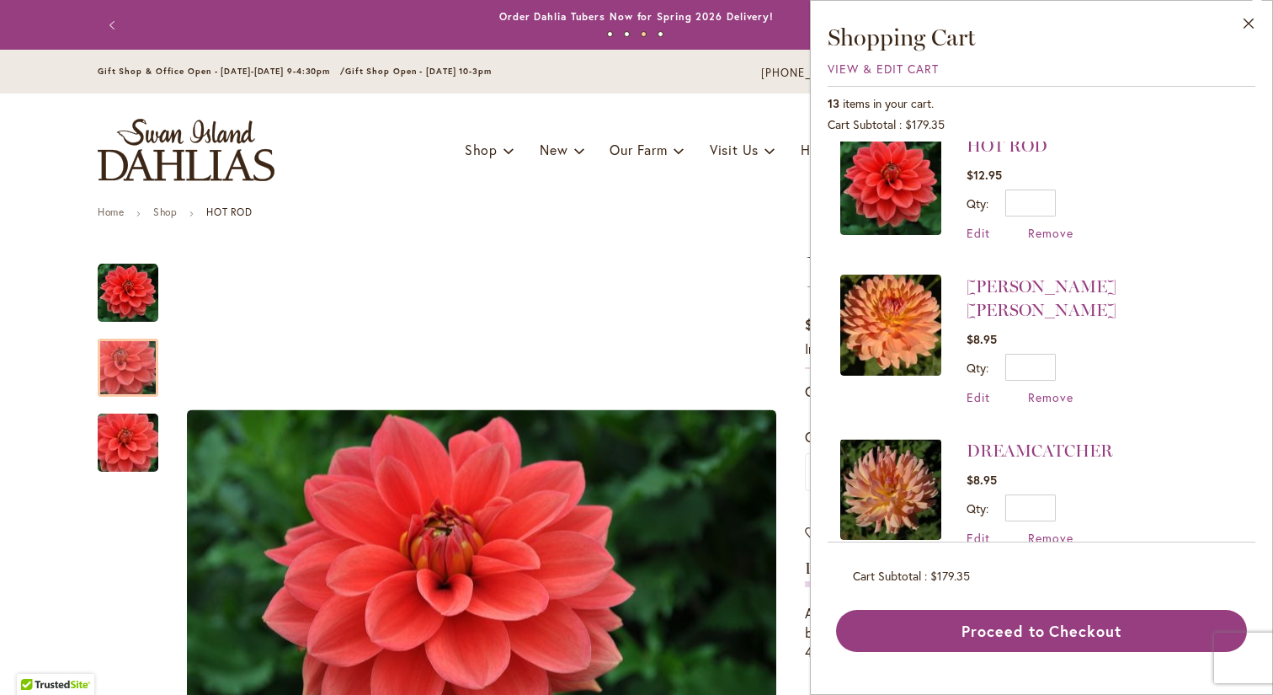
click at [914, 328] on img at bounding box center [890, 325] width 101 height 101
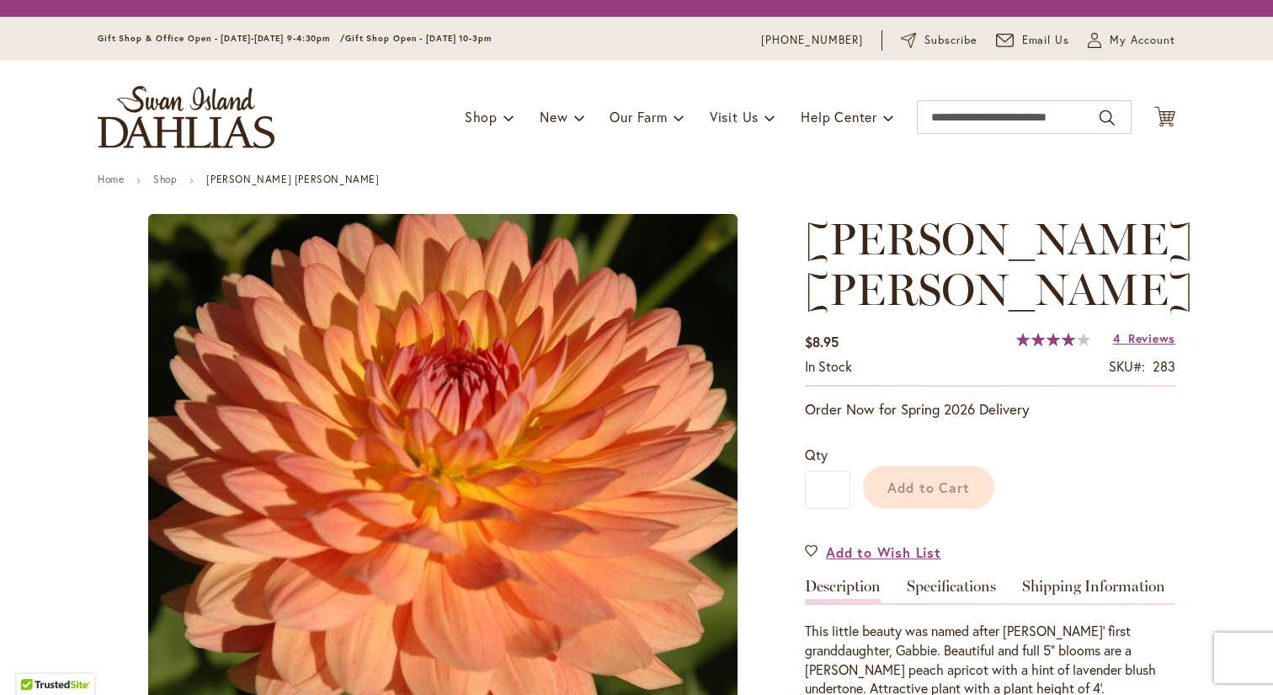
type input "***"
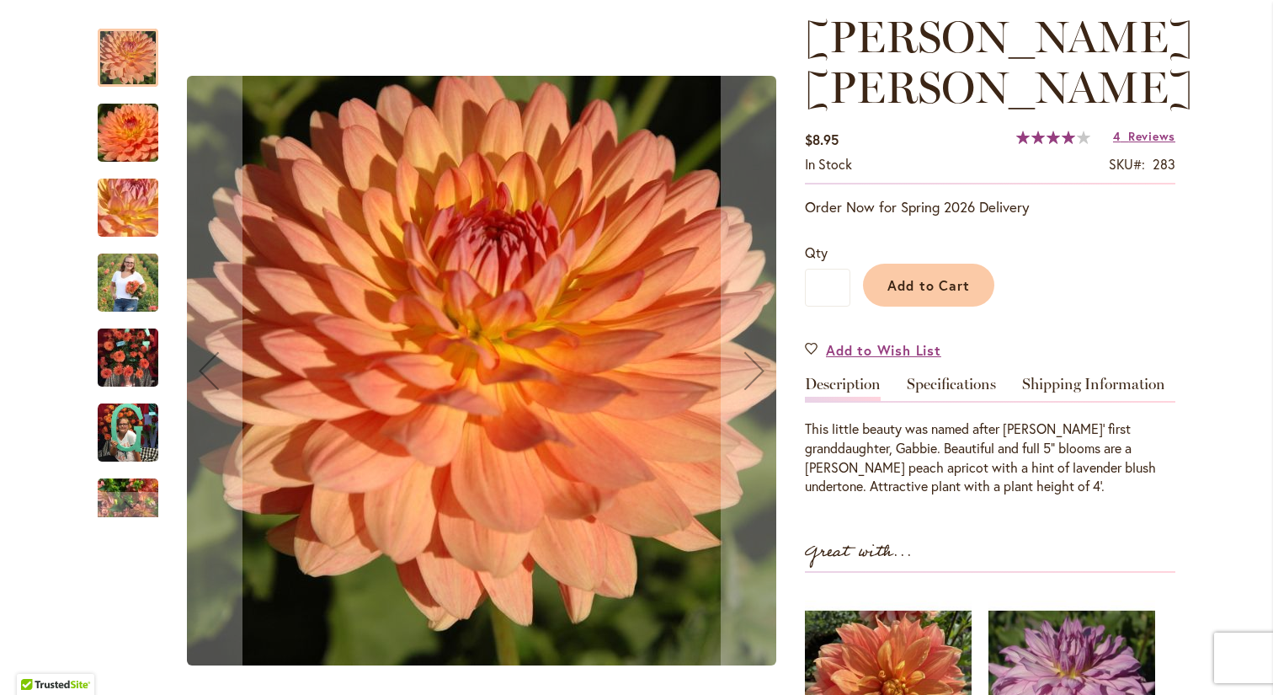
scroll to position [245, 0]
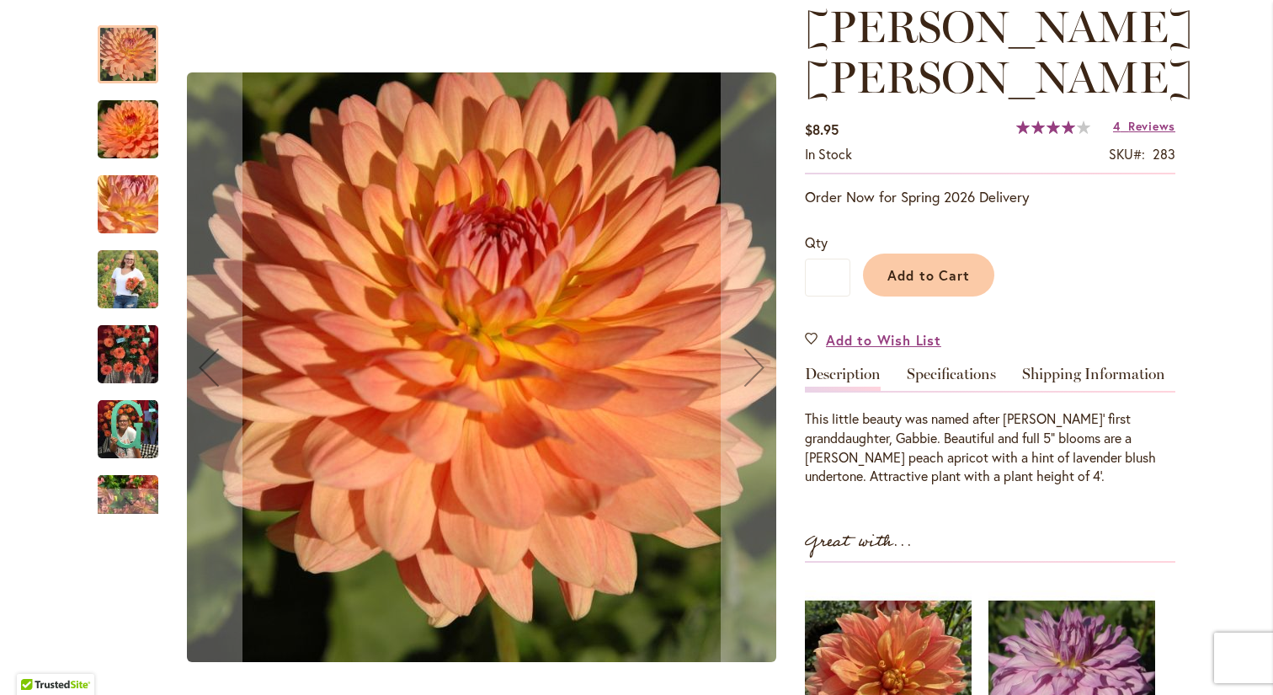
click at [146, 292] on img "GABRIELLE MARIE" at bounding box center [128, 279] width 61 height 76
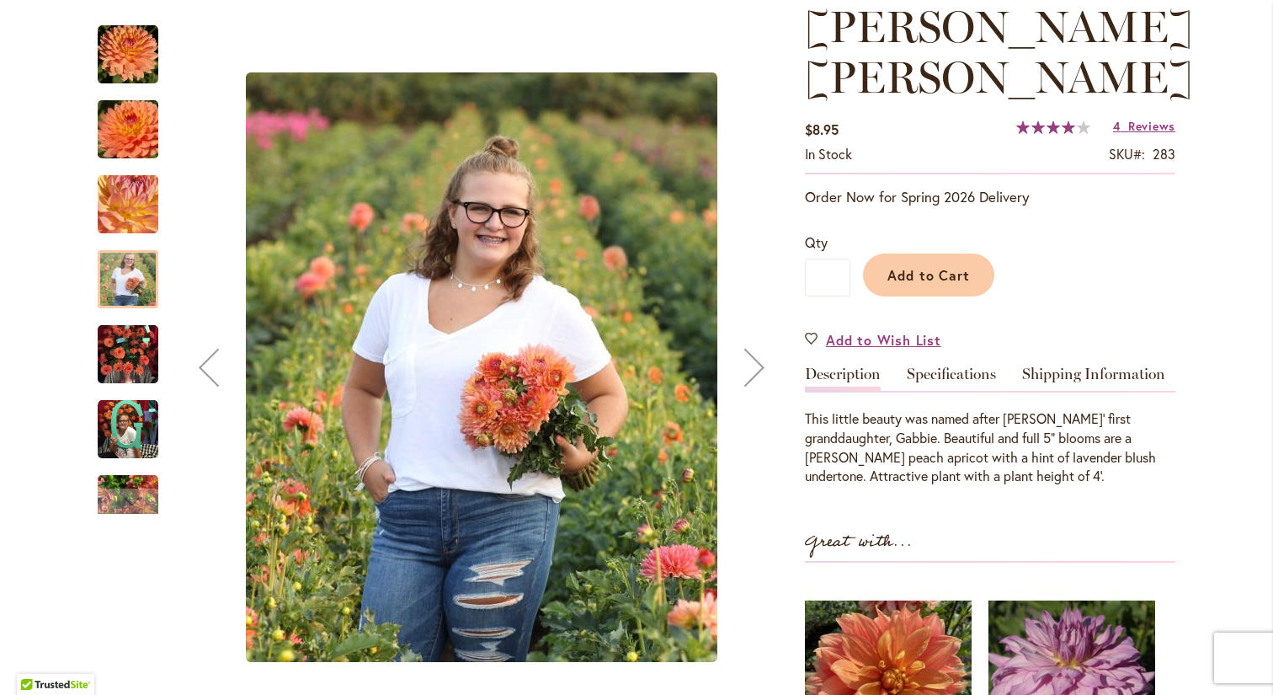
click at [131, 376] on img "GABRIELLE MARIE" at bounding box center [128, 354] width 61 height 81
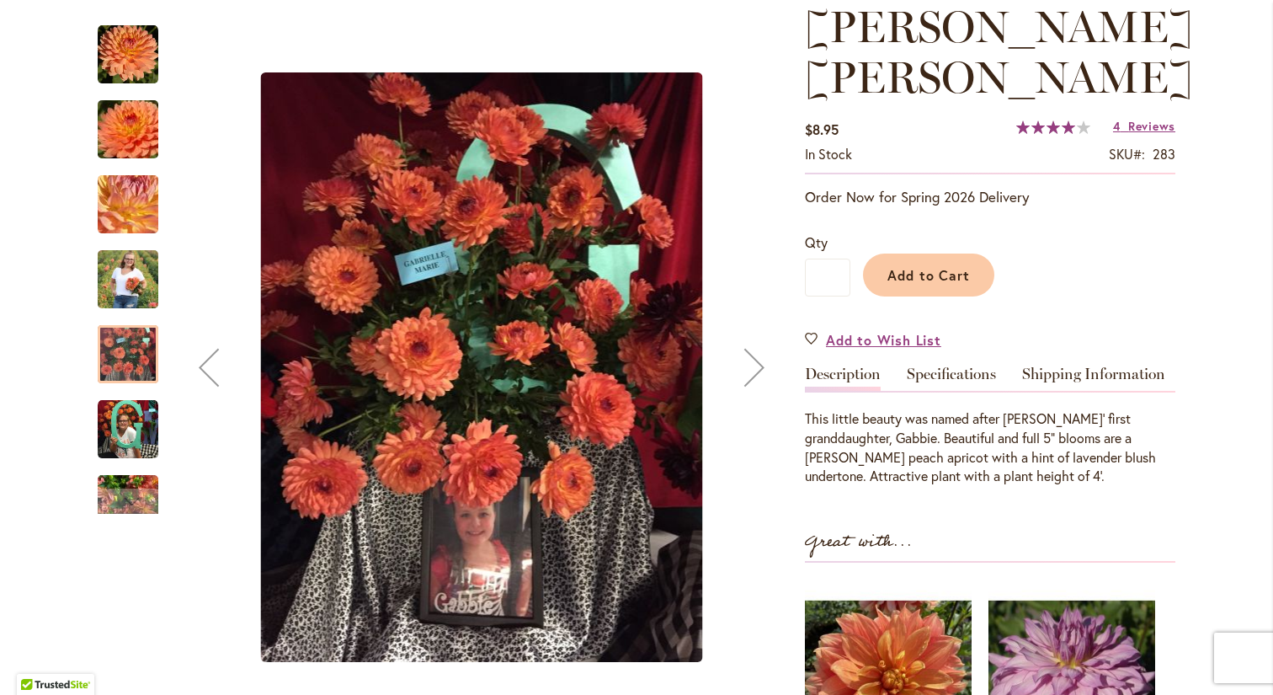
click at [150, 285] on img "GABRIELLE MARIE" at bounding box center [128, 279] width 61 height 76
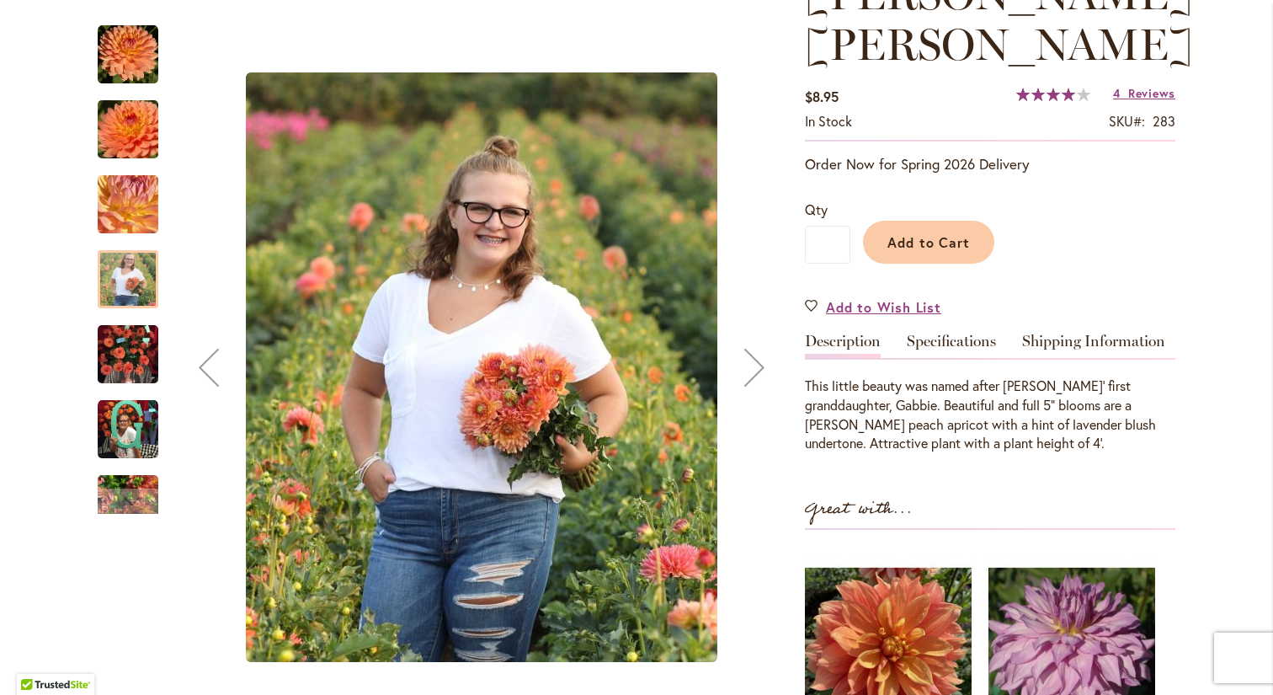
scroll to position [296, 0]
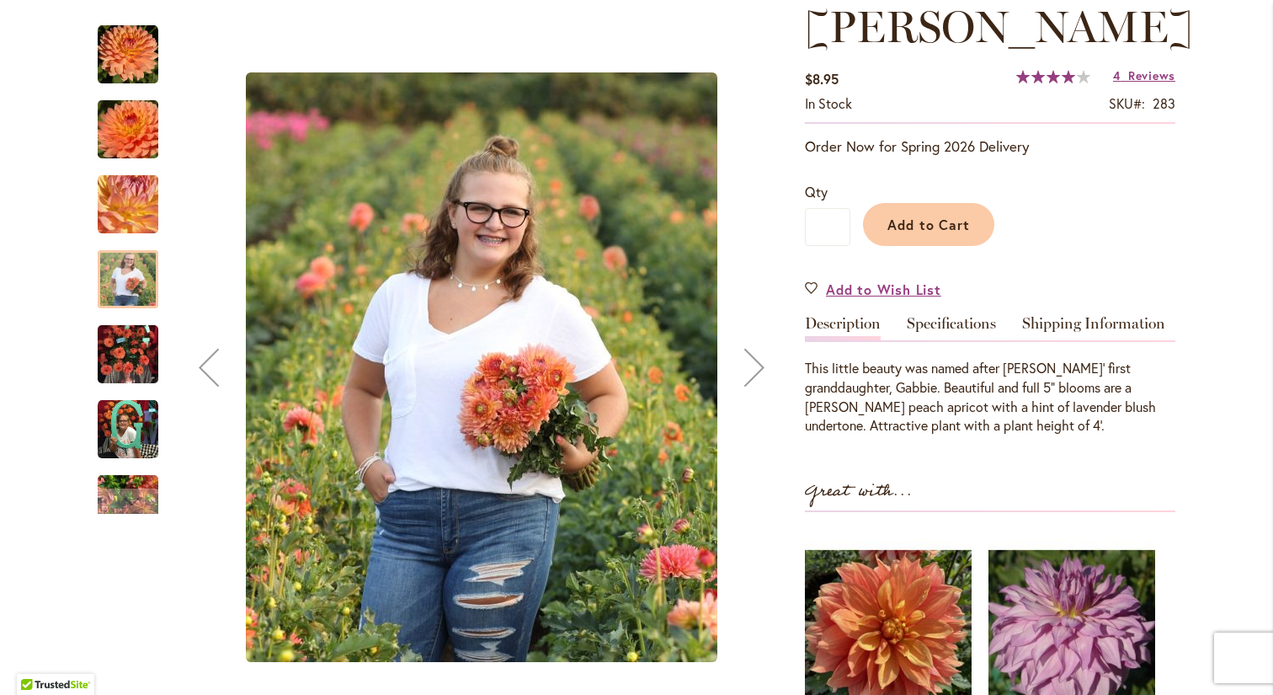
click at [120, 421] on img "GABRIELLE MARIE" at bounding box center [128, 429] width 61 height 61
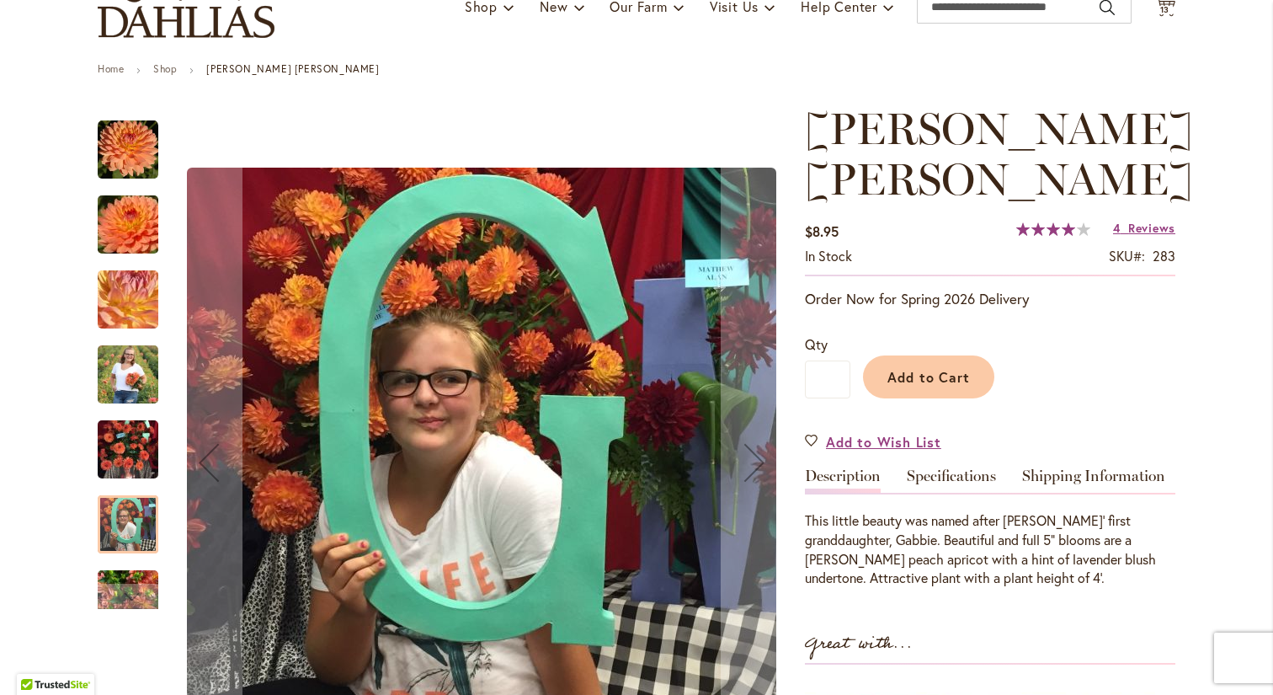
scroll to position [132, 0]
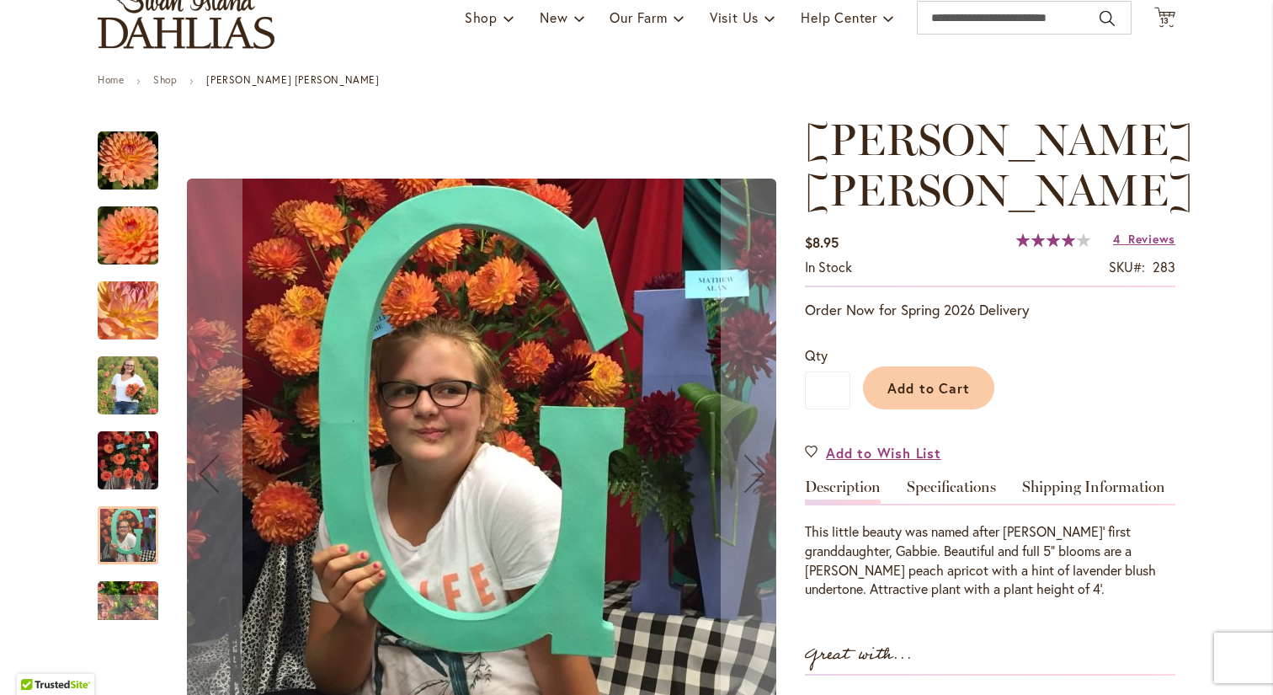
click at [114, 148] on img "GABRIELLE MARIE" at bounding box center [128, 161] width 61 height 61
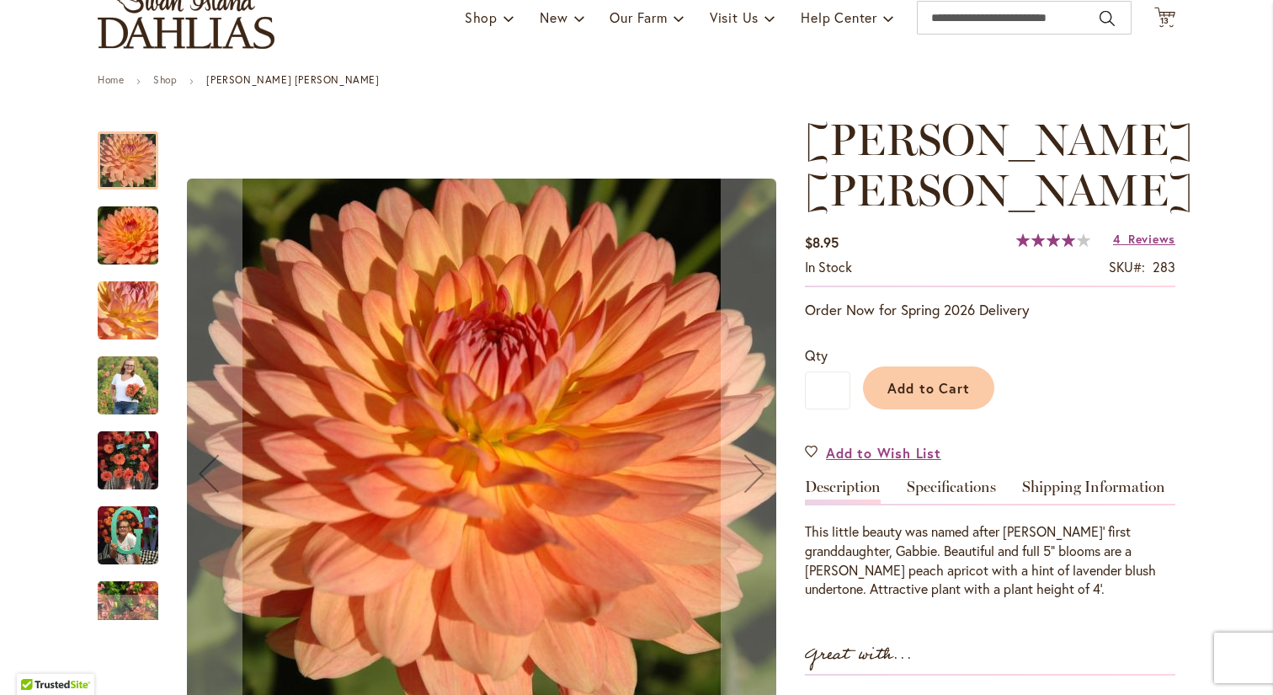
click at [131, 242] on img "GABRIELLE MARIE" at bounding box center [127, 235] width 121 height 81
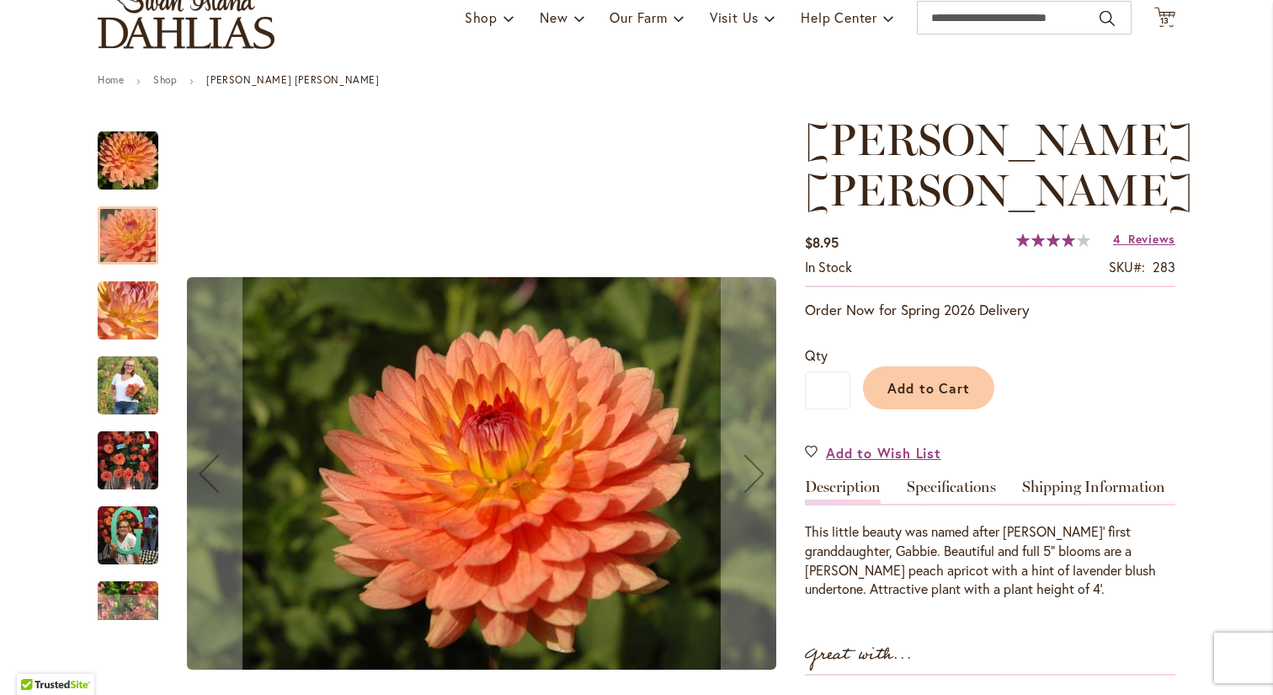
click at [147, 308] on img "GABRIELLE MARIE" at bounding box center [127, 310] width 121 height 91
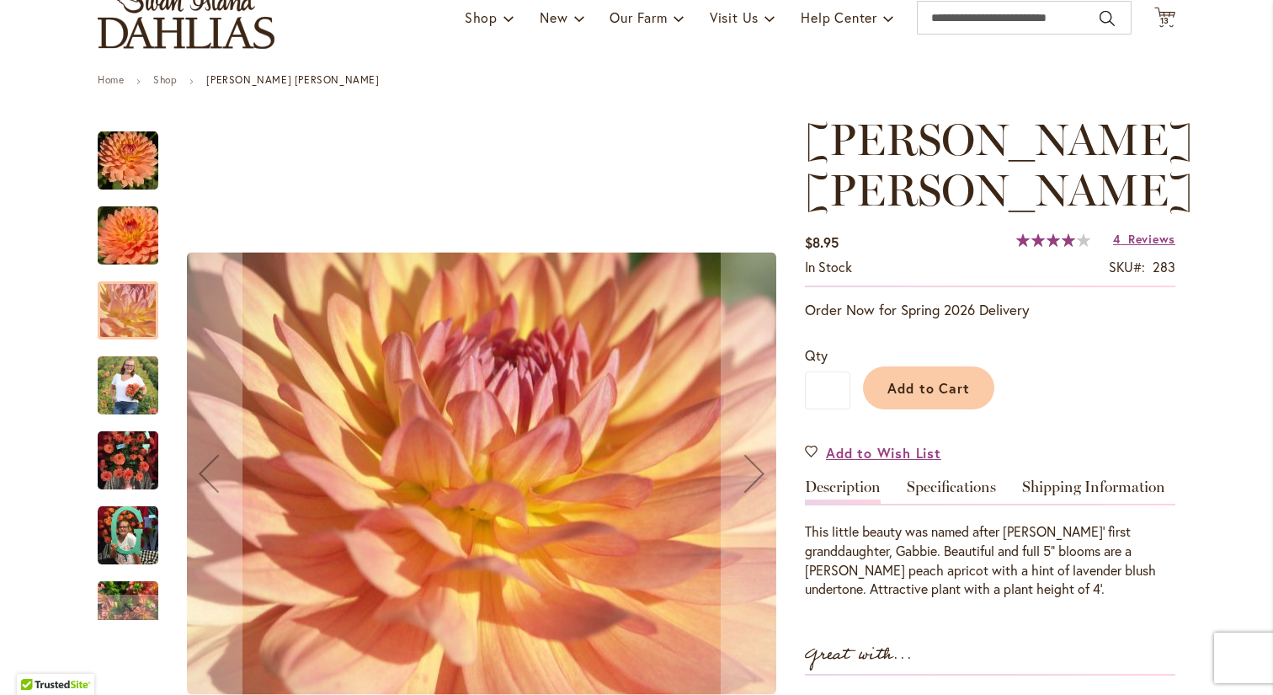
click at [126, 389] on img "GABRIELLE MARIE" at bounding box center [128, 385] width 61 height 76
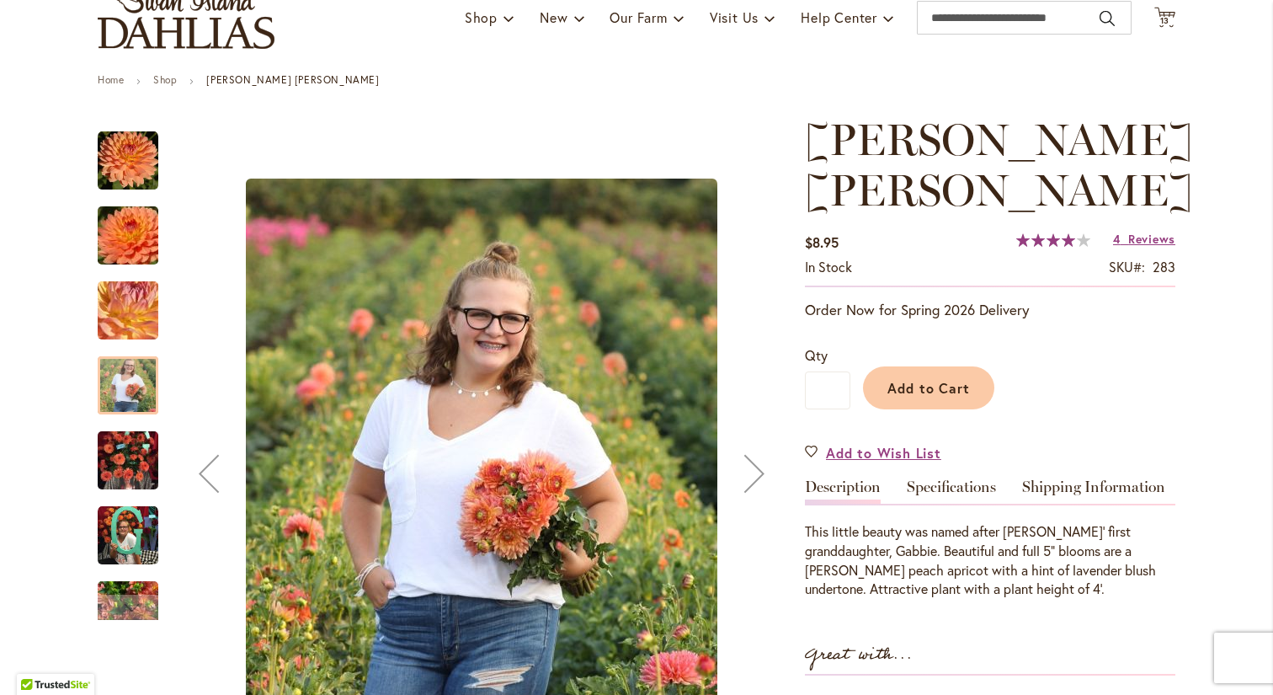
click at [136, 460] on img "GABRIELLE MARIE" at bounding box center [128, 460] width 61 height 81
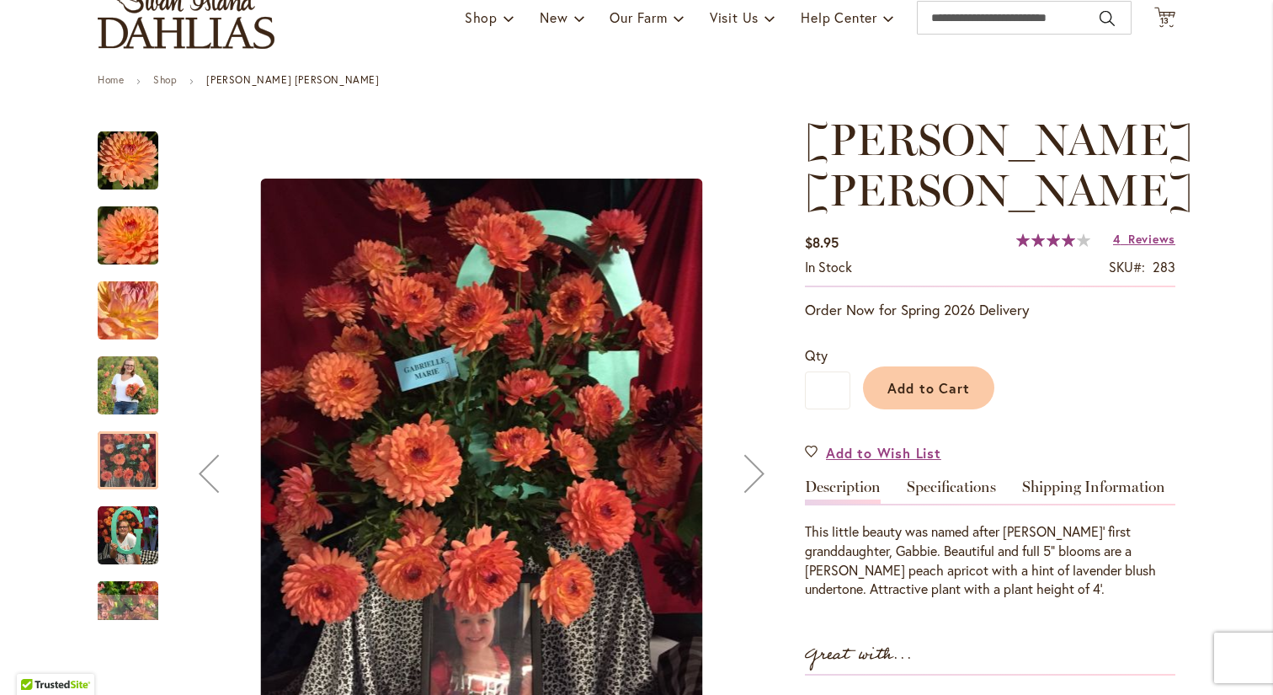
click at [128, 546] on img "GABRIELLE MARIE" at bounding box center [128, 535] width 61 height 61
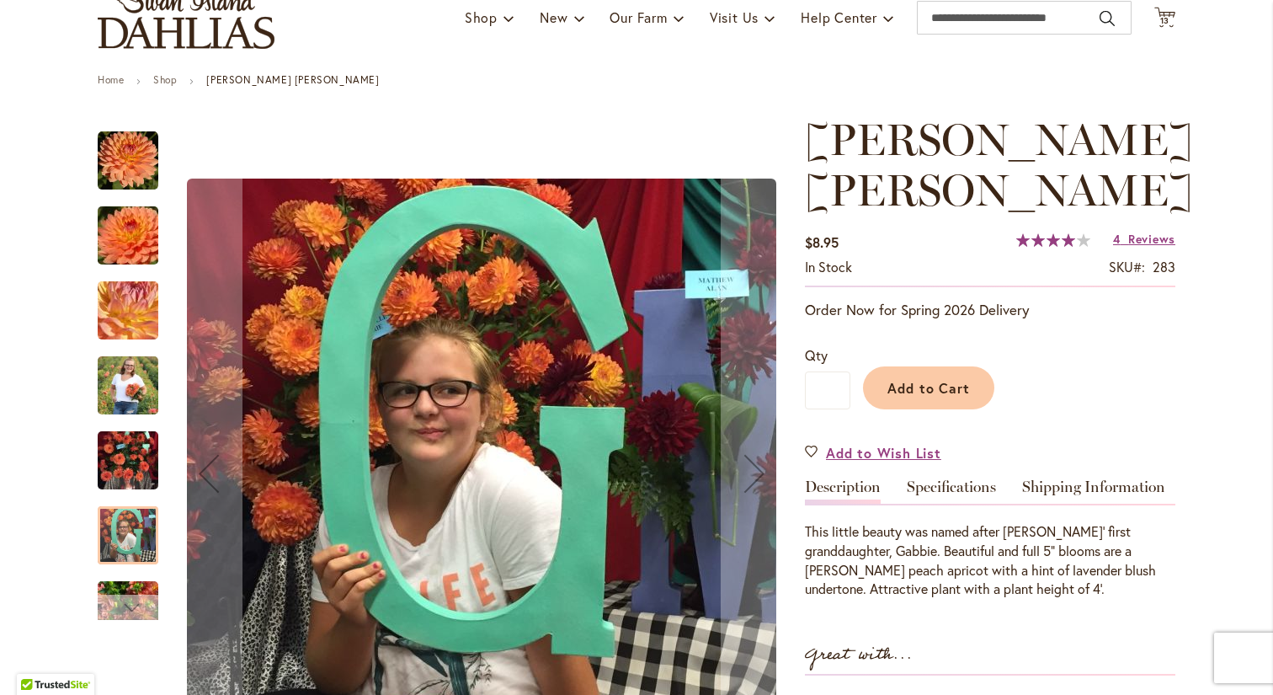
click at [125, 603] on div "Next" at bounding box center [127, 607] width 25 height 25
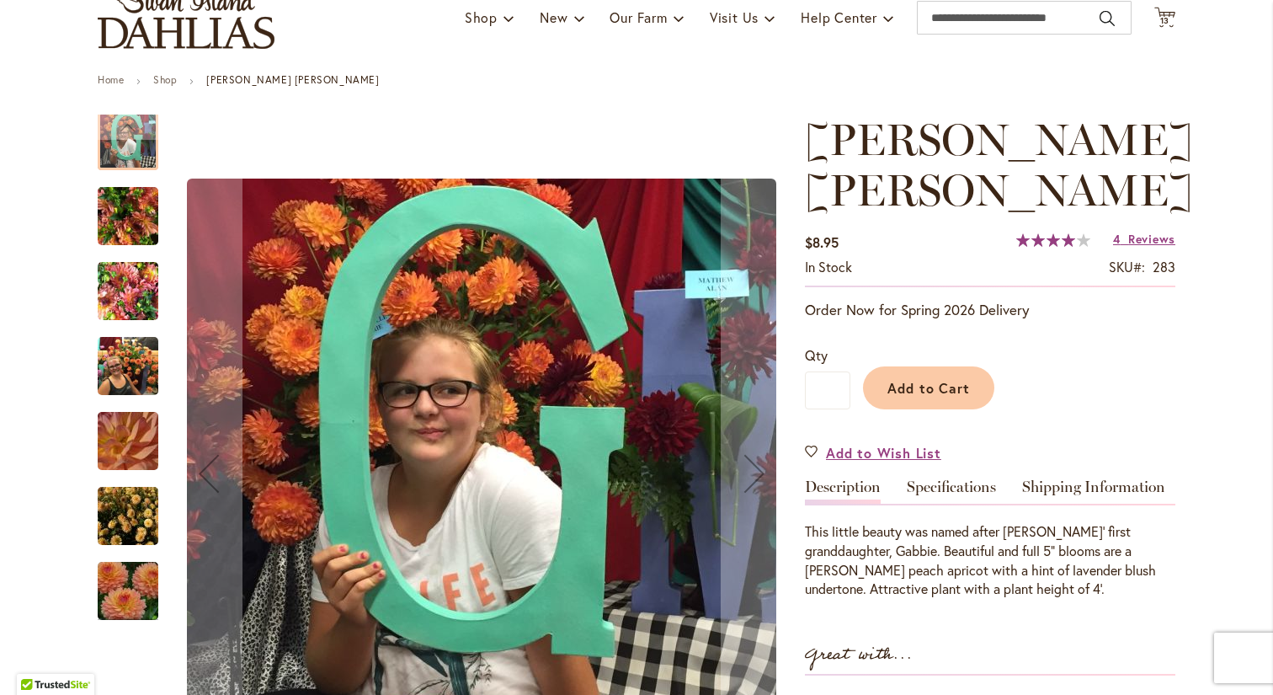
click at [126, 536] on img "GABRIELLE MARIE" at bounding box center [127, 516] width 121 height 81
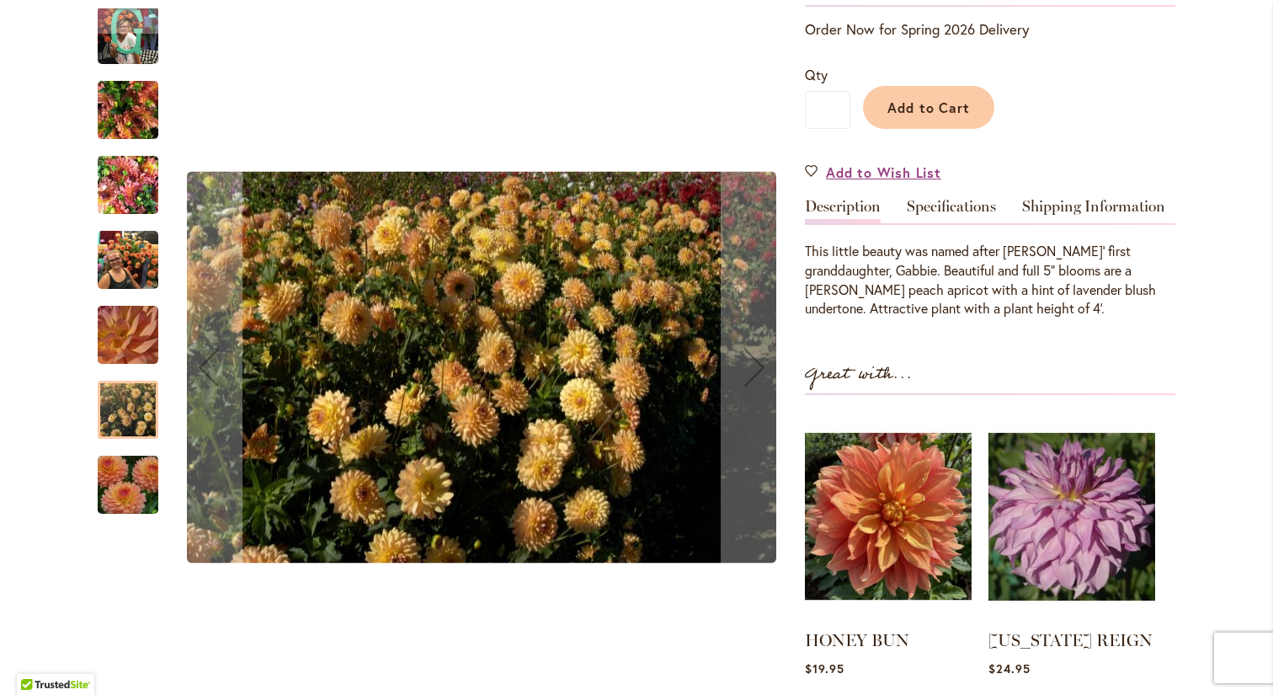
scroll to position [416, 0]
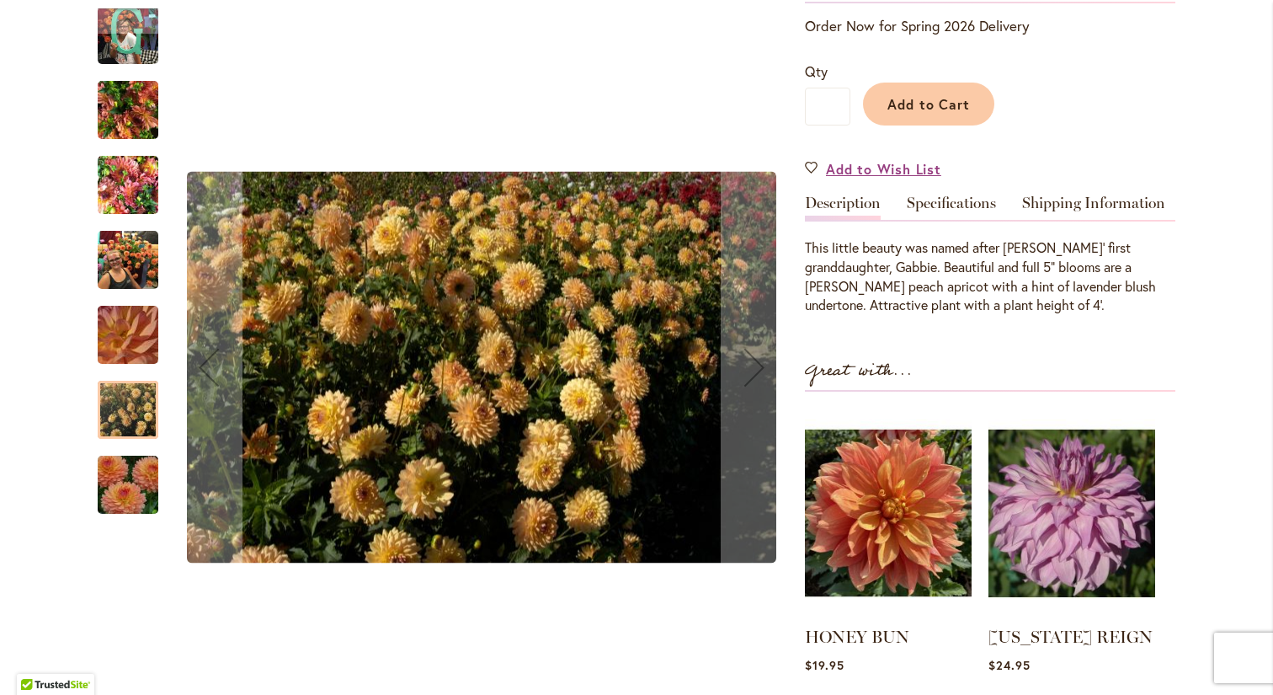
click at [126, 493] on img "GABRIELLE MARIE" at bounding box center [127, 485] width 121 height 81
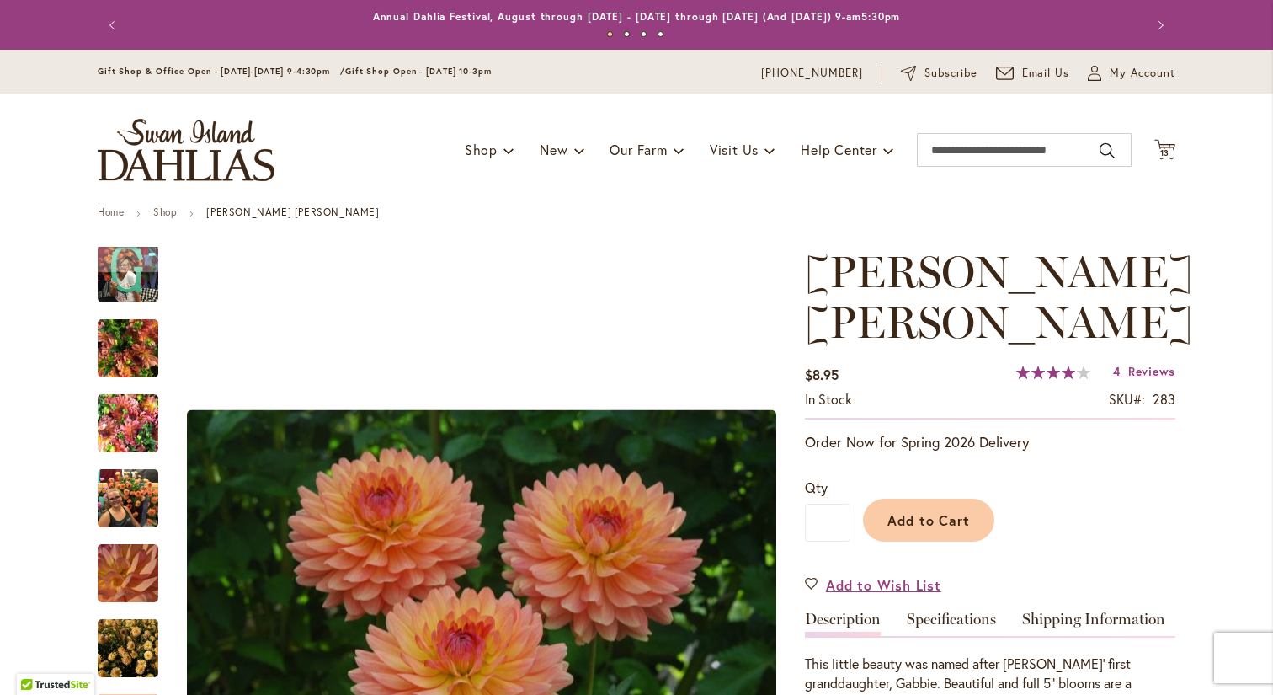
scroll to position [0, 0]
click at [1165, 143] on icon at bounding box center [1165, 149] width 21 height 20
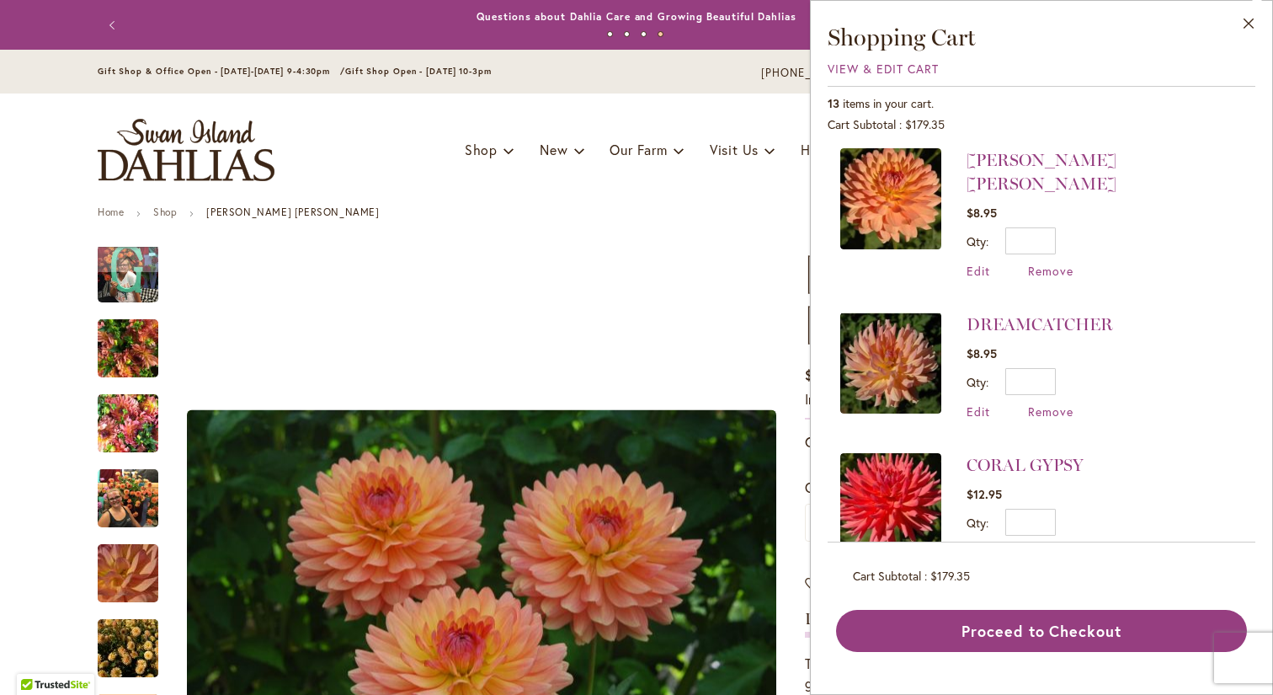
scroll to position [578, 0]
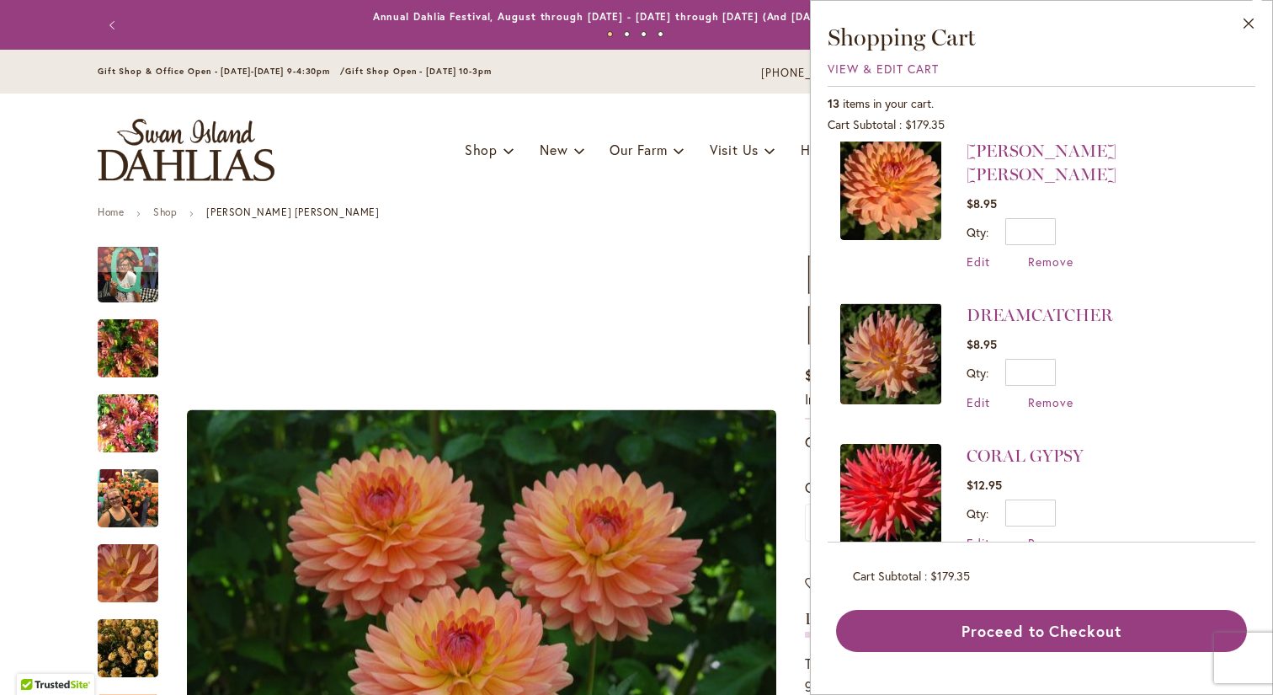
click at [895, 332] on img at bounding box center [890, 353] width 101 height 101
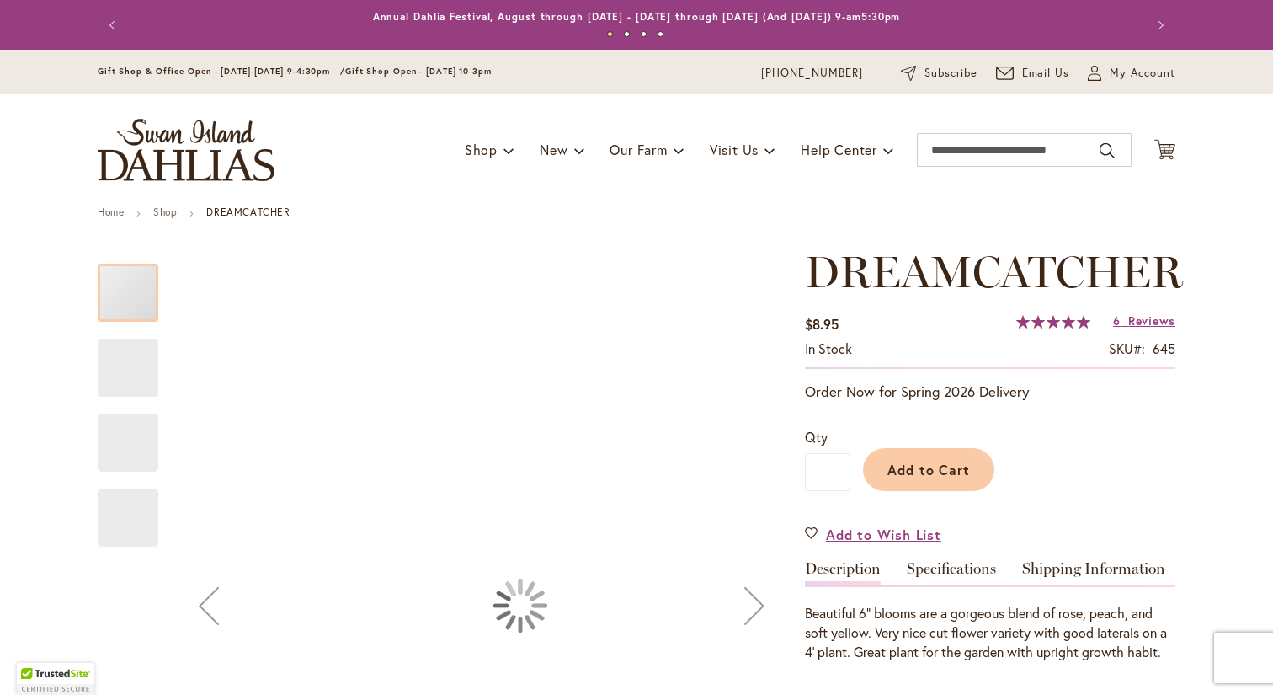
type input "***"
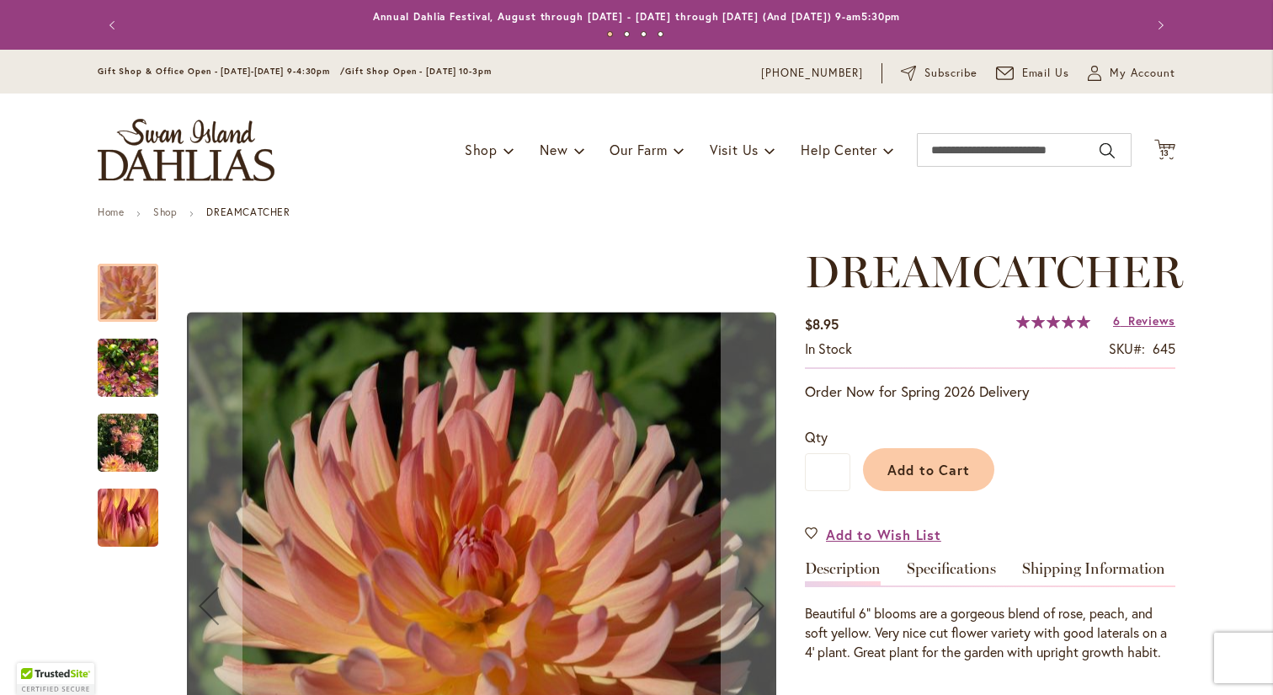
scroll to position [62, 0]
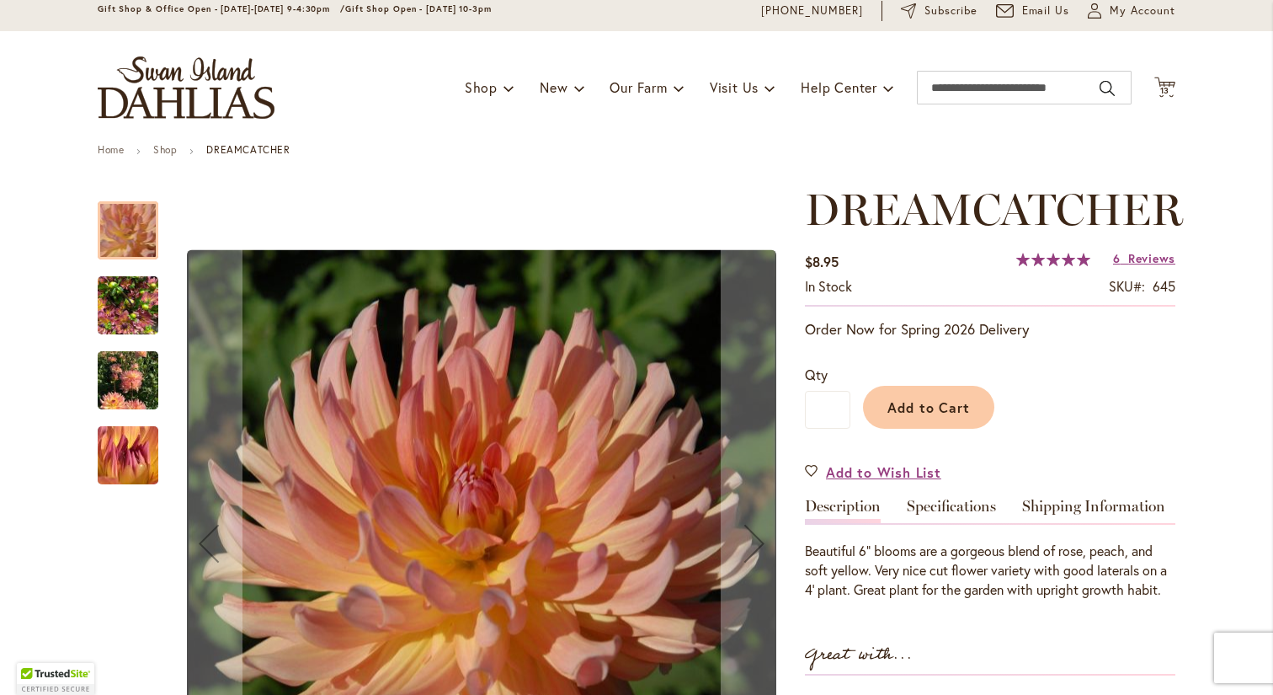
click at [139, 382] on img "Dreamcatcher" at bounding box center [128, 380] width 61 height 81
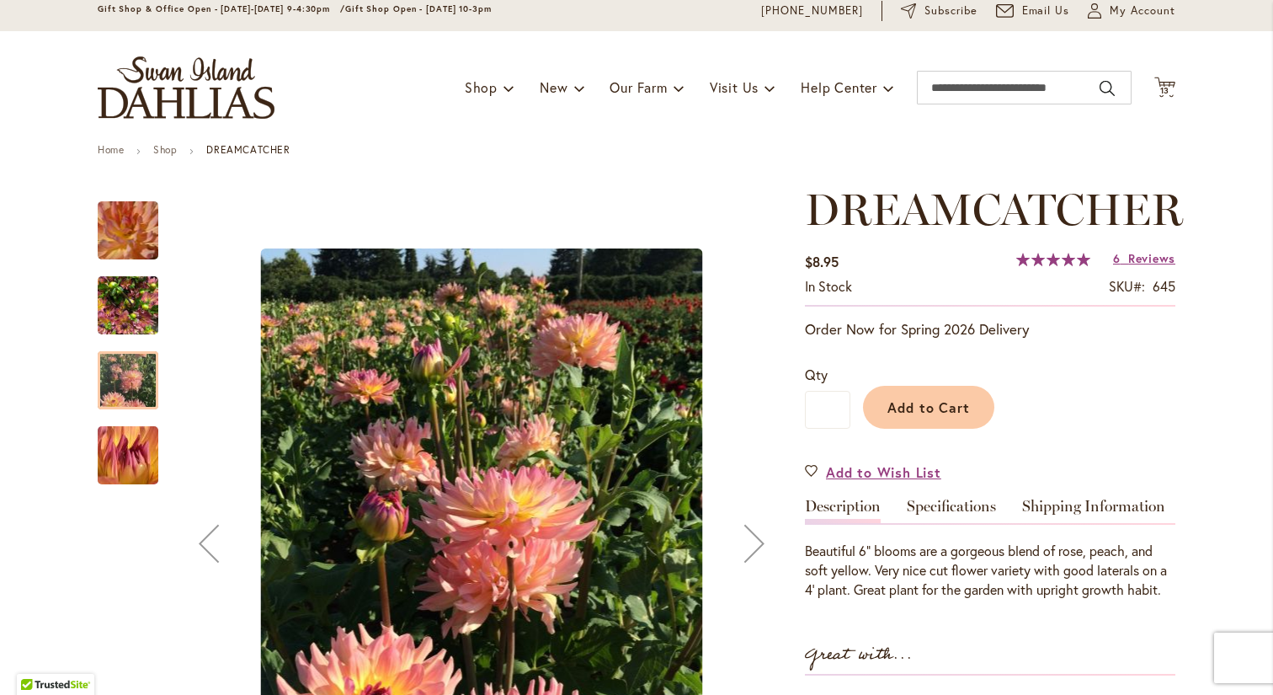
click at [142, 232] on img "Dreamcatcher" at bounding box center [128, 231] width 117 height 116
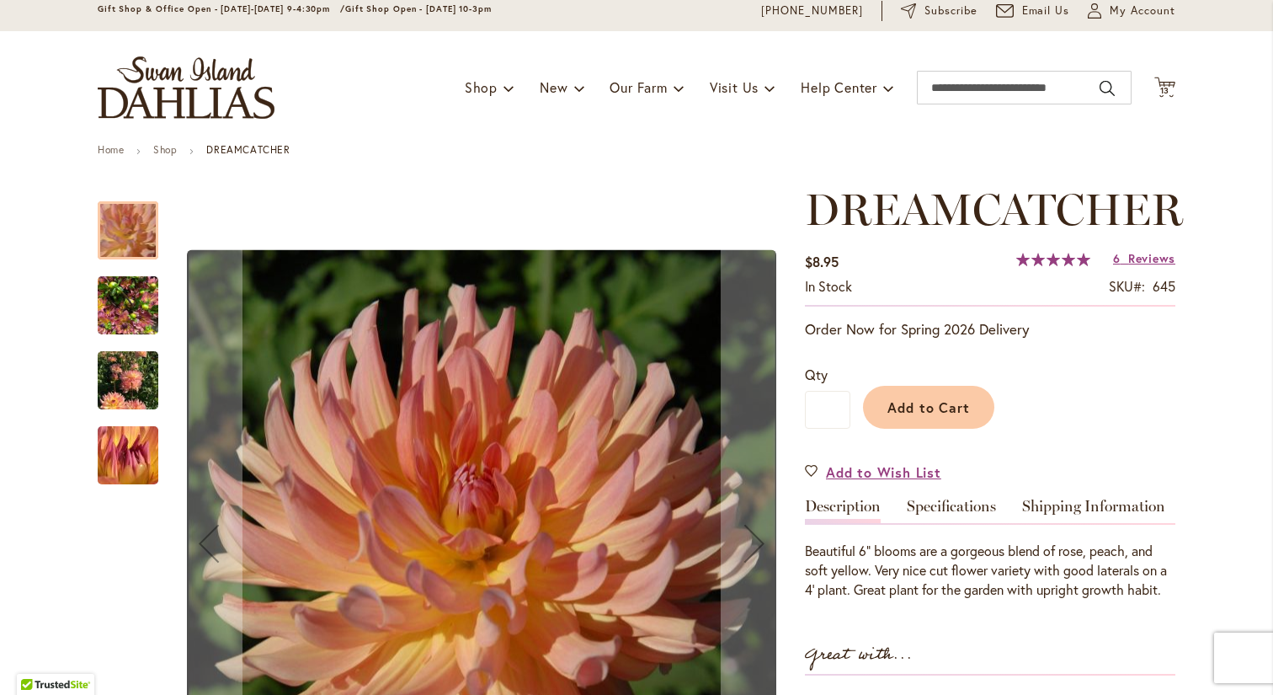
click at [125, 330] on img "Dreamcatcher" at bounding box center [128, 305] width 61 height 81
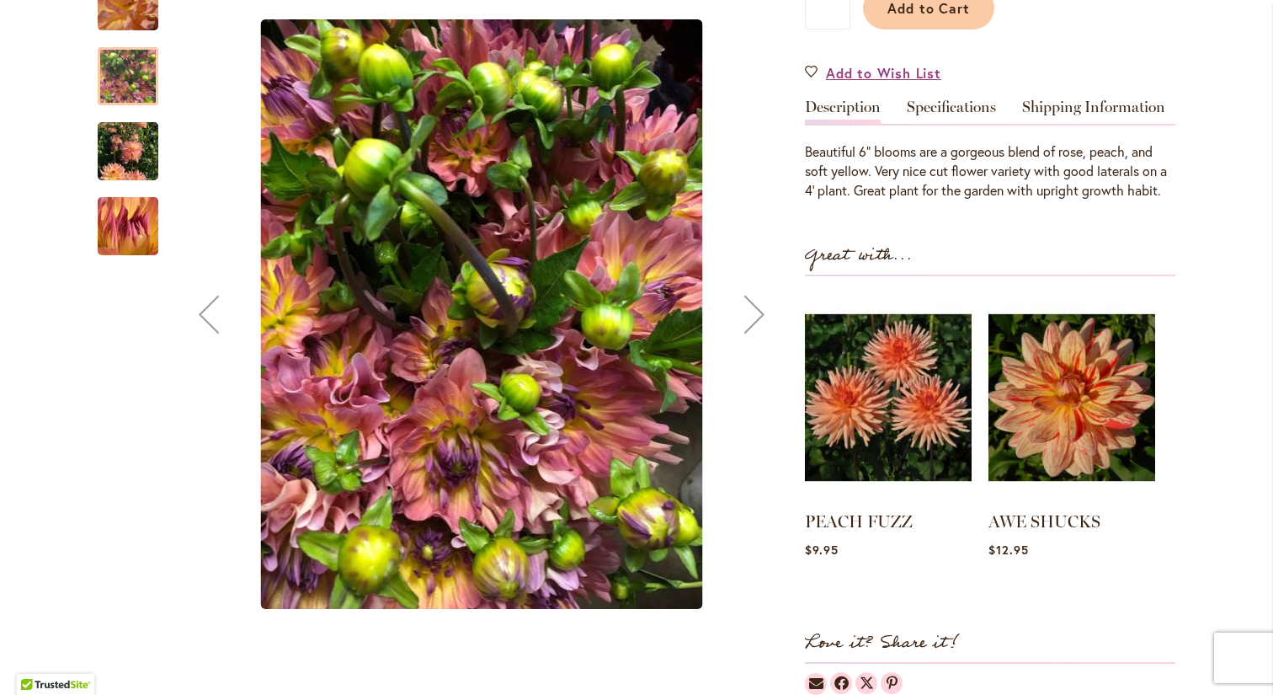
scroll to position [470, 0]
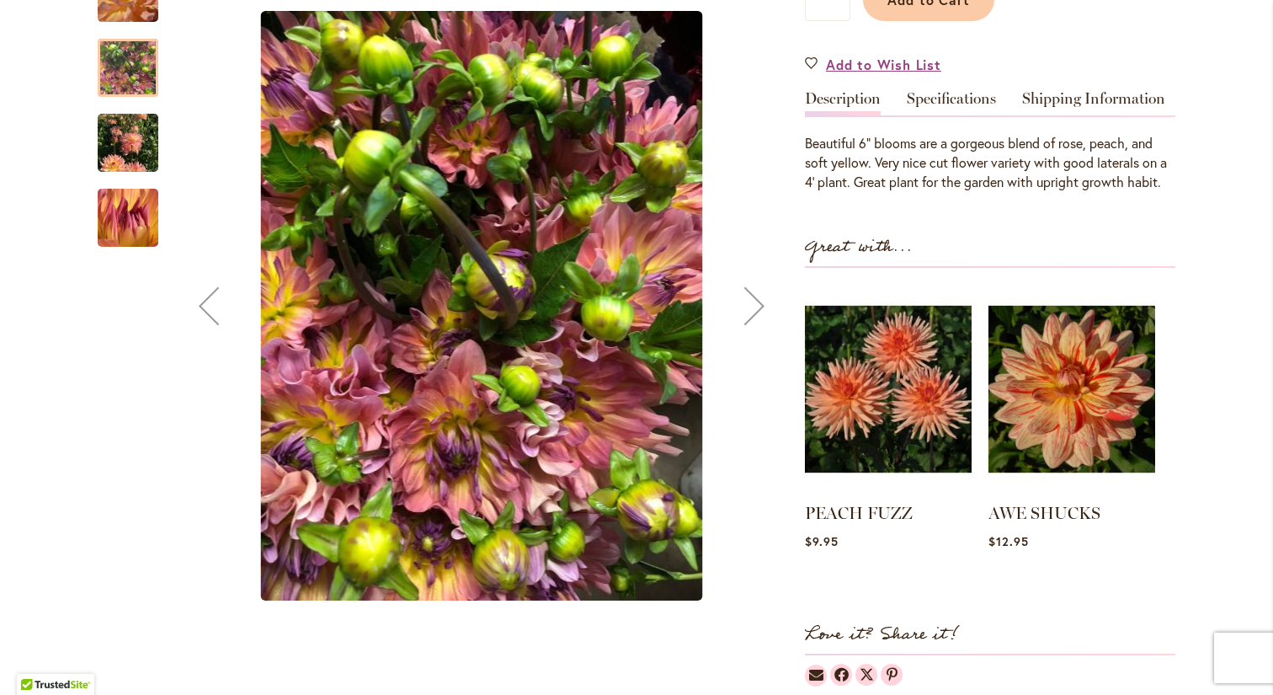
click at [134, 131] on img "Dreamcatcher" at bounding box center [128, 143] width 61 height 81
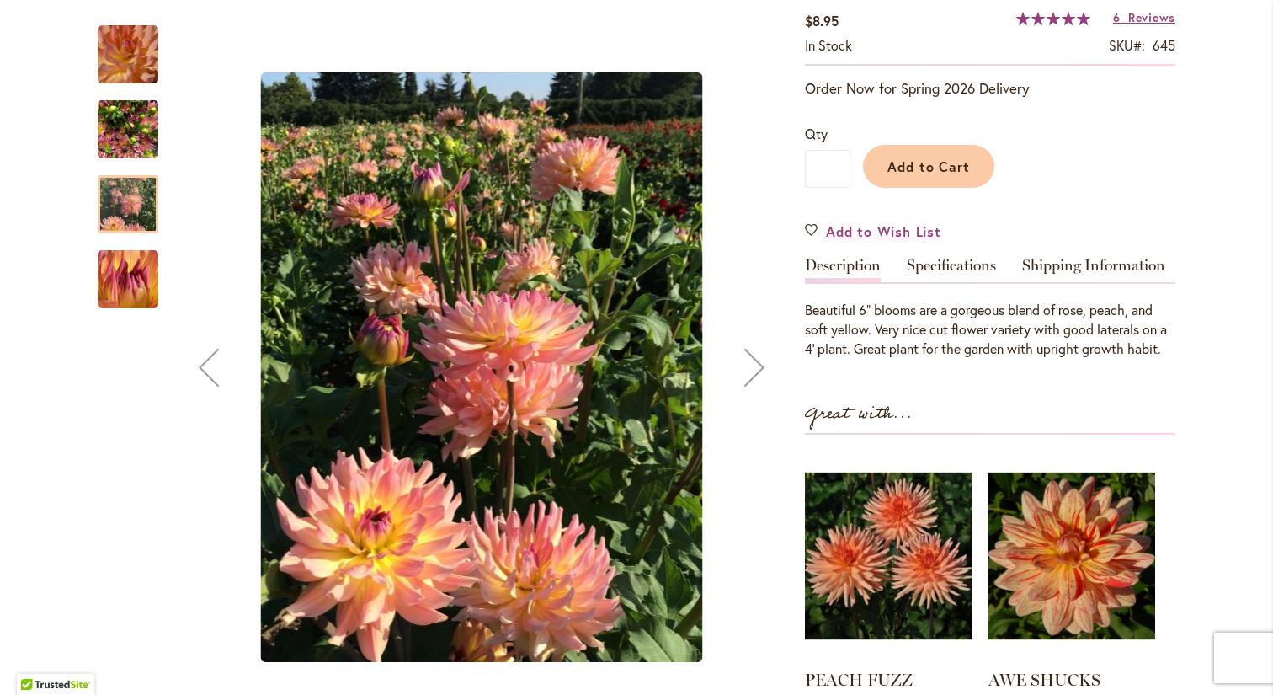
scroll to position [292, 0]
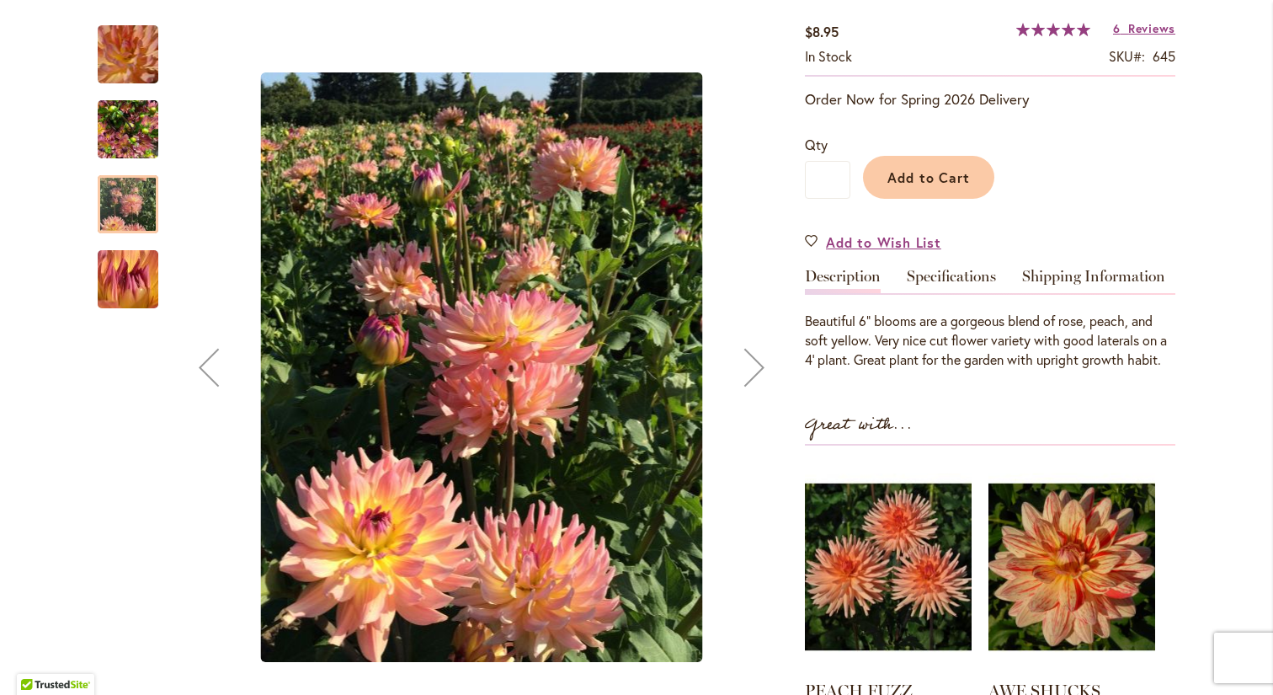
click at [129, 52] on img "Dreamcatcher" at bounding box center [128, 55] width 117 height 116
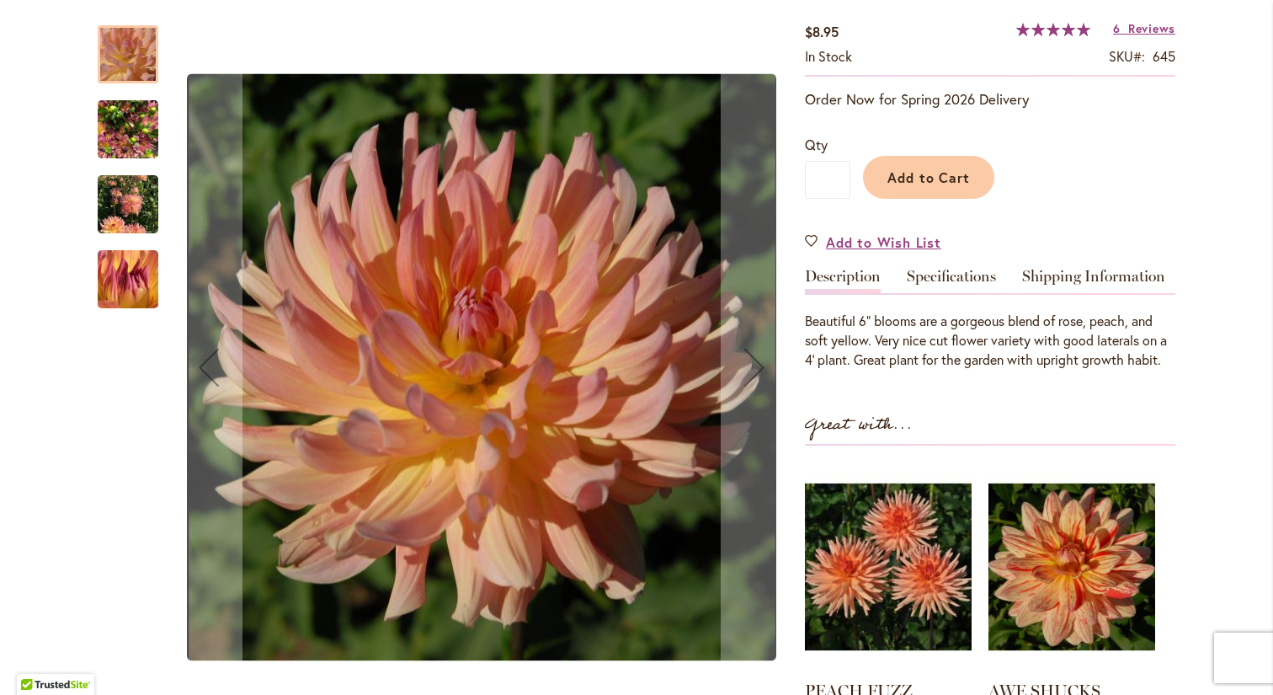
click at [117, 280] on img "Dreamcatcher" at bounding box center [128, 279] width 120 height 116
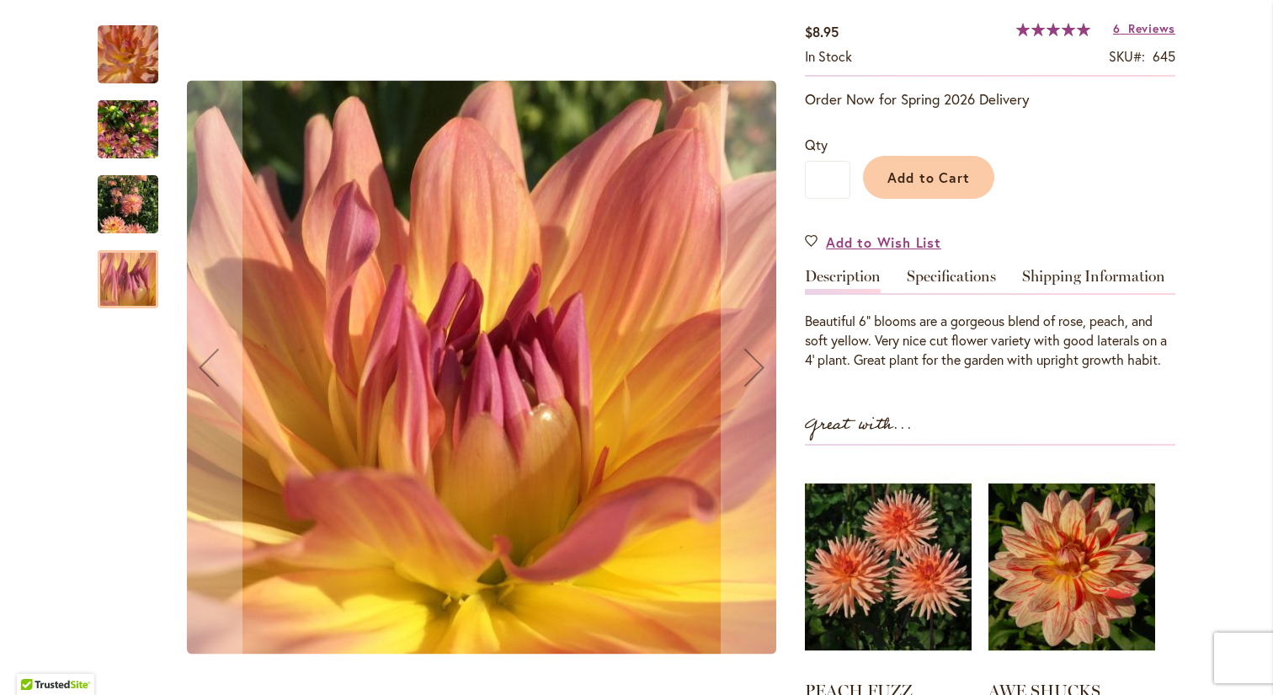
click at [126, 216] on img "Dreamcatcher" at bounding box center [128, 204] width 61 height 81
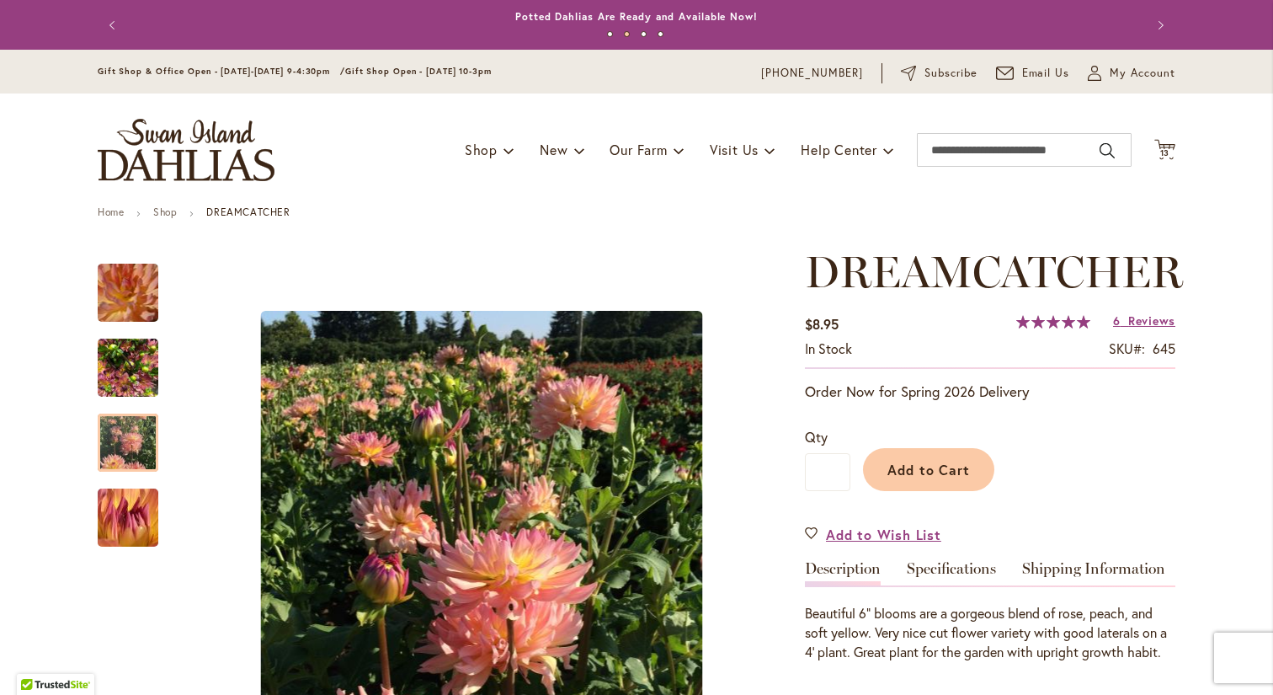
scroll to position [0, 0]
click at [1170, 152] on span "13" at bounding box center [1165, 152] width 10 height 11
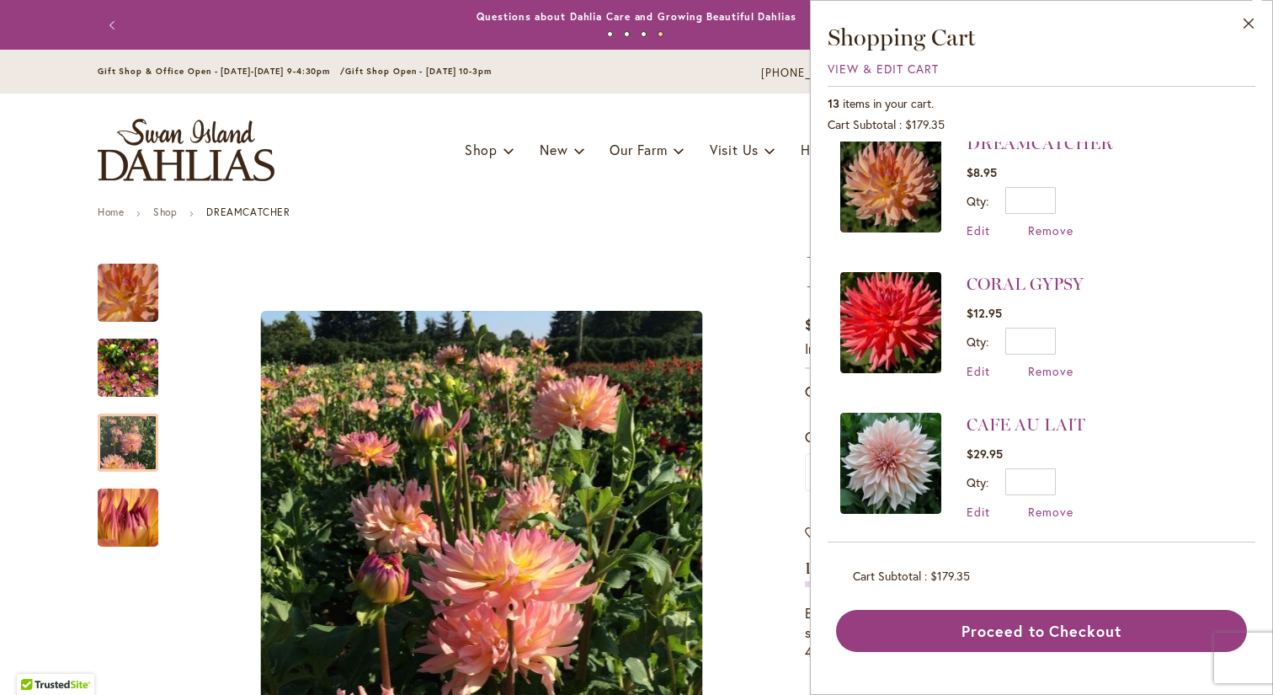
scroll to position [760, 0]
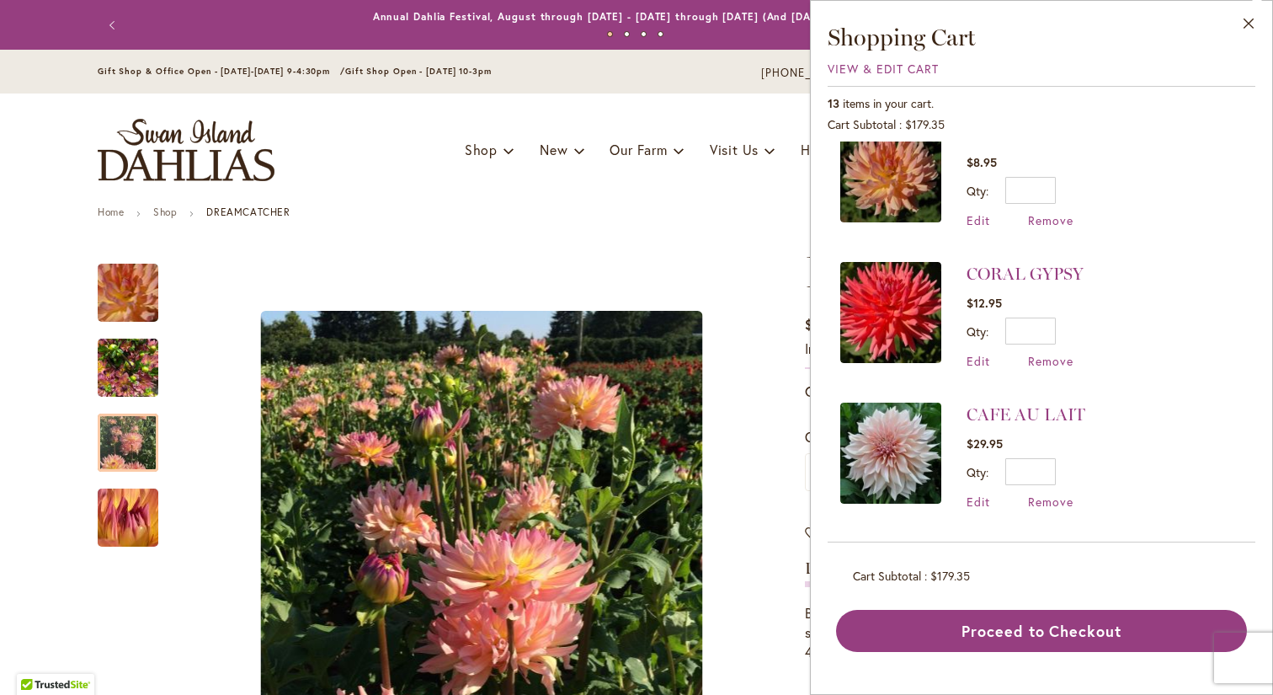
click at [910, 271] on img at bounding box center [890, 312] width 101 height 101
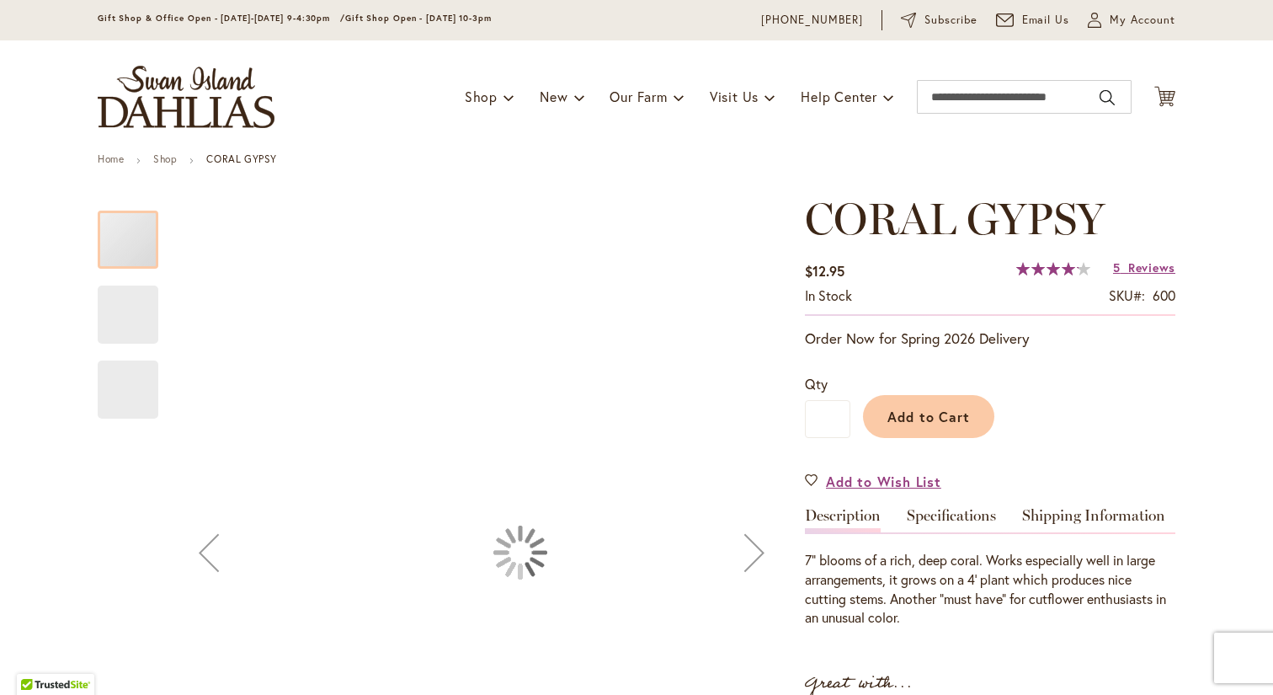
type input "***"
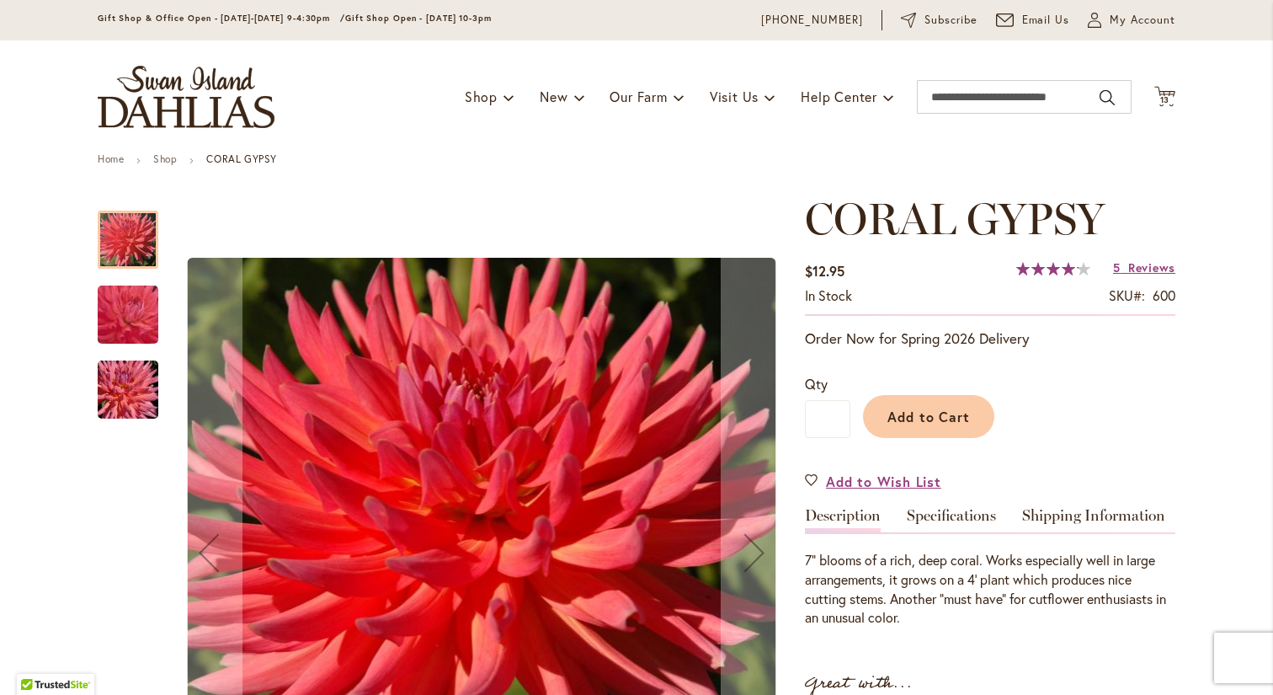
scroll to position [65, 0]
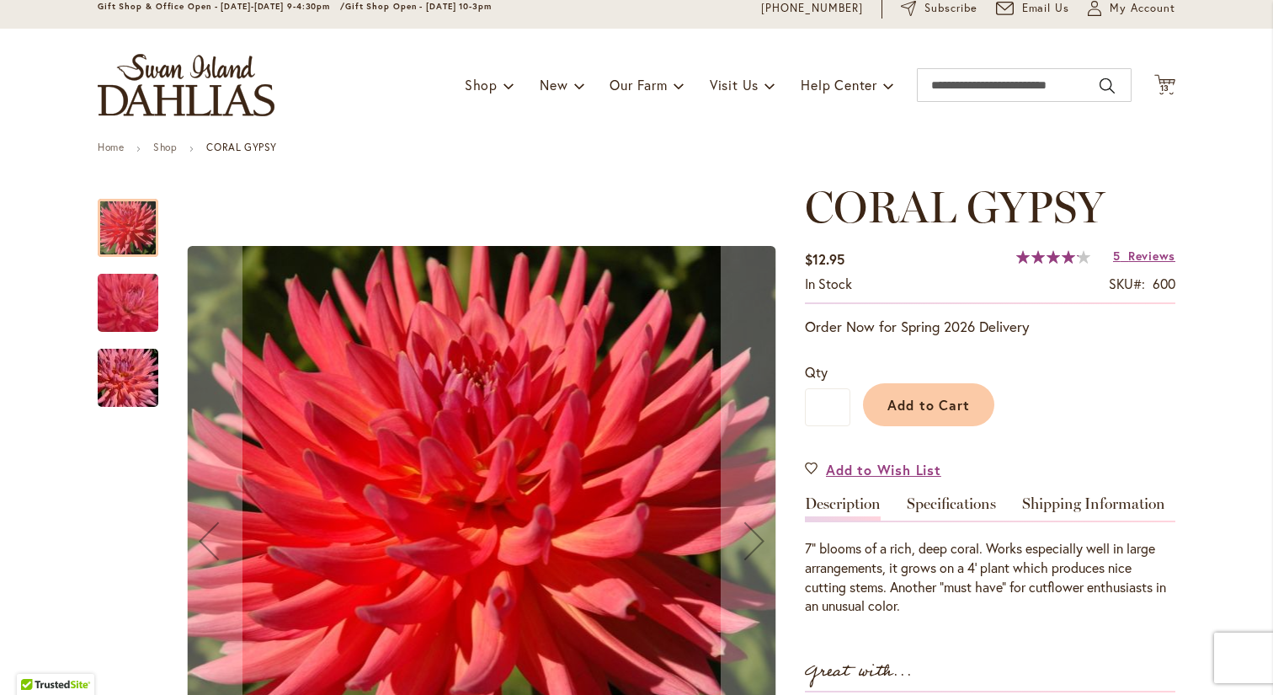
click at [117, 312] on img "CORAL GYPSY" at bounding box center [128, 303] width 120 height 116
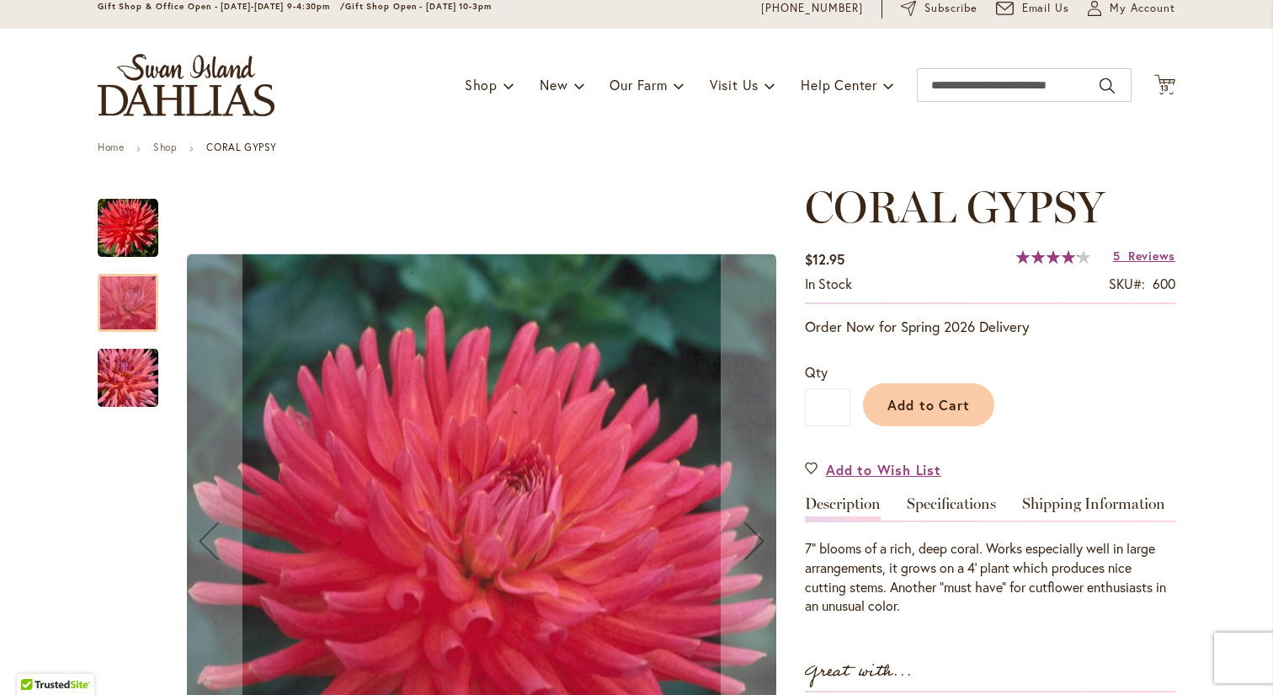
click at [136, 214] on img "CORAL GYPSY" at bounding box center [128, 228] width 61 height 61
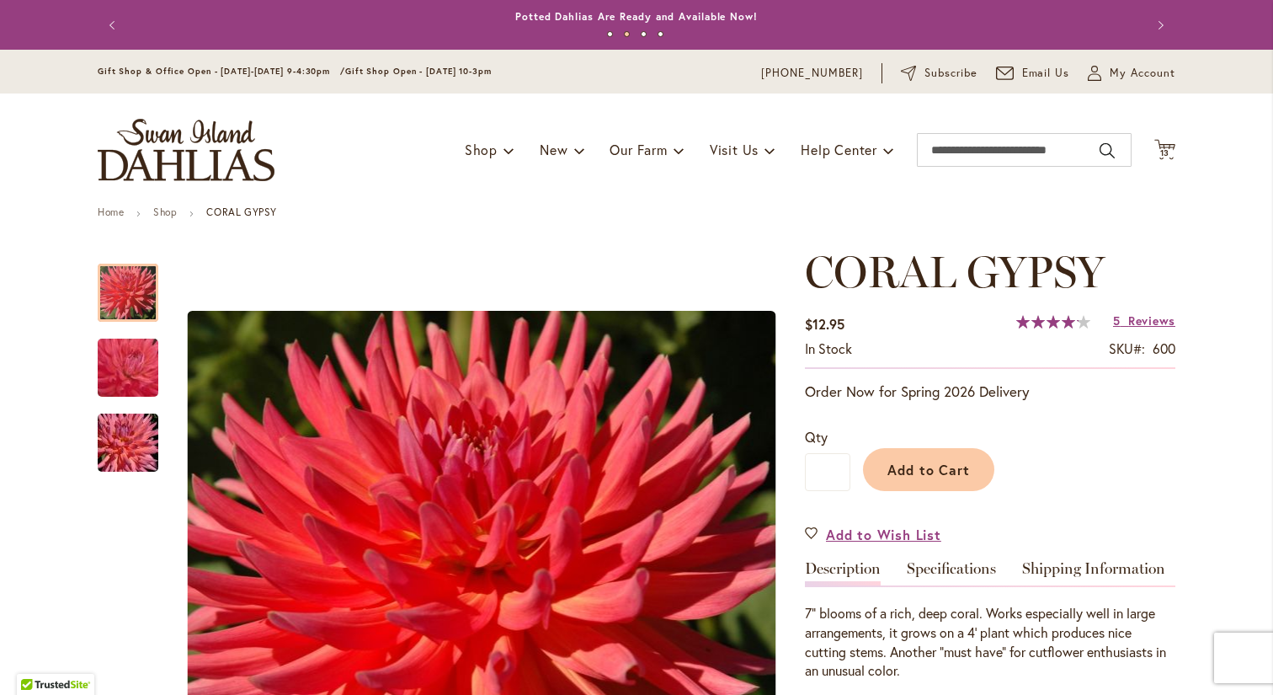
scroll to position [0, 0]
click at [1162, 147] on span "13" at bounding box center [1165, 152] width 10 height 11
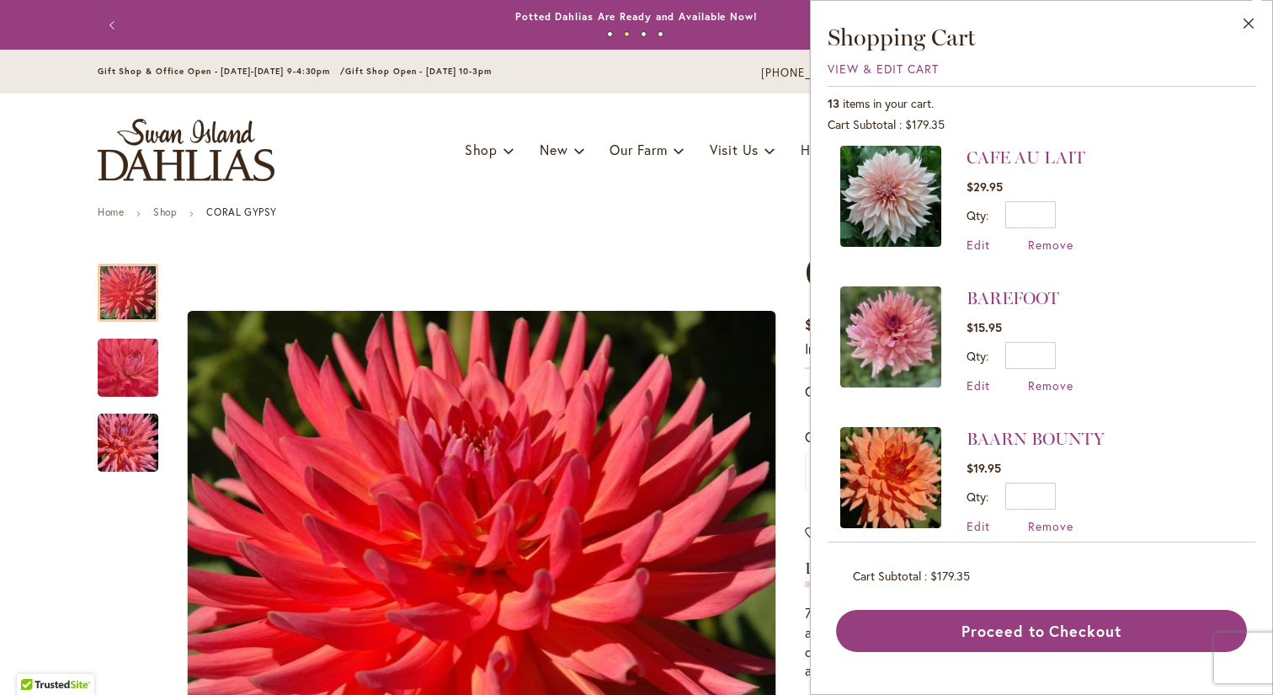
scroll to position [1032, 0]
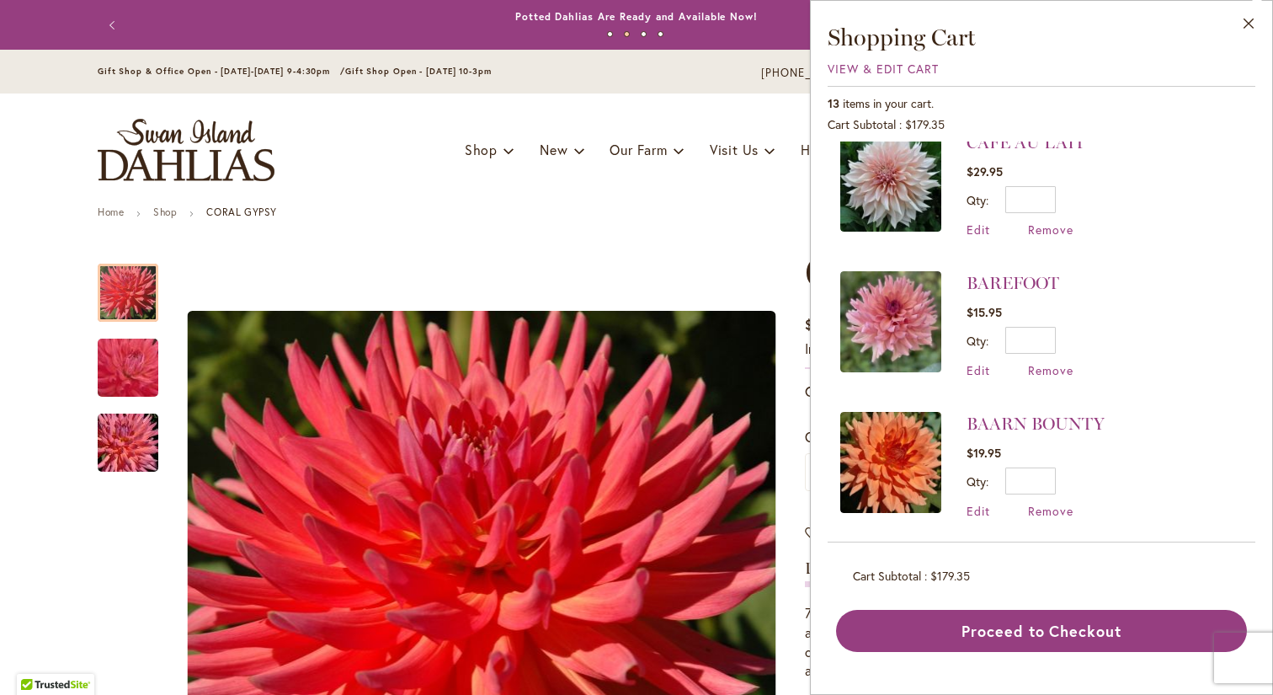
click at [893, 280] on img at bounding box center [890, 321] width 101 height 101
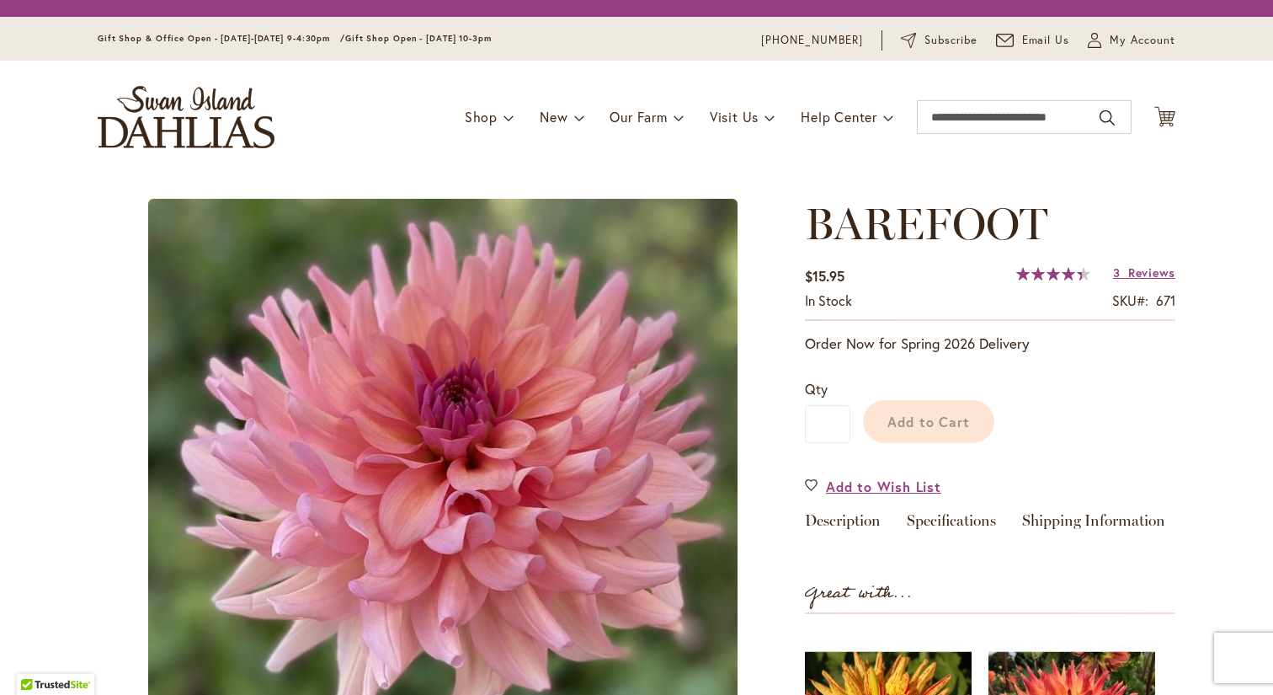
type input "***"
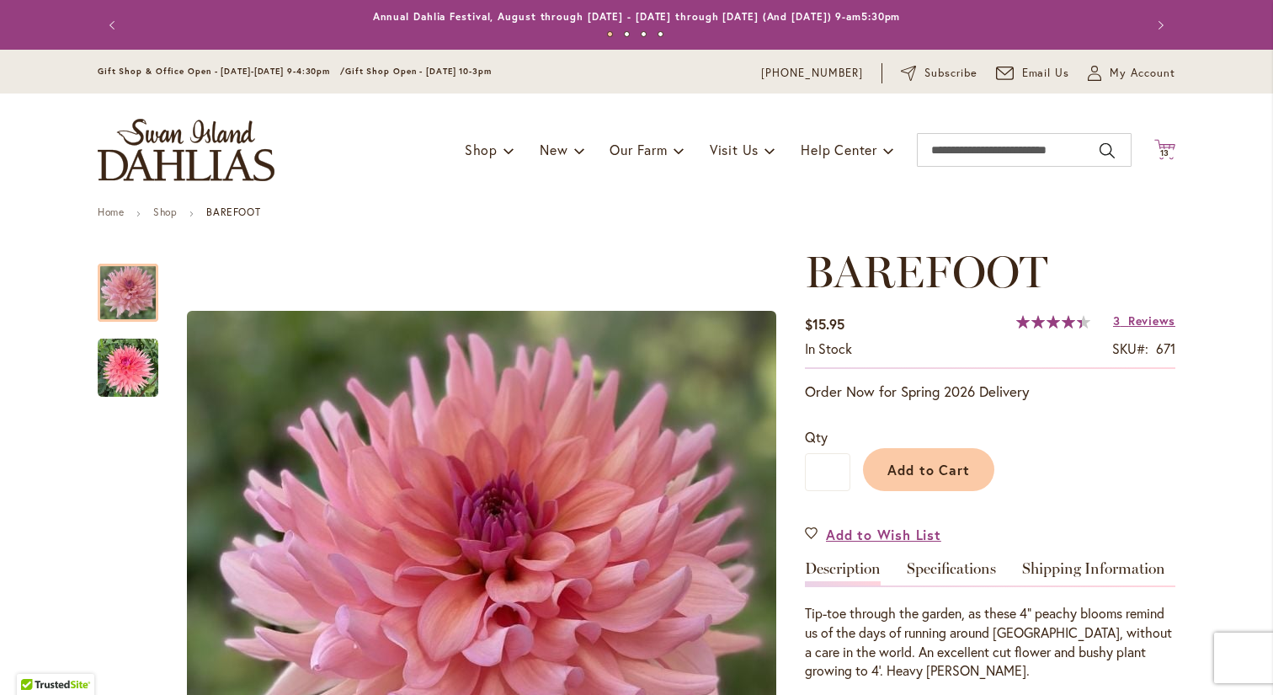
click at [1165, 144] on icon "Cart .cls-1 { fill: #231f20; }" at bounding box center [1165, 149] width 21 height 21
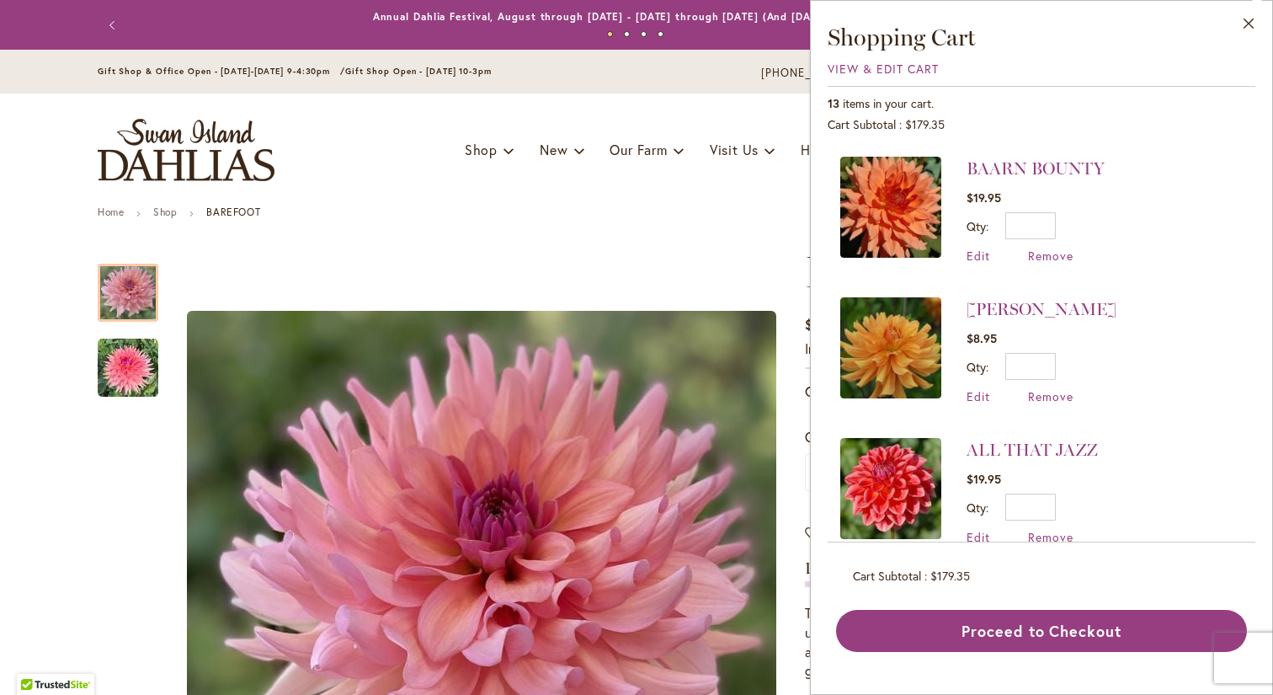
scroll to position [1286, 0]
click at [887, 468] on img at bounding box center [890, 489] width 101 height 101
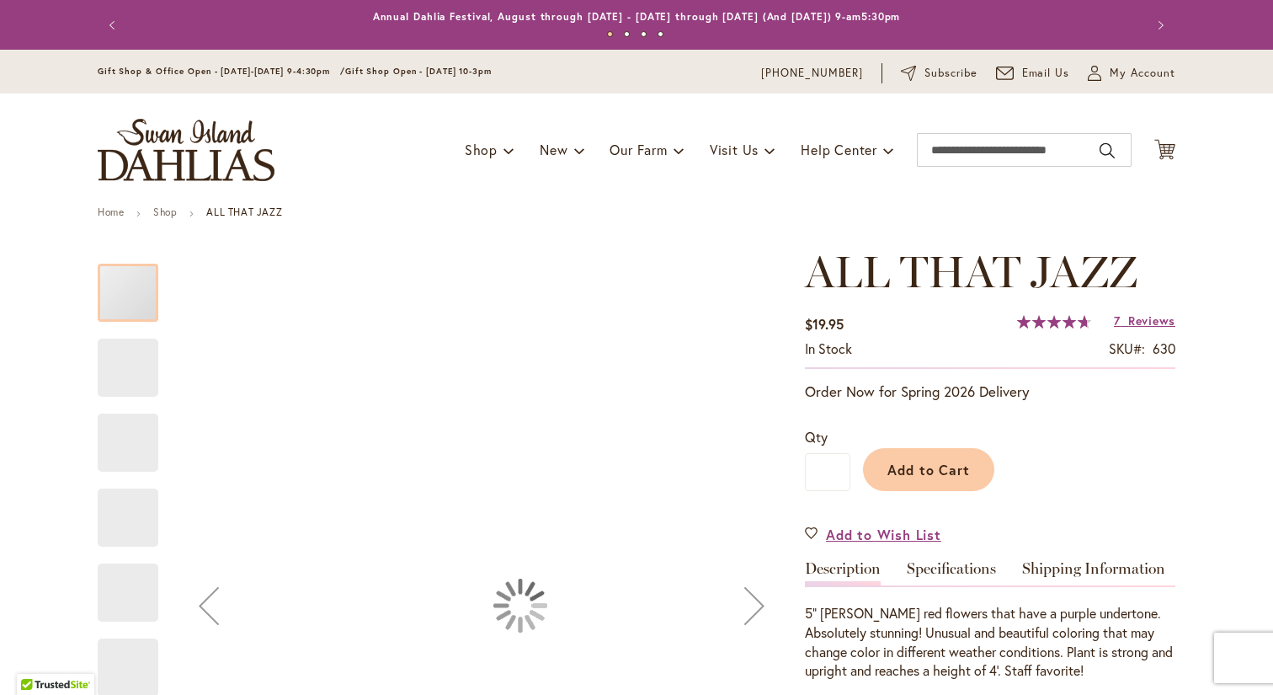
type input "***"
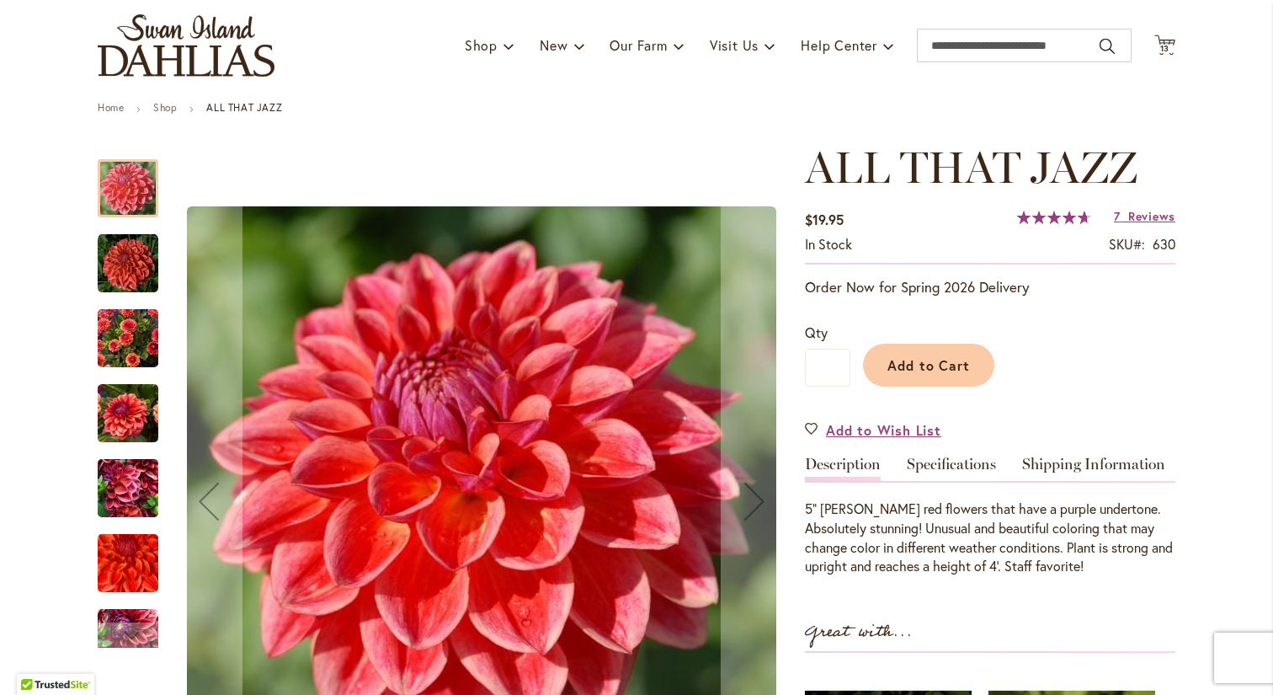
scroll to position [147, 0]
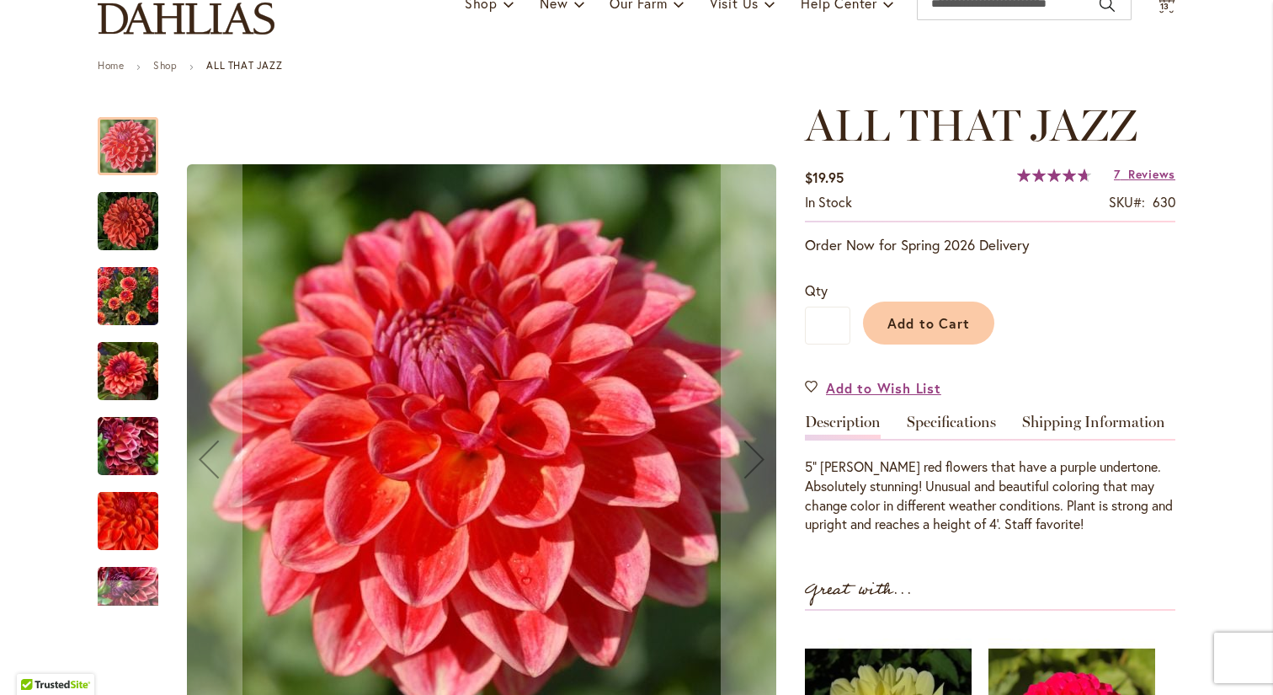
click at [126, 376] on img "ALL THAT JAZZ" at bounding box center [128, 371] width 61 height 81
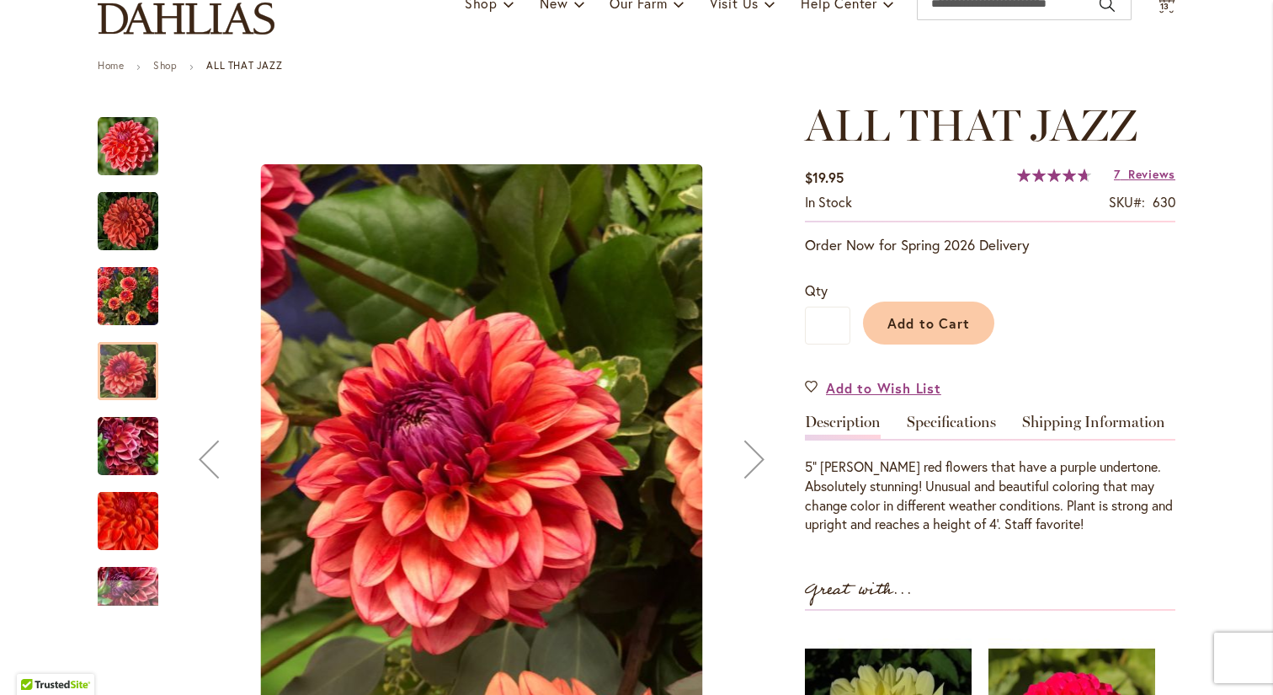
click at [124, 301] on img "ALL THAT JAZZ" at bounding box center [128, 296] width 61 height 81
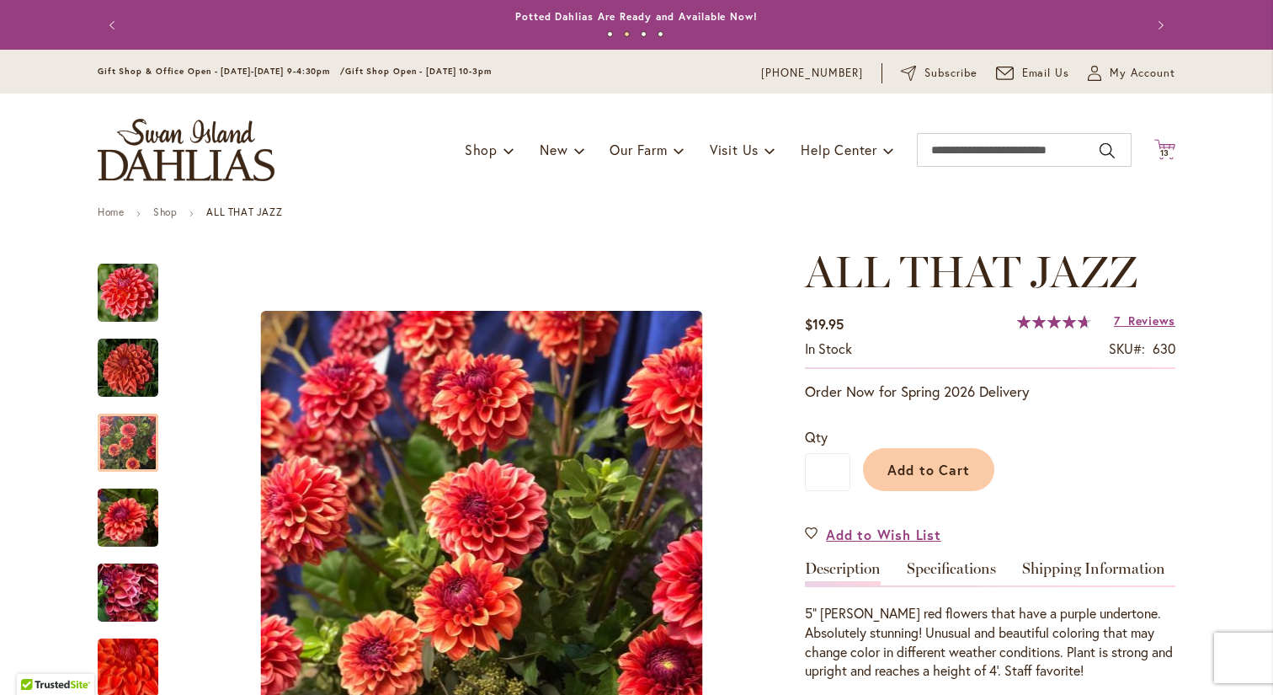
scroll to position [0, 0]
click at [1168, 144] on icon "Cart .cls-1 { fill: #231f20; }" at bounding box center [1165, 149] width 21 height 21
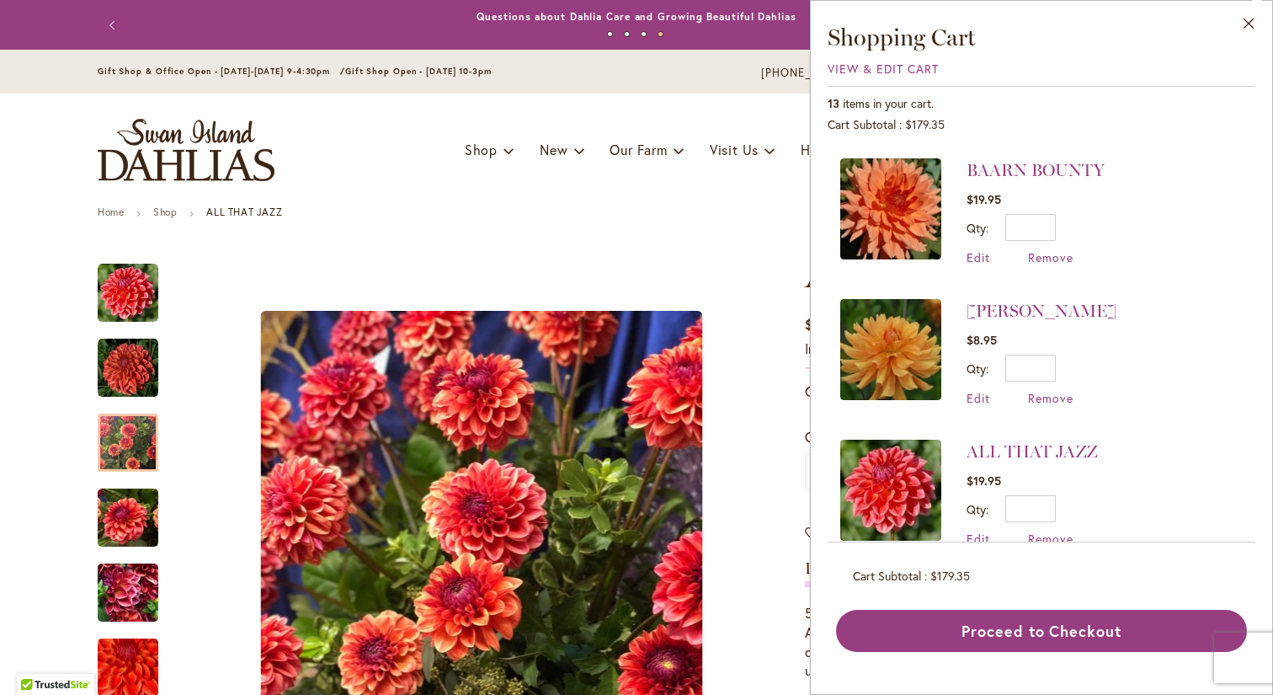
scroll to position [1271, 0]
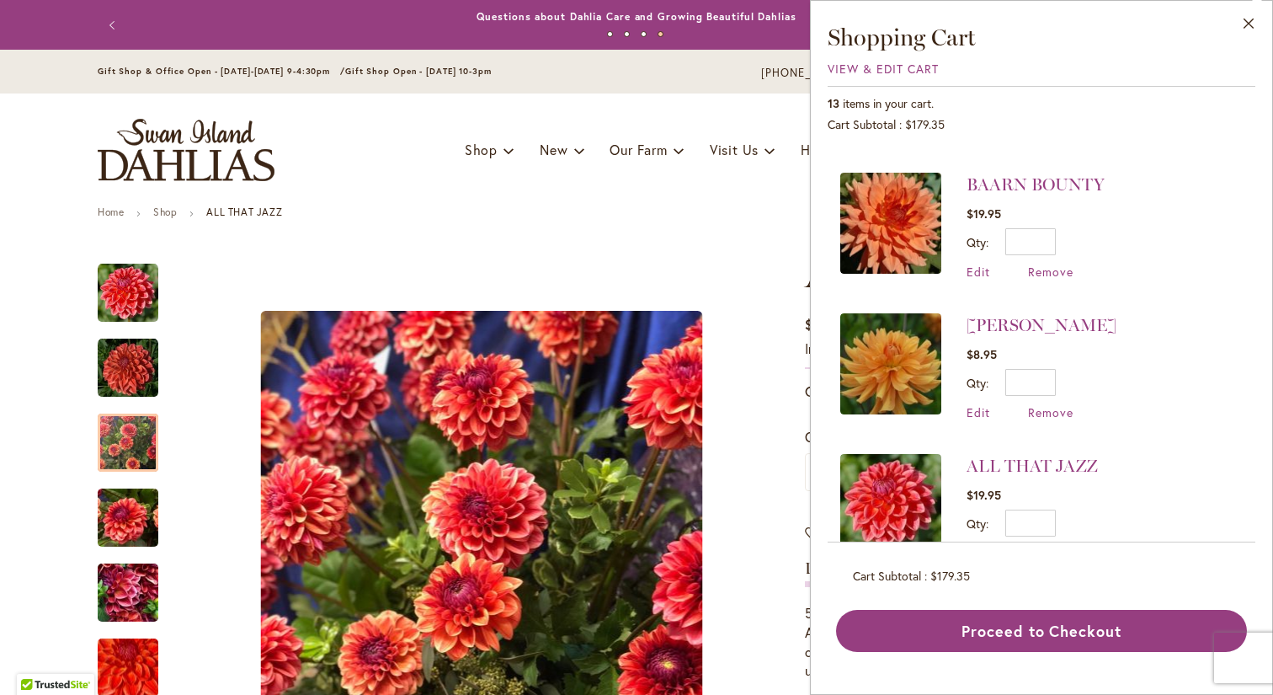
click at [901, 313] on img at bounding box center [890, 363] width 101 height 101
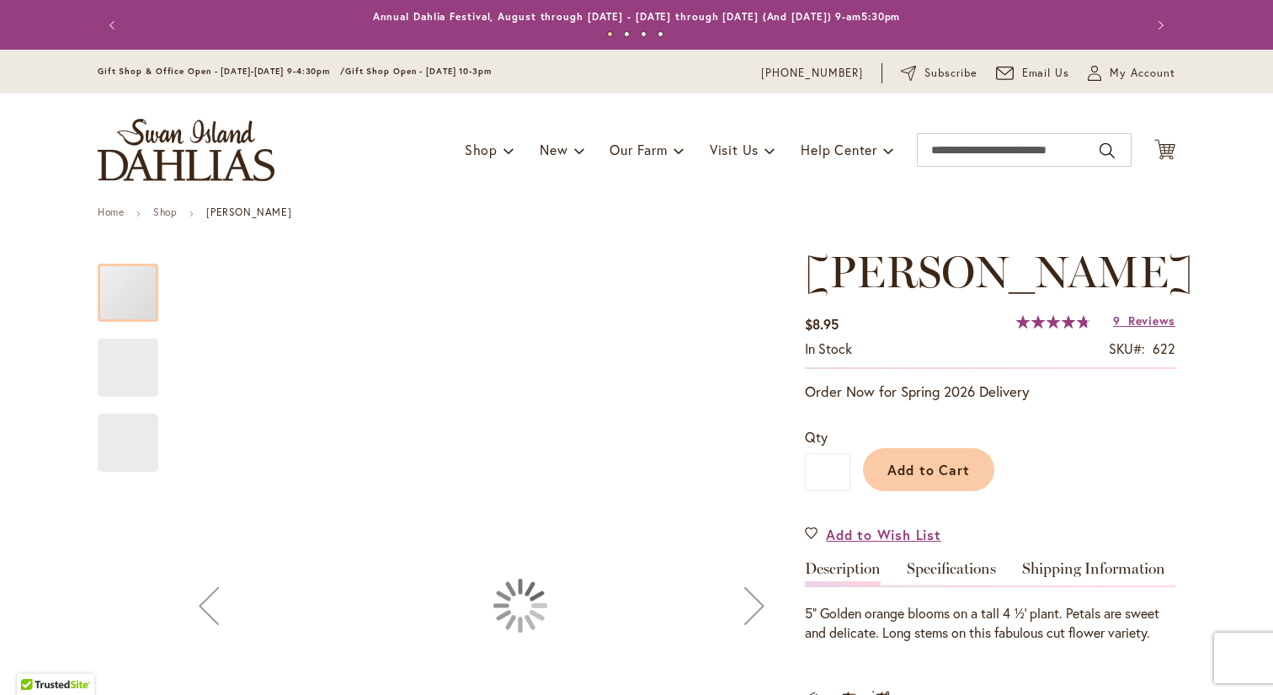
type input "***"
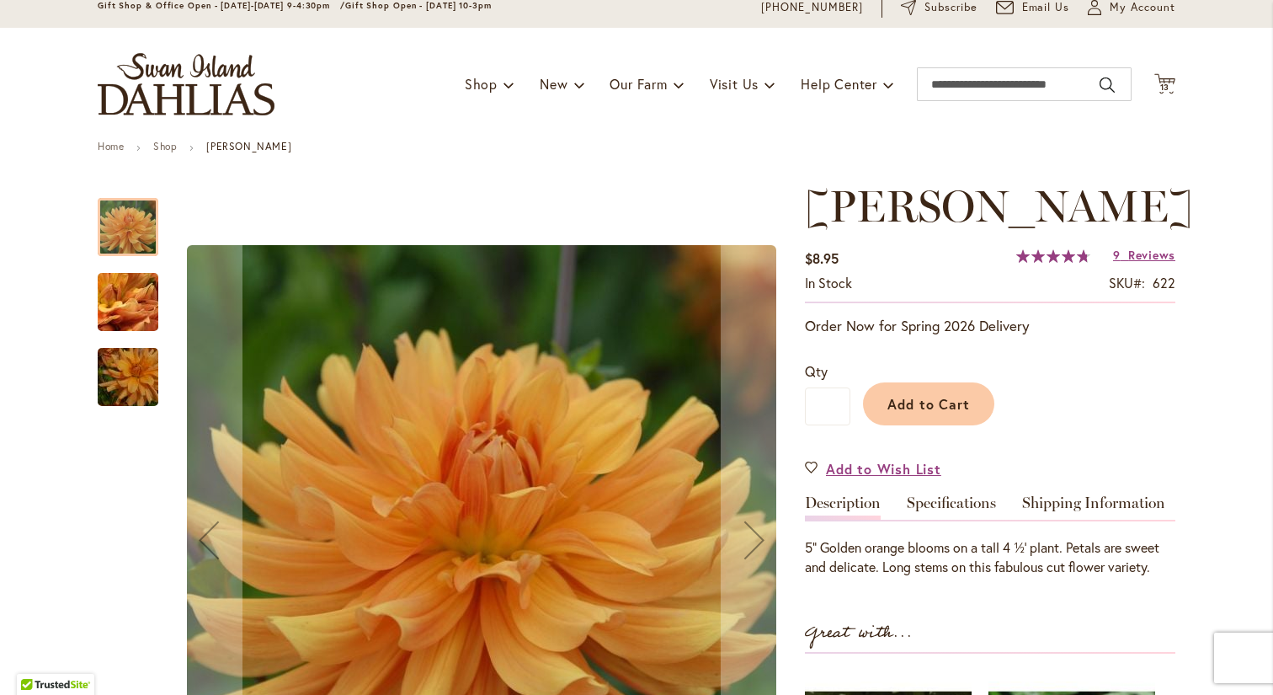
scroll to position [186, 0]
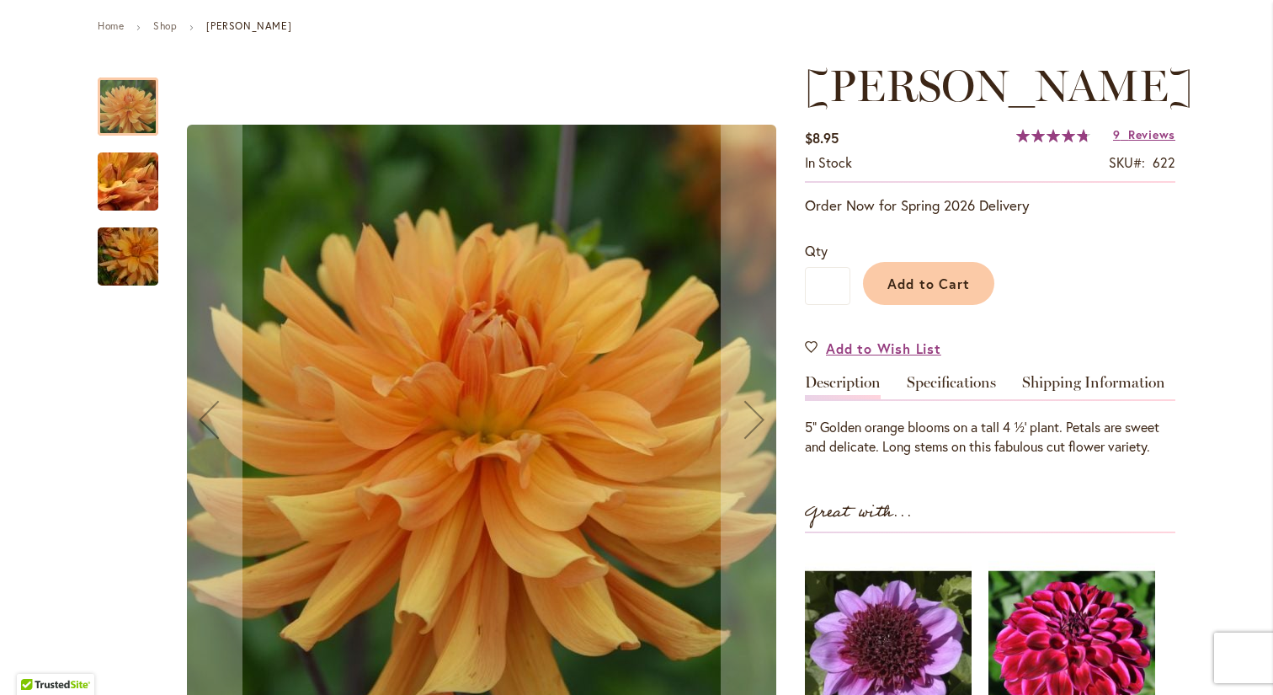
click at [139, 248] on img "ANDREW CHARLES" at bounding box center [127, 256] width 121 height 81
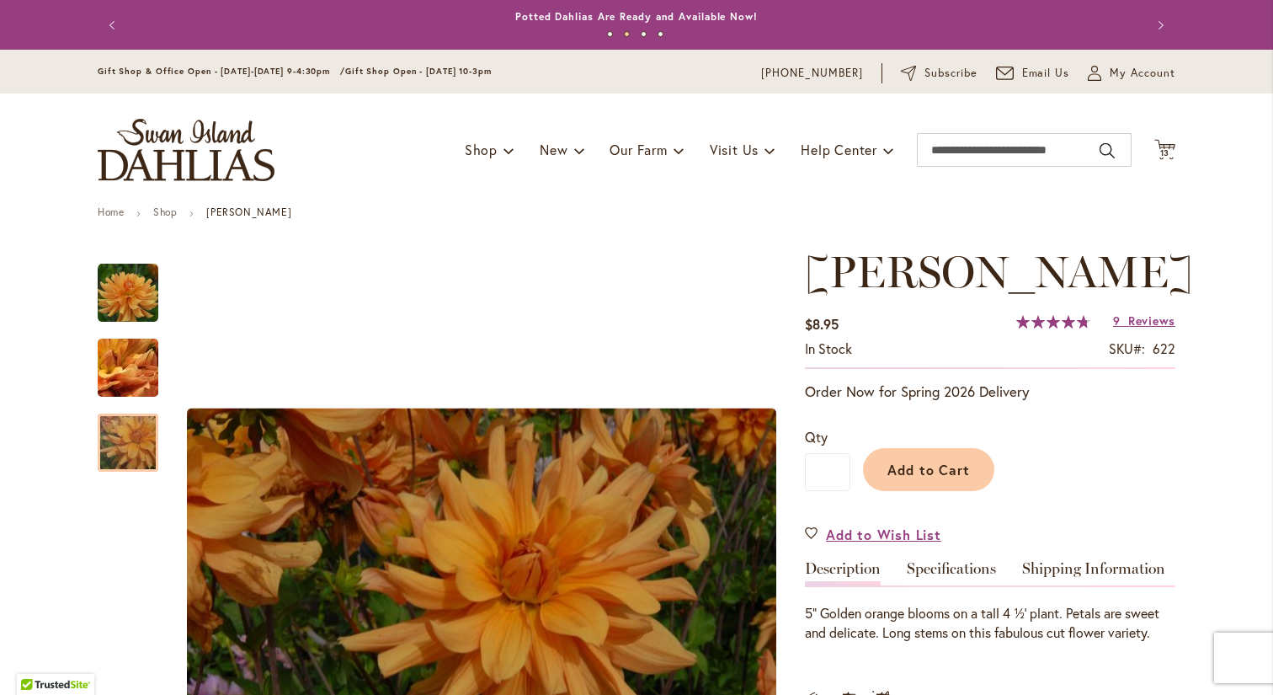
scroll to position [0, 0]
click at [1160, 151] on span "13" at bounding box center [1165, 152] width 10 height 11
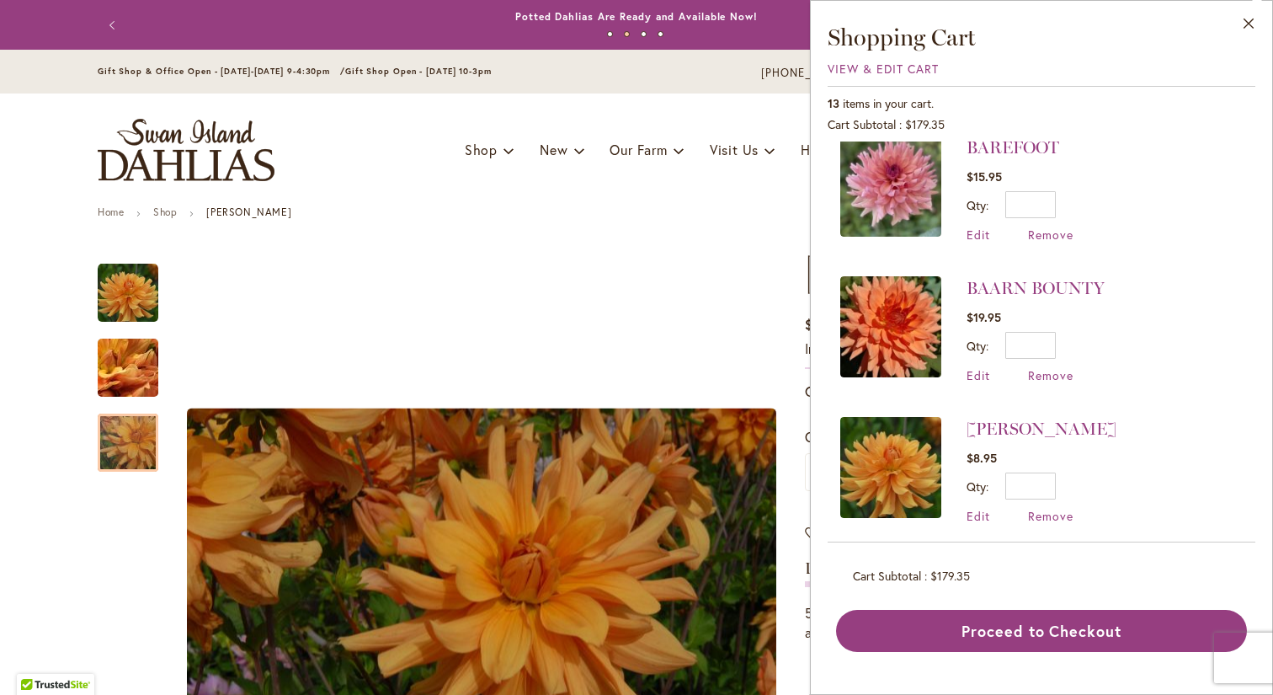
scroll to position [1166, 0]
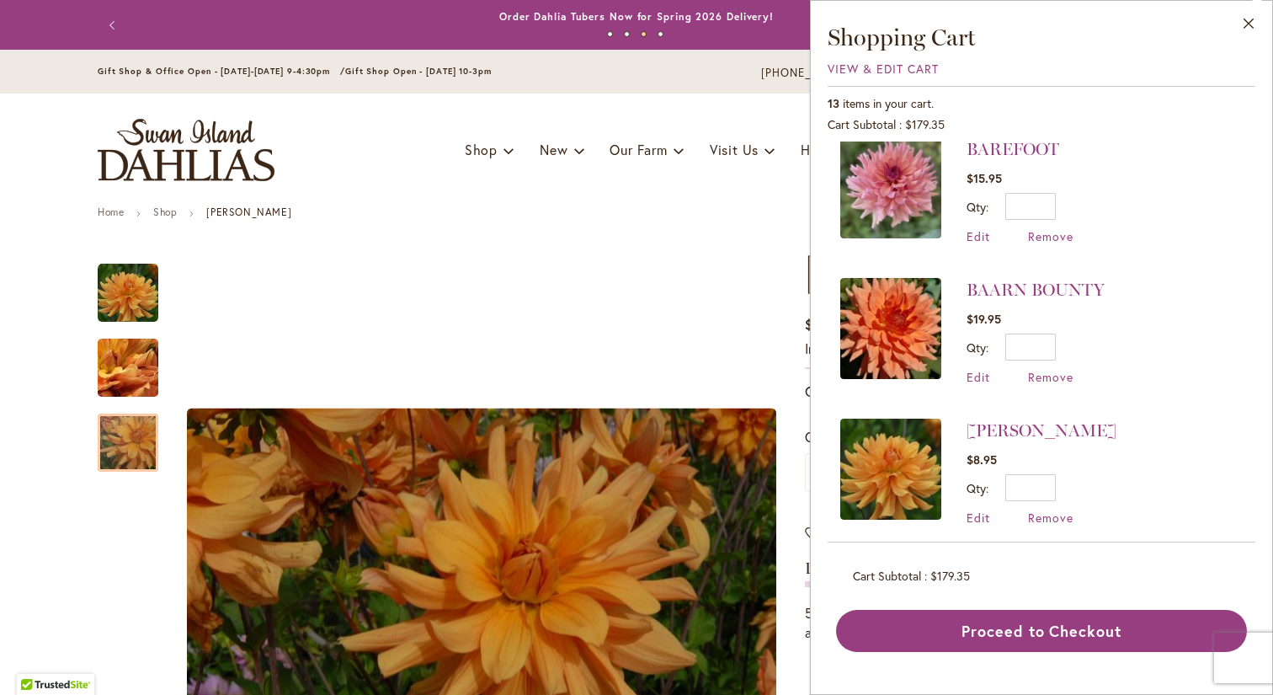
click at [877, 283] on img at bounding box center [890, 328] width 101 height 101
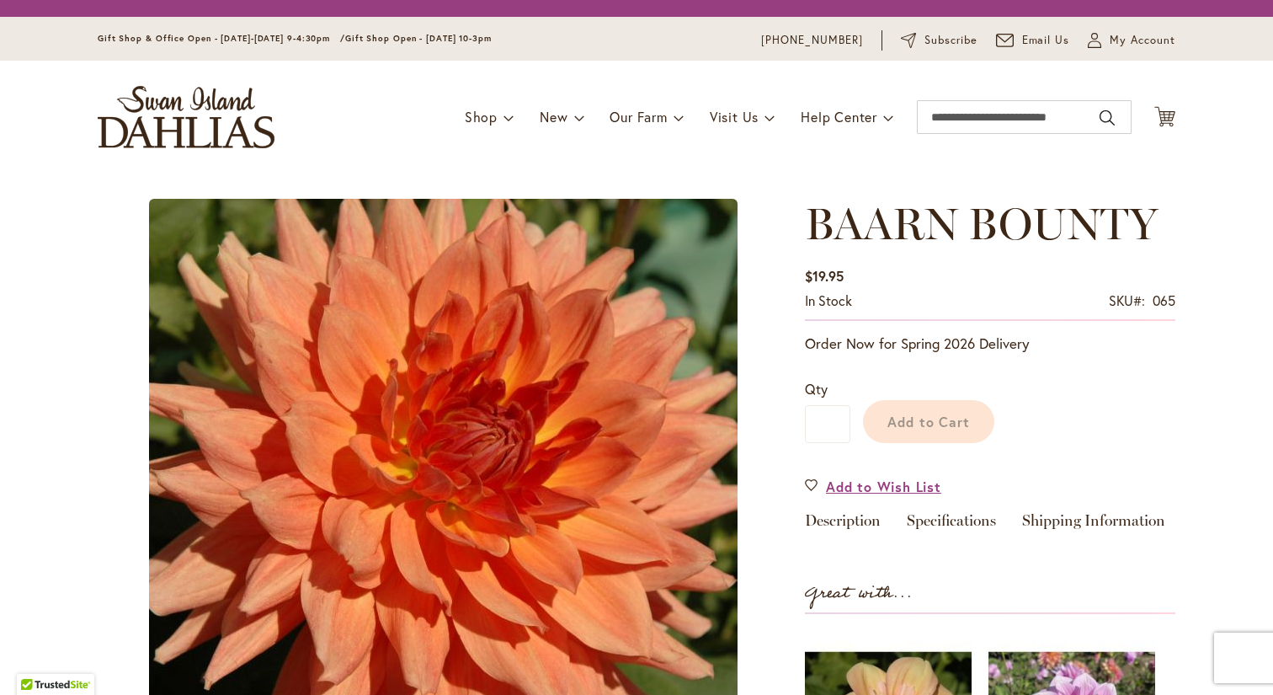
type input "***"
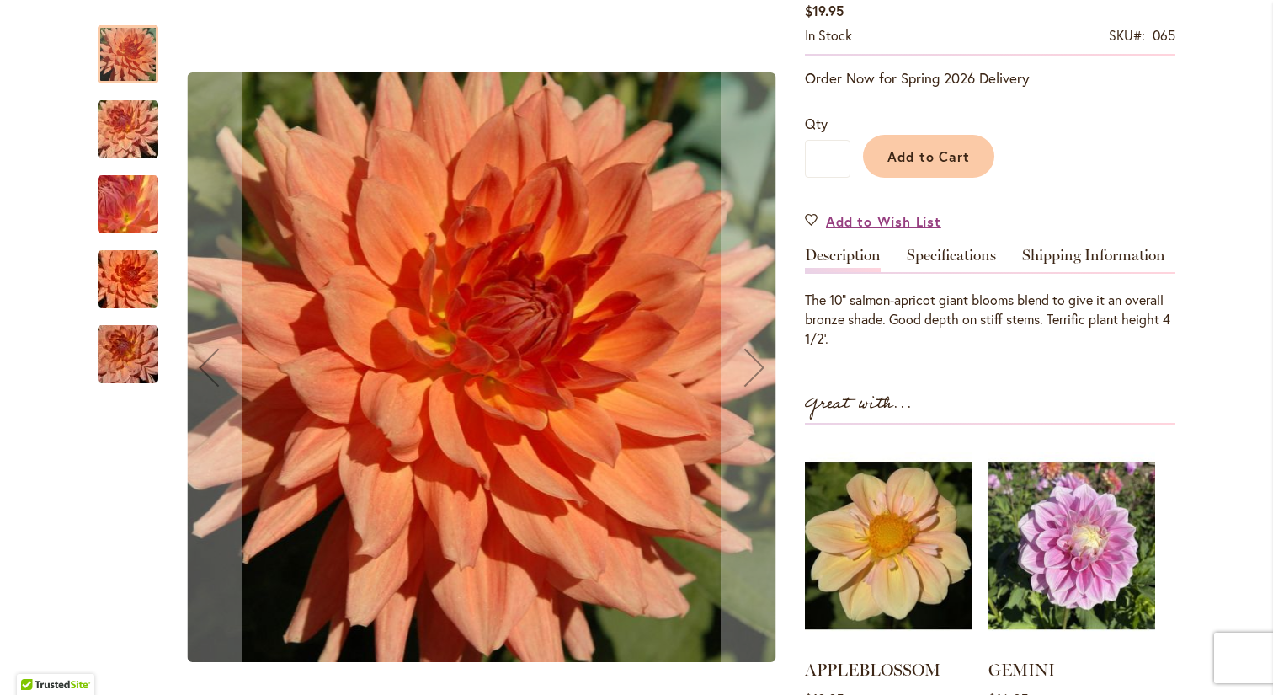
scroll to position [315, 0]
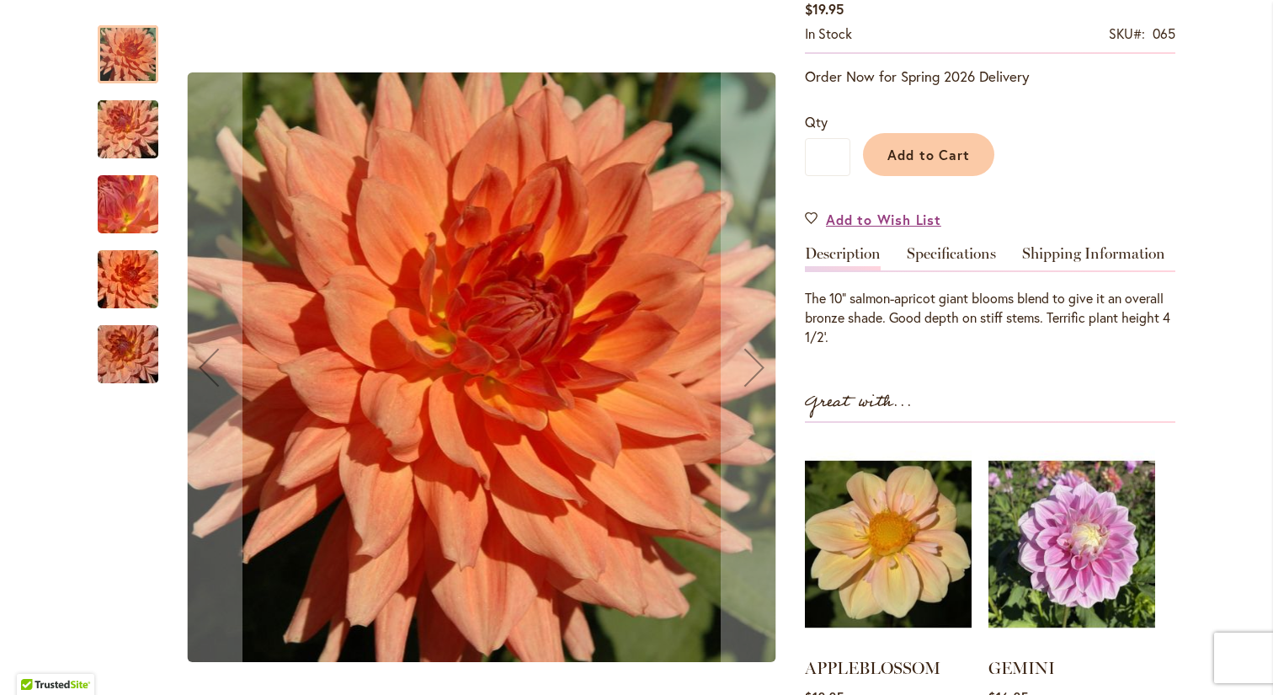
click at [115, 280] on img "Baarn Bounty" at bounding box center [127, 279] width 121 height 81
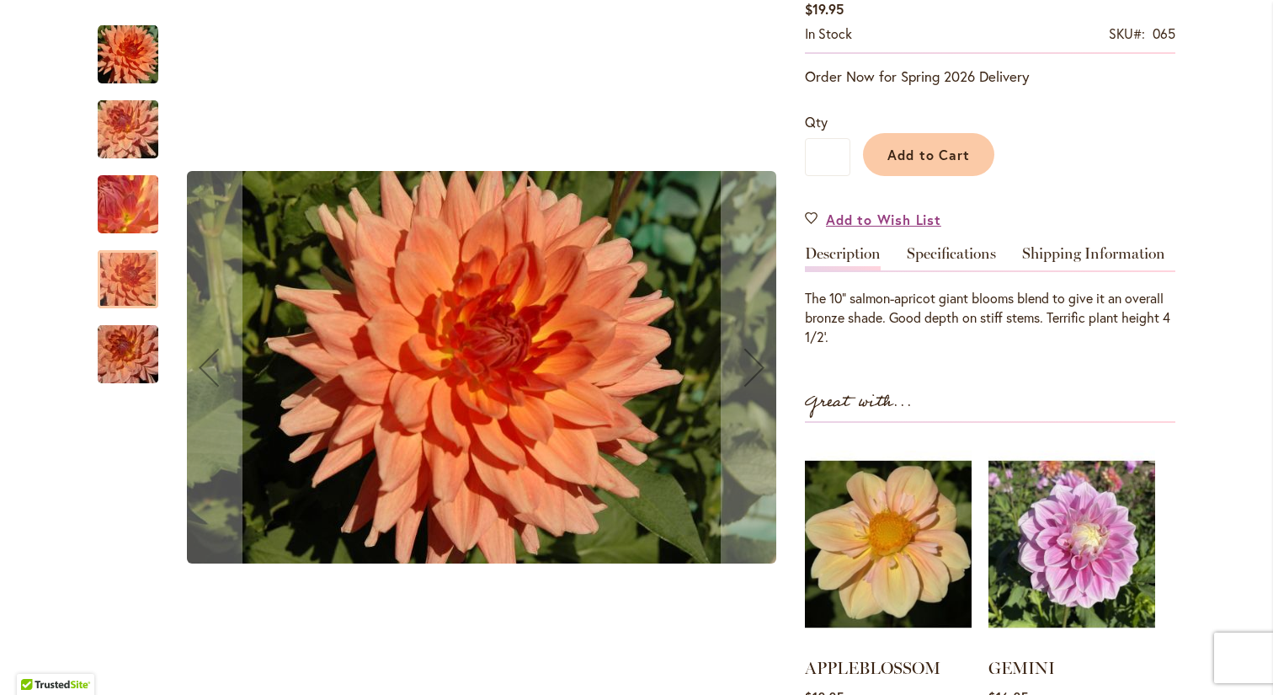
click at [125, 343] on img "Baarn Bounty" at bounding box center [127, 354] width 121 height 81
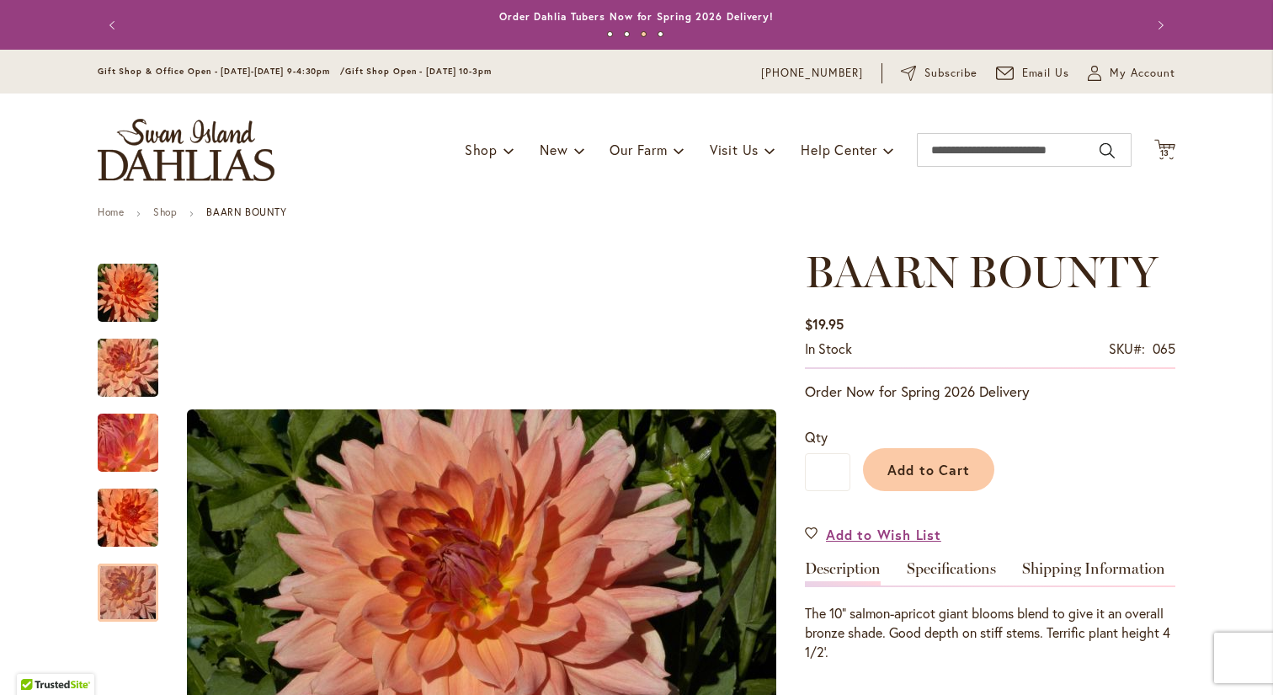
scroll to position [0, 0]
click at [1163, 148] on span "13" at bounding box center [1165, 152] width 10 height 11
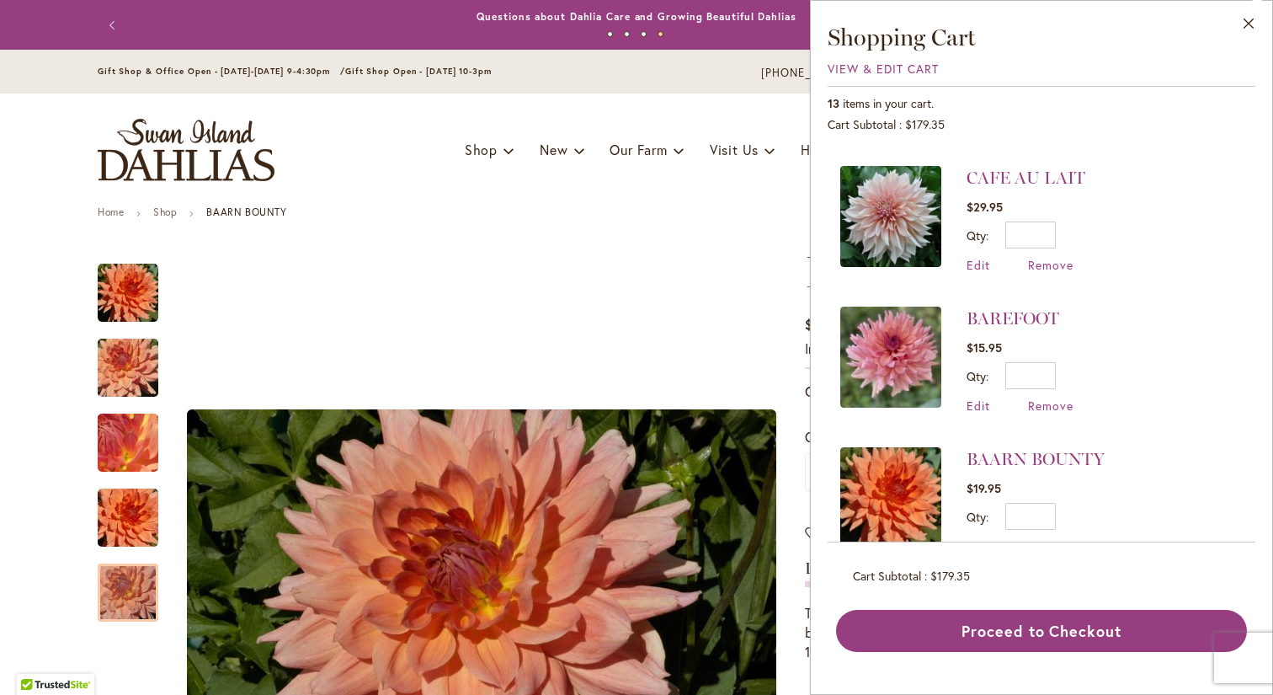
scroll to position [985, 0]
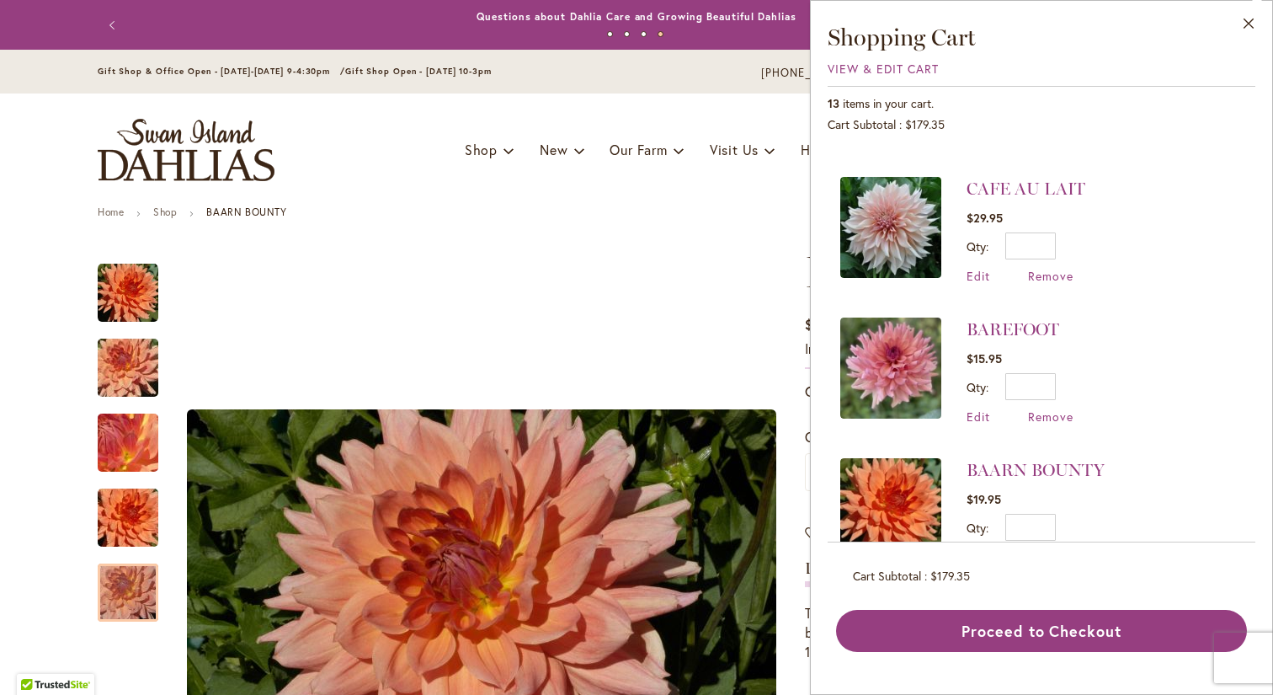
click at [901, 335] on img at bounding box center [890, 367] width 101 height 101
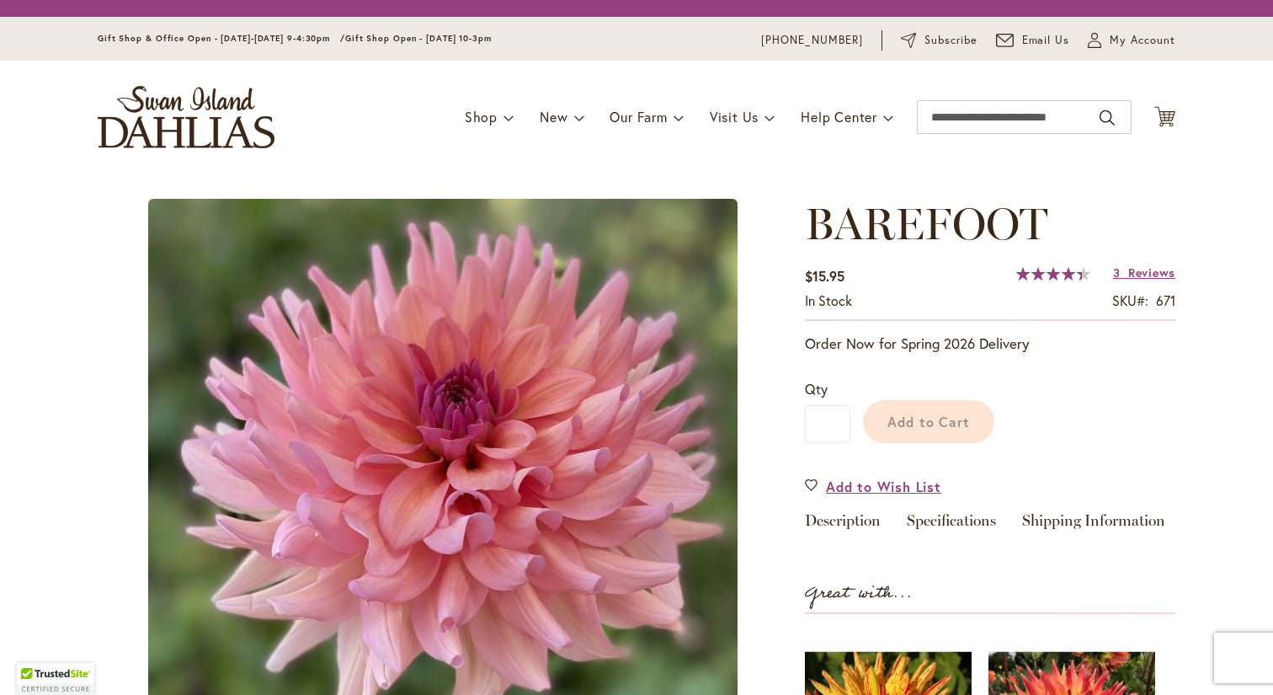
type input "***"
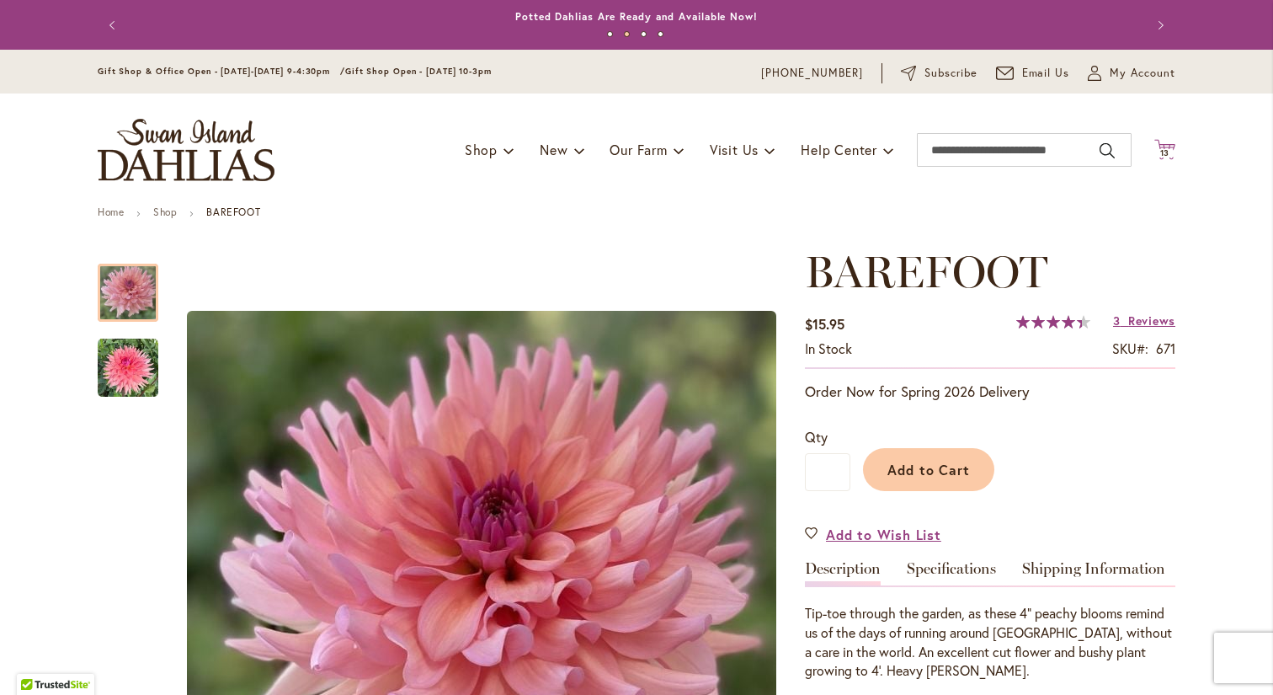
click at [1167, 147] on span "13" at bounding box center [1165, 152] width 10 height 11
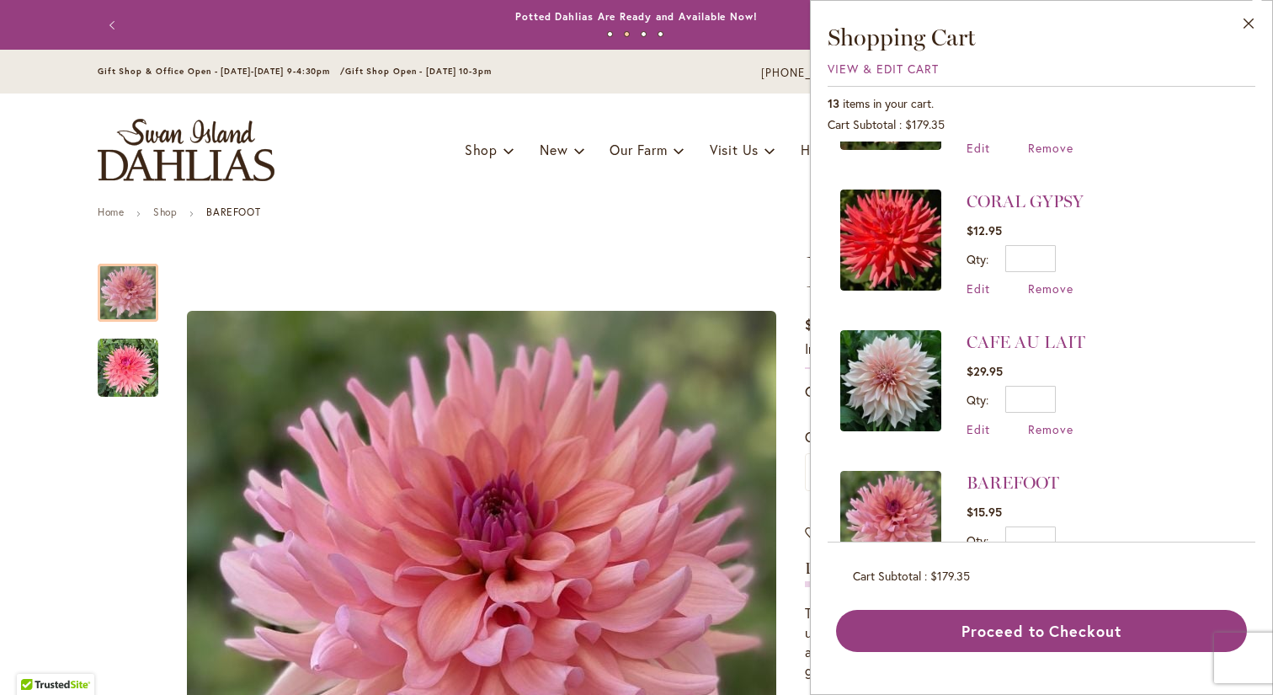
scroll to position [859, 0]
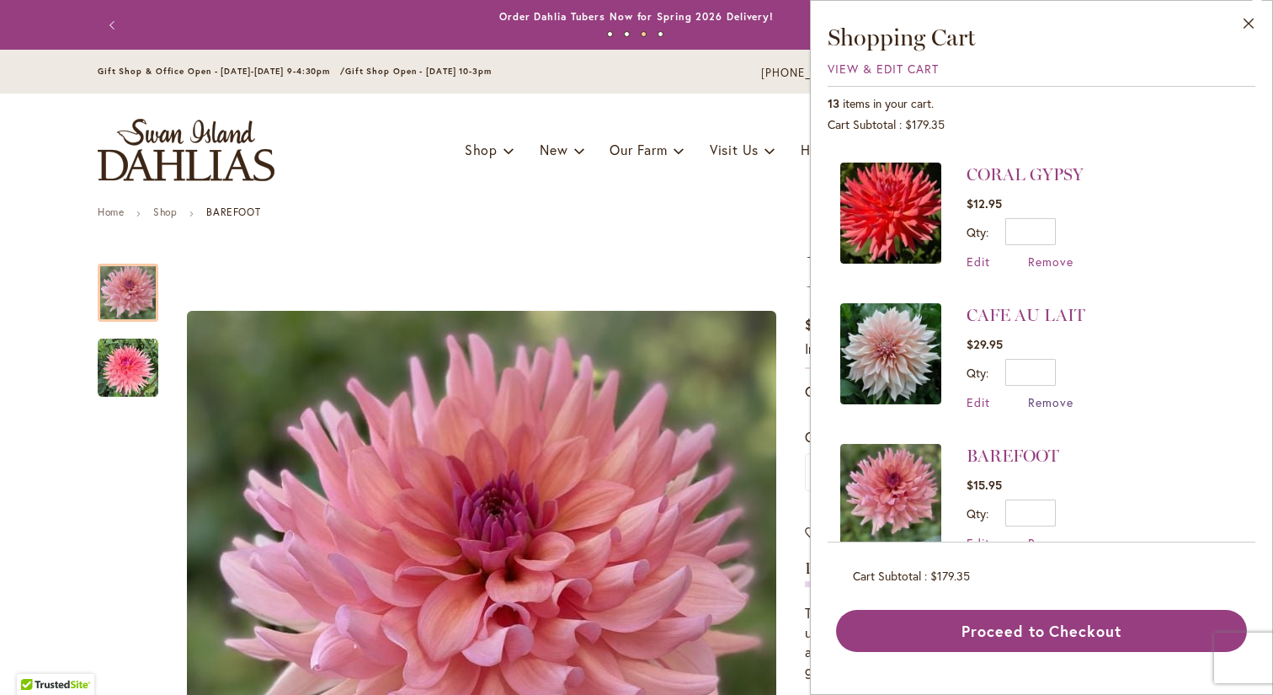
click at [1054, 394] on span "Remove" at bounding box center [1050, 402] width 45 height 16
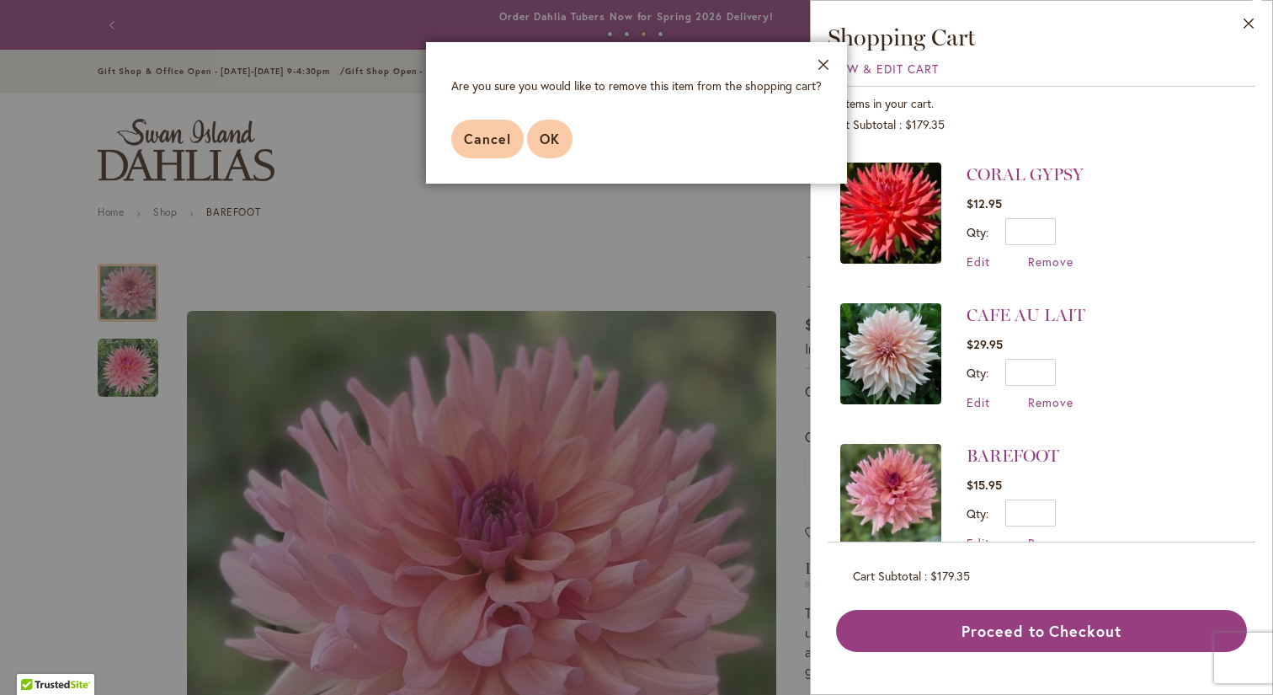
click at [552, 136] on span "OK" at bounding box center [550, 139] width 20 height 18
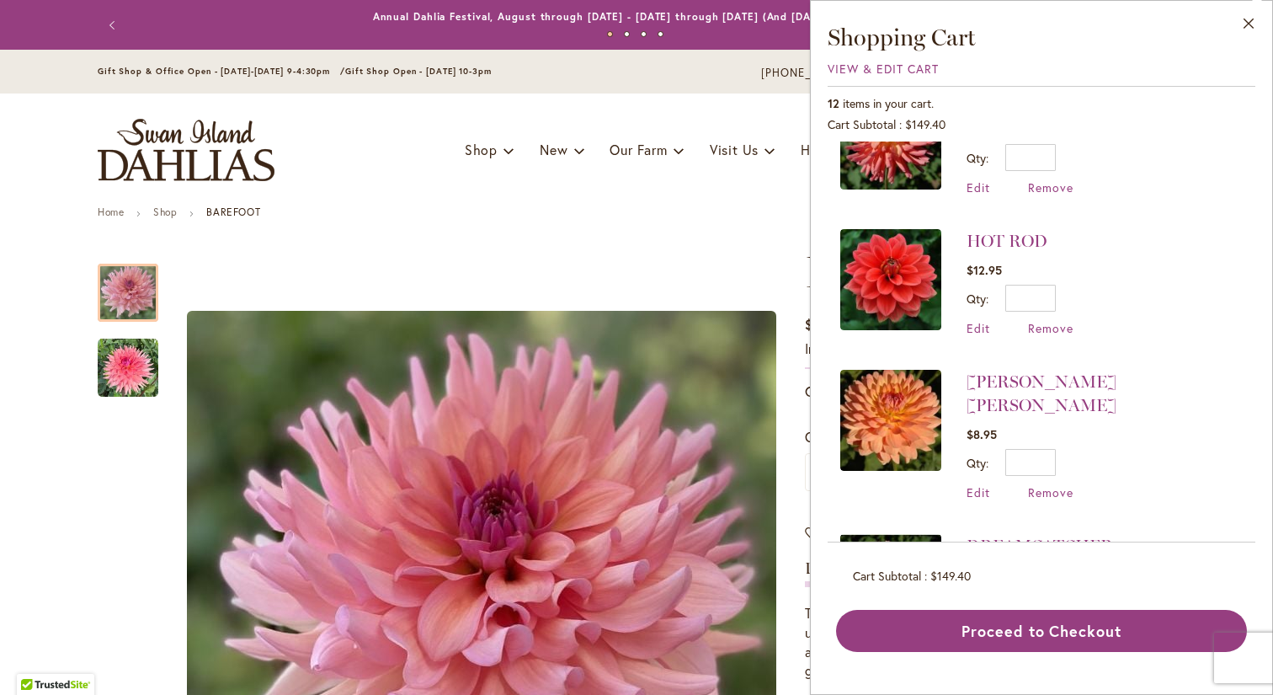
scroll to position [339, 0]
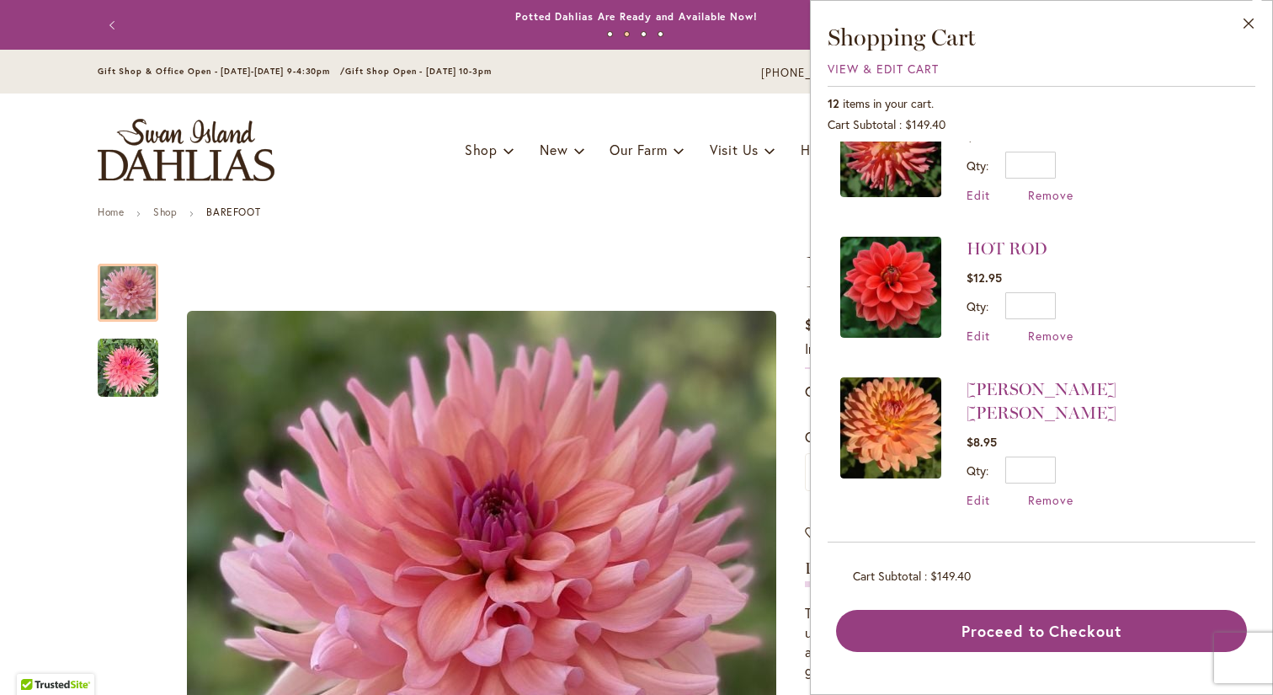
click at [891, 285] on img at bounding box center [890, 287] width 101 height 101
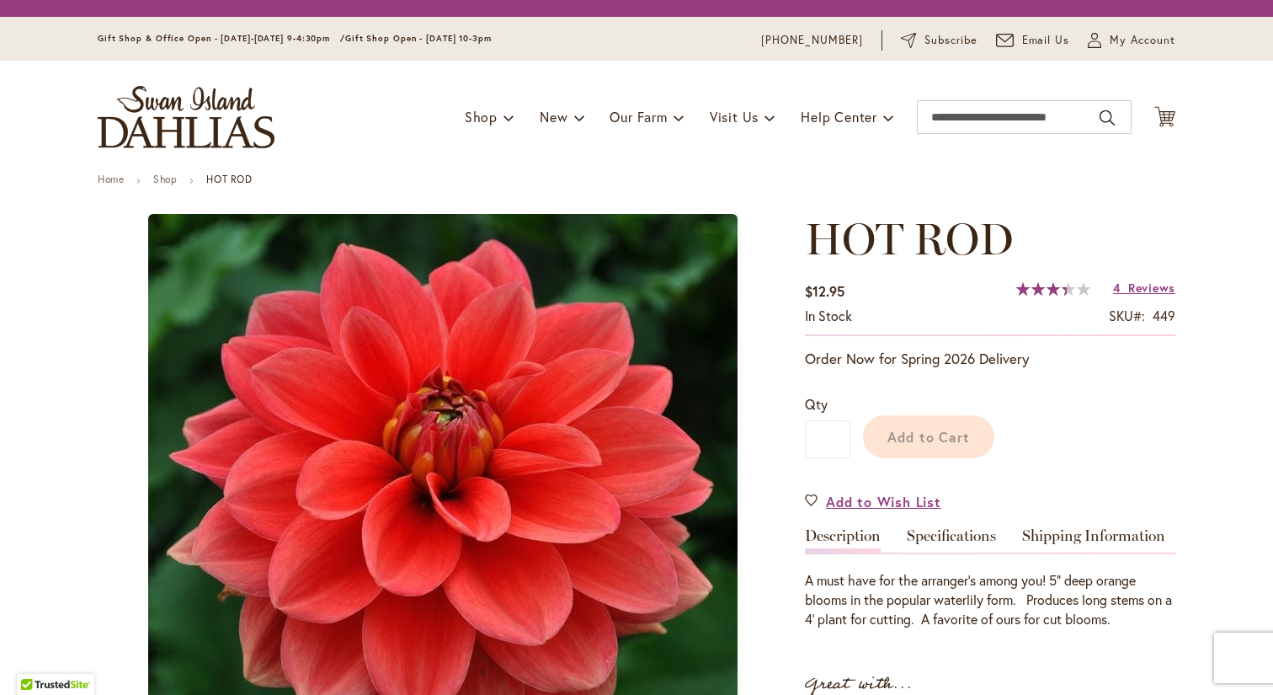
type input "***"
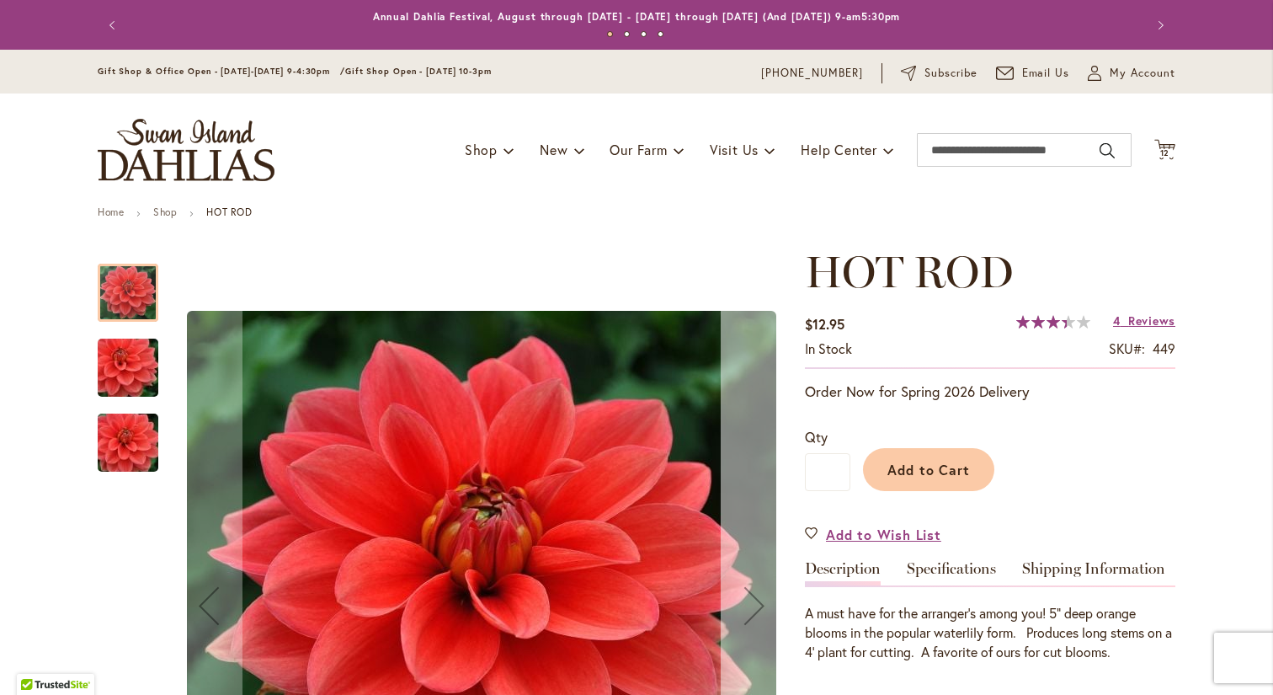
scroll to position [126, 0]
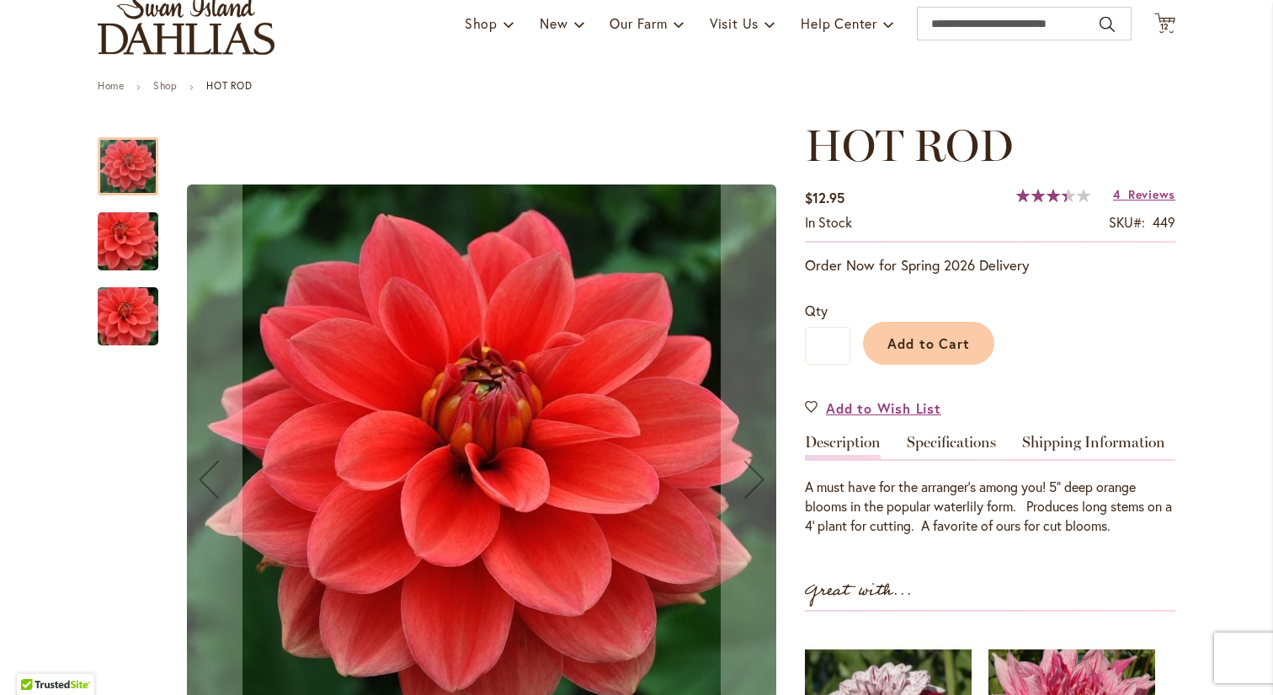
click at [135, 241] on img "HOT ROD" at bounding box center [127, 241] width 121 height 81
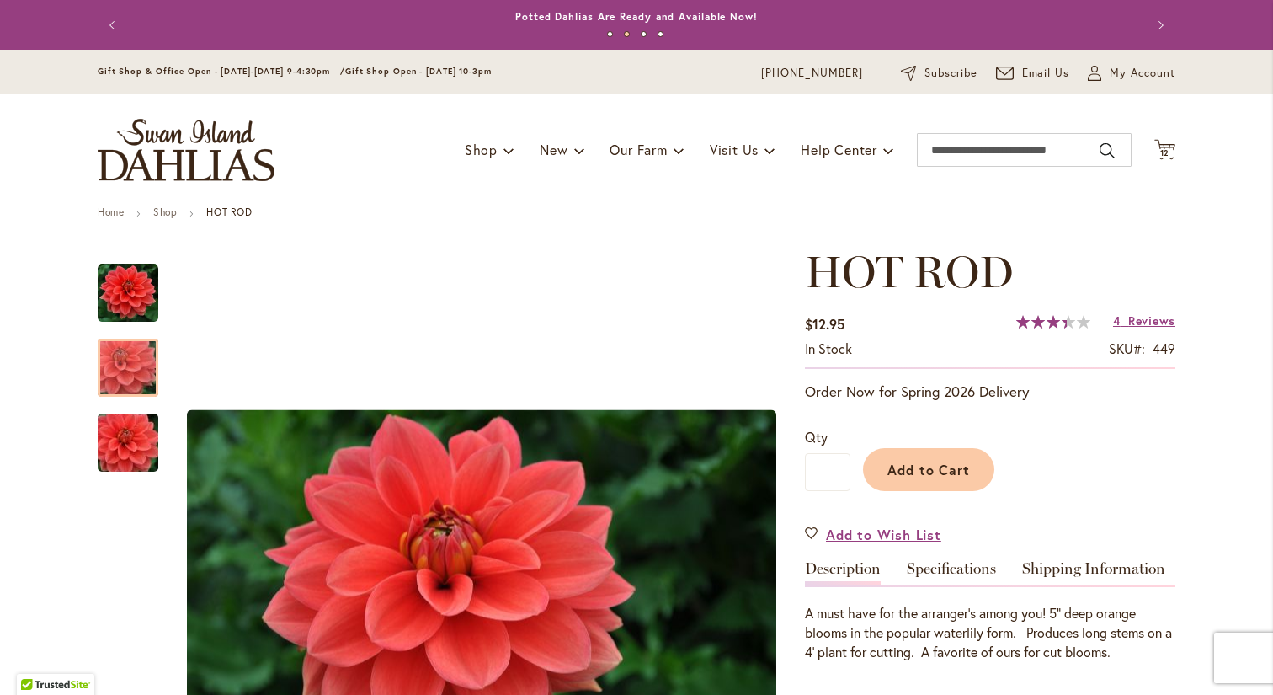
scroll to position [0, 0]
click at [1160, 151] on span "12" at bounding box center [1165, 152] width 10 height 11
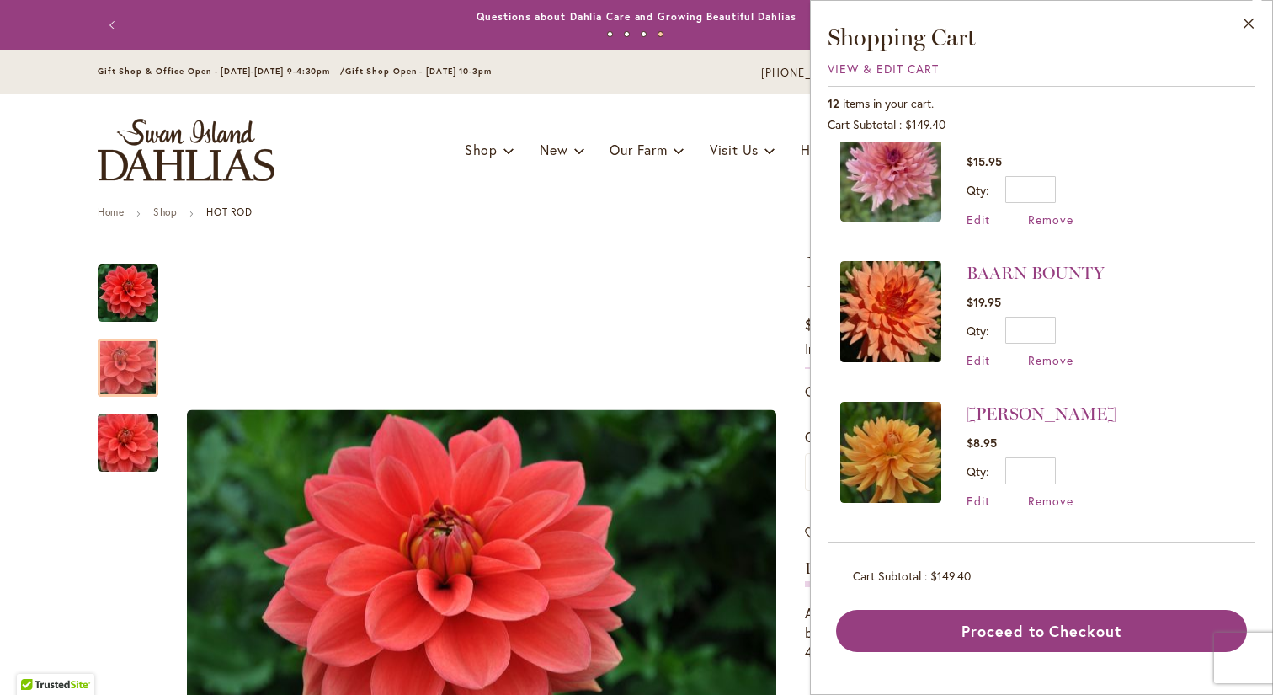
scroll to position [1037, 0]
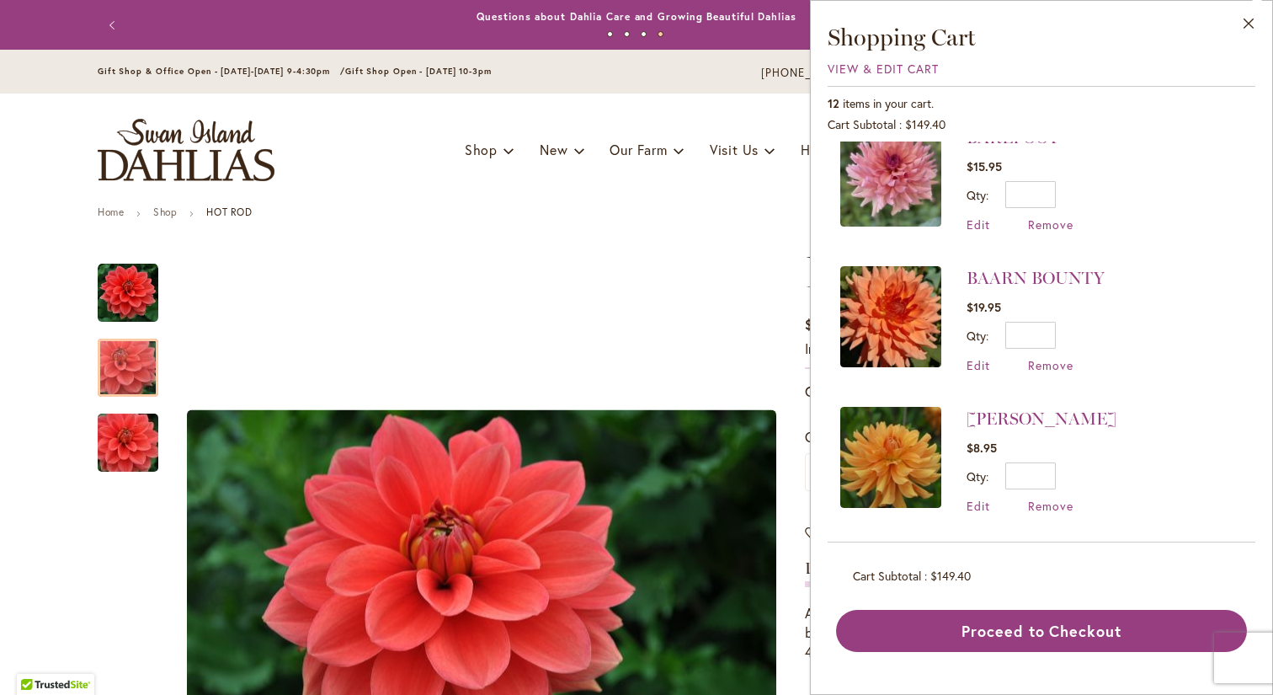
click at [888, 419] on img at bounding box center [890, 457] width 101 height 101
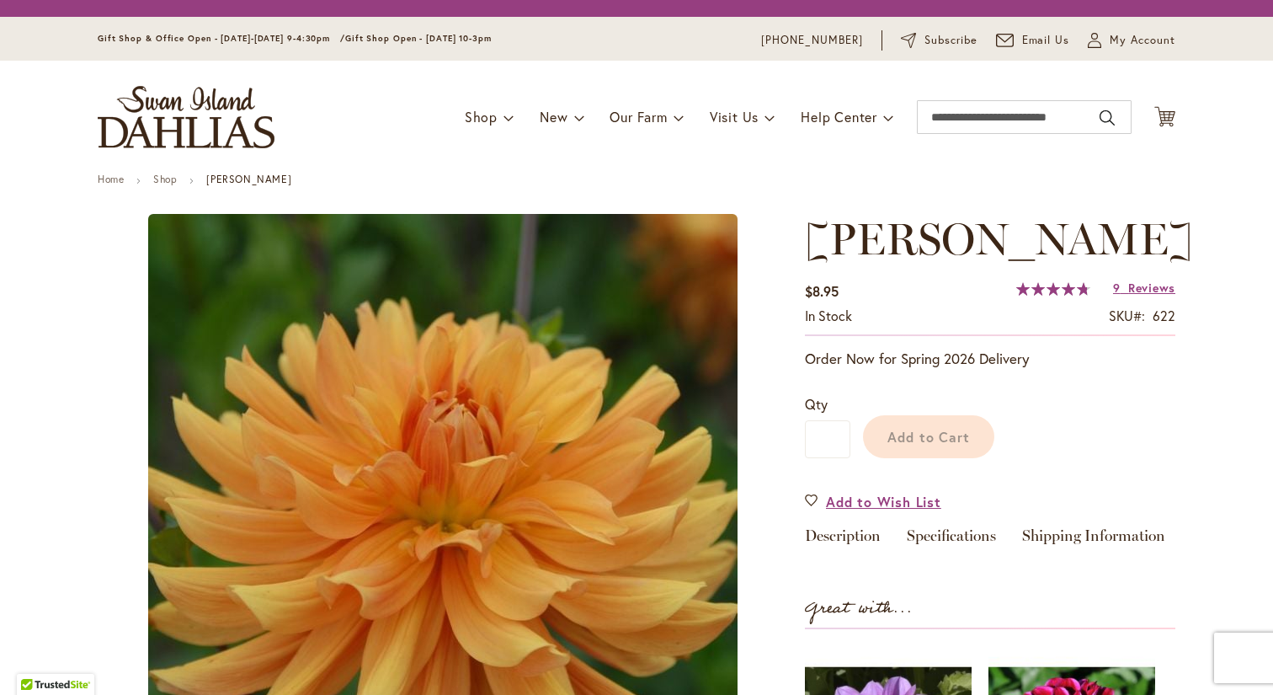
type input "***"
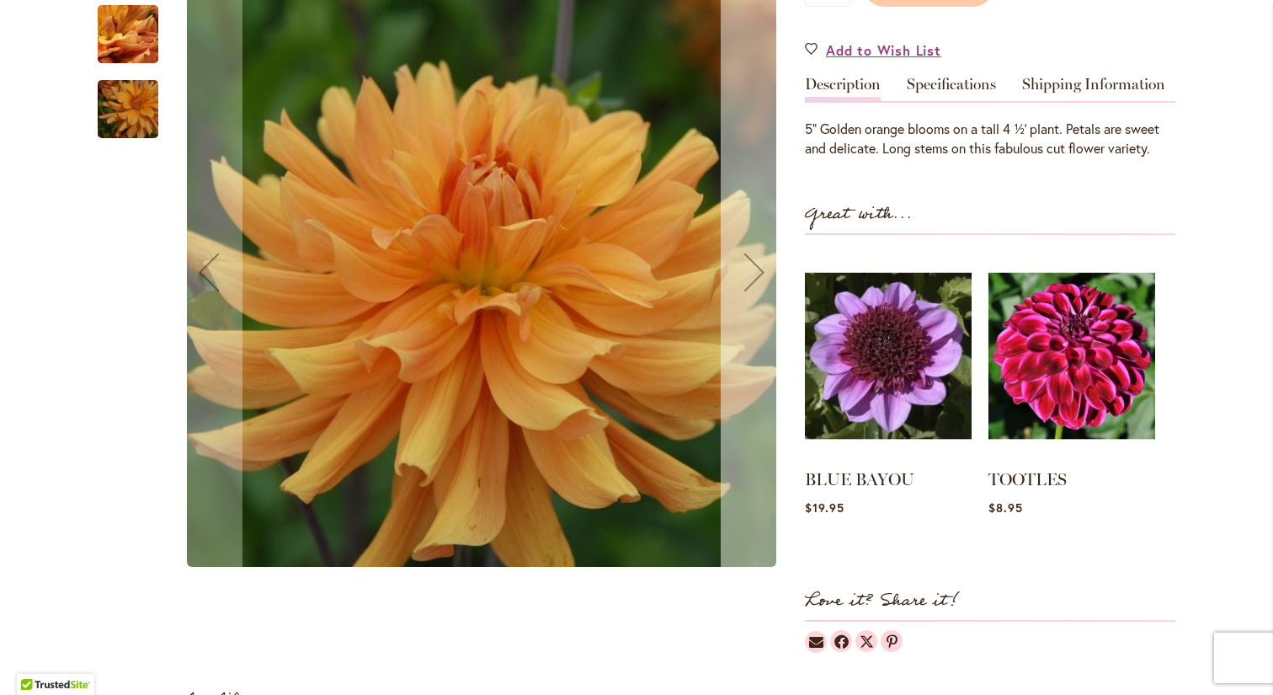
scroll to position [526, 0]
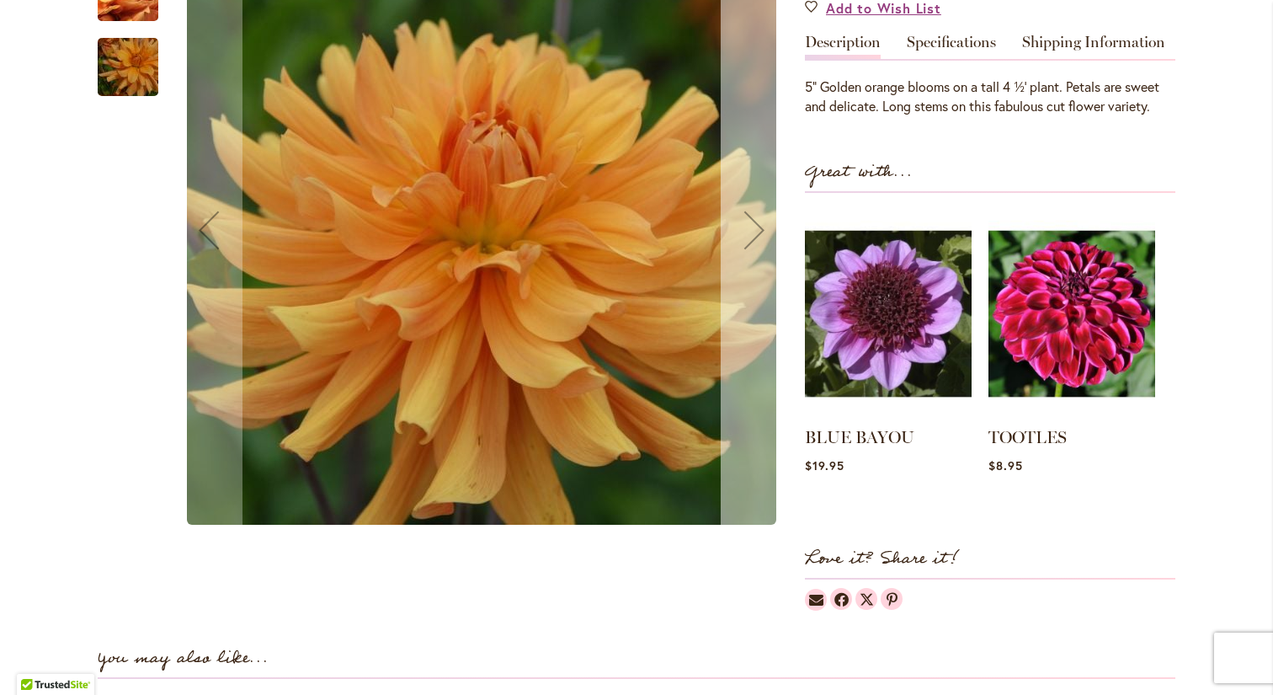
click at [759, 264] on div "Next" at bounding box center [754, 230] width 67 height 67
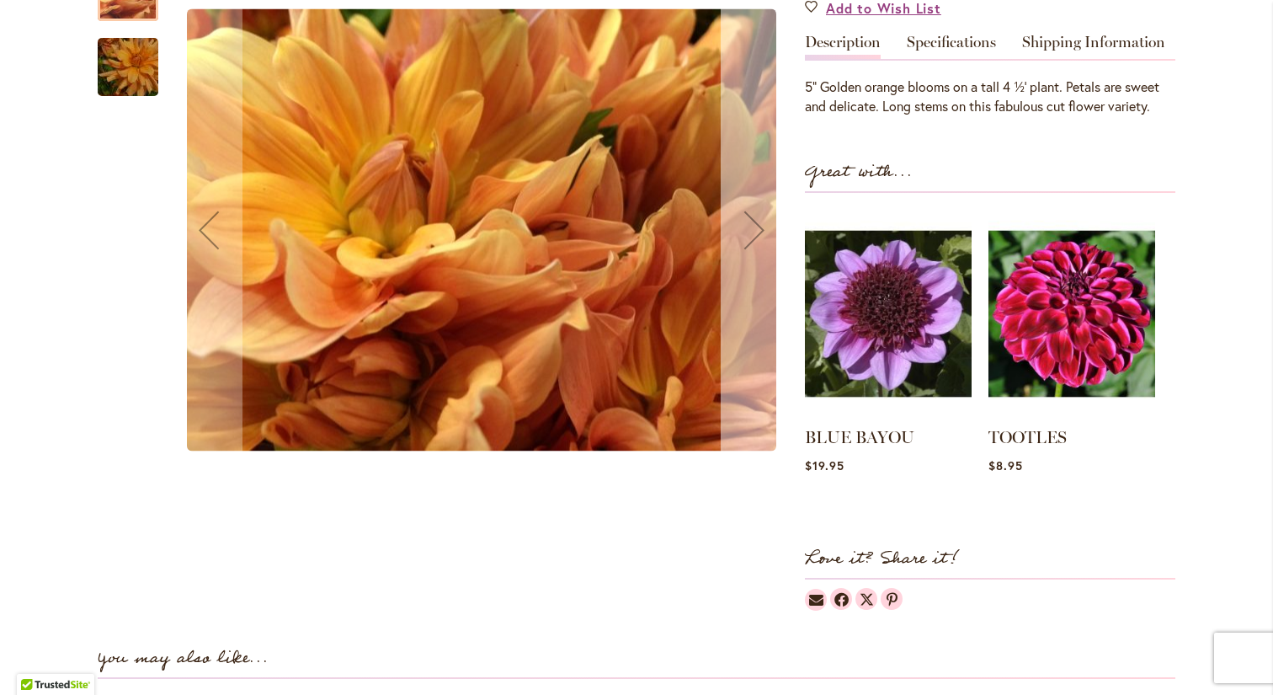
click at [759, 264] on div "Next" at bounding box center [754, 230] width 67 height 67
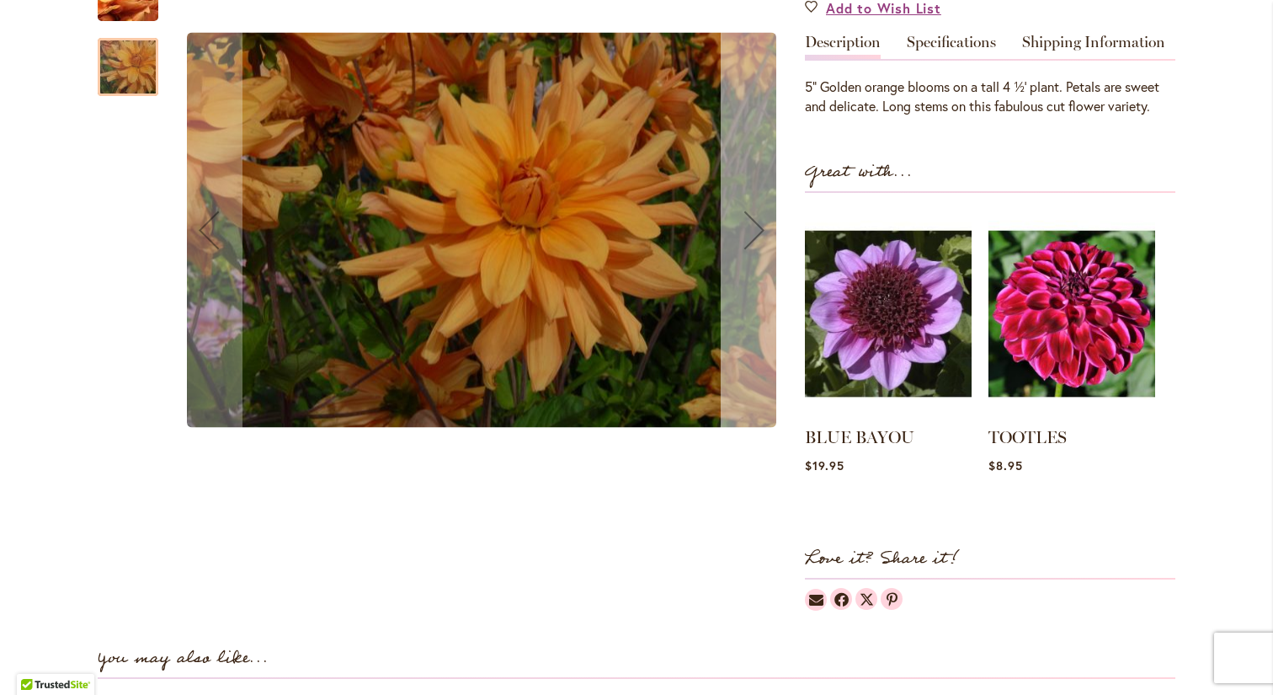
click at [759, 264] on div "Next" at bounding box center [754, 230] width 67 height 67
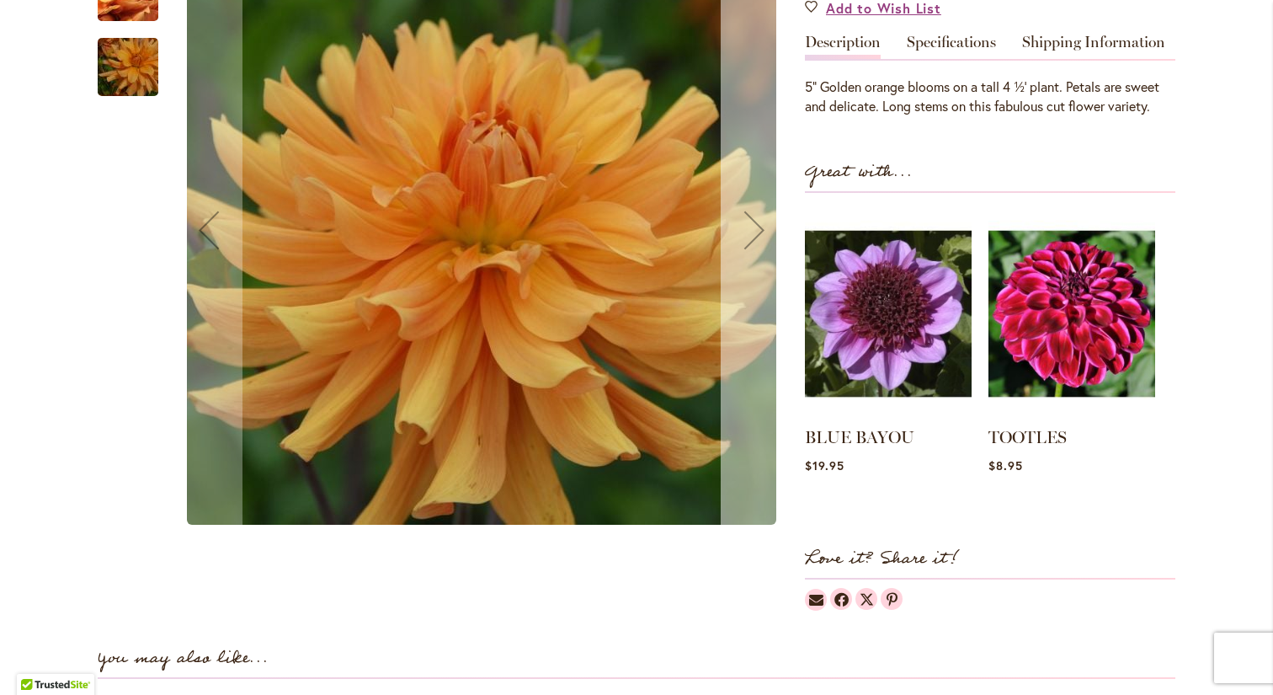
click at [759, 264] on div "Next" at bounding box center [754, 230] width 67 height 67
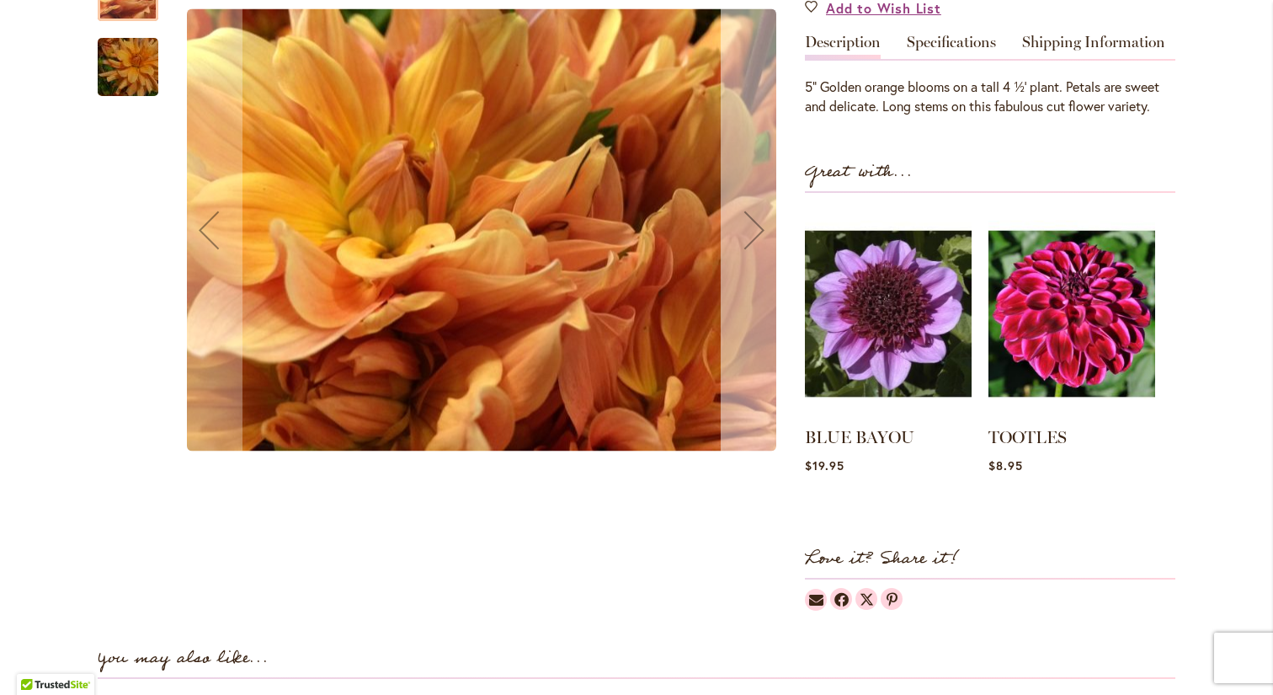
click at [759, 264] on div "Next" at bounding box center [754, 230] width 67 height 67
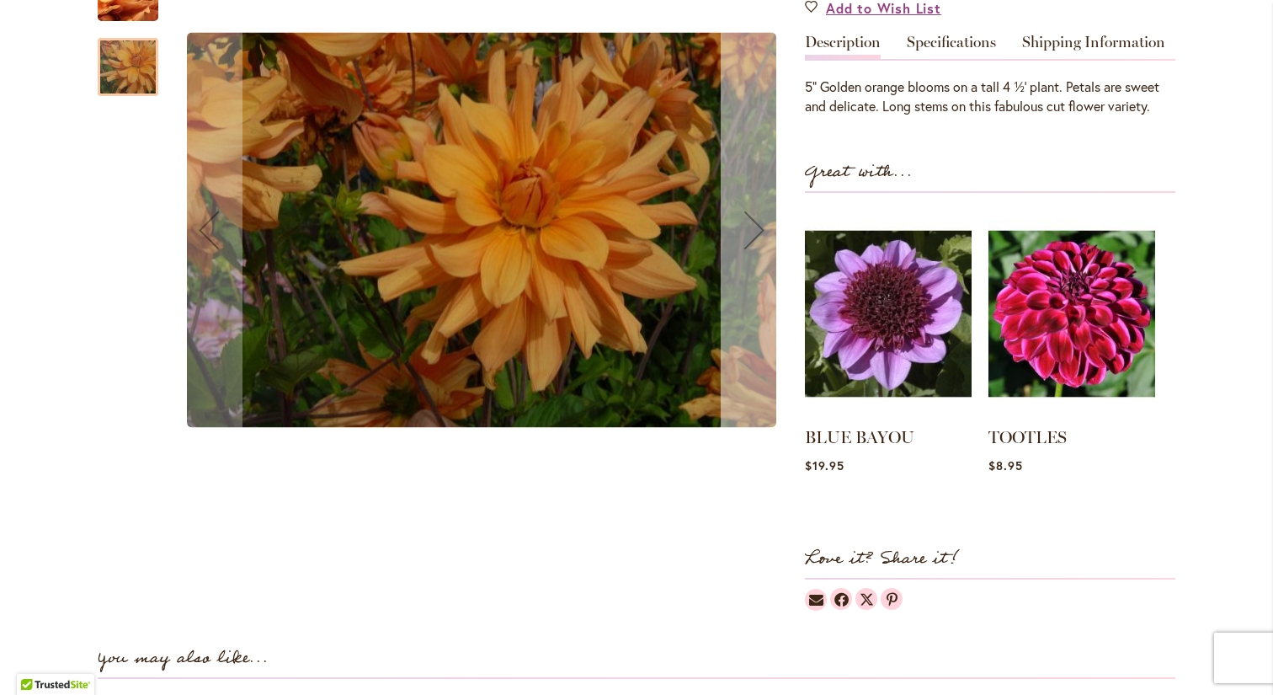
click at [759, 264] on div "Next" at bounding box center [754, 230] width 67 height 67
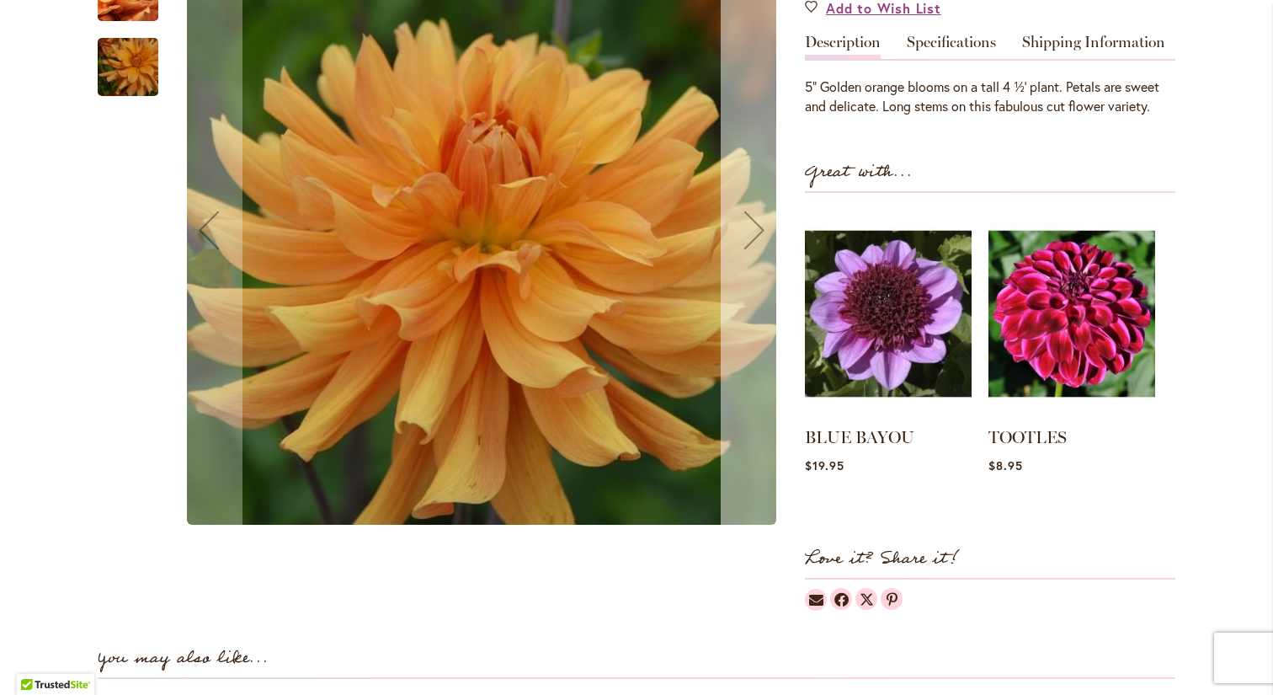
click at [759, 264] on div "Next" at bounding box center [754, 230] width 67 height 67
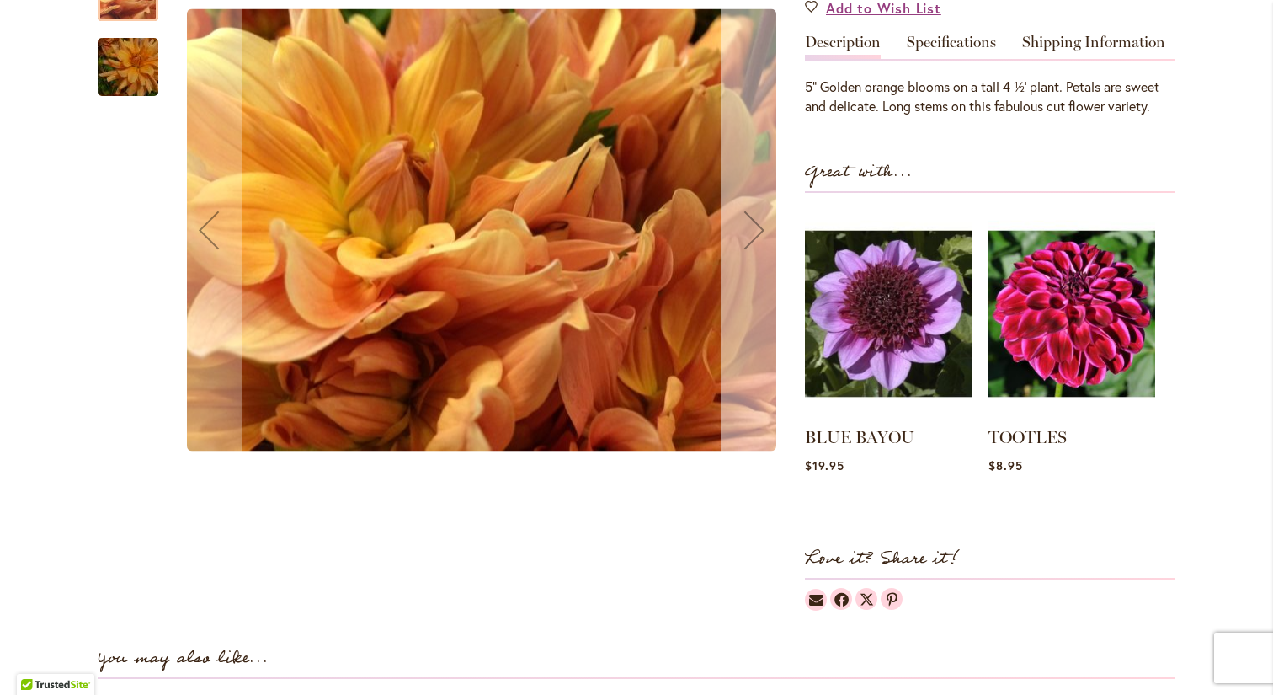
click at [759, 264] on div "Next" at bounding box center [754, 230] width 67 height 67
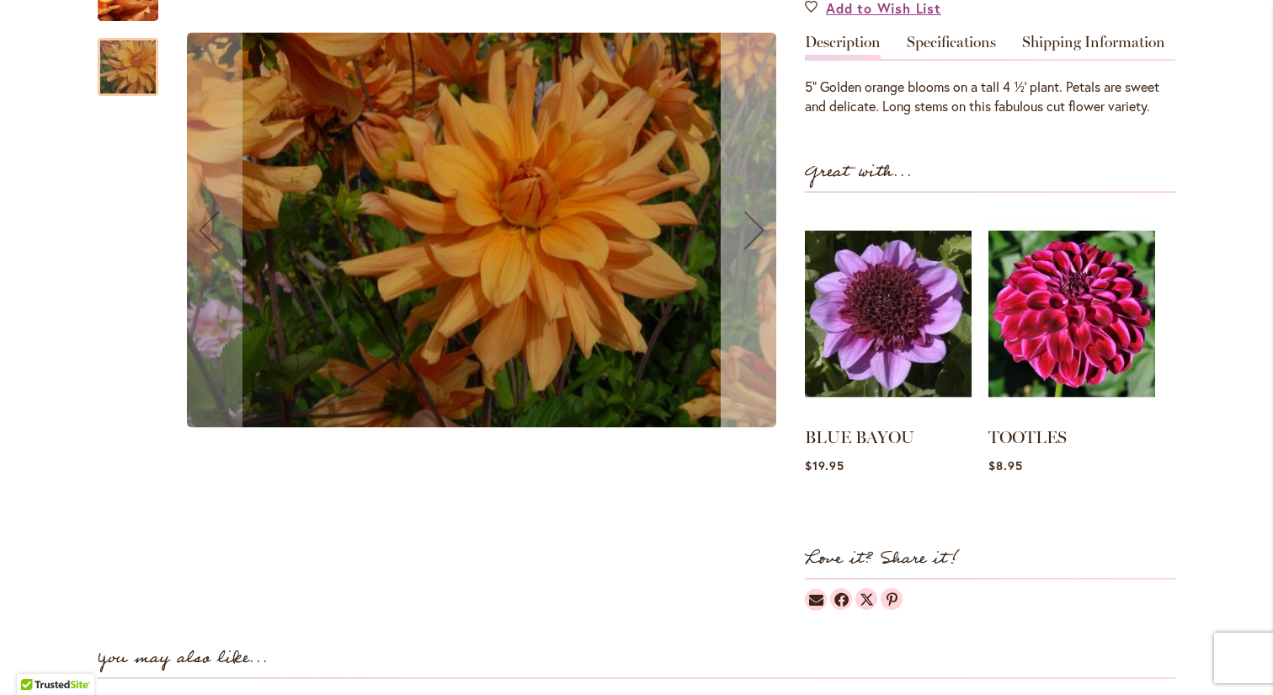
click at [759, 264] on div "Next" at bounding box center [754, 230] width 67 height 67
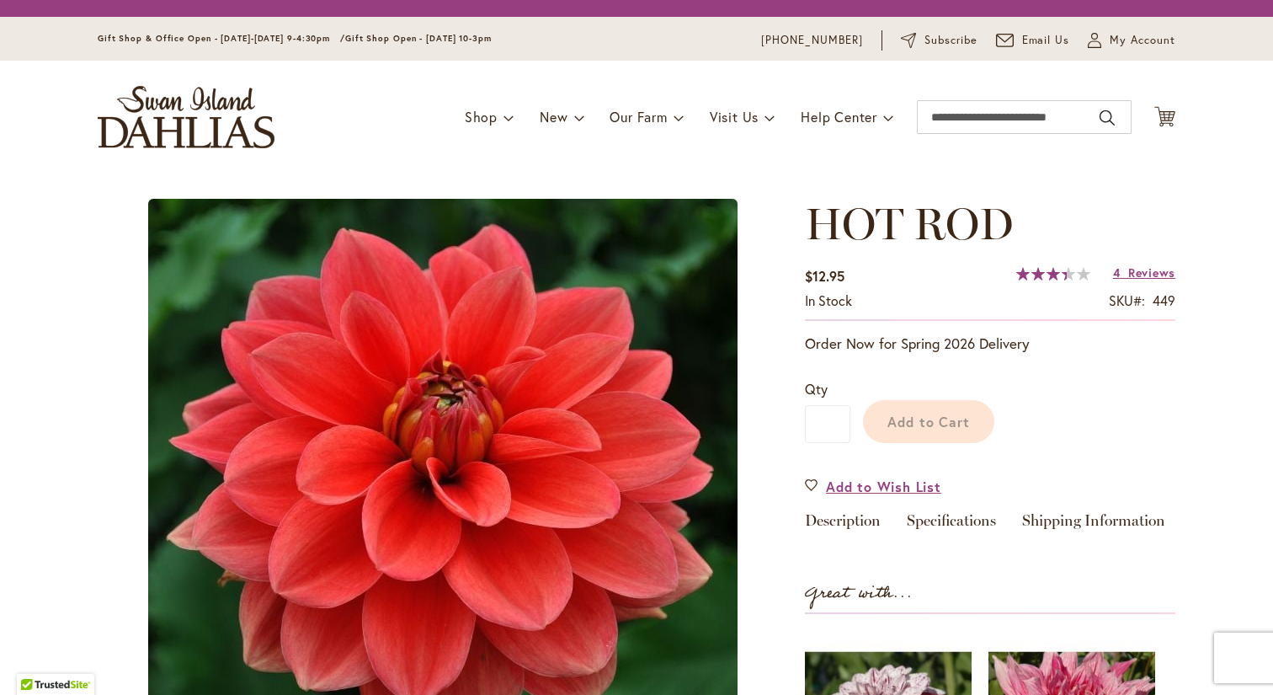
type input "***"
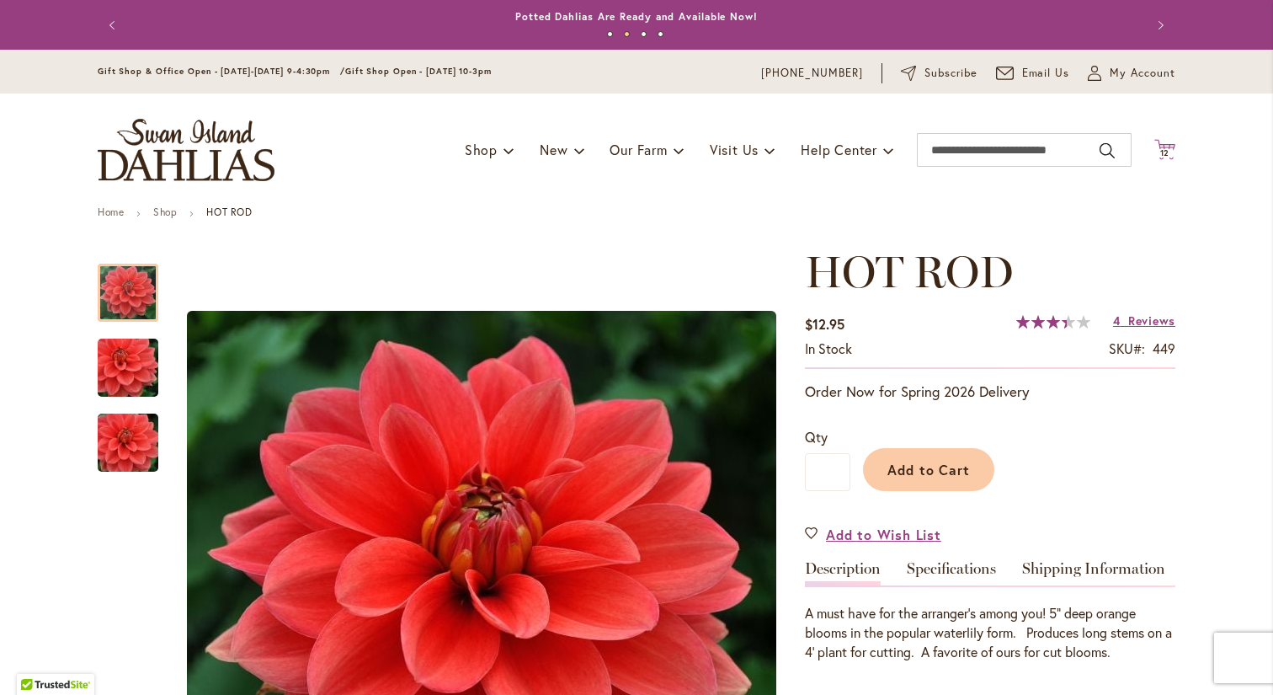
click at [1169, 143] on icon at bounding box center [1165, 149] width 21 height 20
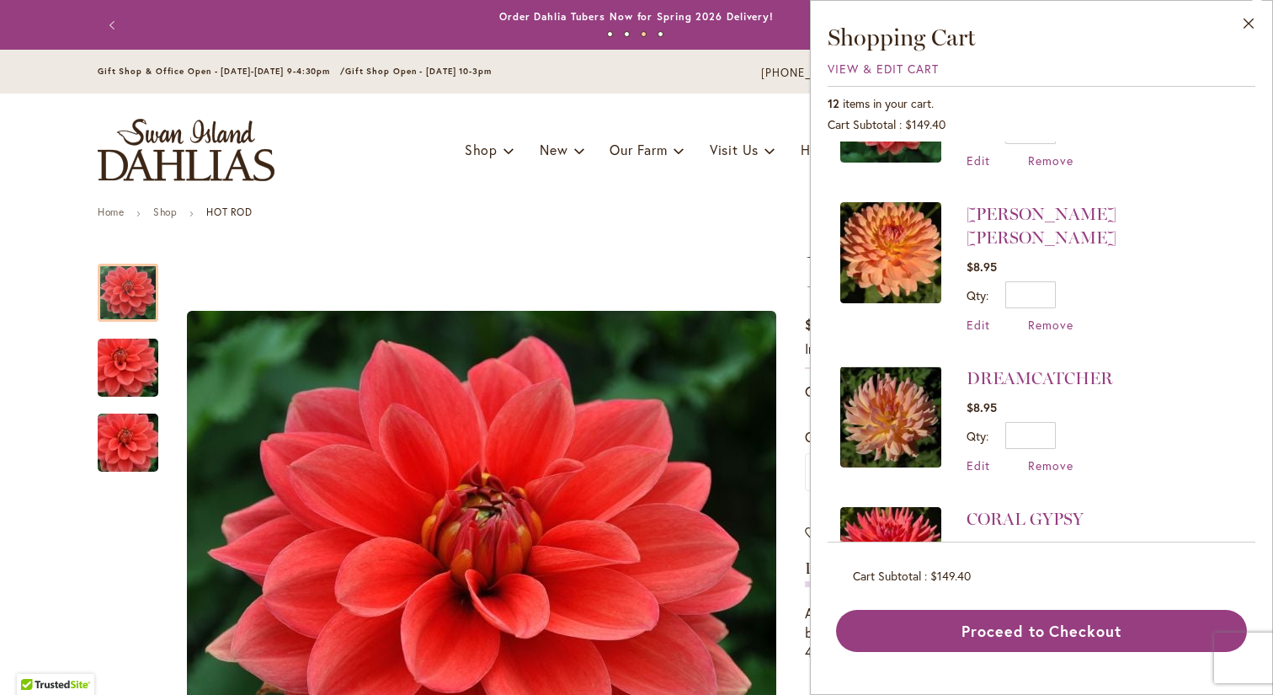
scroll to position [518, 0]
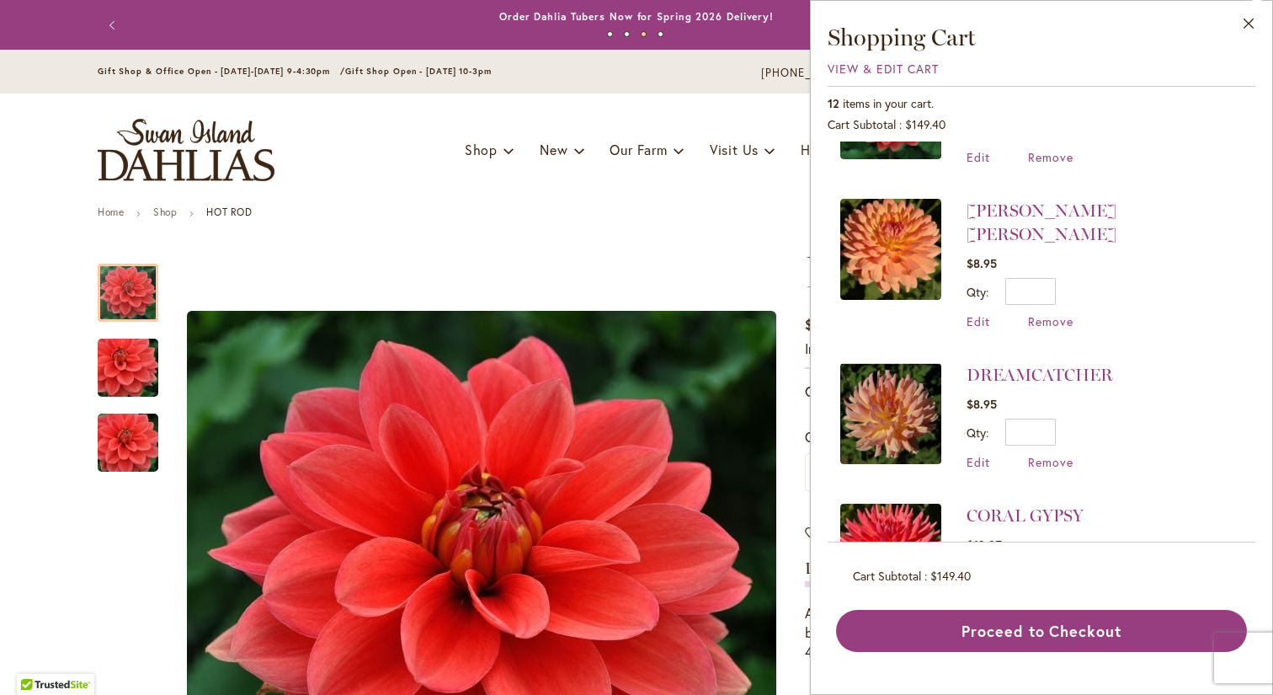
click at [885, 233] on img at bounding box center [890, 249] width 101 height 101
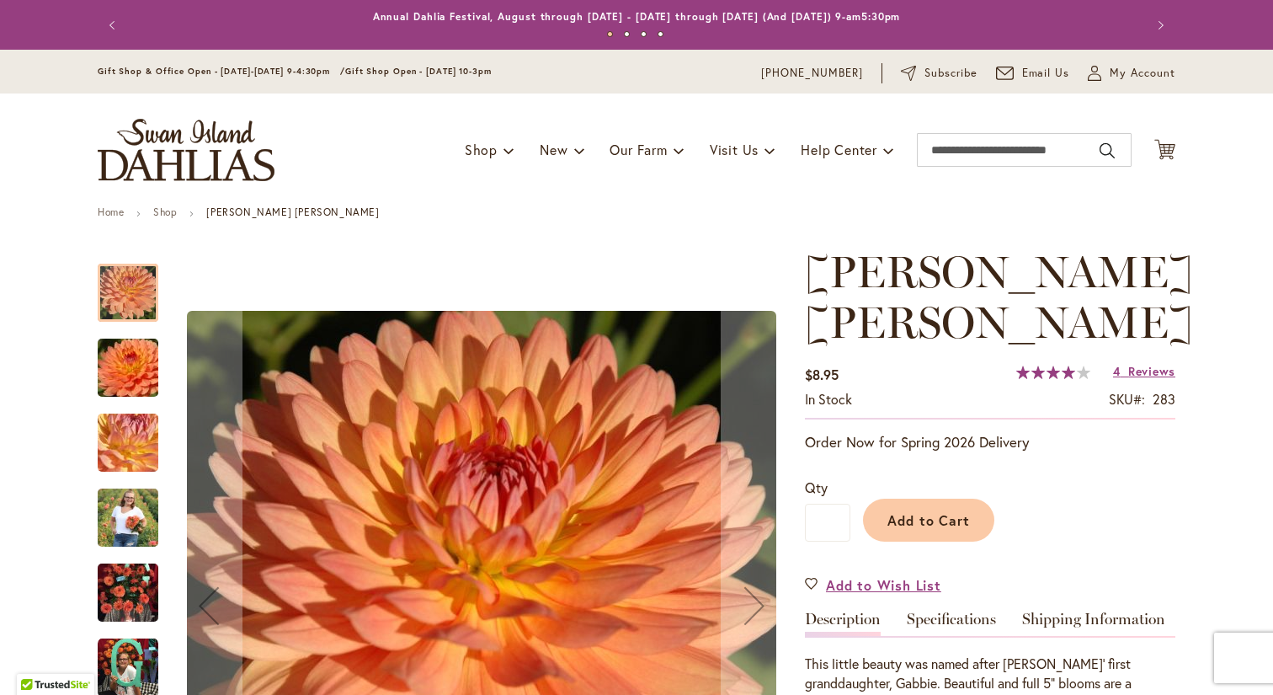
type input "***"
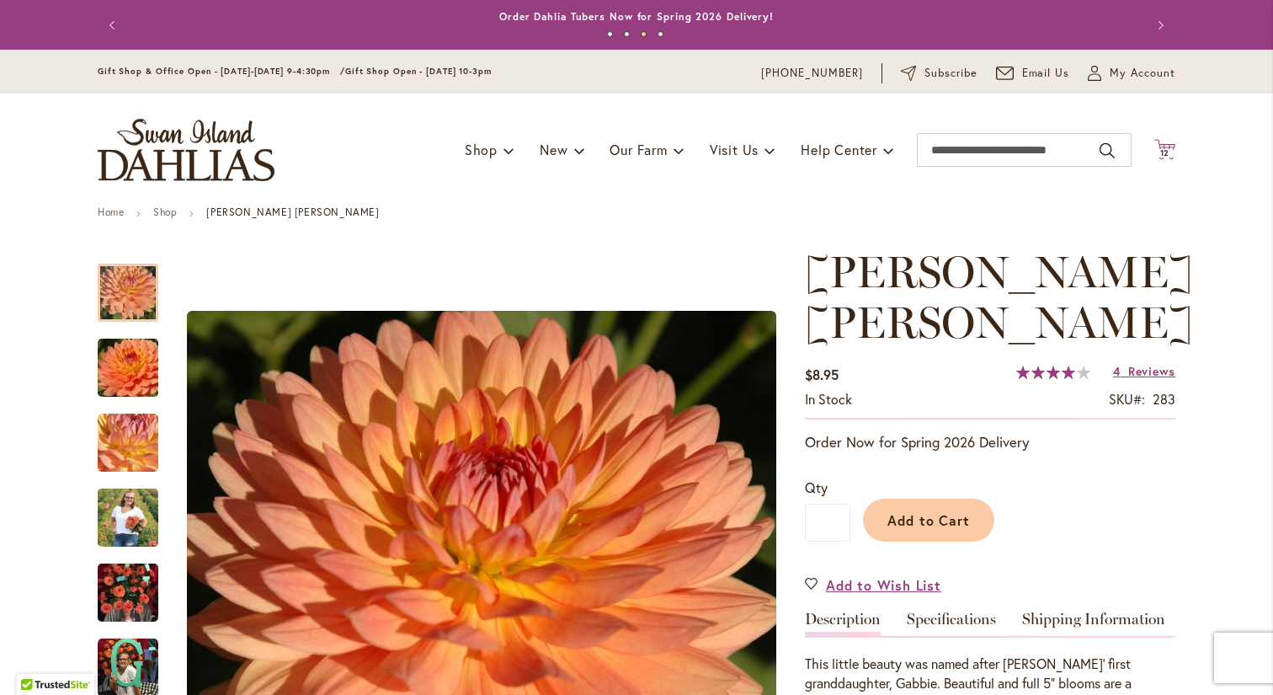
click at [1165, 142] on icon "Cart .cls-1 { fill: #231f20; }" at bounding box center [1165, 149] width 21 height 21
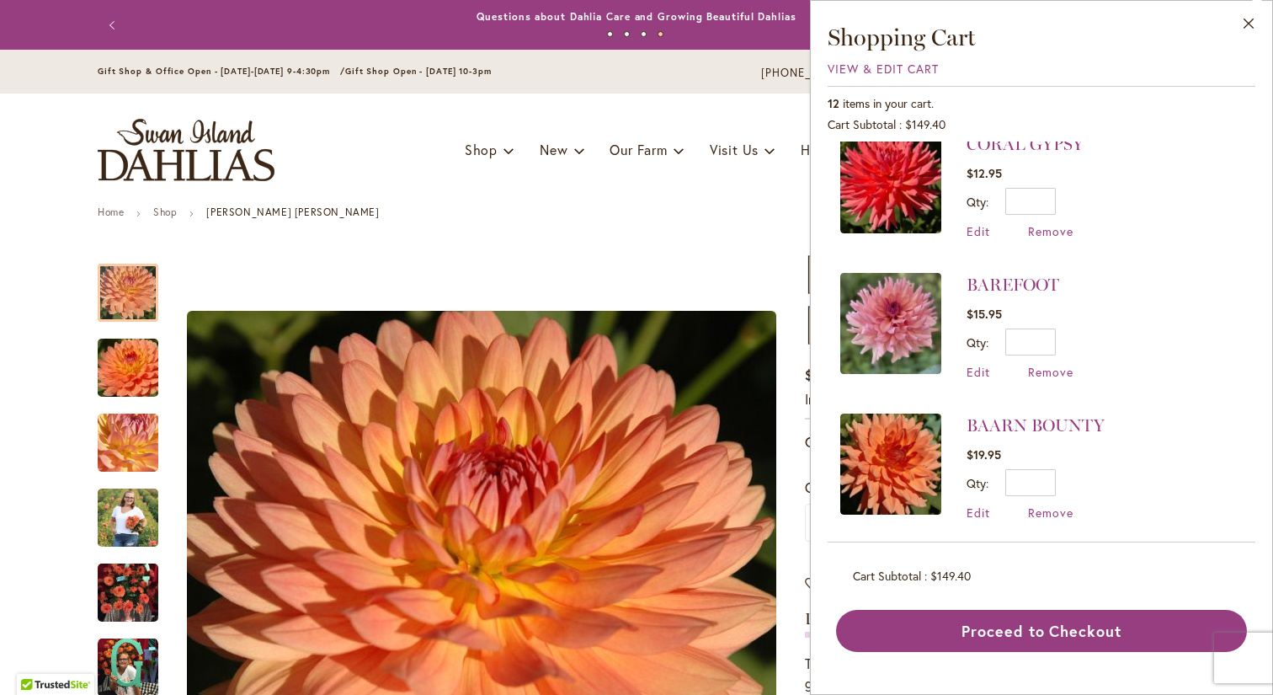
scroll to position [890, 0]
click at [891, 301] on img at bounding box center [890, 322] width 101 height 101
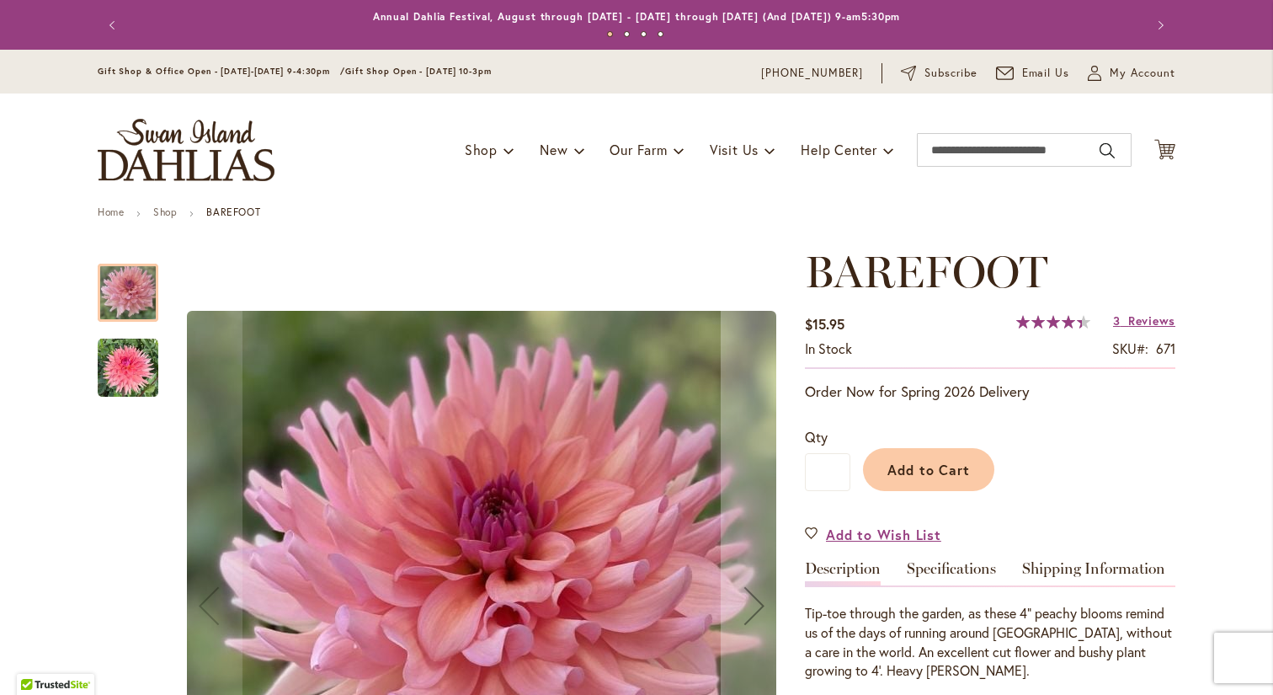
type input "***"
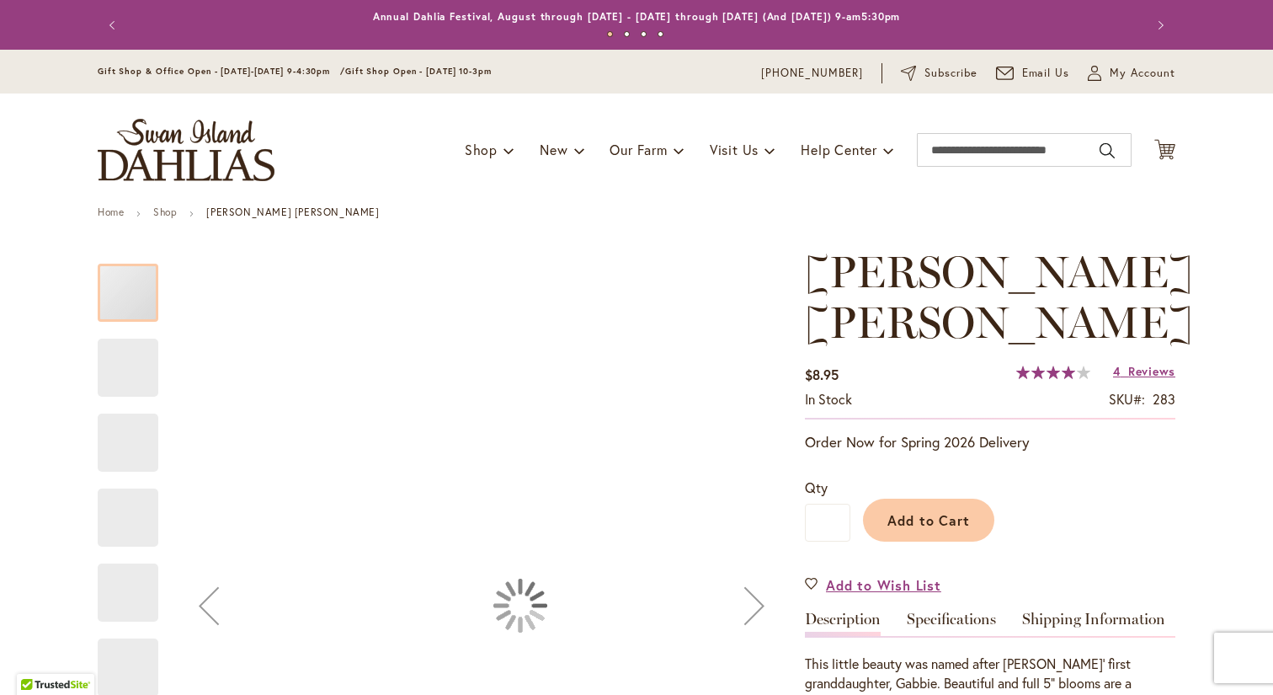
type input "***"
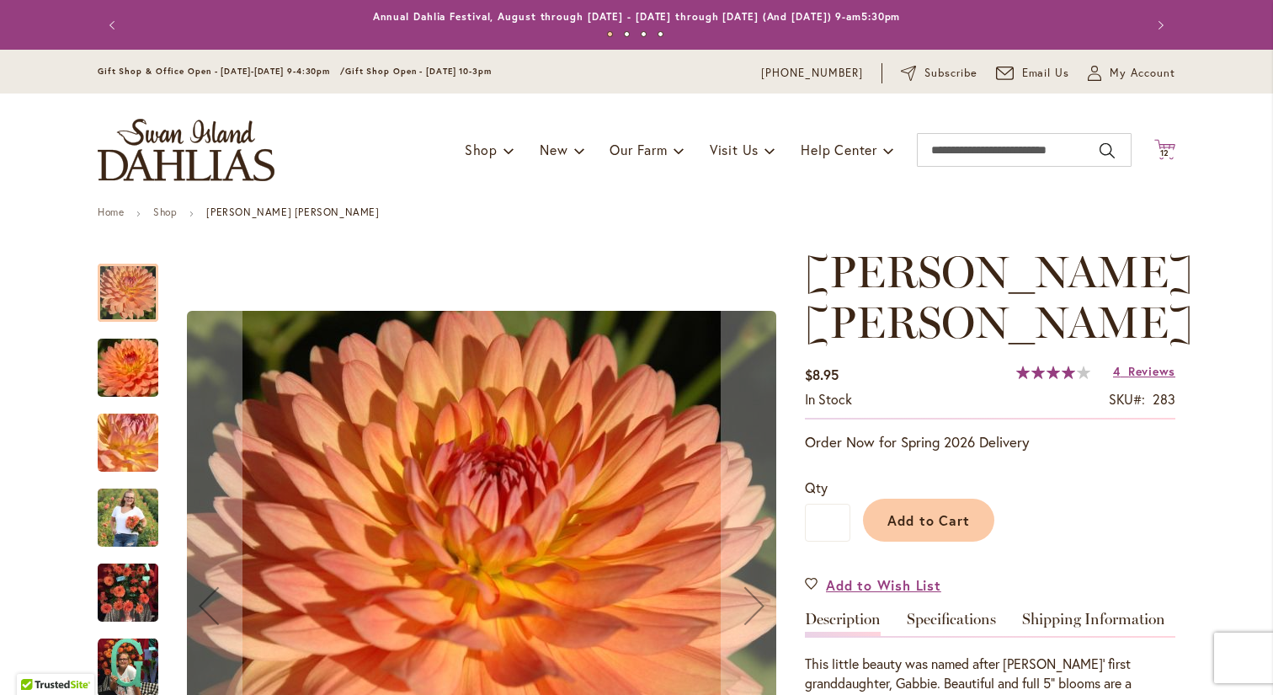
click at [1160, 144] on icon "Cart .cls-1 { fill: #231f20; }" at bounding box center [1165, 149] width 21 height 21
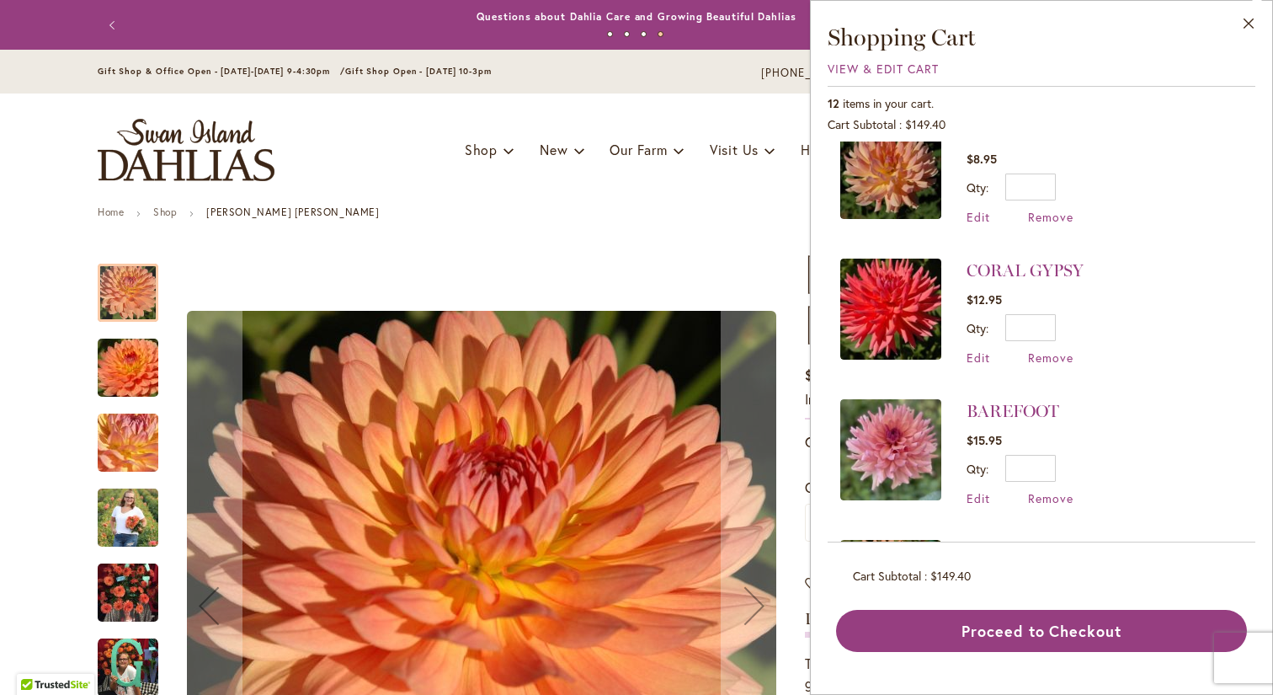
scroll to position [778, 0]
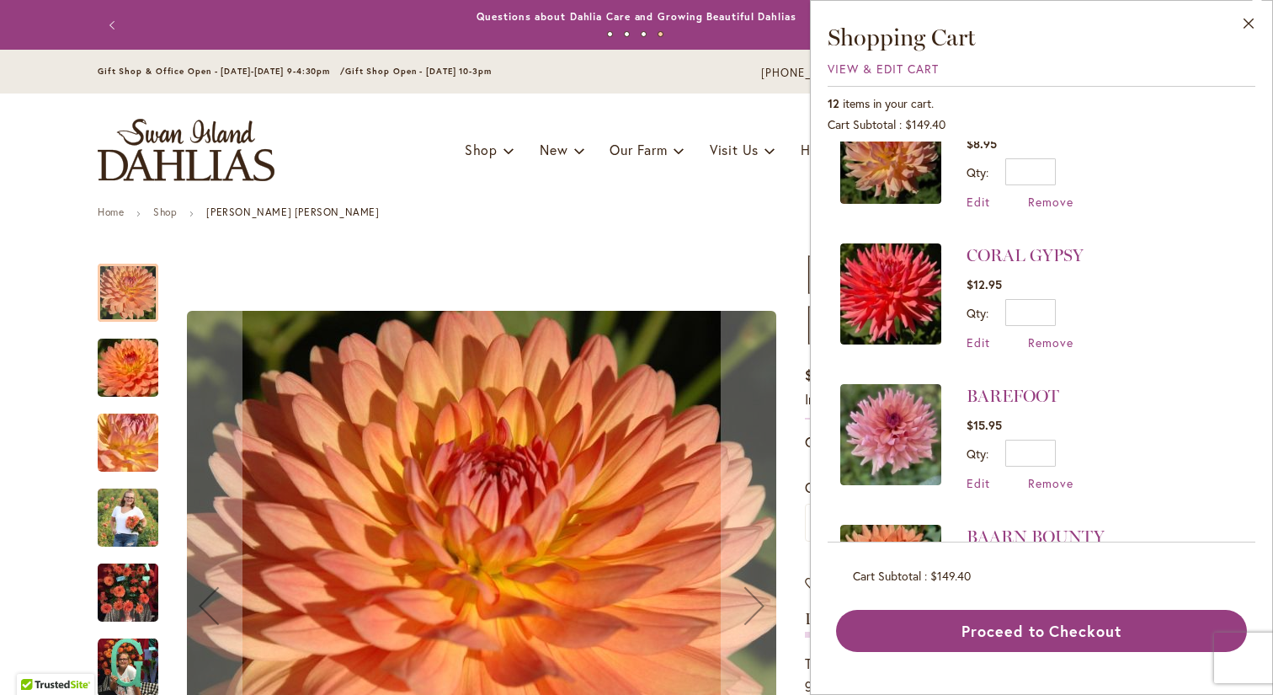
click at [899, 384] on img at bounding box center [890, 434] width 101 height 101
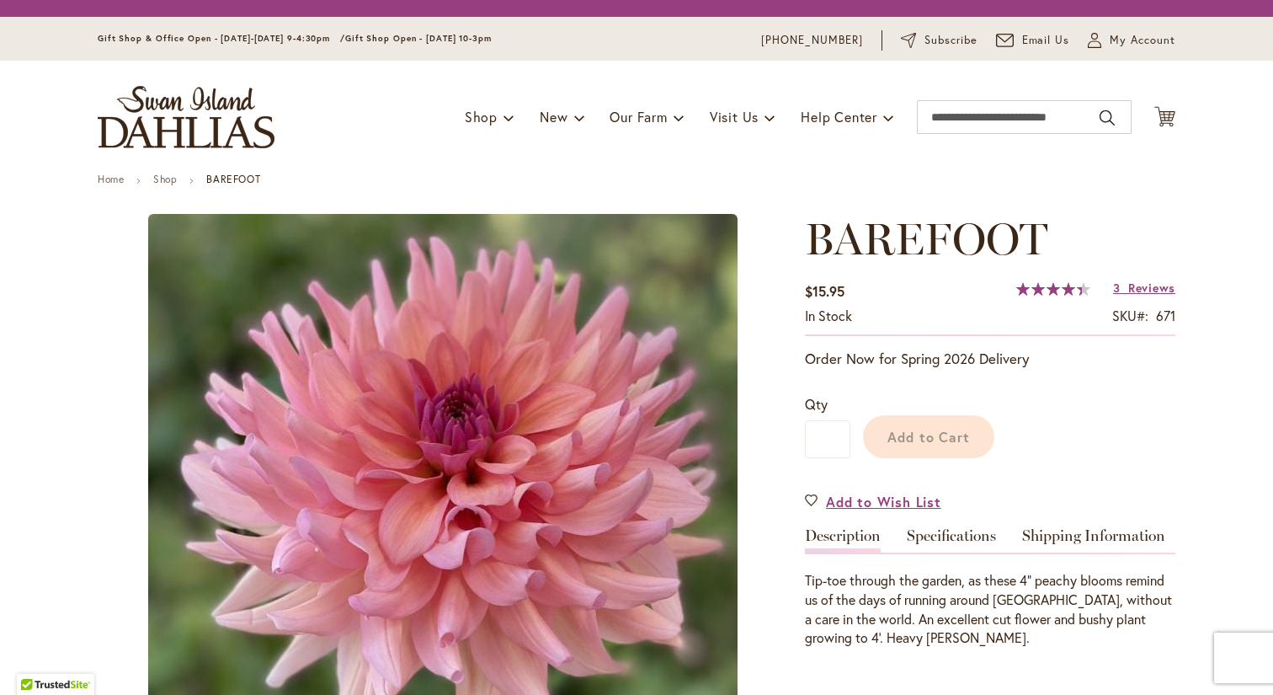
type input "***"
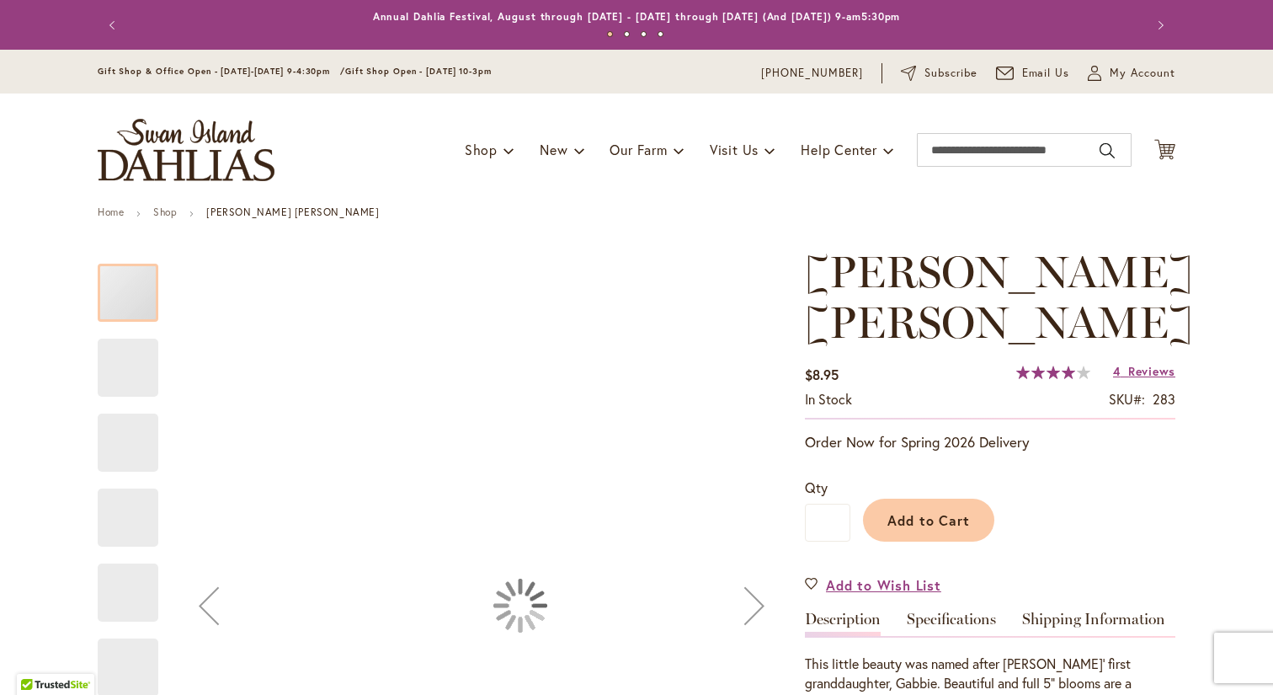
type input "***"
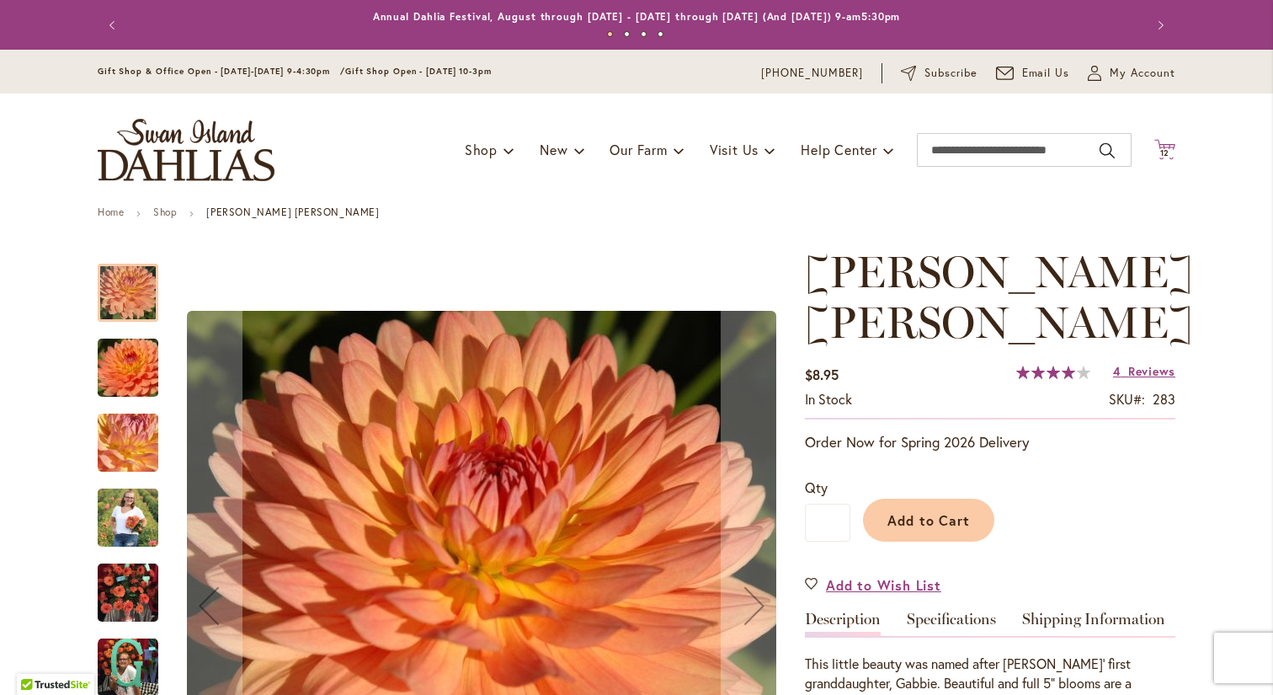
click at [1167, 145] on icon "Cart .cls-1 { fill: #231f20; }" at bounding box center [1165, 149] width 21 height 21
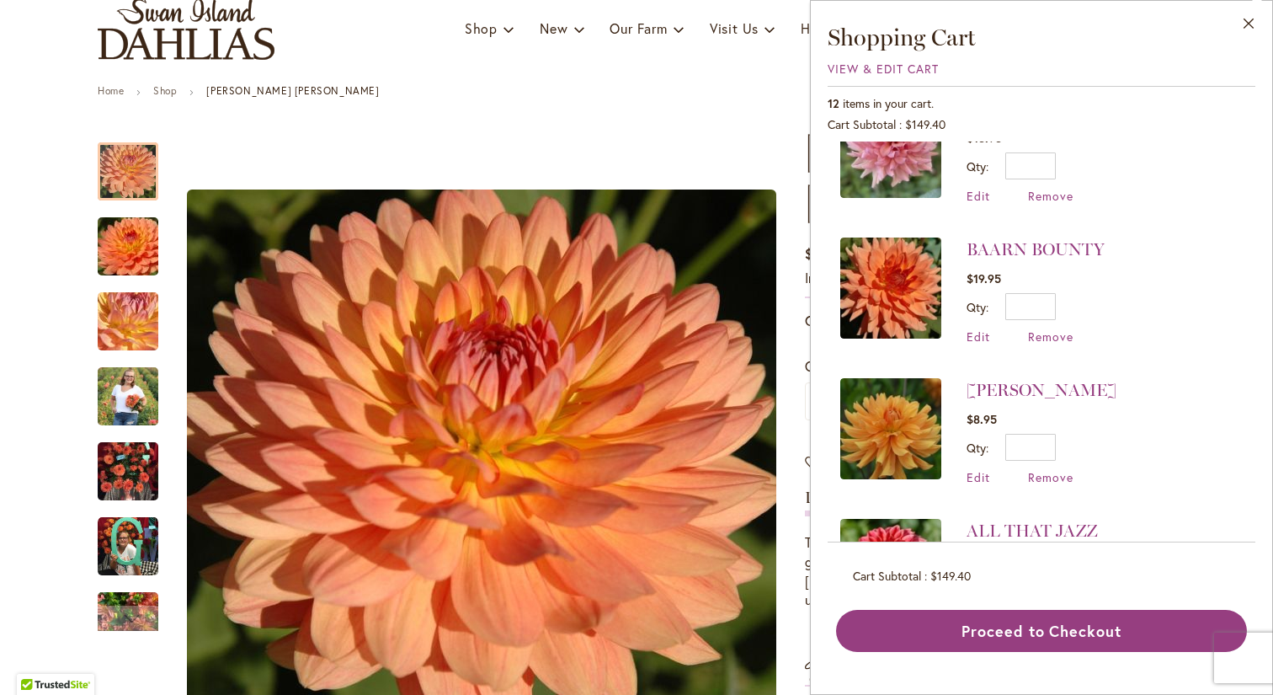
scroll to position [1066, 0]
click at [1050, 468] on span "Remove" at bounding box center [1050, 476] width 45 height 16
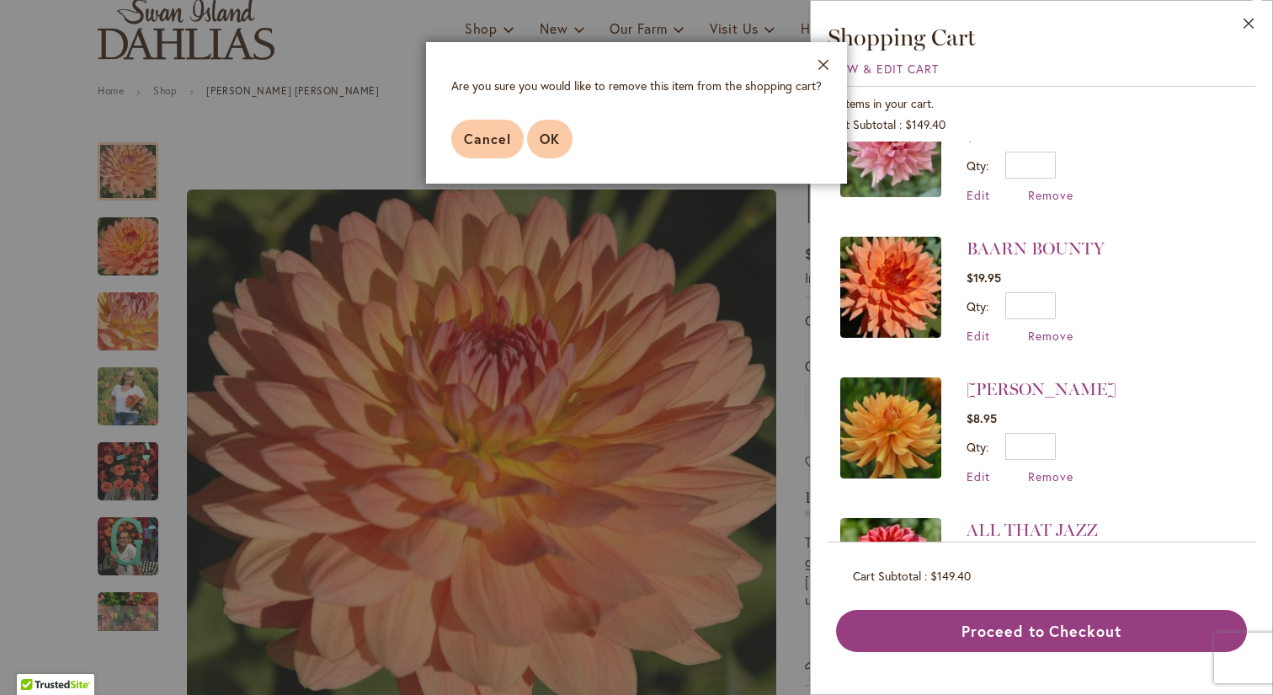
click at [556, 128] on button "OK" at bounding box center [549, 139] width 45 height 39
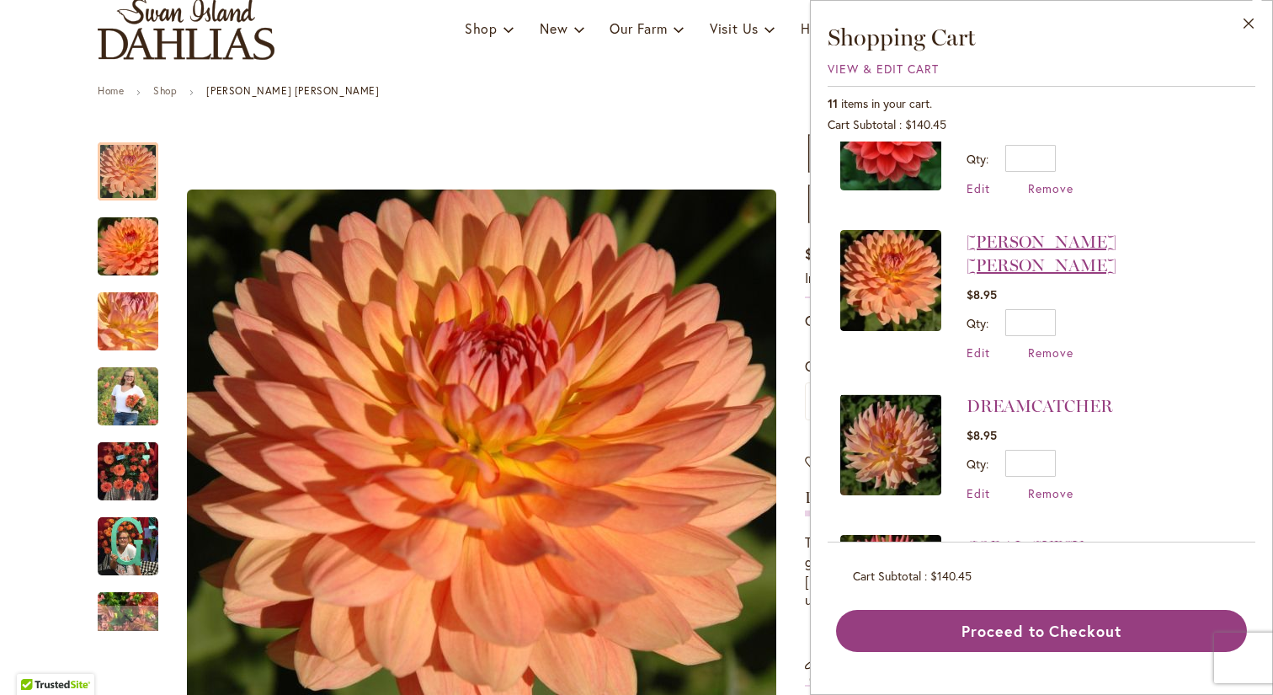
scroll to position [490, 0]
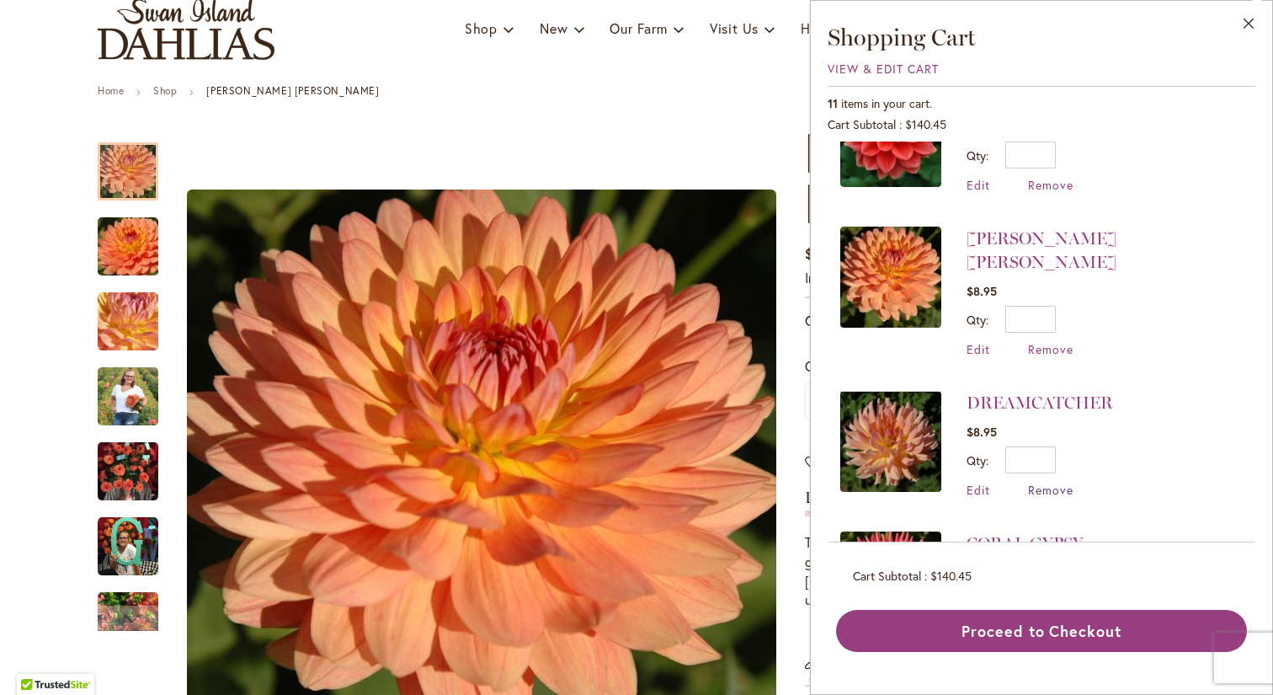
click at [1044, 482] on span "Remove" at bounding box center [1050, 490] width 45 height 16
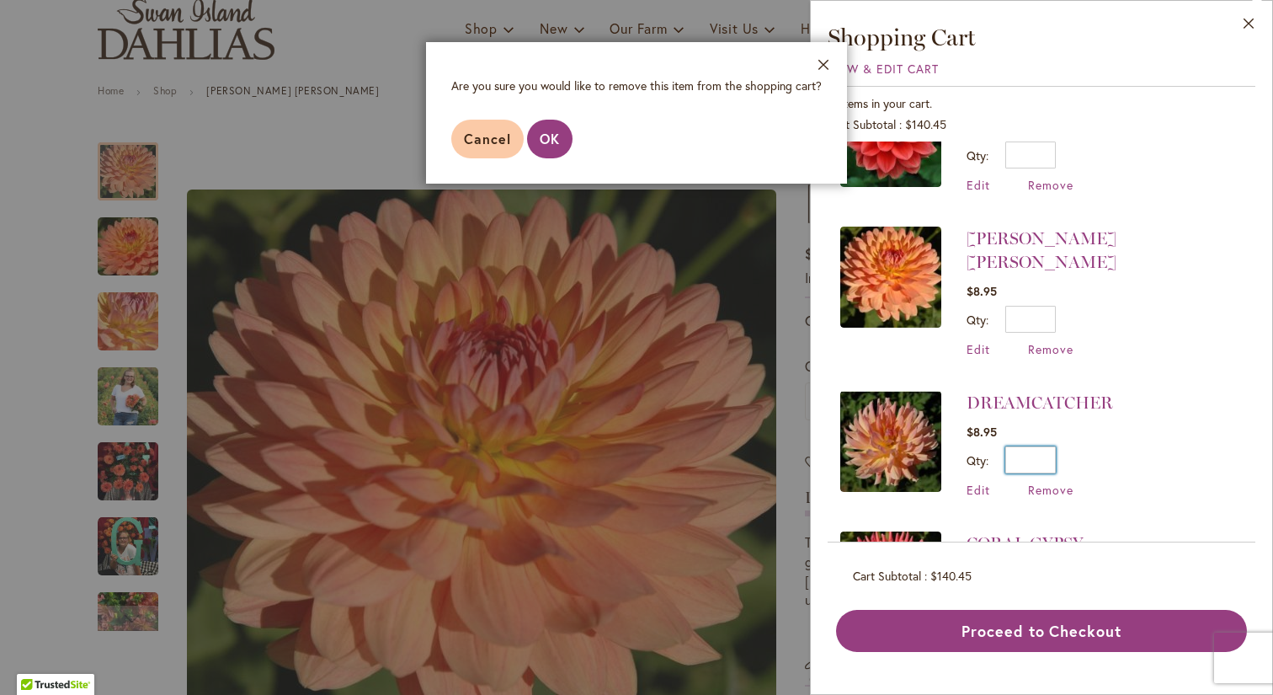
click at [1043, 446] on input "*" at bounding box center [1031, 459] width 51 height 27
click at [485, 134] on span "Cancel" at bounding box center [487, 139] width 47 height 18
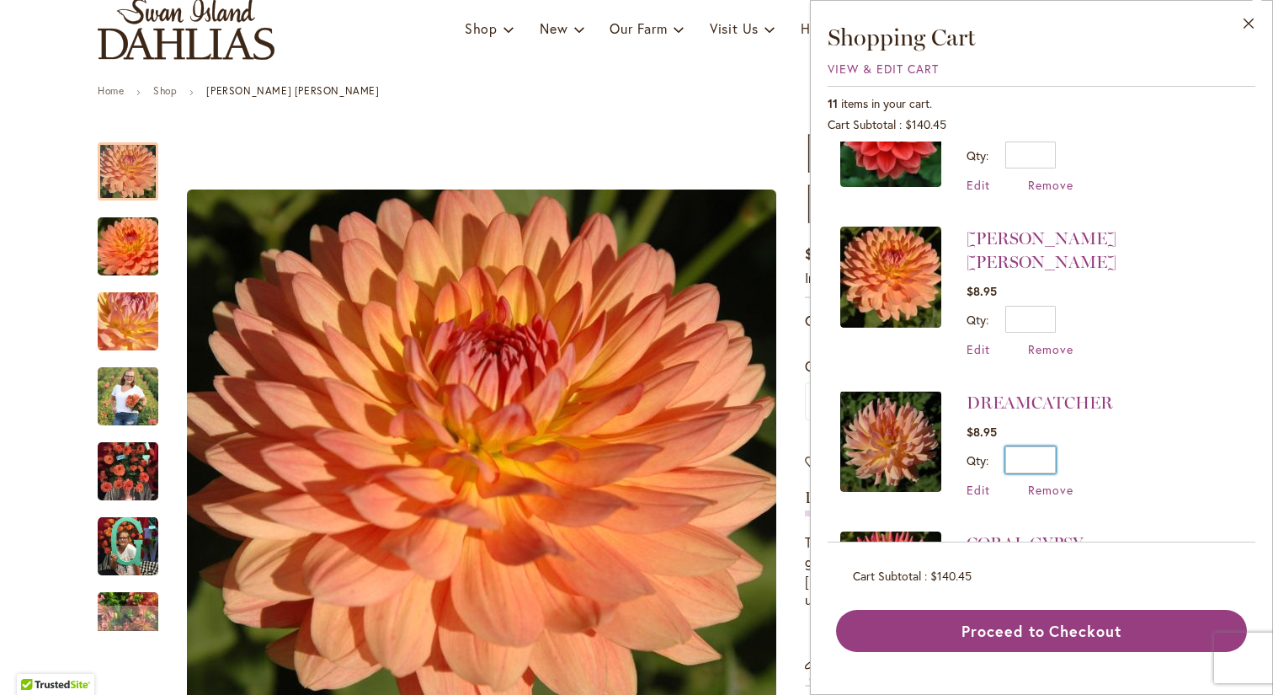
click at [1043, 446] on input "*" at bounding box center [1031, 459] width 51 height 27
click at [985, 482] on span "Edit" at bounding box center [979, 490] width 24 height 16
click at [1046, 446] on input "*" at bounding box center [1031, 459] width 51 height 27
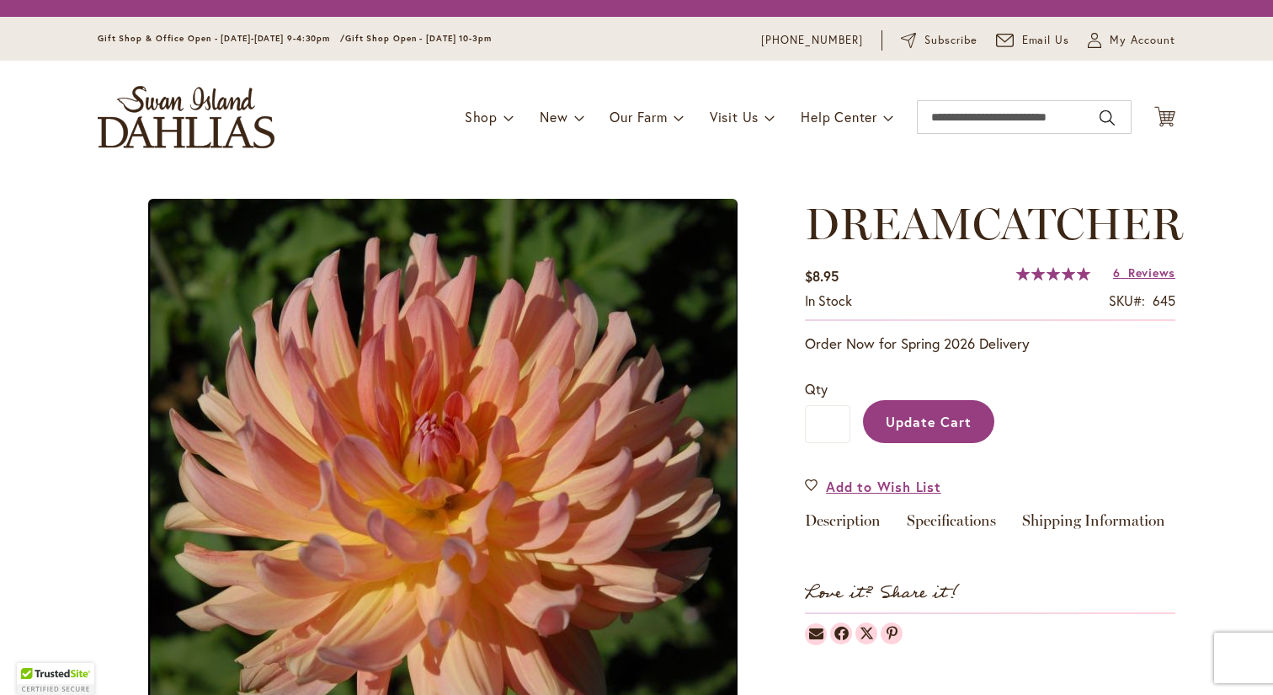
type input "*"
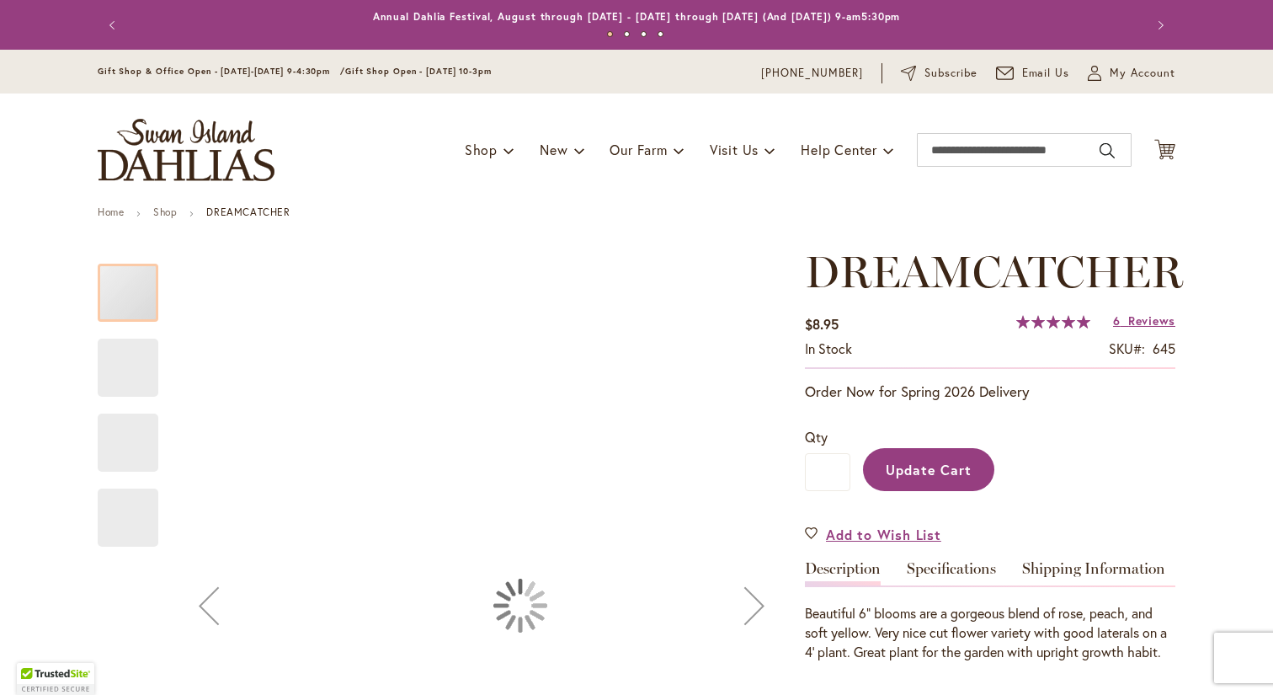
type input "***"
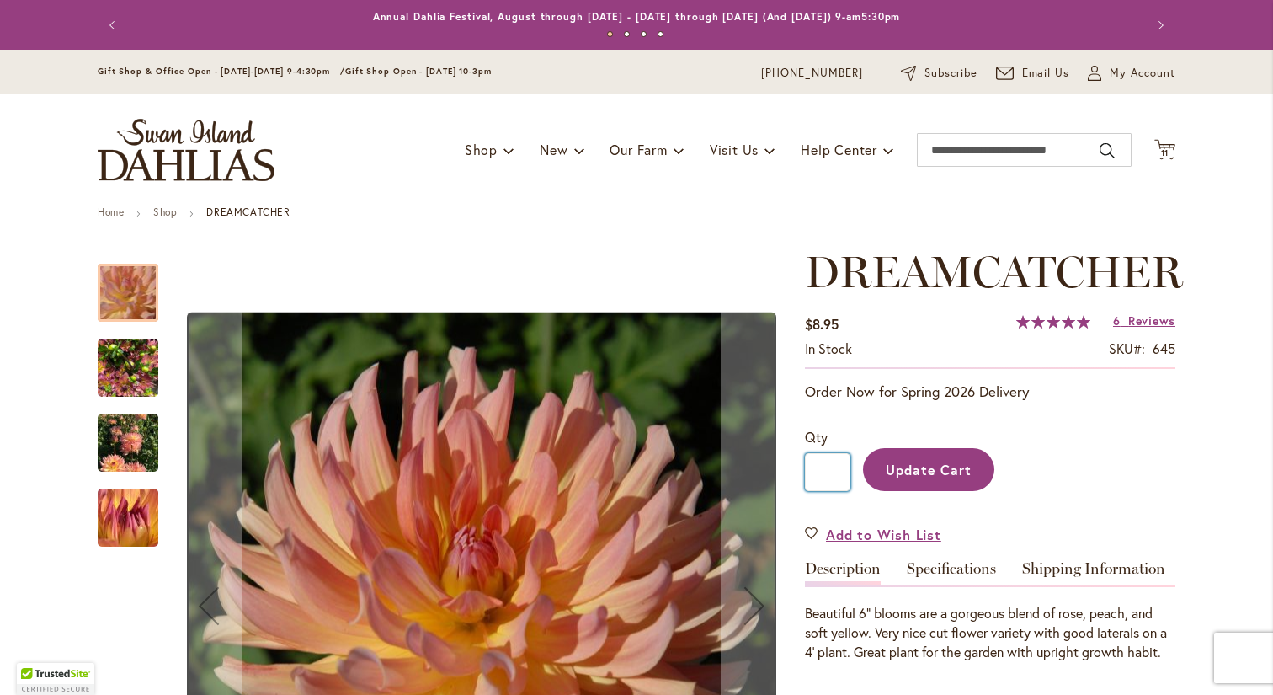
click at [832, 472] on input "*" at bounding box center [827, 472] width 45 height 38
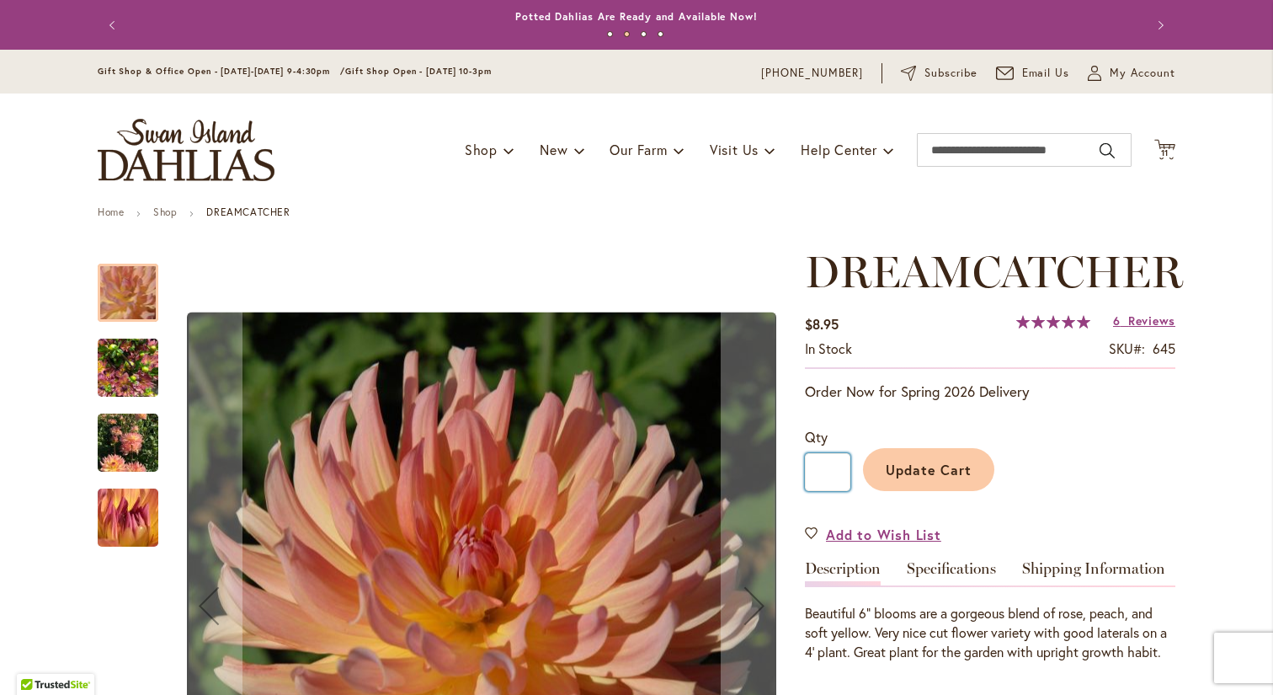
type input "*"
click at [948, 456] on button "Update Cart" at bounding box center [928, 469] width 131 height 43
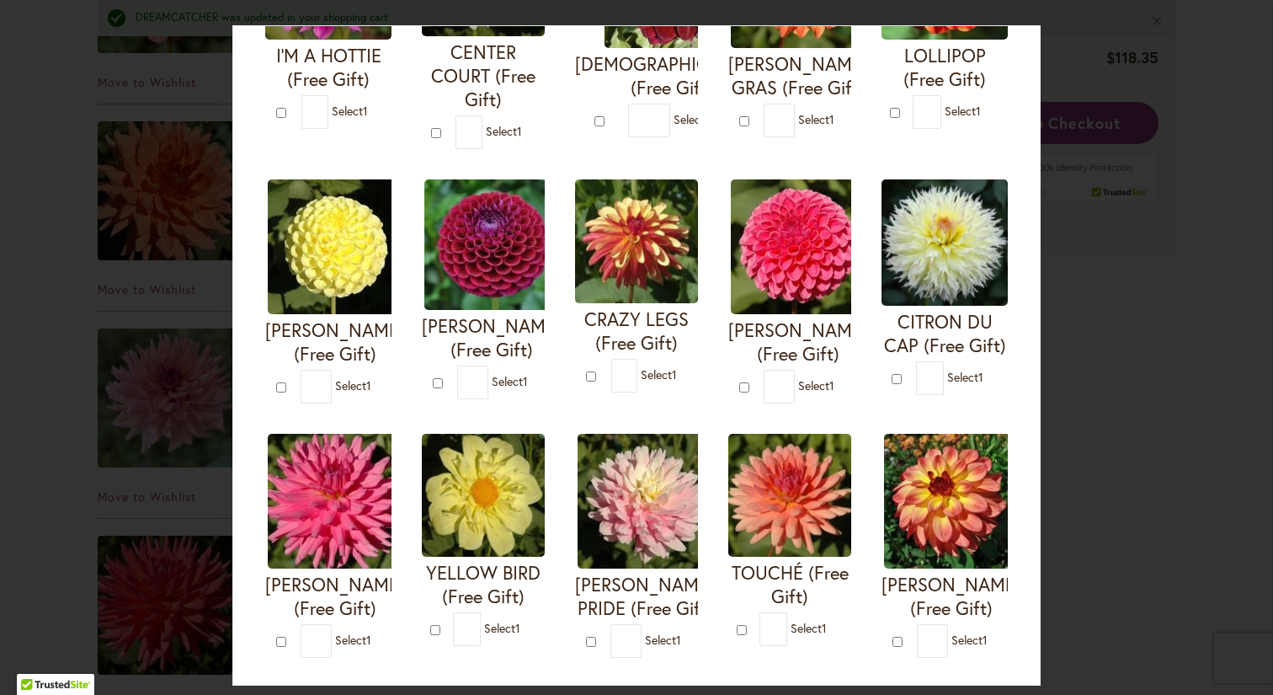
scroll to position [285, 0]
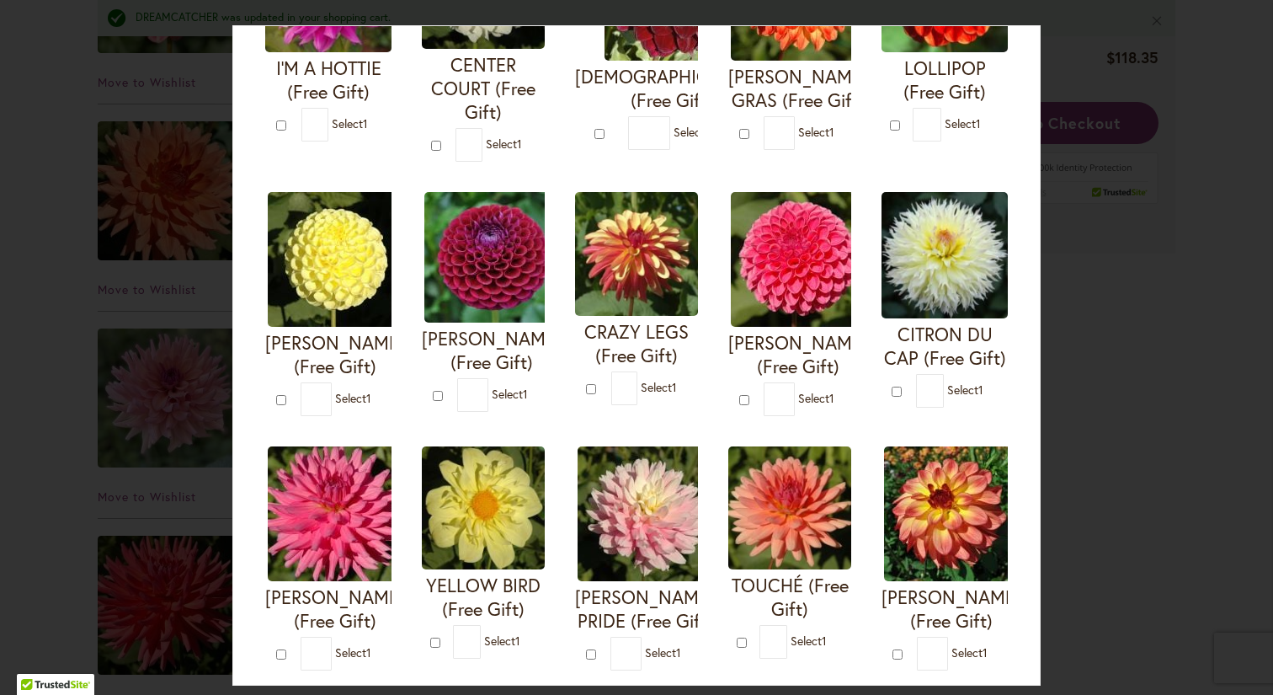
click at [948, 286] on img at bounding box center [945, 255] width 126 height 126
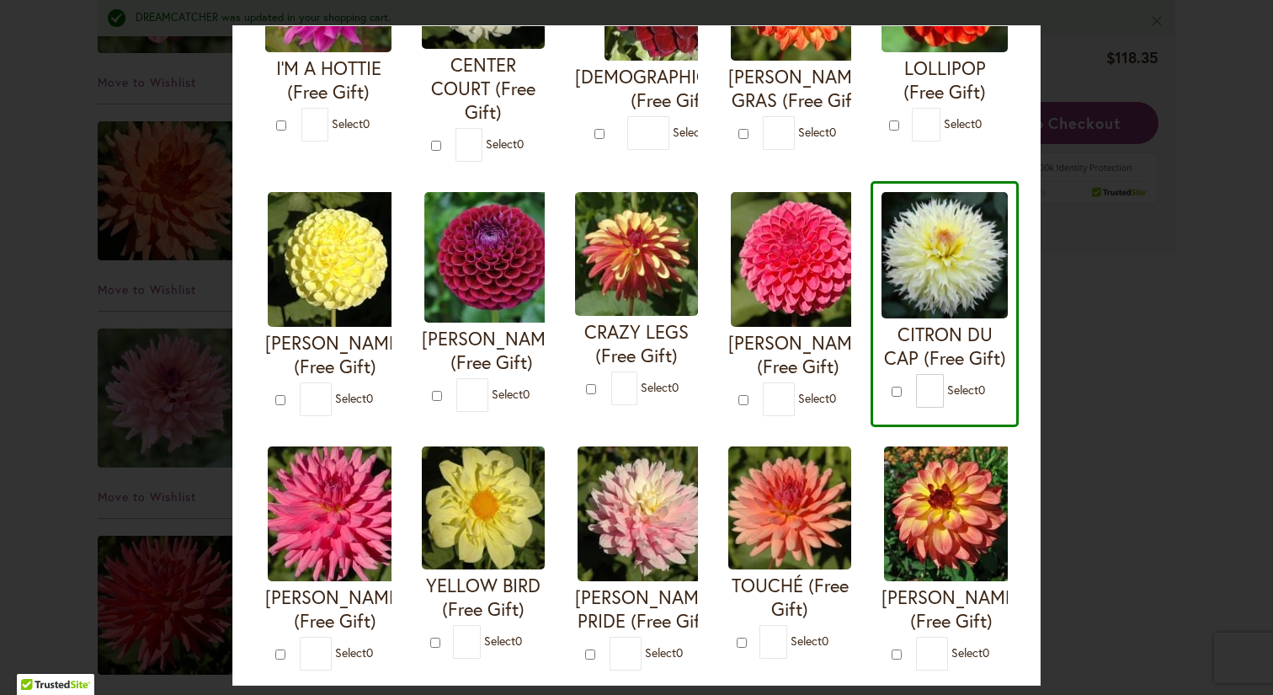
type input "*"
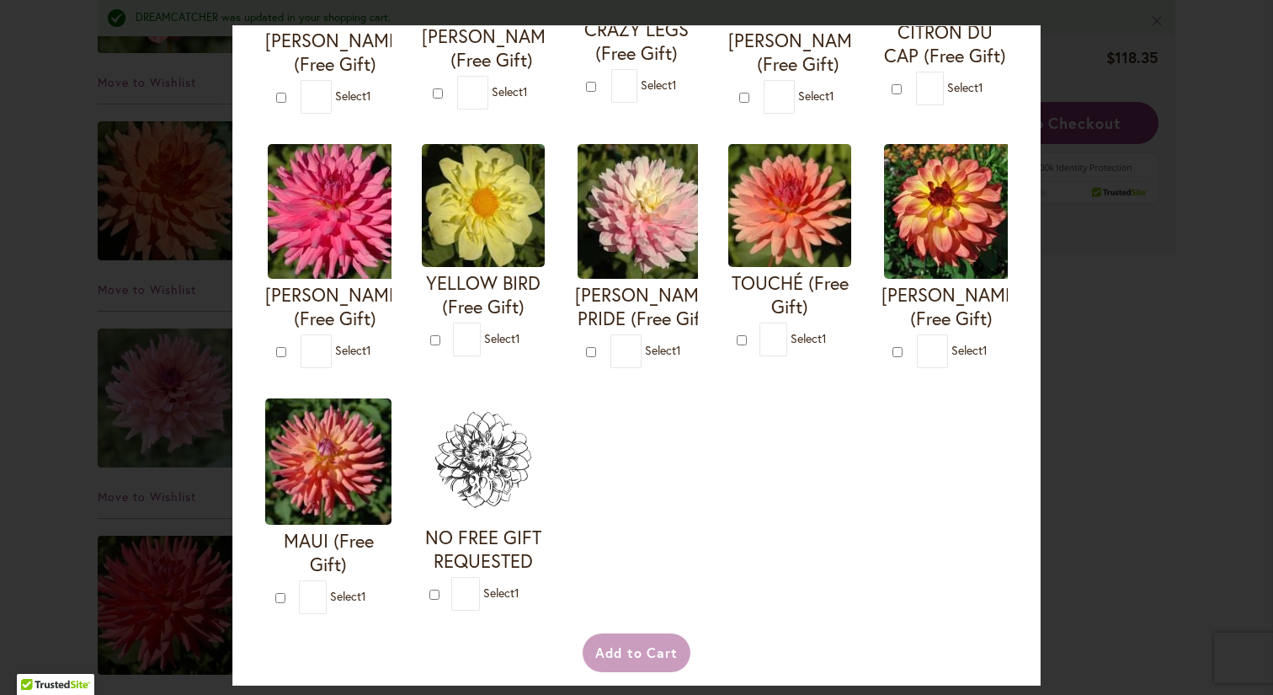
scroll to position [595, 0]
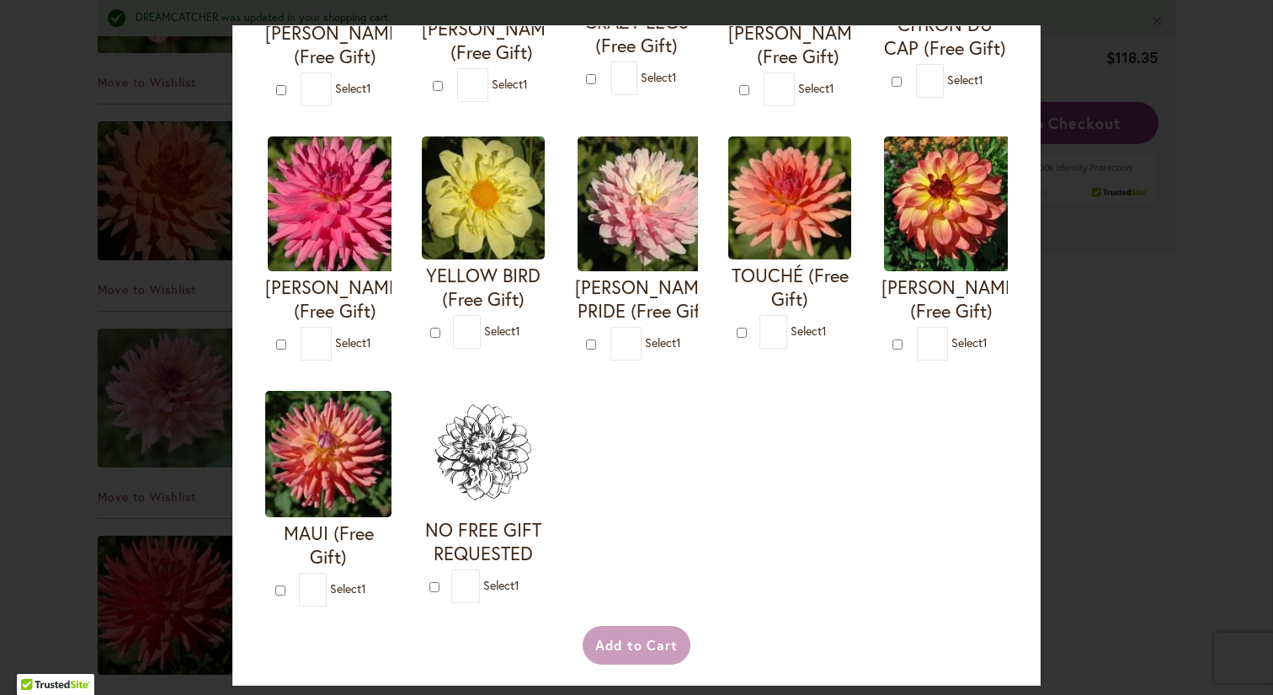
click at [897, 344] on div at bounding box center [900, 343] width 14 height 17
type input "*"
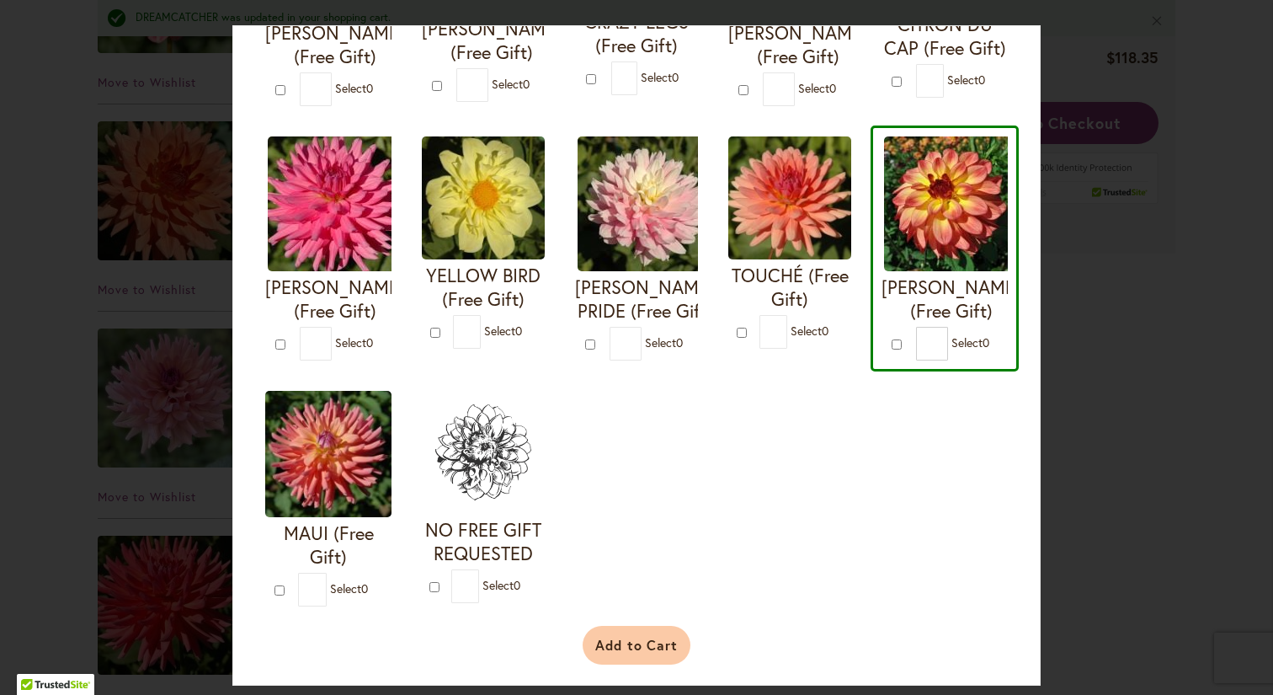
click at [648, 654] on button "Add to Cart" at bounding box center [637, 645] width 109 height 39
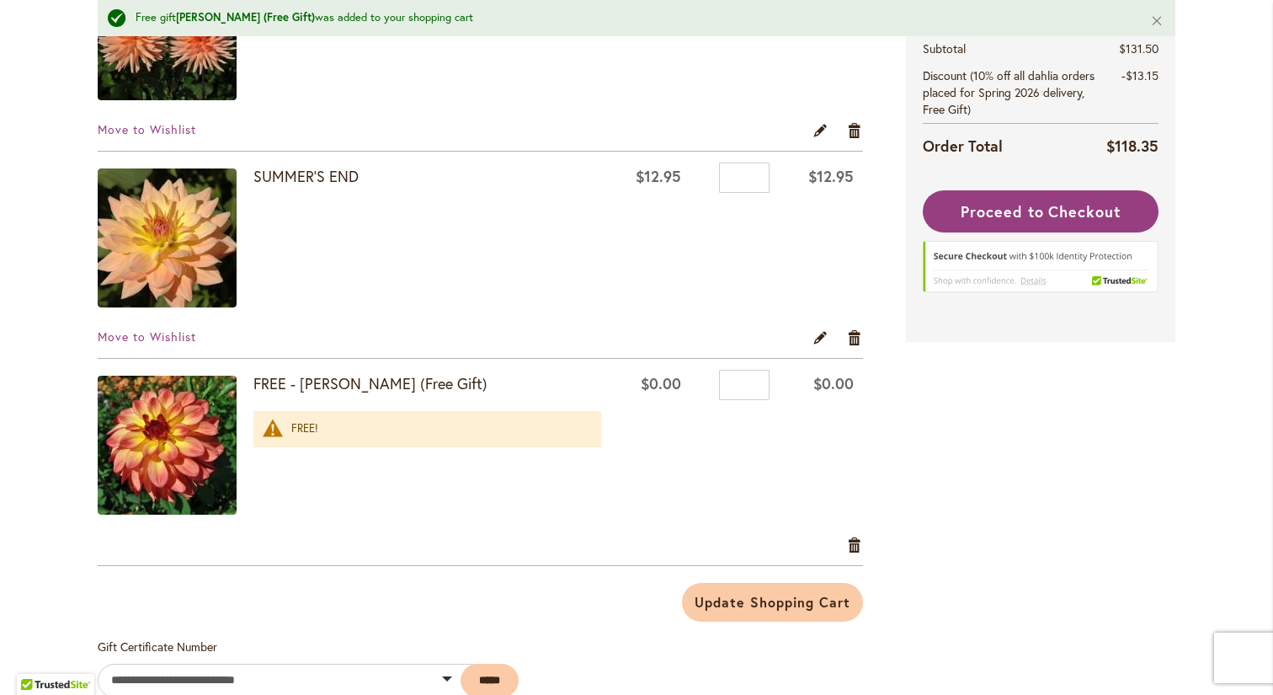
scroll to position [2113, 0]
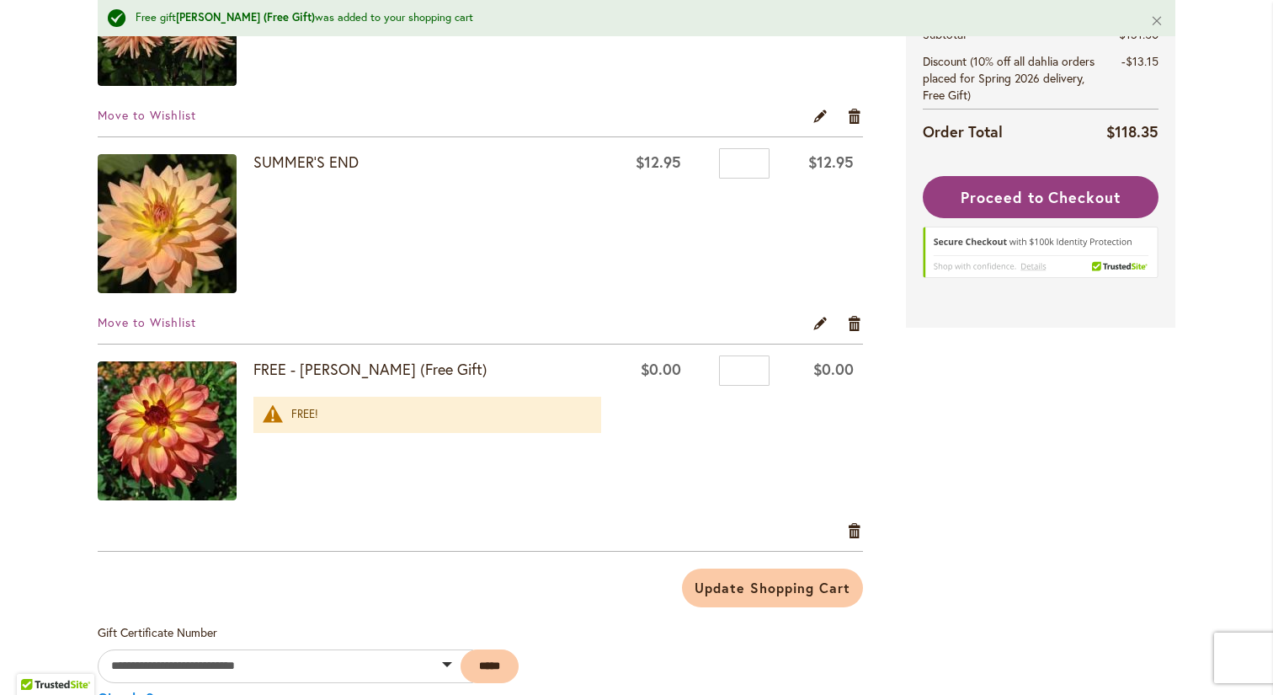
click at [164, 421] on img at bounding box center [167, 430] width 139 height 139
click at [326, 369] on strong "FREE - [PERSON_NAME] (Free Gift)" at bounding box center [427, 370] width 348 height 22
drag, startPoint x: 301, startPoint y: 367, endPoint x: 350, endPoint y: 367, distance: 49.7
click at [350, 367] on strong "FREE - [PERSON_NAME] (Free Gift)" at bounding box center [427, 370] width 348 height 22
copy strong "[PERSON_NAME]"
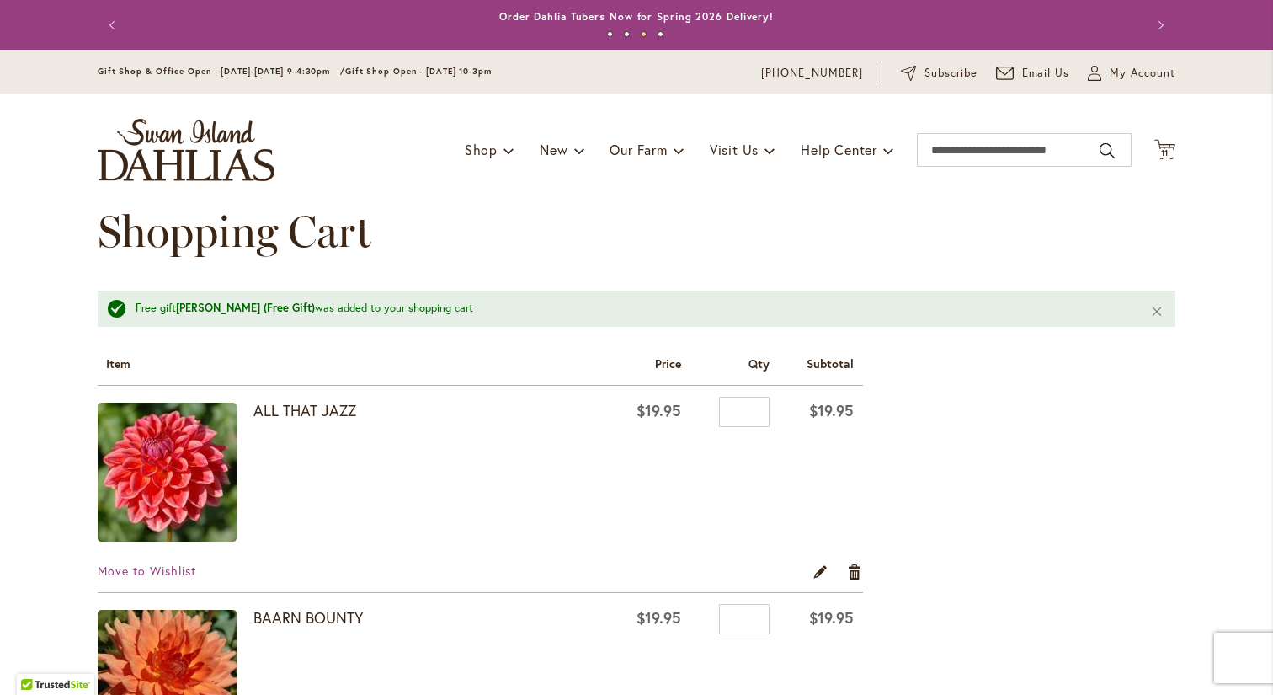
scroll to position [0, 0]
click at [1022, 150] on input "Search" at bounding box center [1024, 150] width 215 height 34
paste input "*******"
type input "*******"
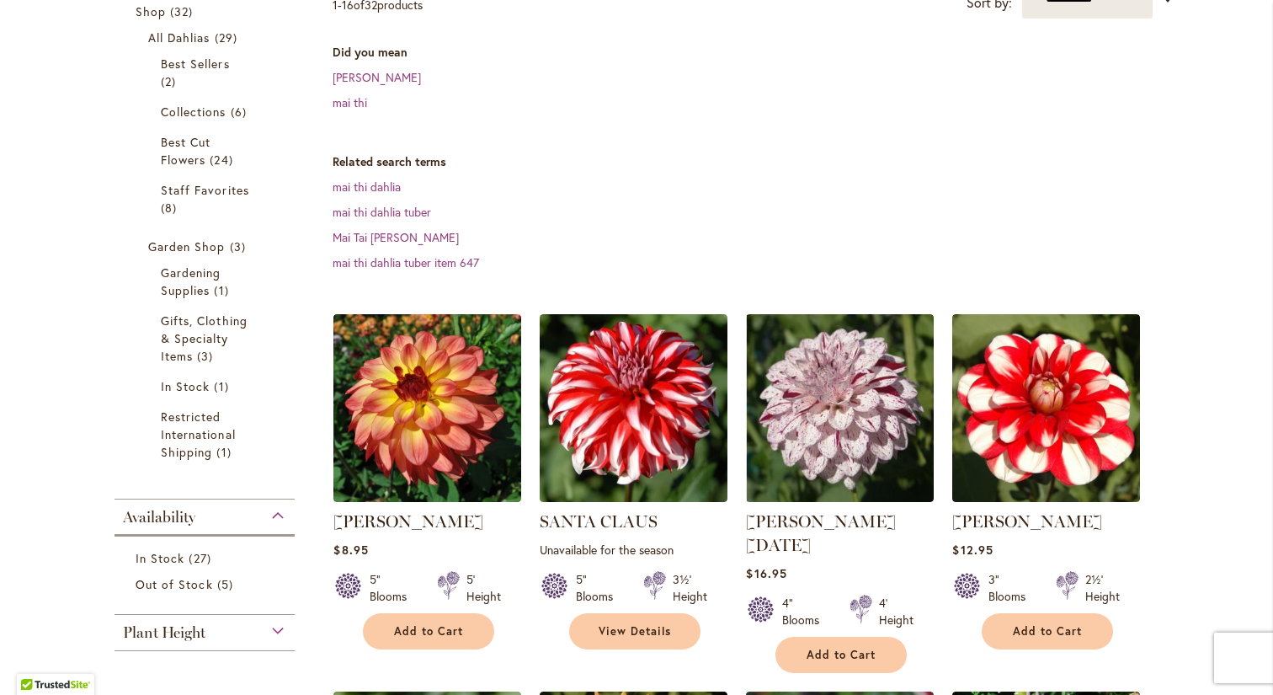
scroll to position [355, 0]
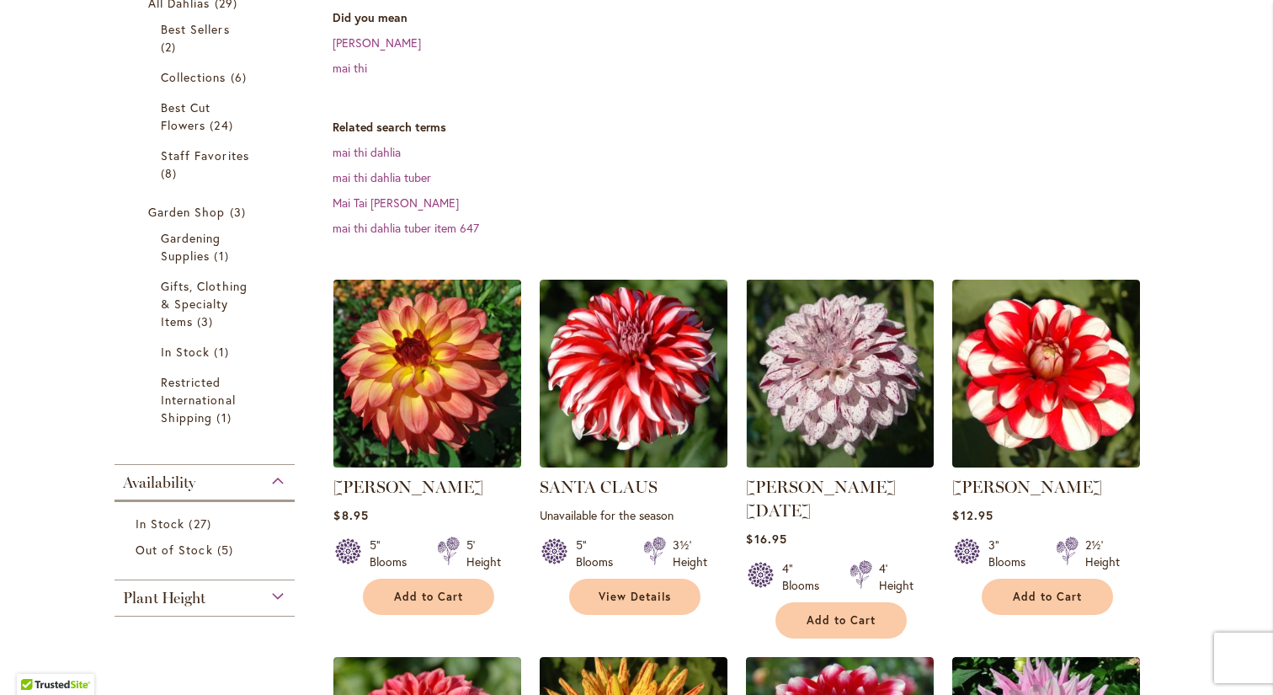
click at [424, 361] on img at bounding box center [427, 373] width 197 height 197
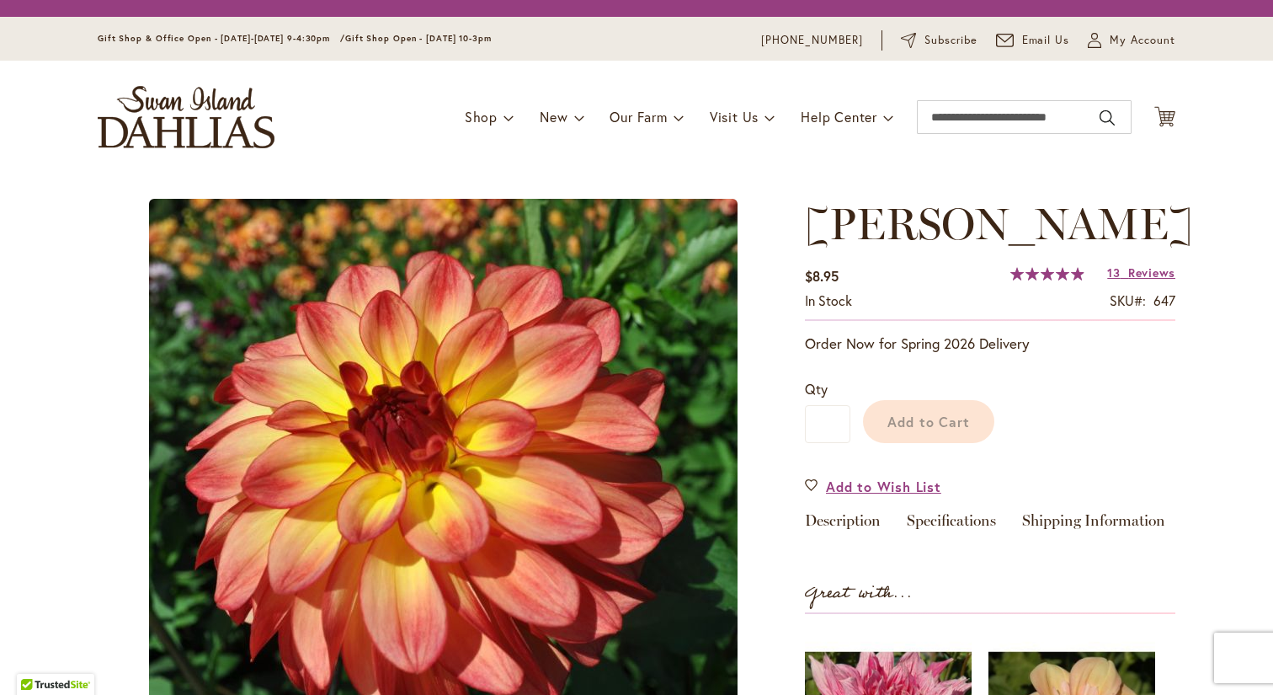
type input "***"
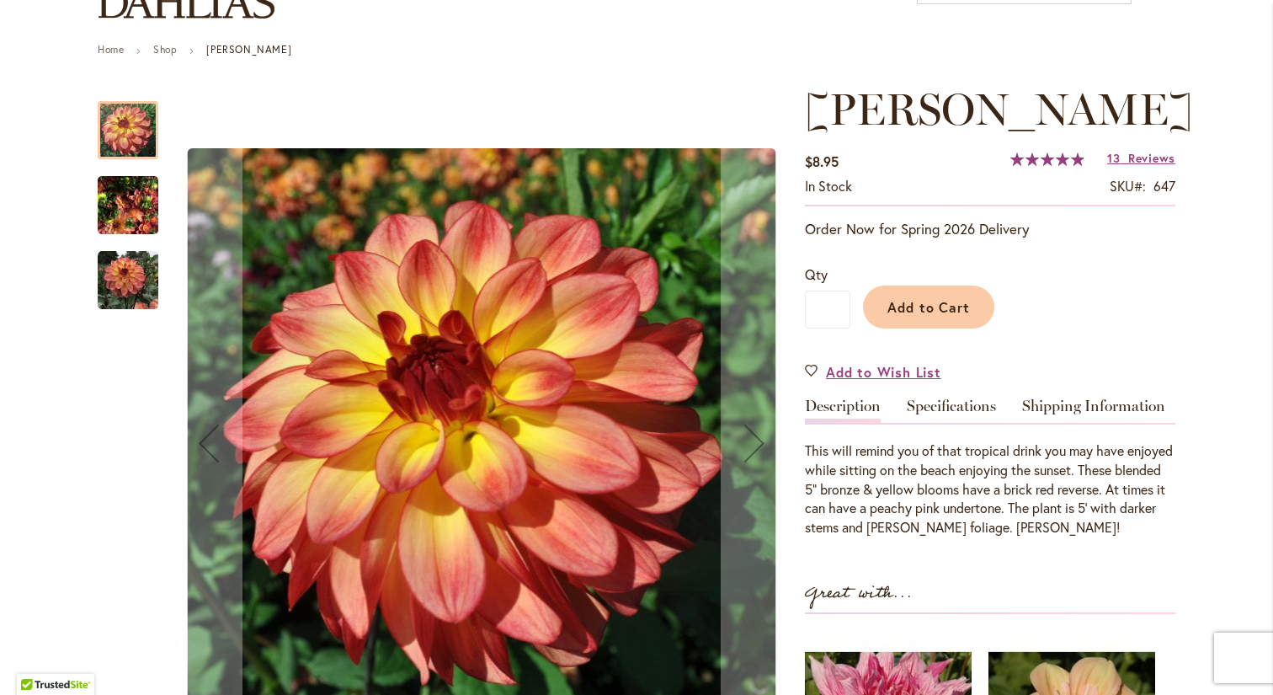
scroll to position [172, 0]
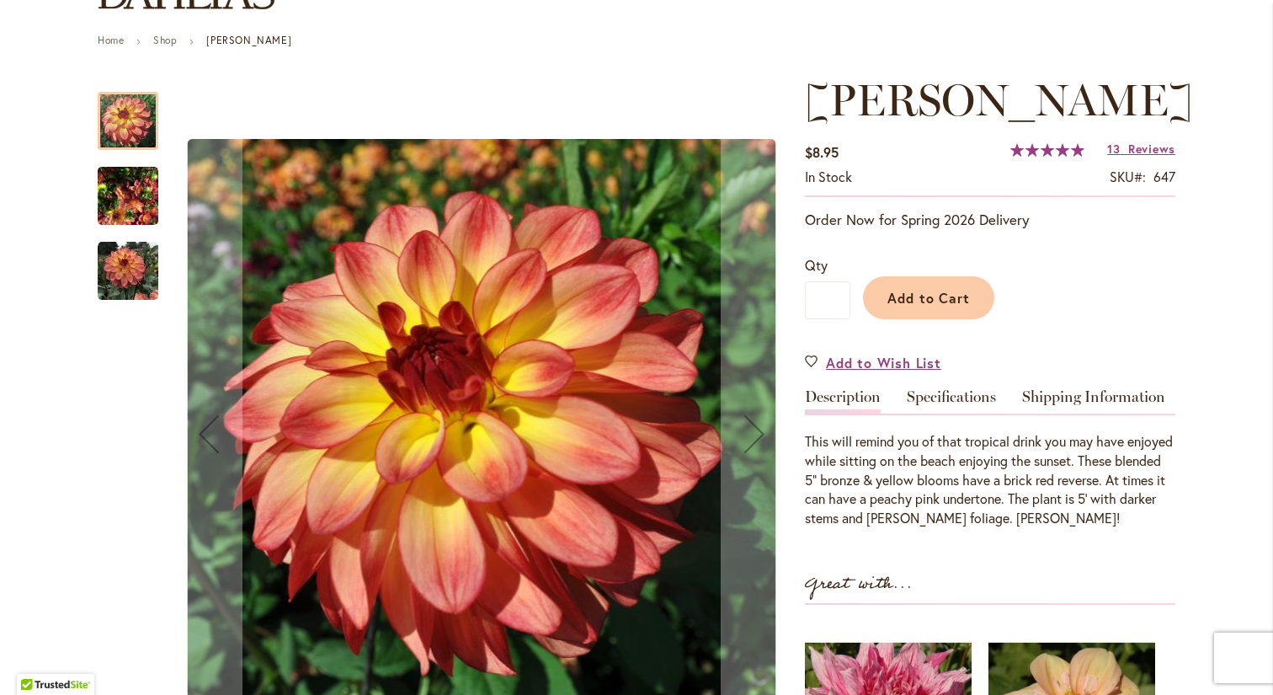
click at [121, 200] on img "MAI TAI" at bounding box center [128, 196] width 61 height 81
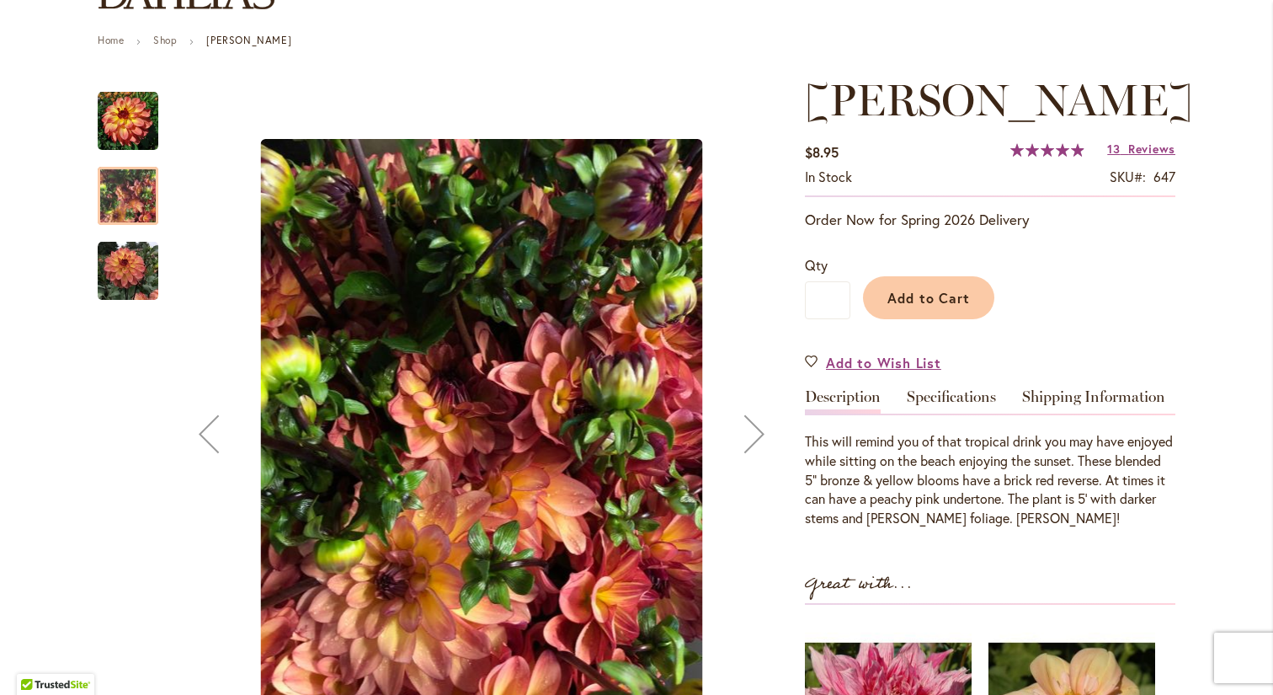
click at [122, 269] on img "MAI TAI" at bounding box center [128, 271] width 61 height 61
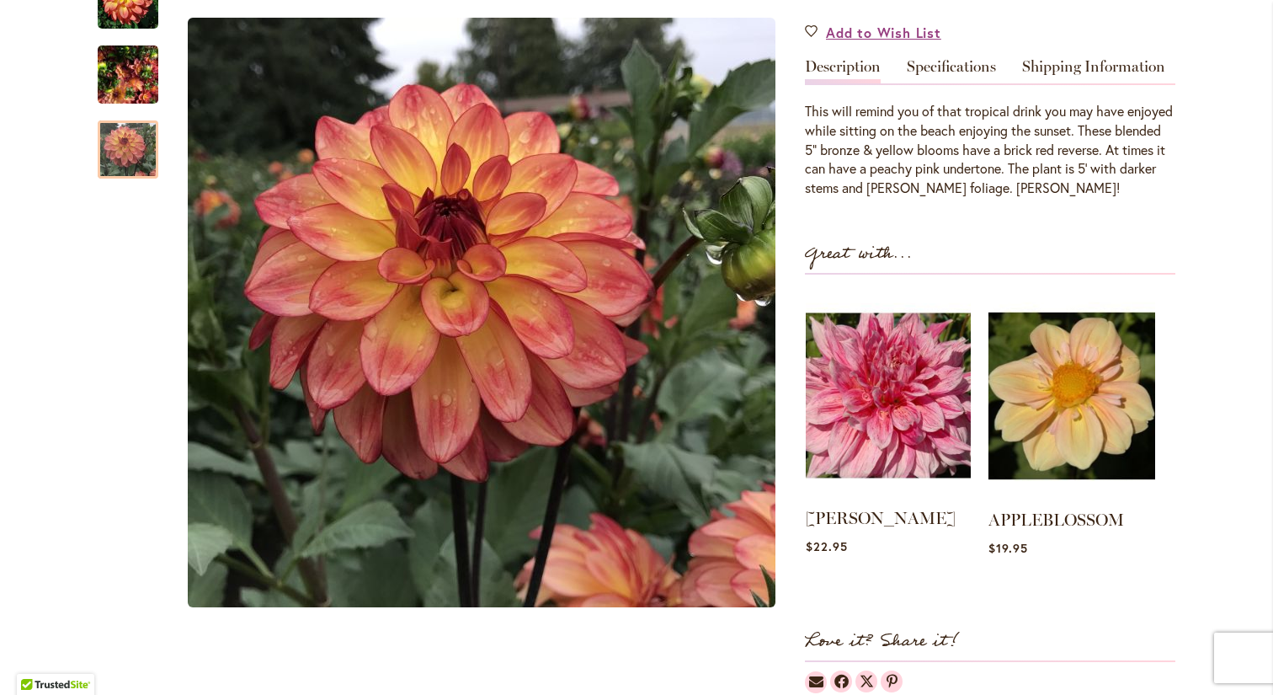
scroll to position [504, 0]
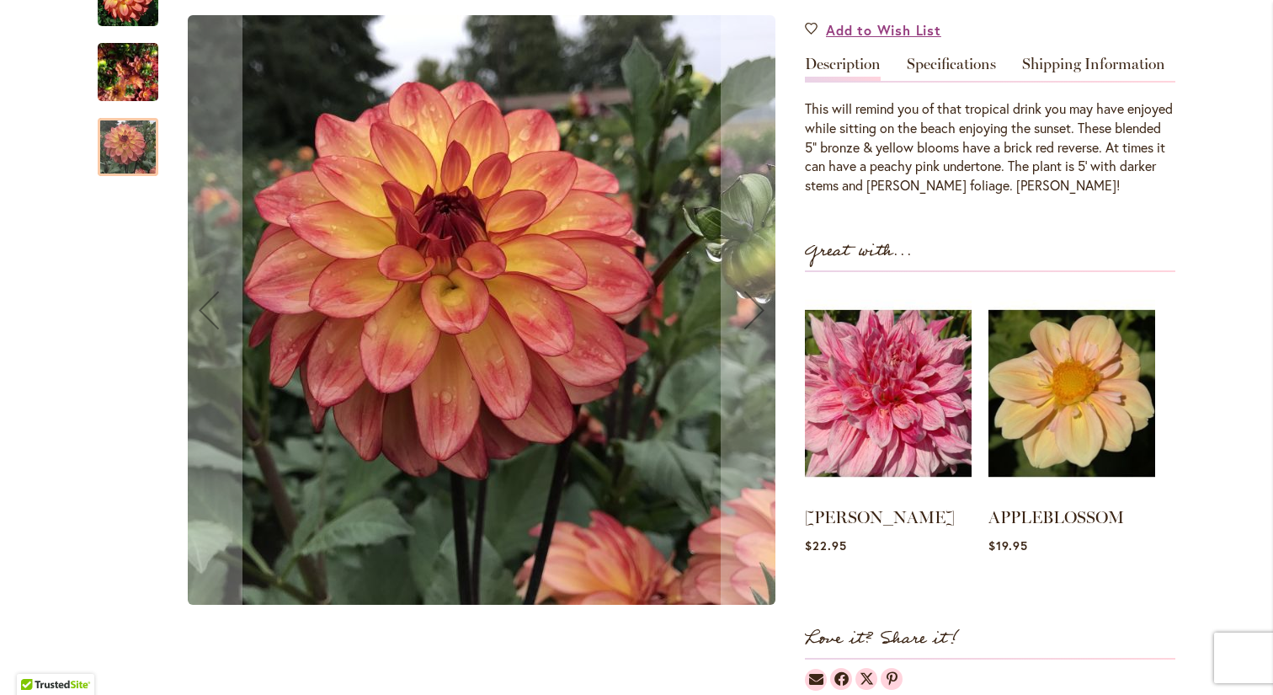
click at [121, 61] on img "MAI TAI" at bounding box center [128, 72] width 61 height 81
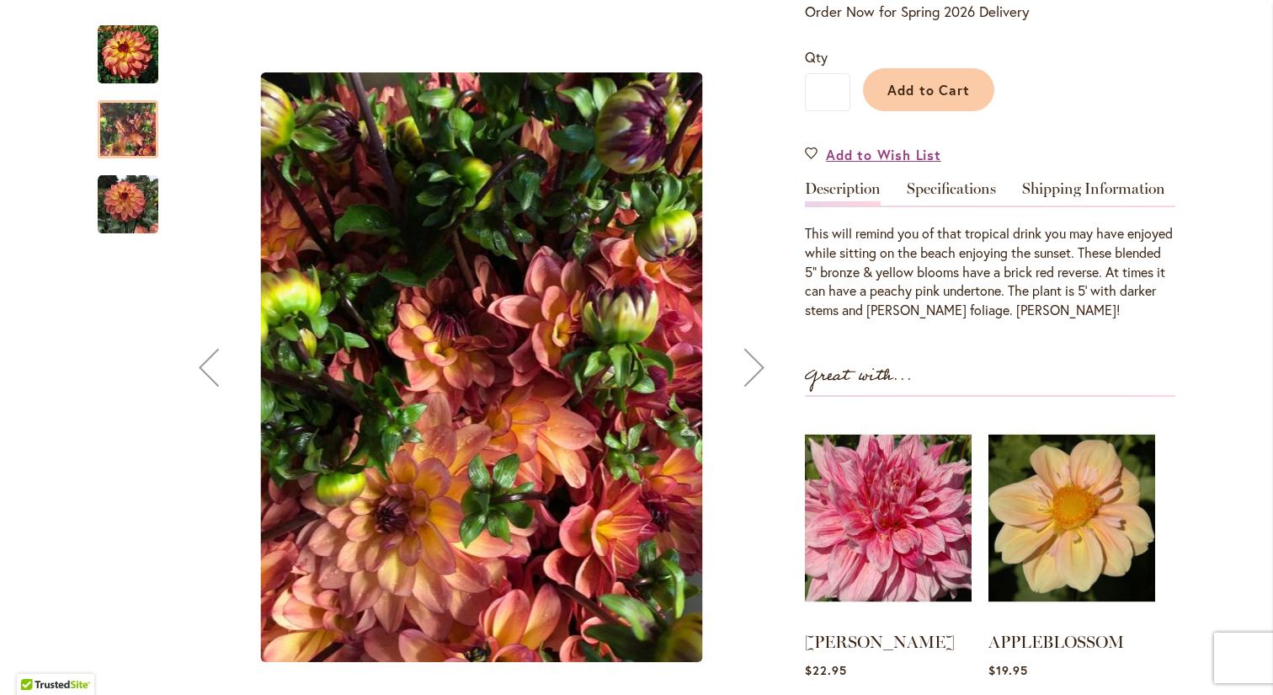
scroll to position [368, 0]
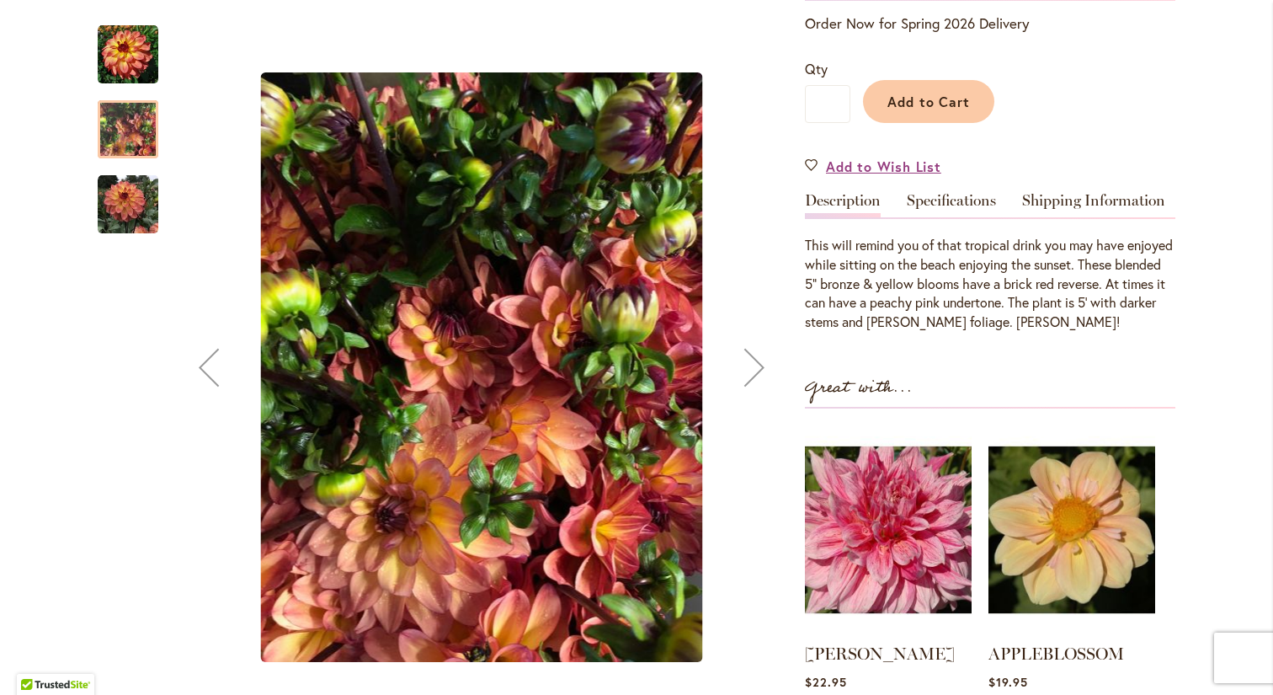
click at [121, 61] on img "MAI TAI" at bounding box center [128, 54] width 61 height 61
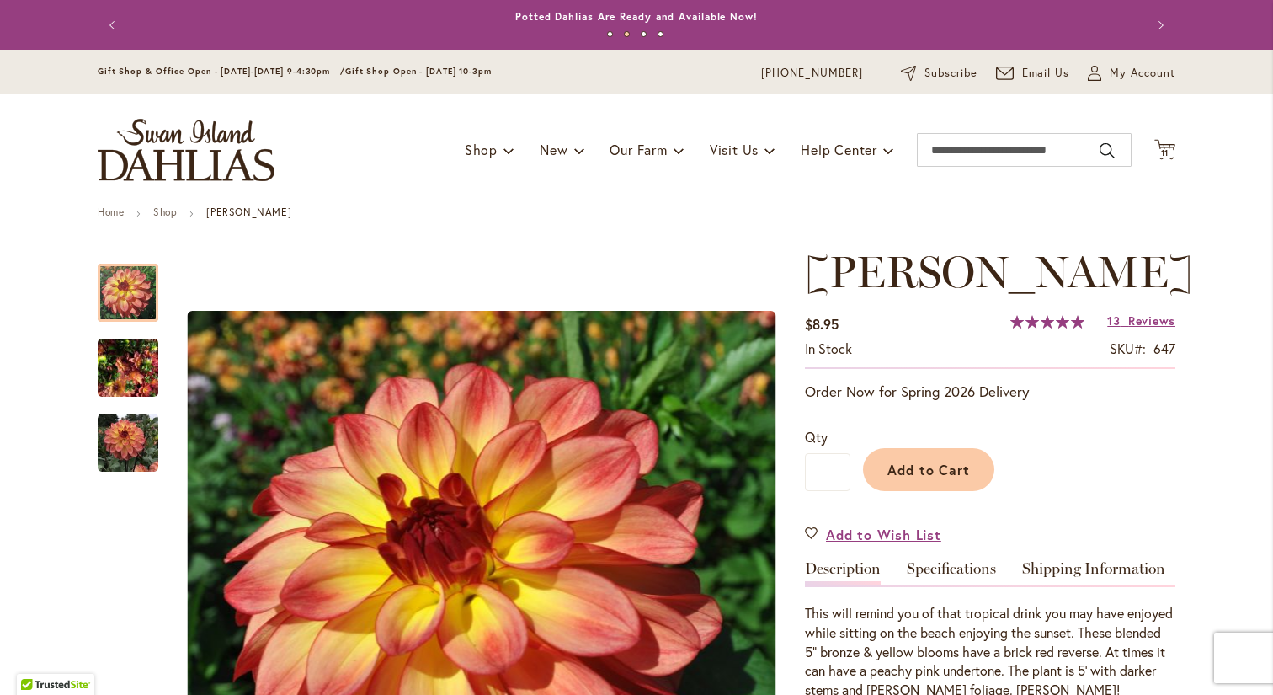
scroll to position [0, 0]
click at [1168, 147] on span "11" at bounding box center [1165, 152] width 8 height 11
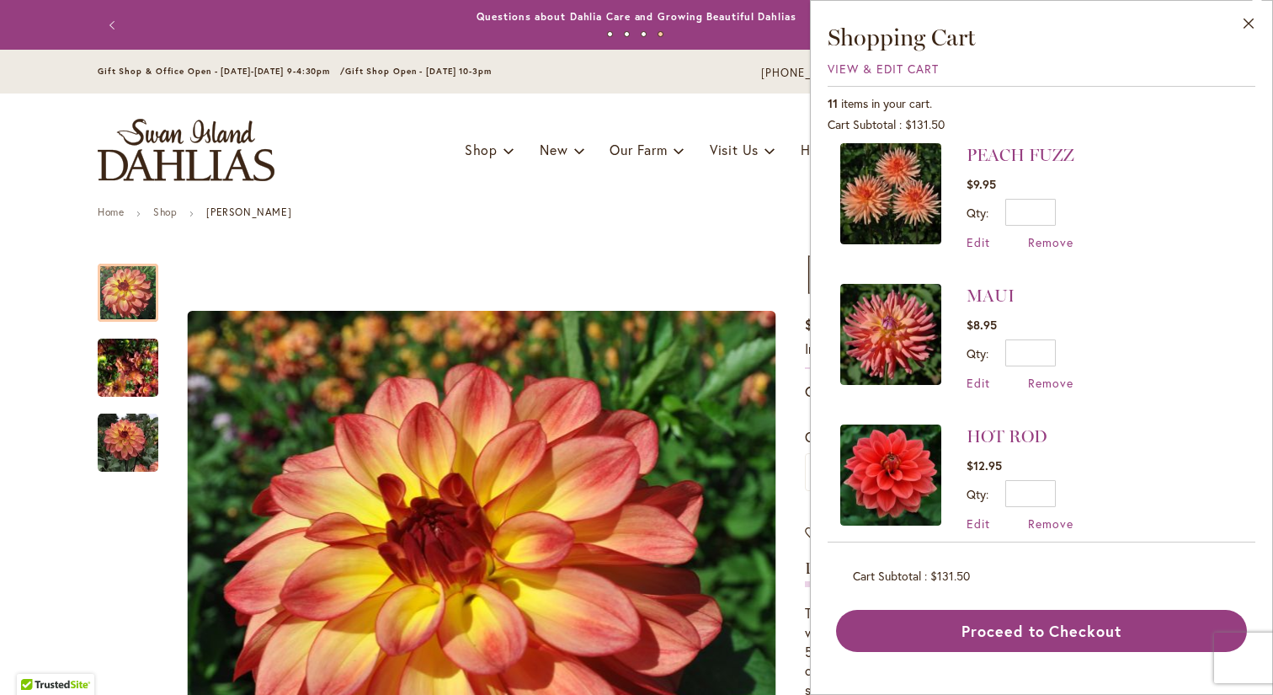
scroll to position [301, 0]
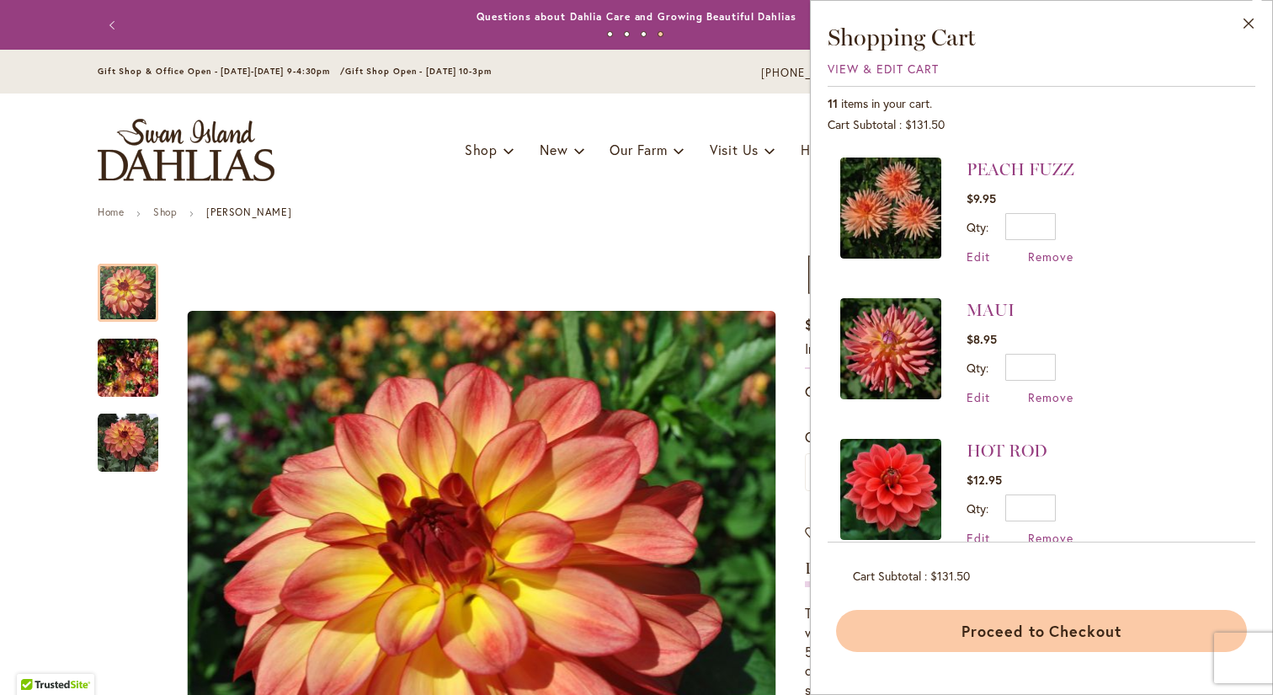
click at [1053, 627] on button "Proceed to Checkout" at bounding box center [1041, 631] width 411 height 42
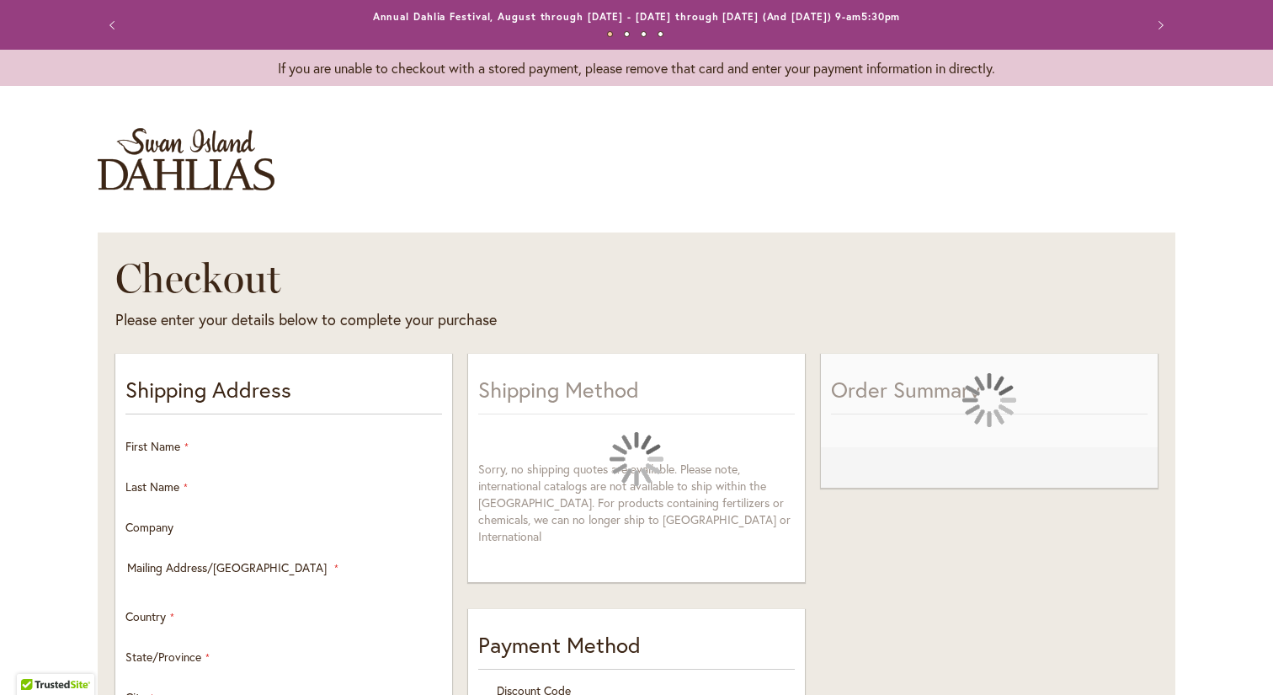
select select "**"
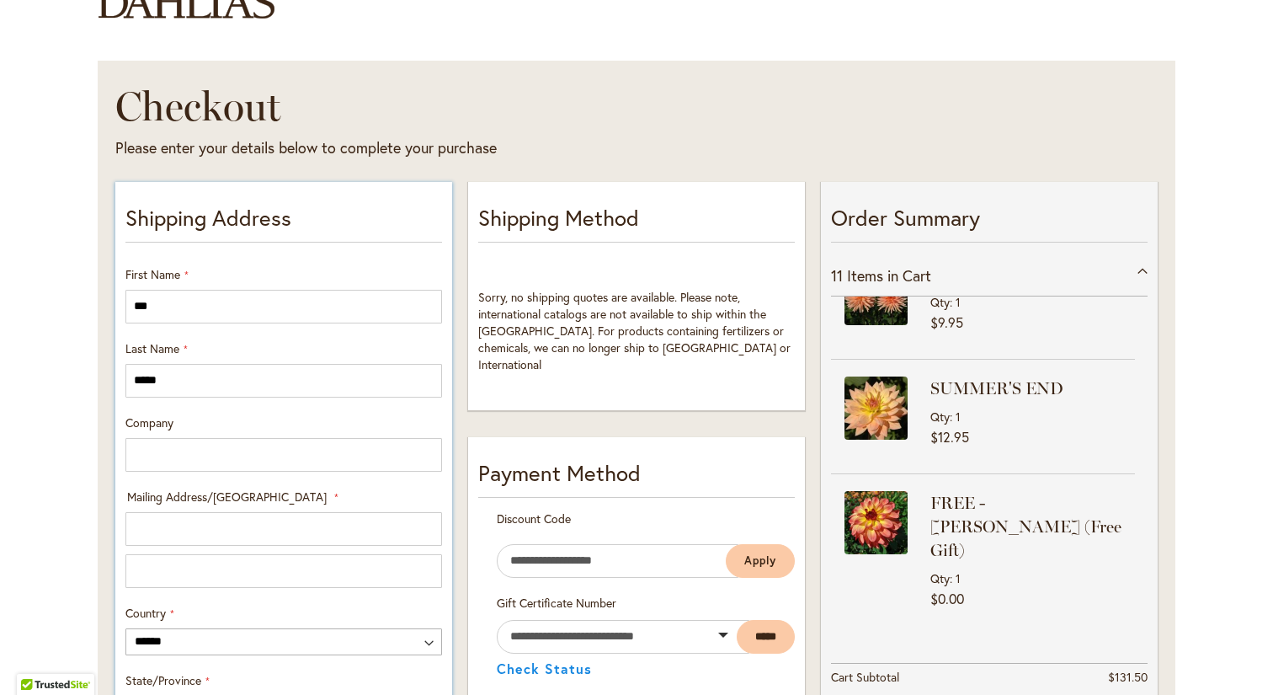
scroll to position [175, 0]
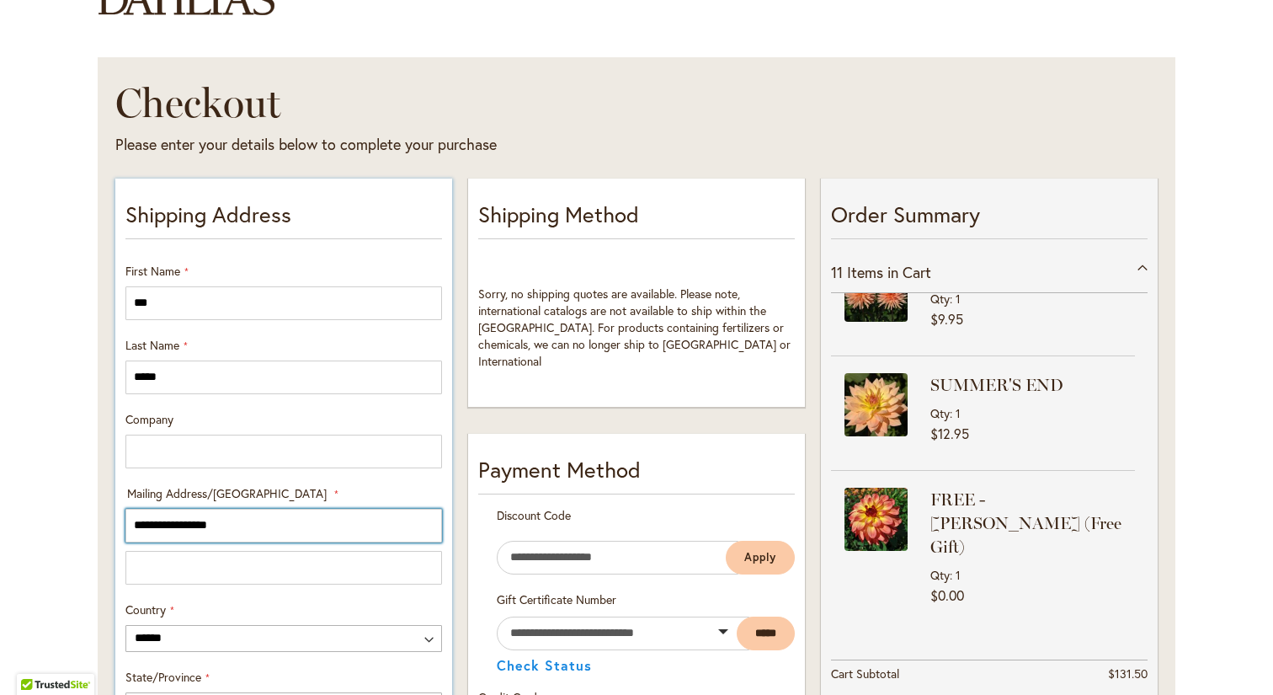
type input "**********"
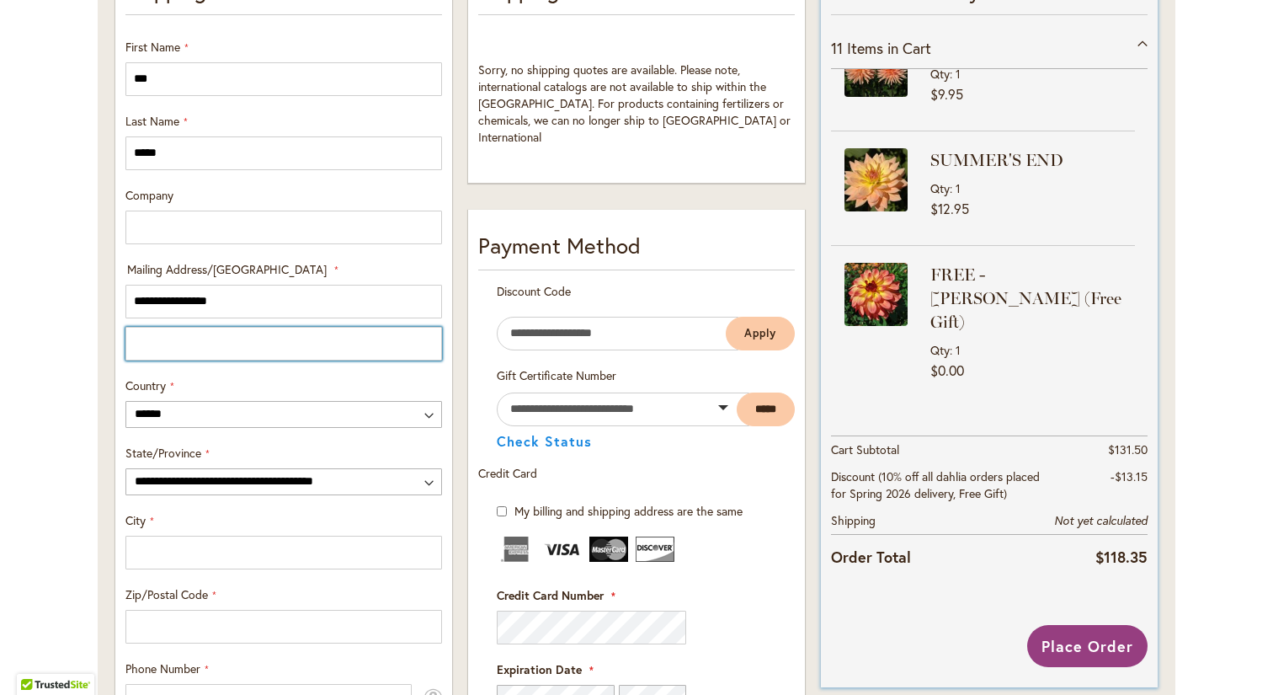
scroll to position [987, 0]
